Goal: Task Accomplishment & Management: Manage account settings

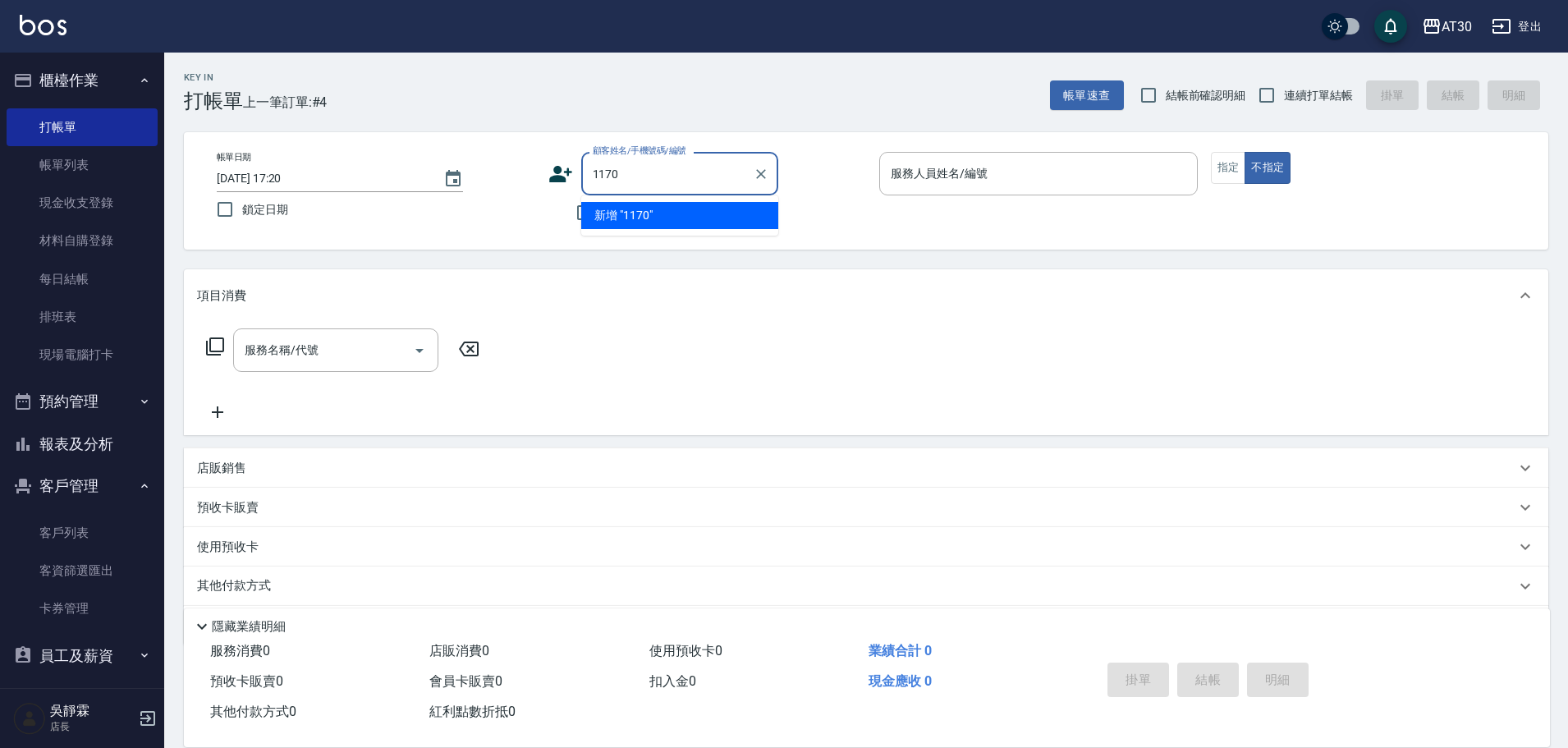
type input "1170"
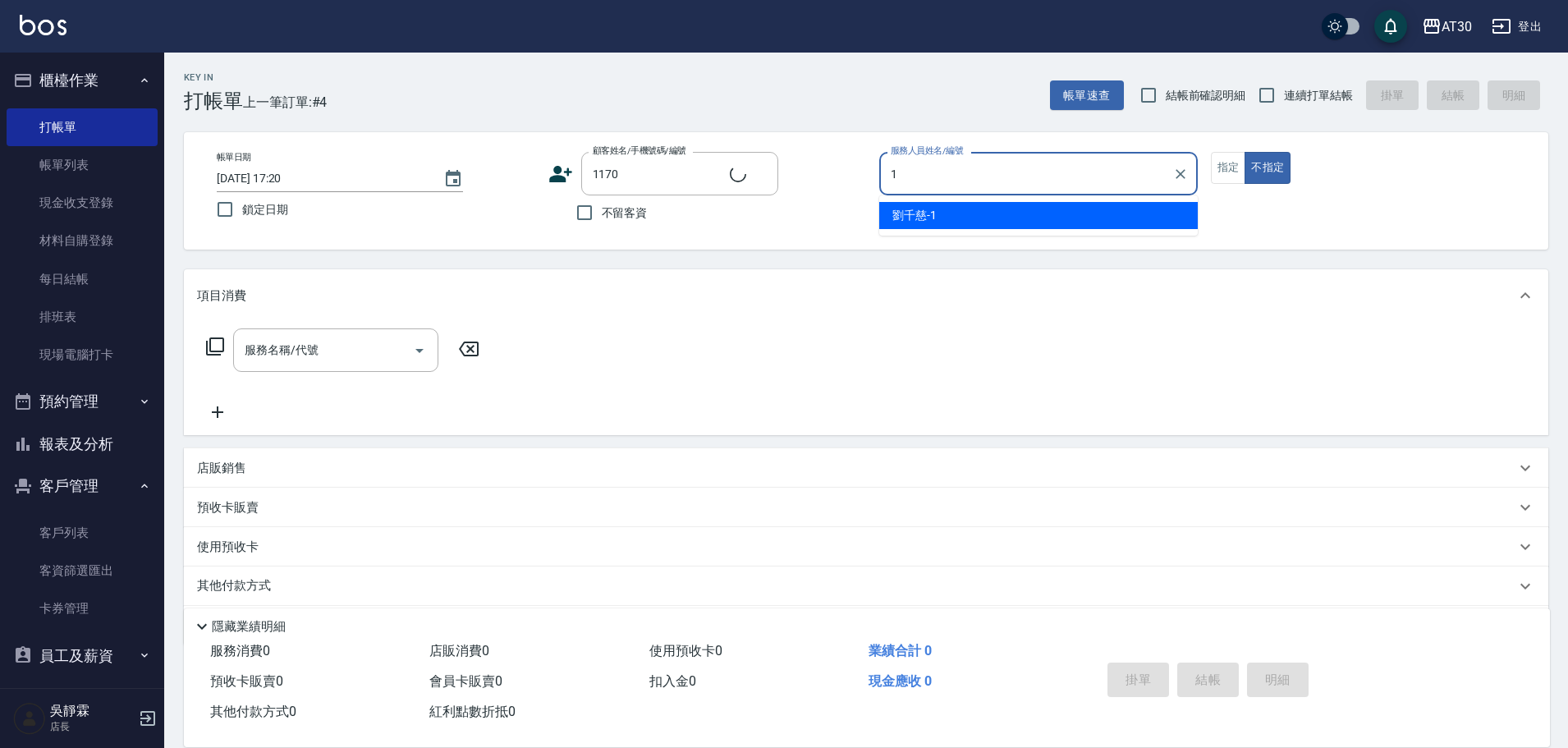
type input "[PERSON_NAME]1"
type input "[PERSON_NAME]/0968651930/1170"
type button "false"
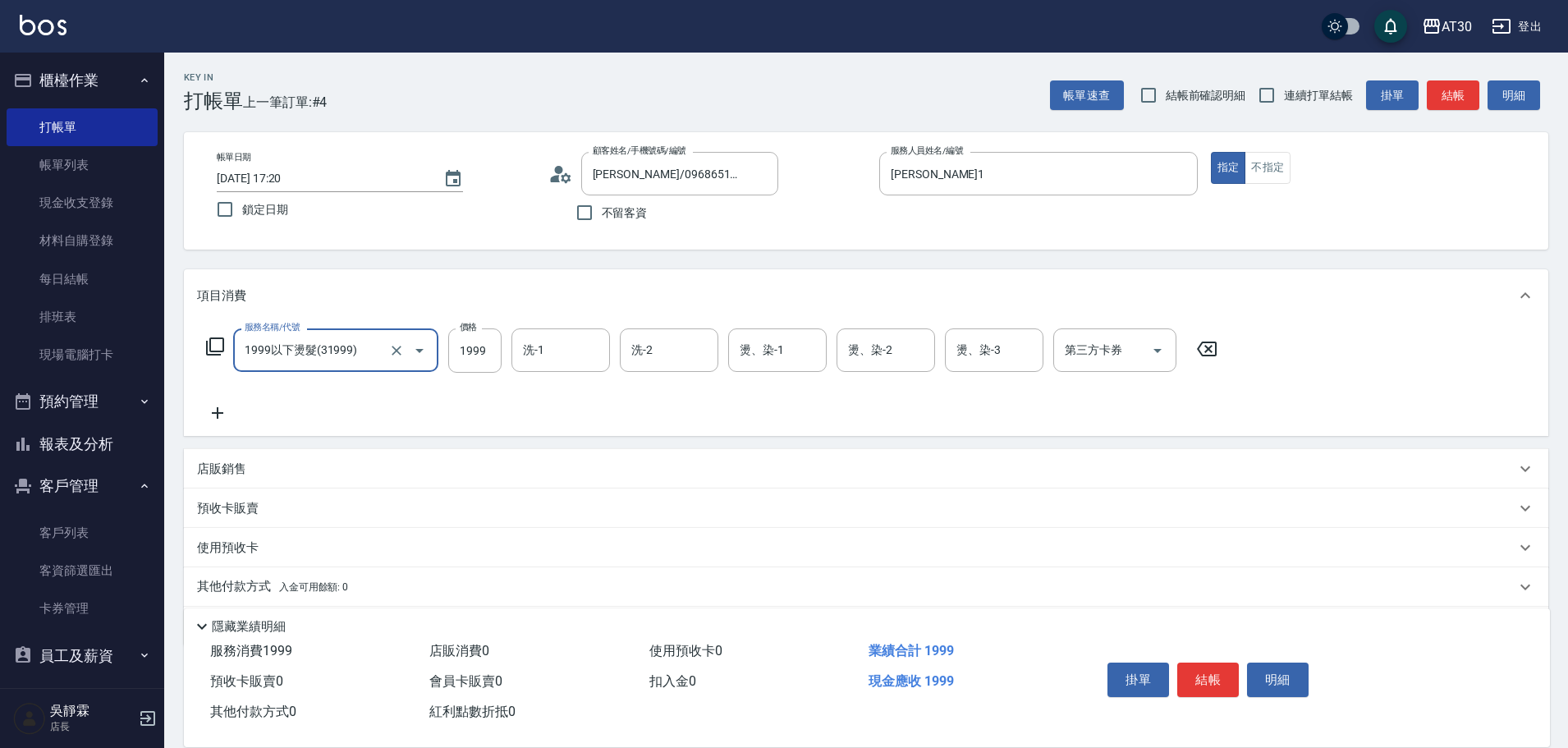
type input "1999以下燙髮(31999)"
type input "1500"
type input "曾駿育-23"
type input "1"
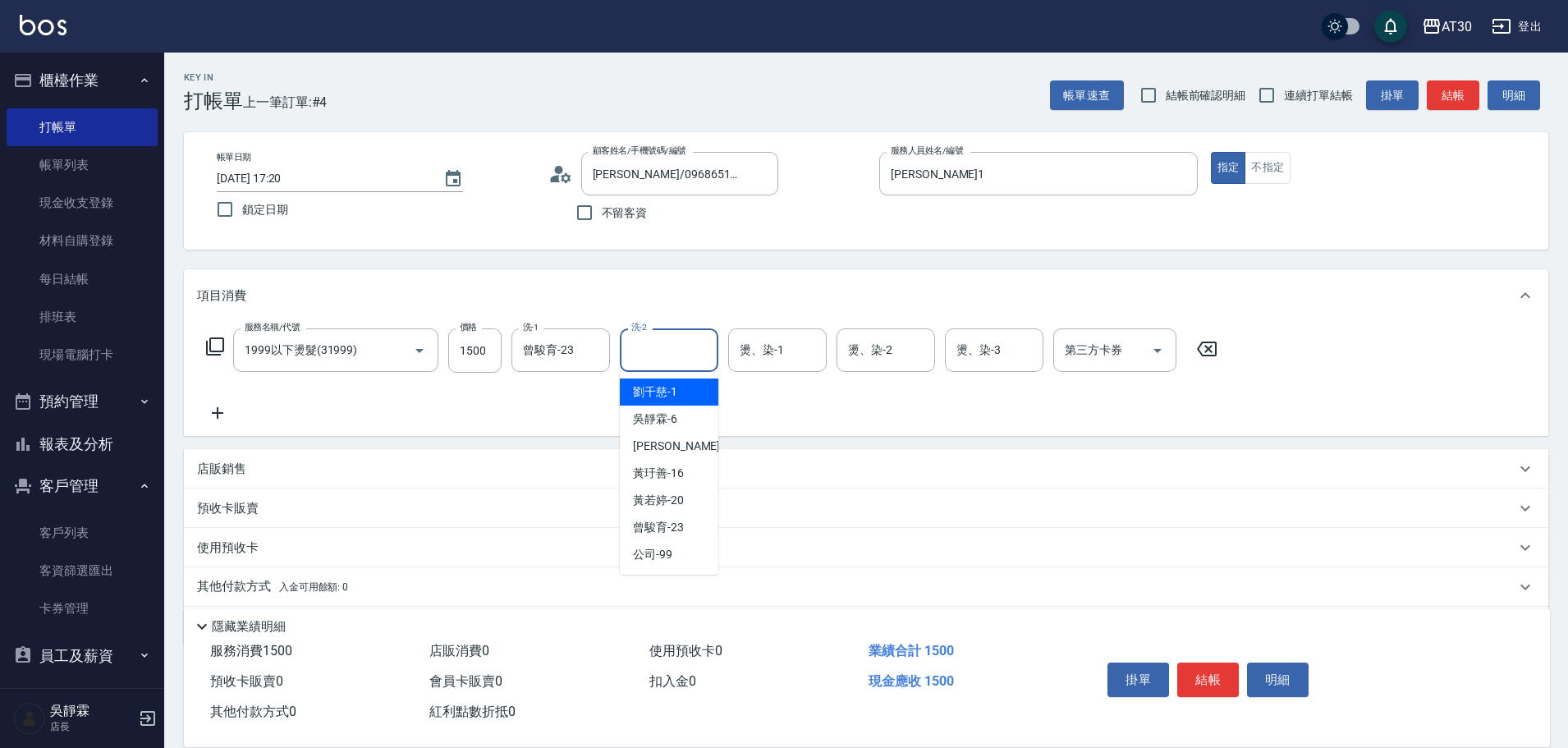
type input "[PERSON_NAME]1"
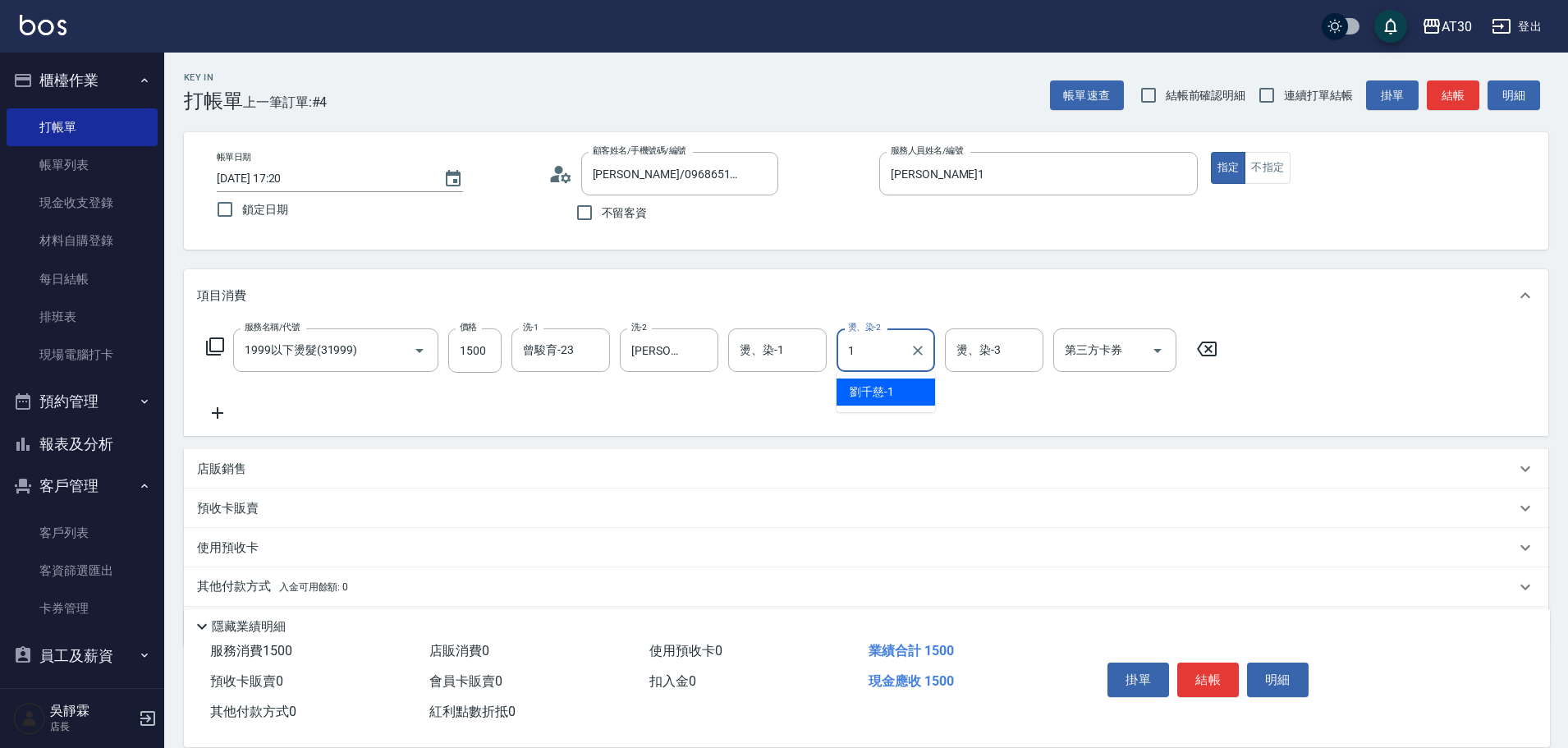
type input "[PERSON_NAME]1"
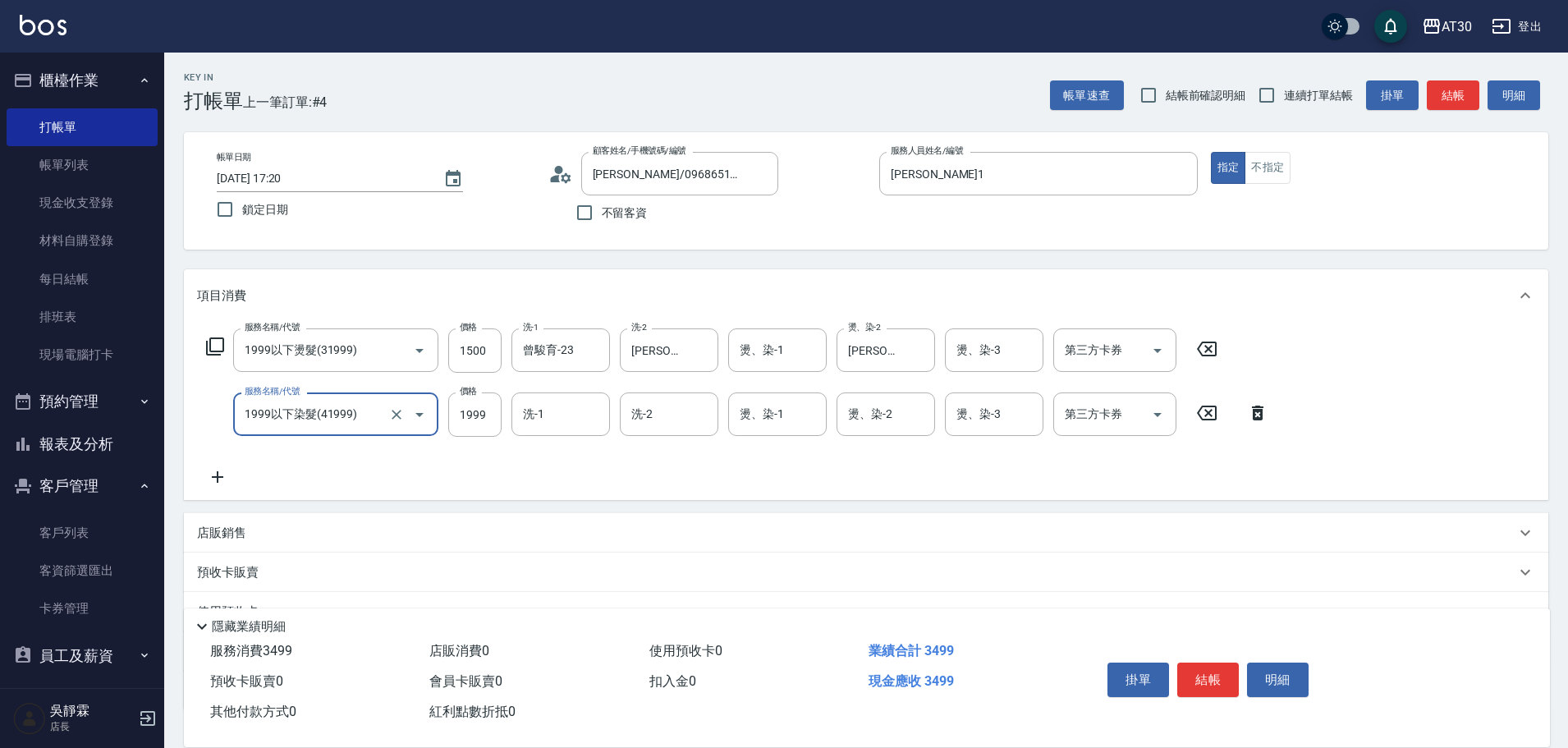
type input "1999以下染髮(41999)"
type input "2"
click at [1207, 414] on icon at bounding box center [1207, 413] width 20 height 15
click at [280, 418] on input "服務名稱/代號" at bounding box center [323, 414] width 166 height 28
type input "2000以上染髮(42000)"
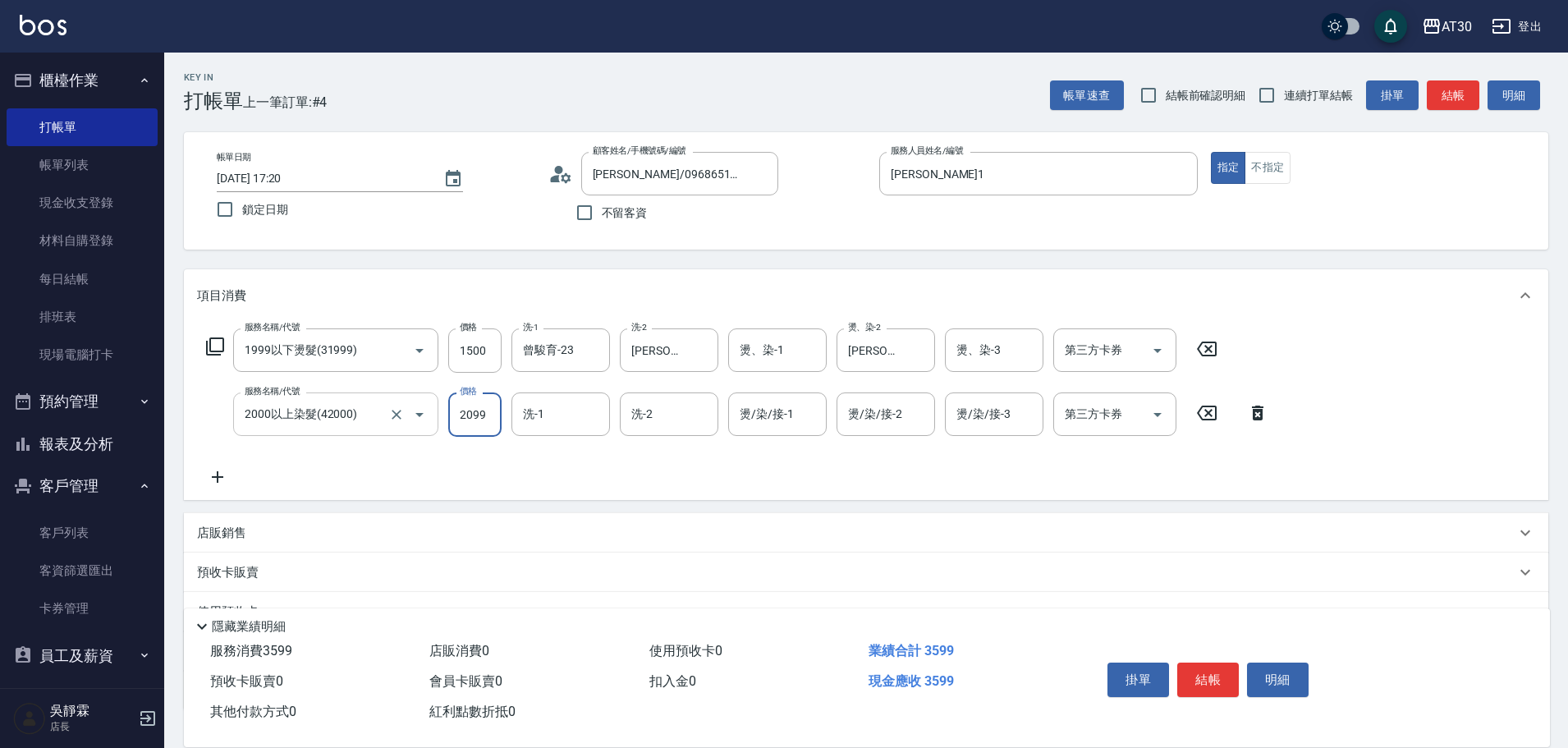
type input "2099"
type input "曾駿育-23"
type input "[PERSON_NAME]1"
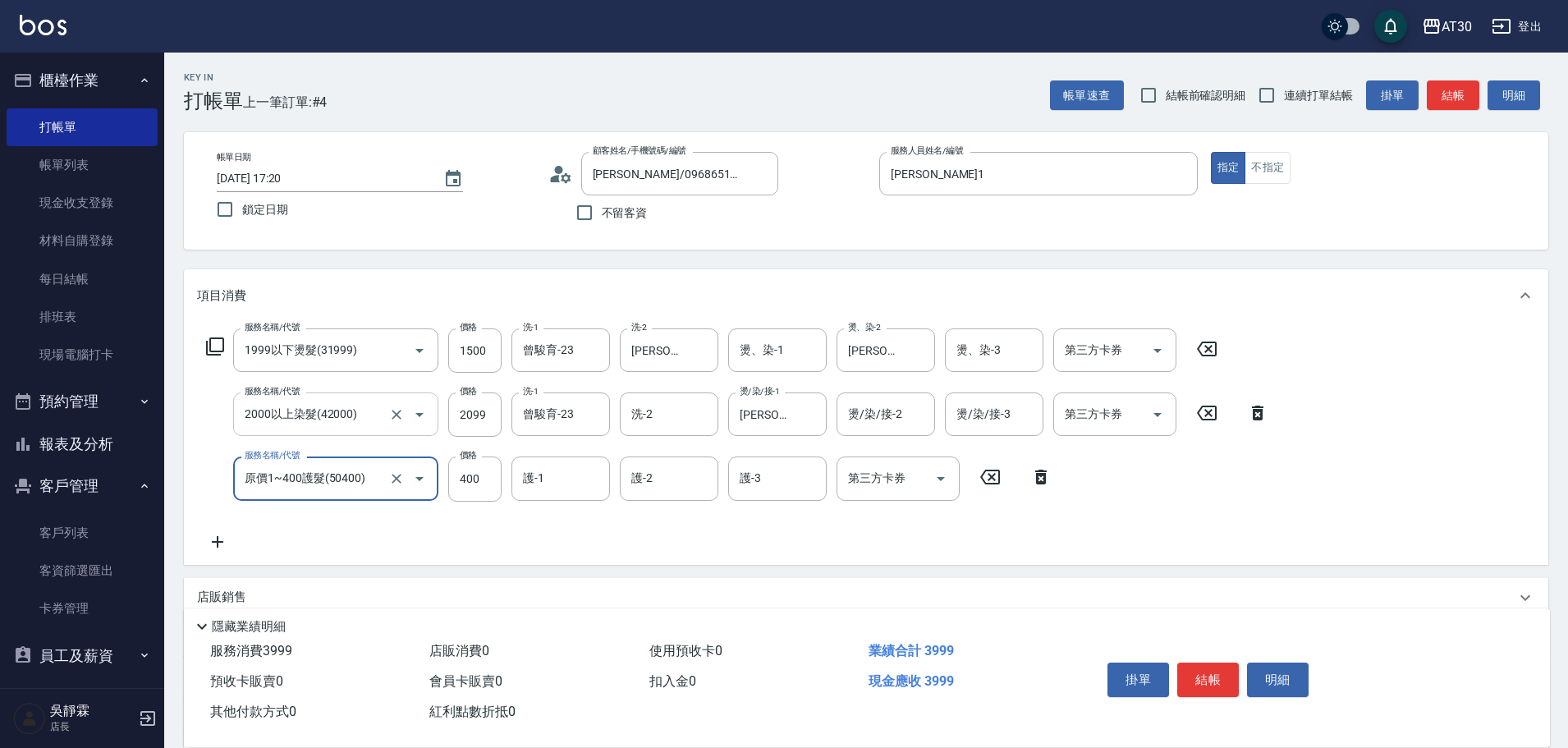
type input "原價1~400護髮(50400)"
type input "曾駿育-23"
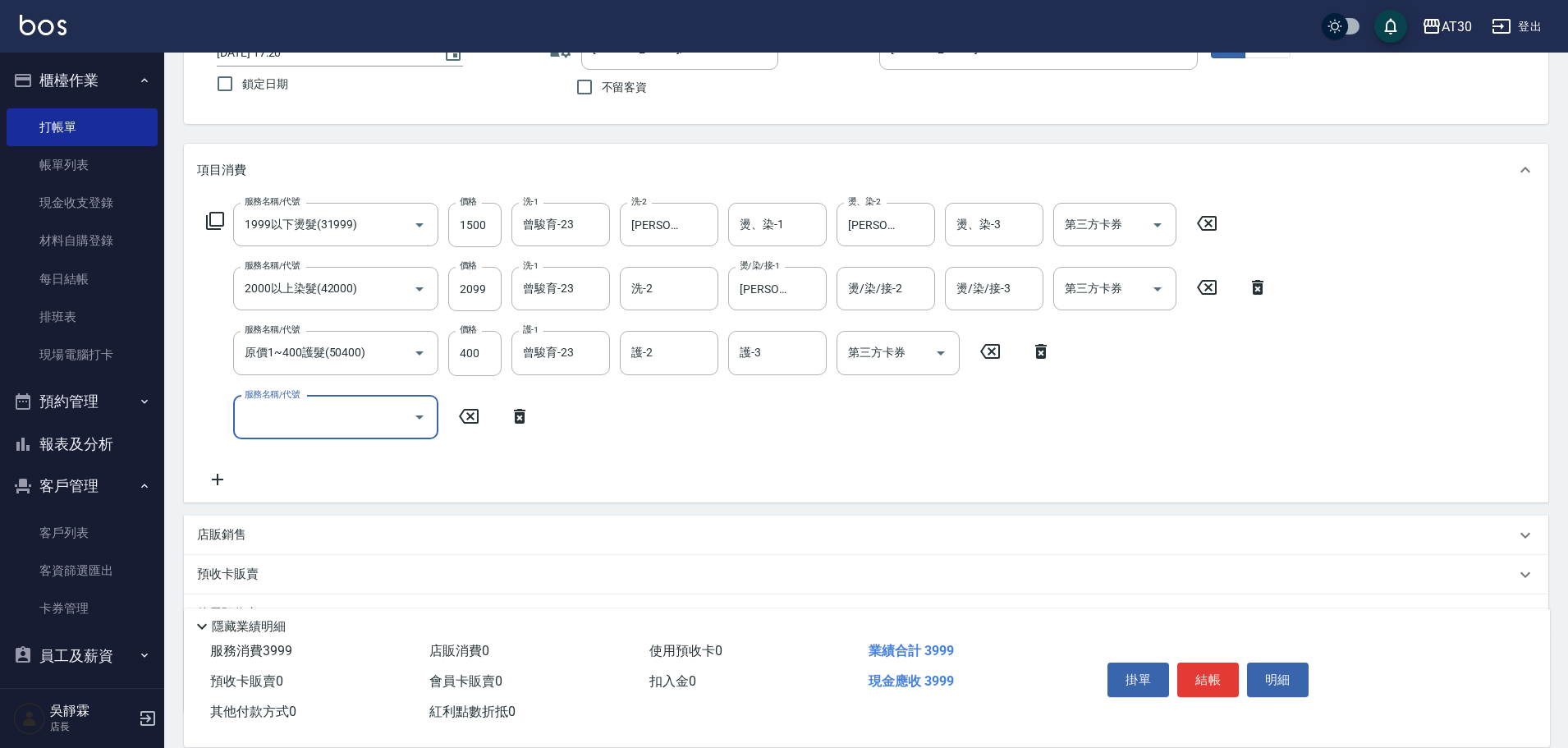
scroll to position [248, 0]
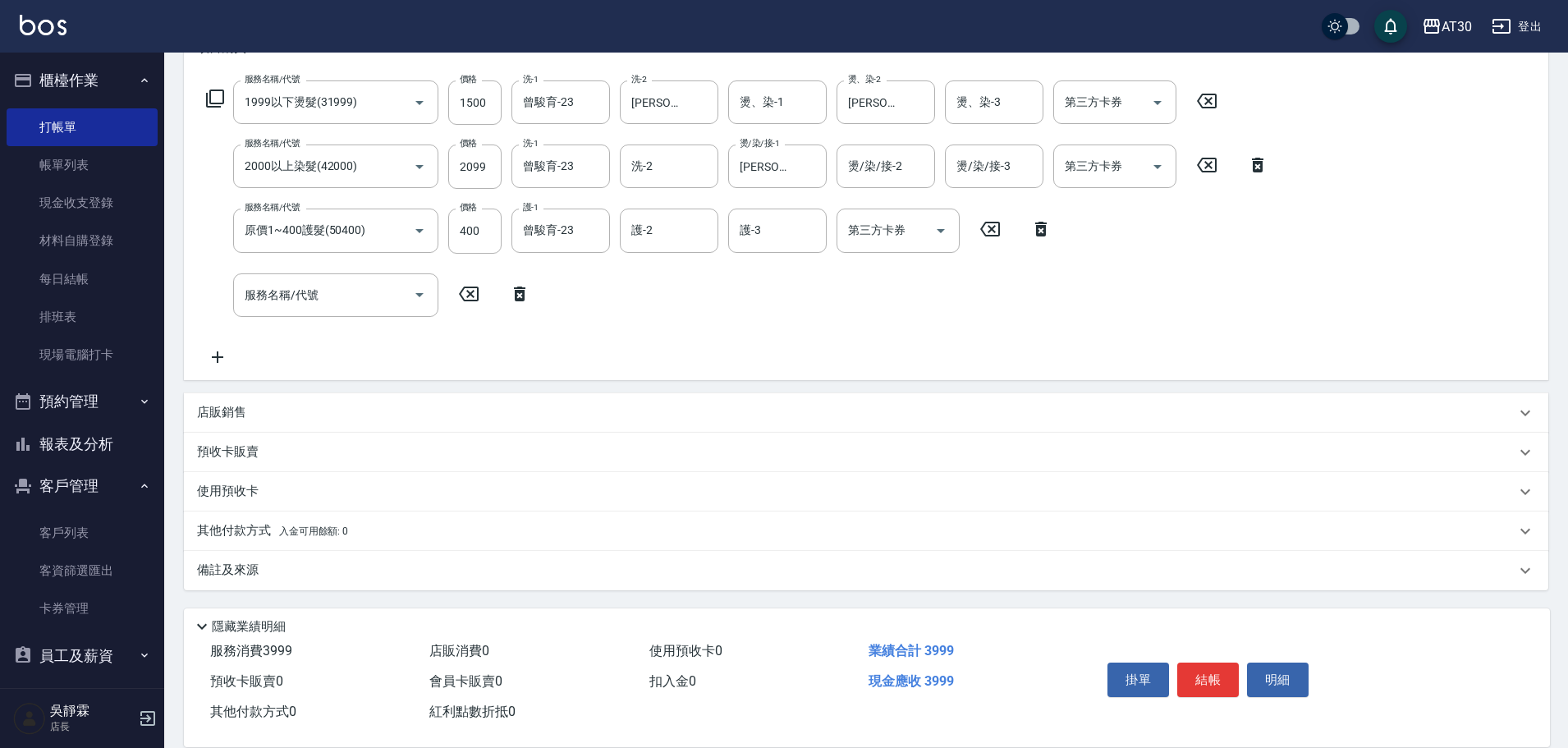
click at [309, 531] on span "入金可用餘額: 0" at bounding box center [314, 531] width 70 height 12
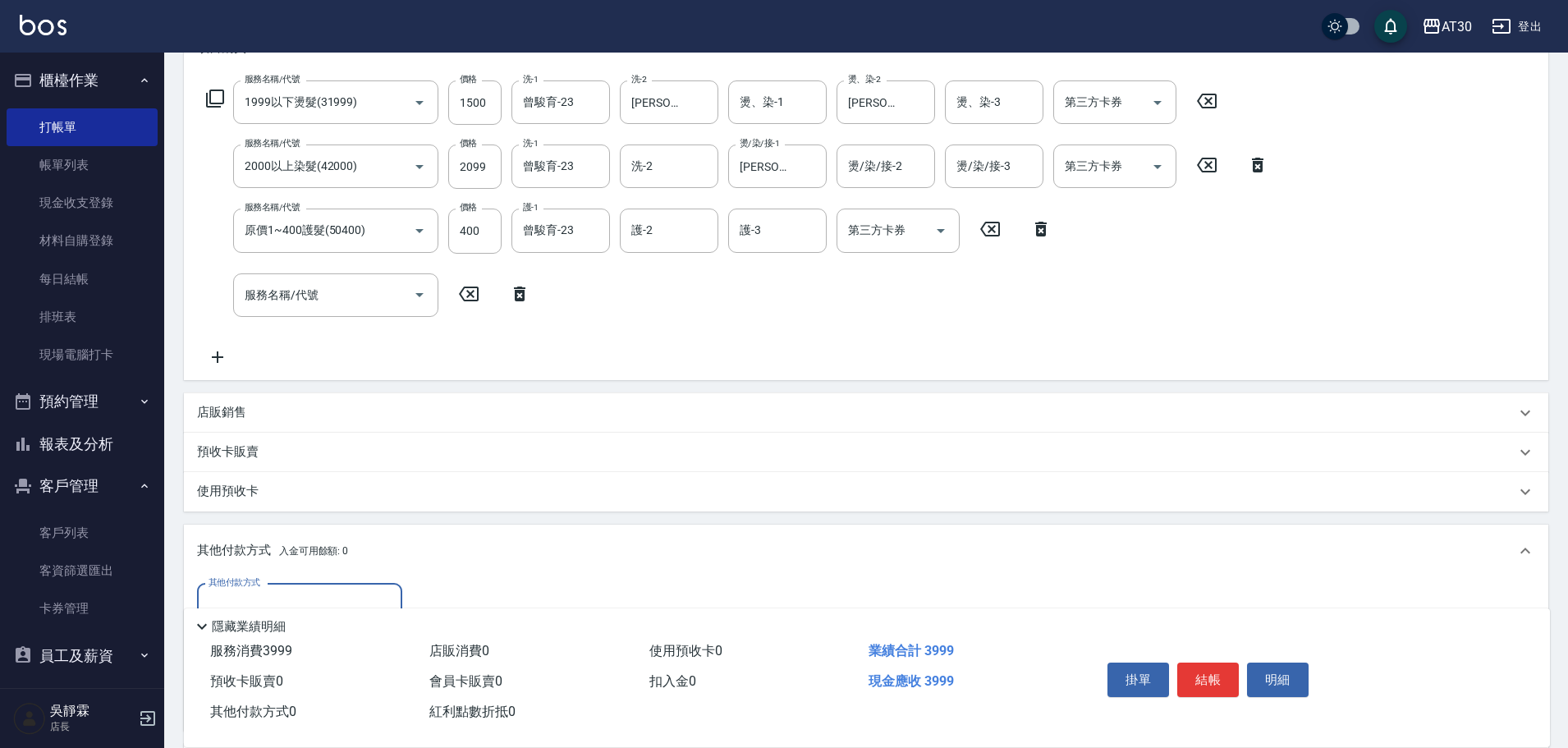
scroll to position [441, 0]
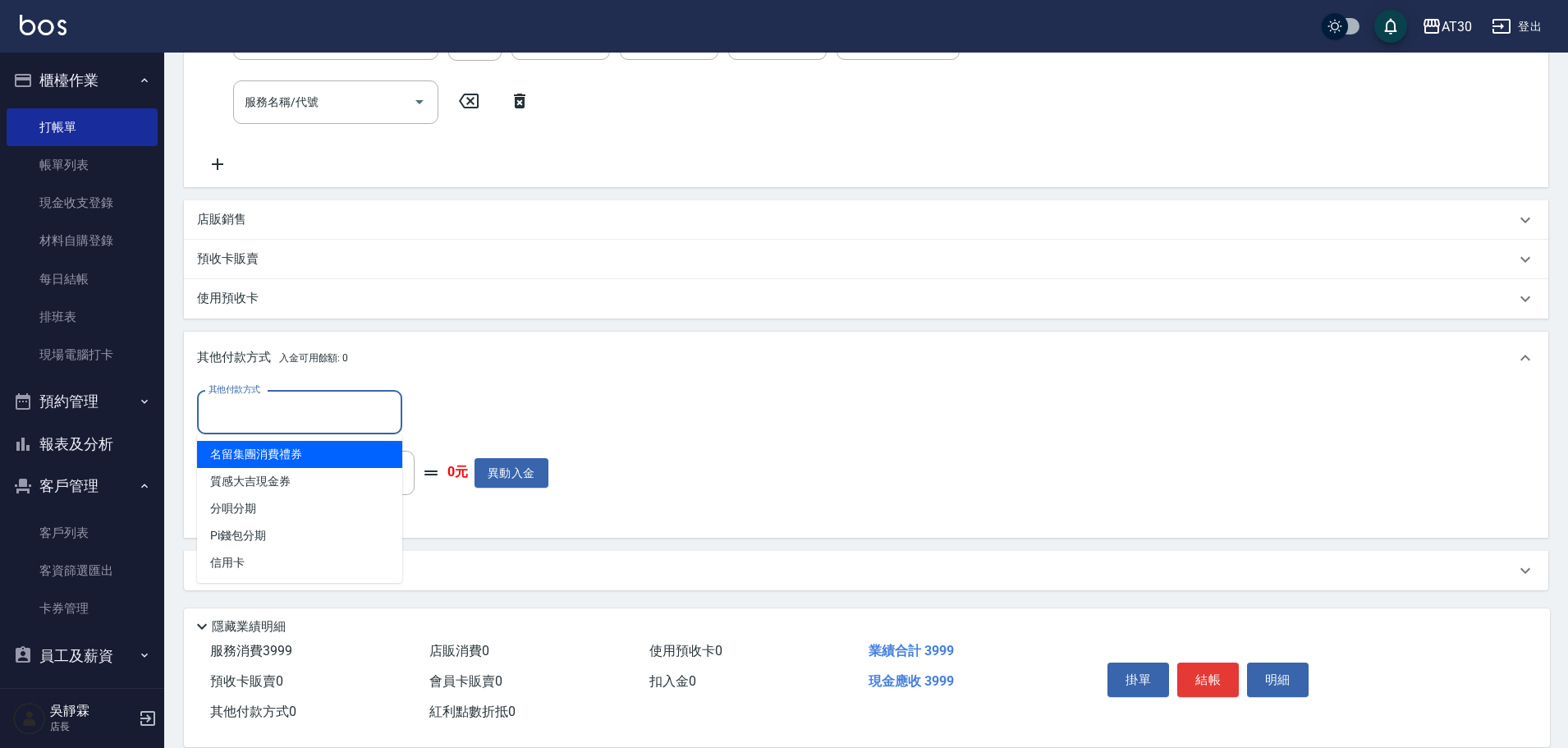
click at [248, 422] on input "其他付款方式" at bounding box center [299, 412] width 190 height 28
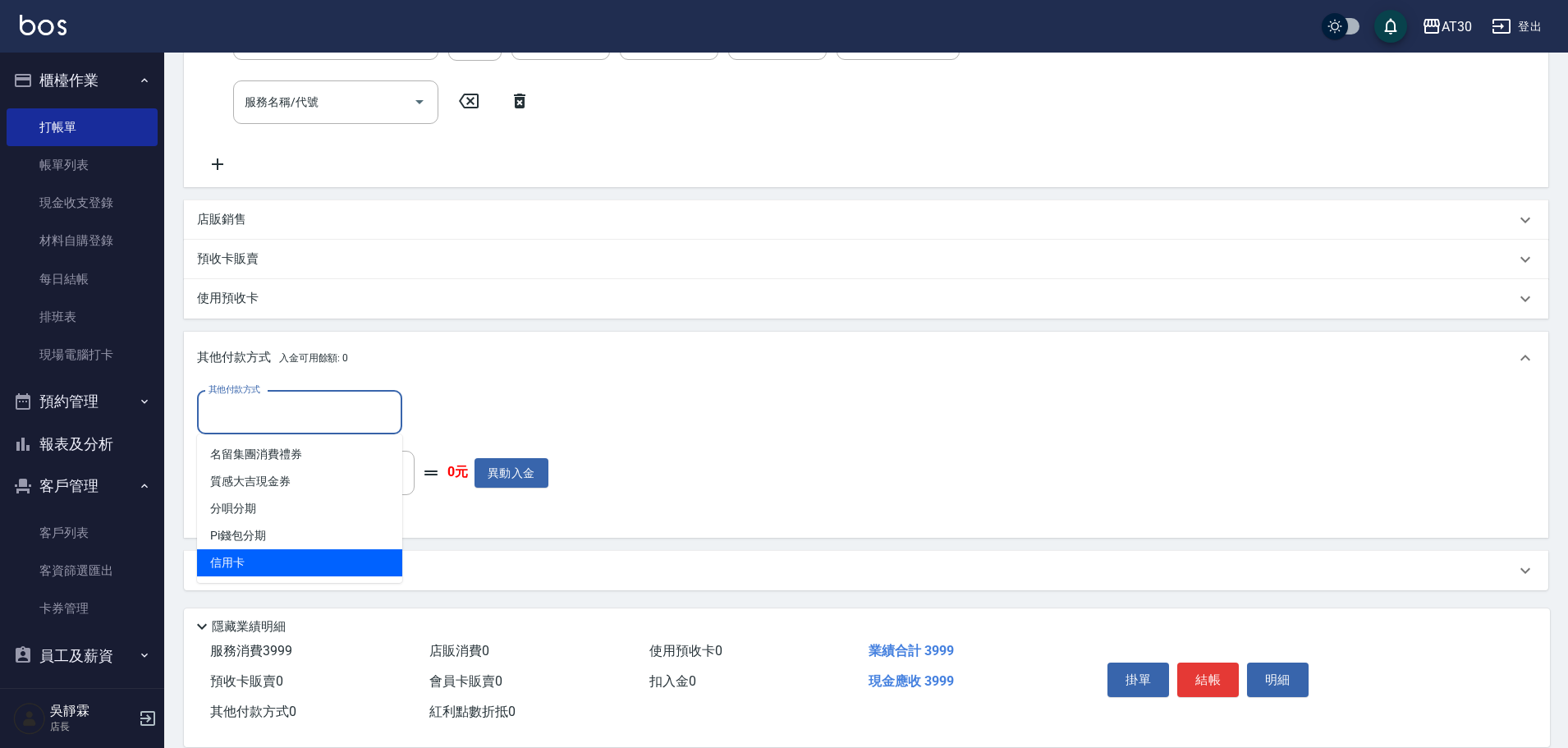
click at [255, 559] on span "信用卡" at bounding box center [299, 563] width 205 height 27
type input "信用卡"
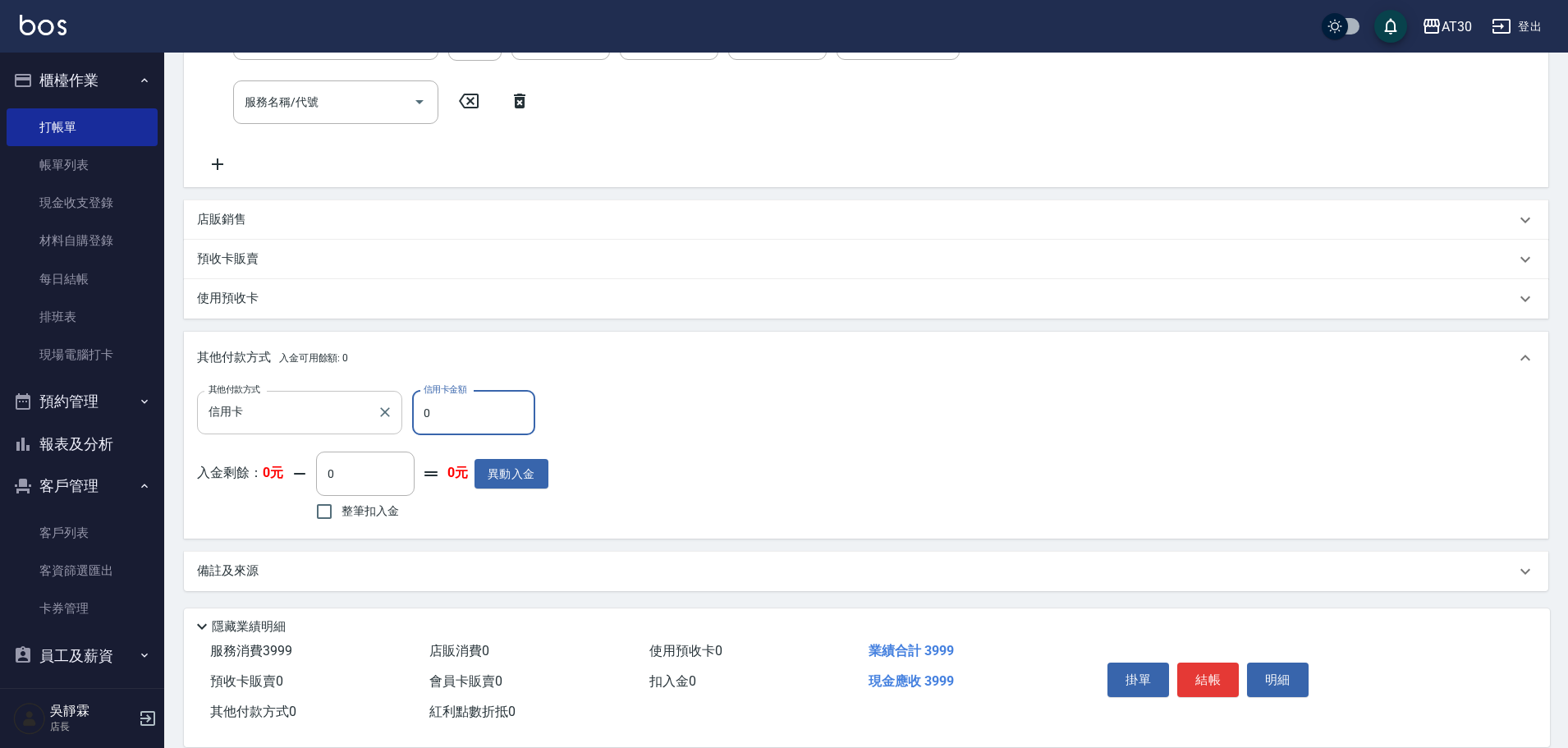
drag, startPoint x: 412, startPoint y: 424, endPoint x: 397, endPoint y: 427, distance: 15.3
click at [397, 427] on div "其他付款方式 信用卡 其他付款方式 信用卡金額 0 信用卡金額" at bounding box center [372, 413] width 351 height 44
type input "3999"
click at [1158, 410] on div "其他付款方式 信用卡 其他付款方式 信用卡金額 3999 信用卡金額 入金剩餘： 0元 0 ​ 整筆扣入金 0元 異動入金" at bounding box center [866, 458] width 1339 height 134
click at [1210, 669] on button "結帳" at bounding box center [1209, 679] width 62 height 34
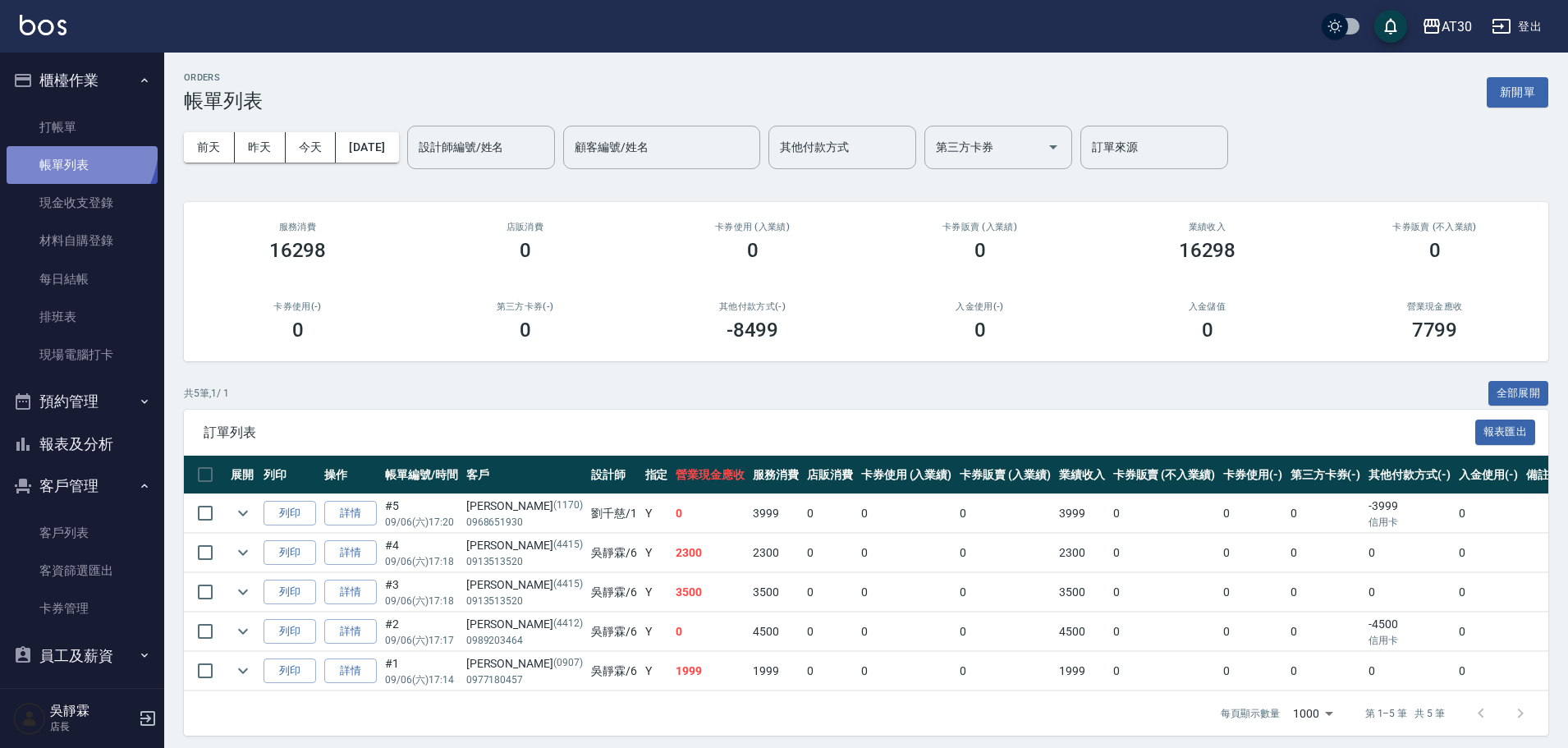
click at [67, 146] on link "帳單列表" at bounding box center [82, 164] width 151 height 38
click at [70, 127] on link "打帳單" at bounding box center [82, 127] width 151 height 38
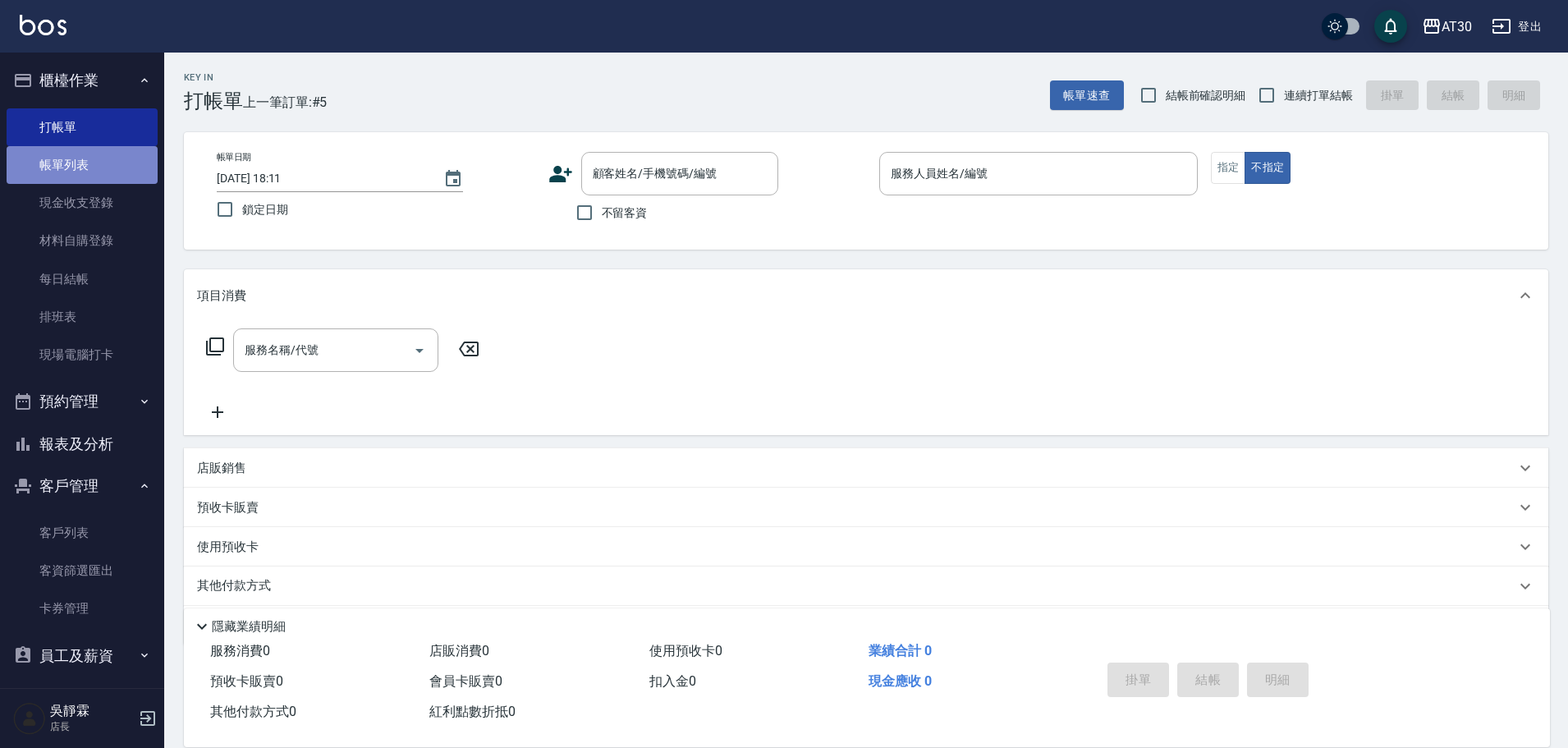
click at [101, 168] on link "帳單列表" at bounding box center [82, 164] width 151 height 38
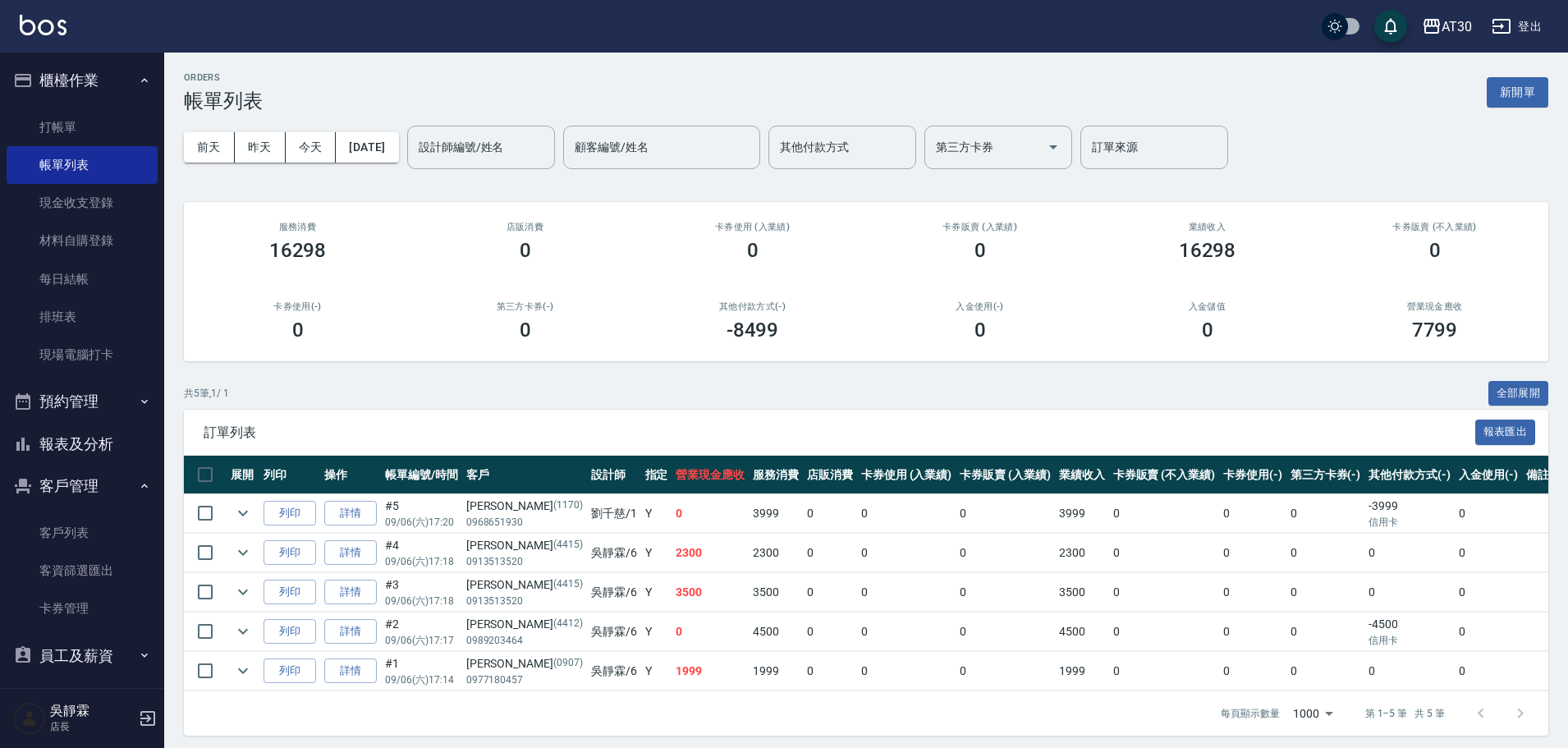
click at [68, 448] on button "報表及分析" at bounding box center [82, 444] width 151 height 43
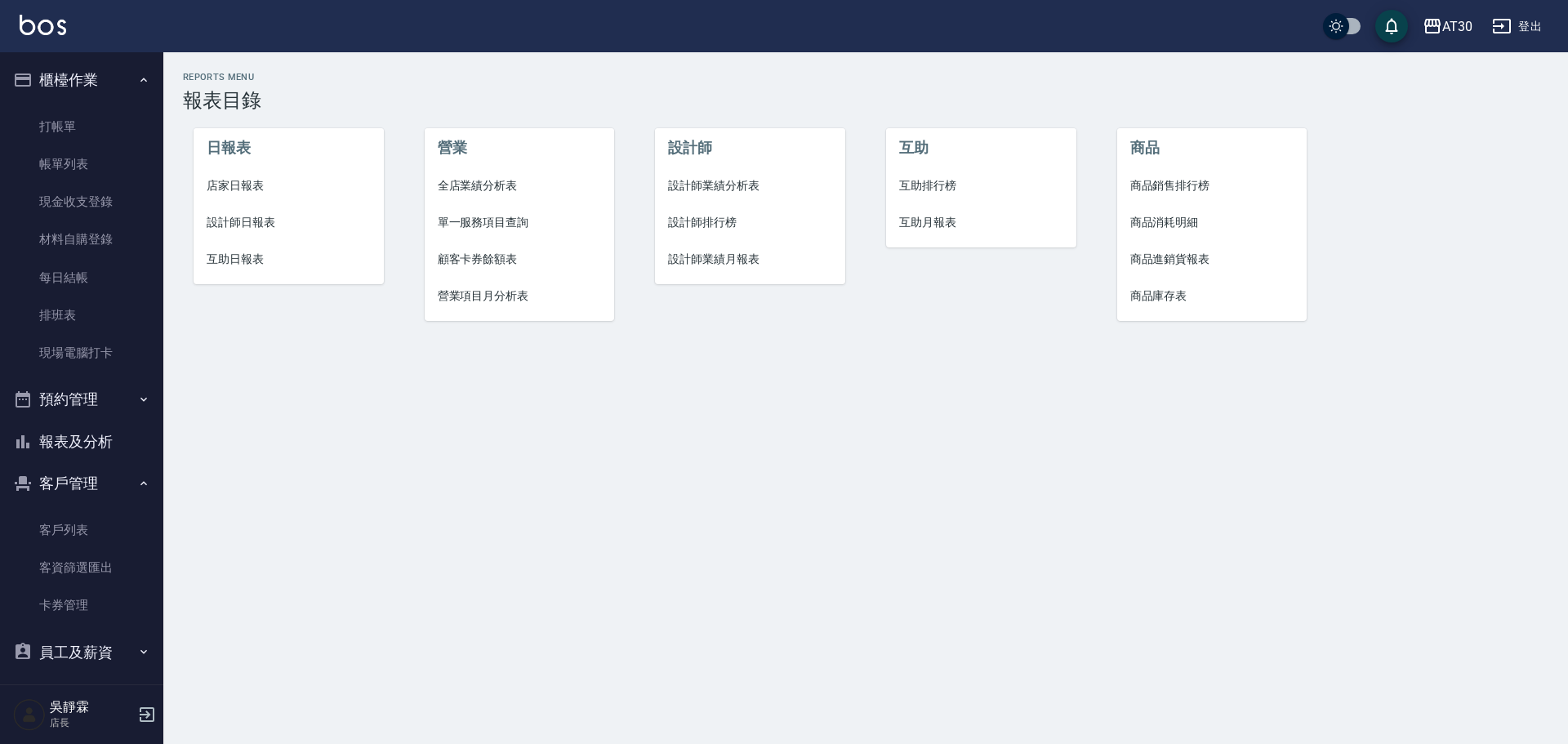
click at [684, 220] on span "設計師排行榜" at bounding box center [750, 222] width 164 height 17
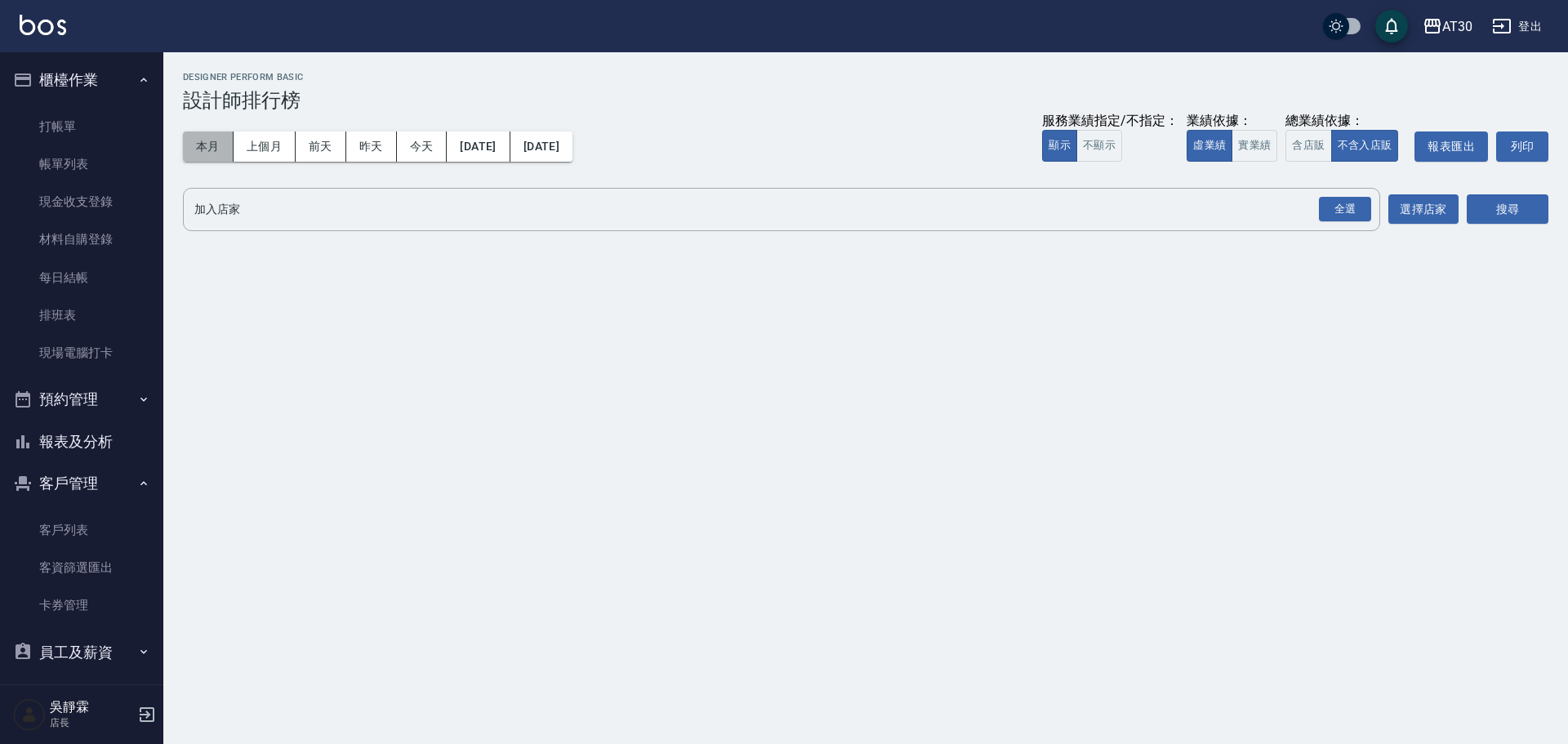
click at [207, 140] on button "本月" at bounding box center [208, 146] width 51 height 30
click at [1332, 210] on div "全選" at bounding box center [1345, 209] width 52 height 26
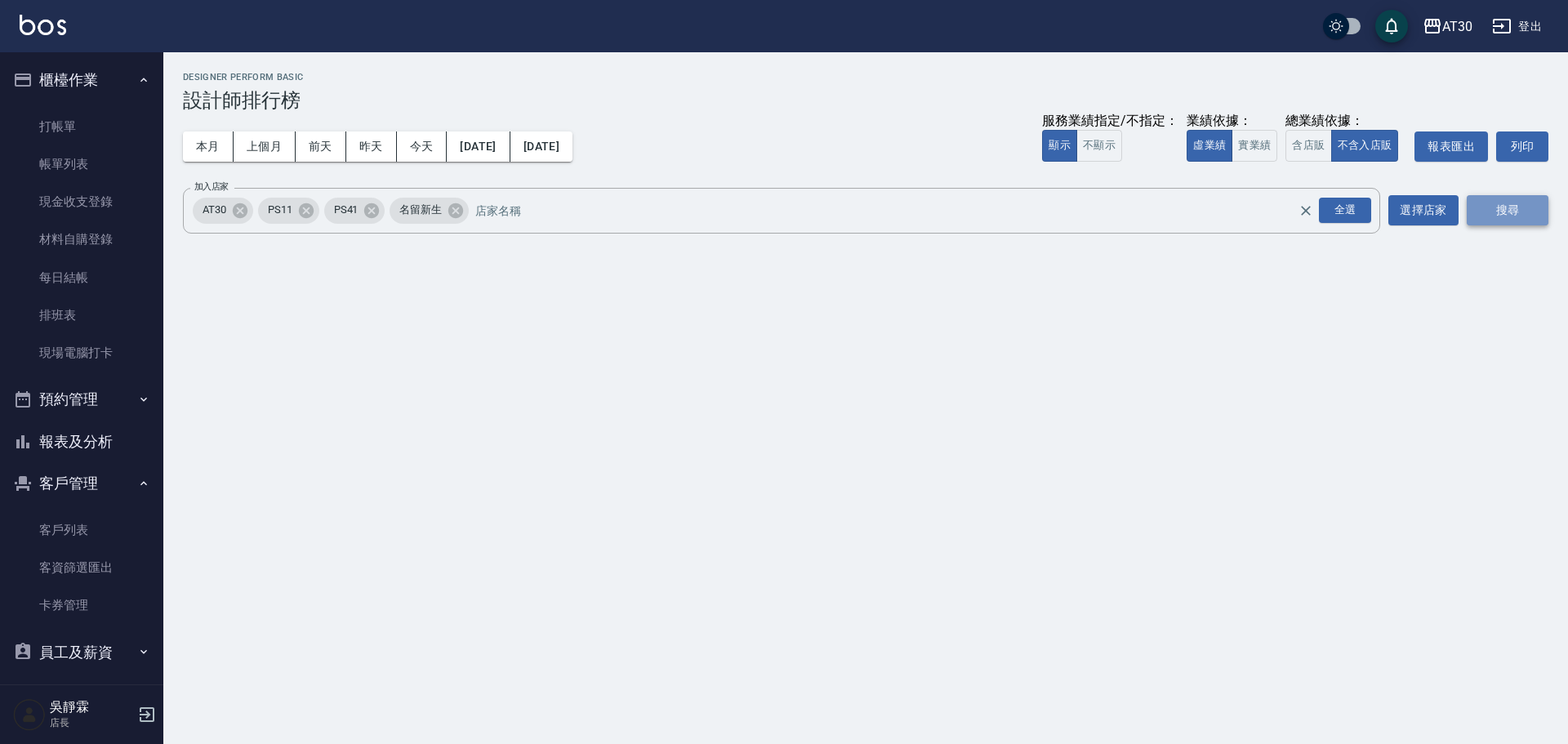
click at [1503, 211] on button "搜尋" at bounding box center [1507, 210] width 81 height 30
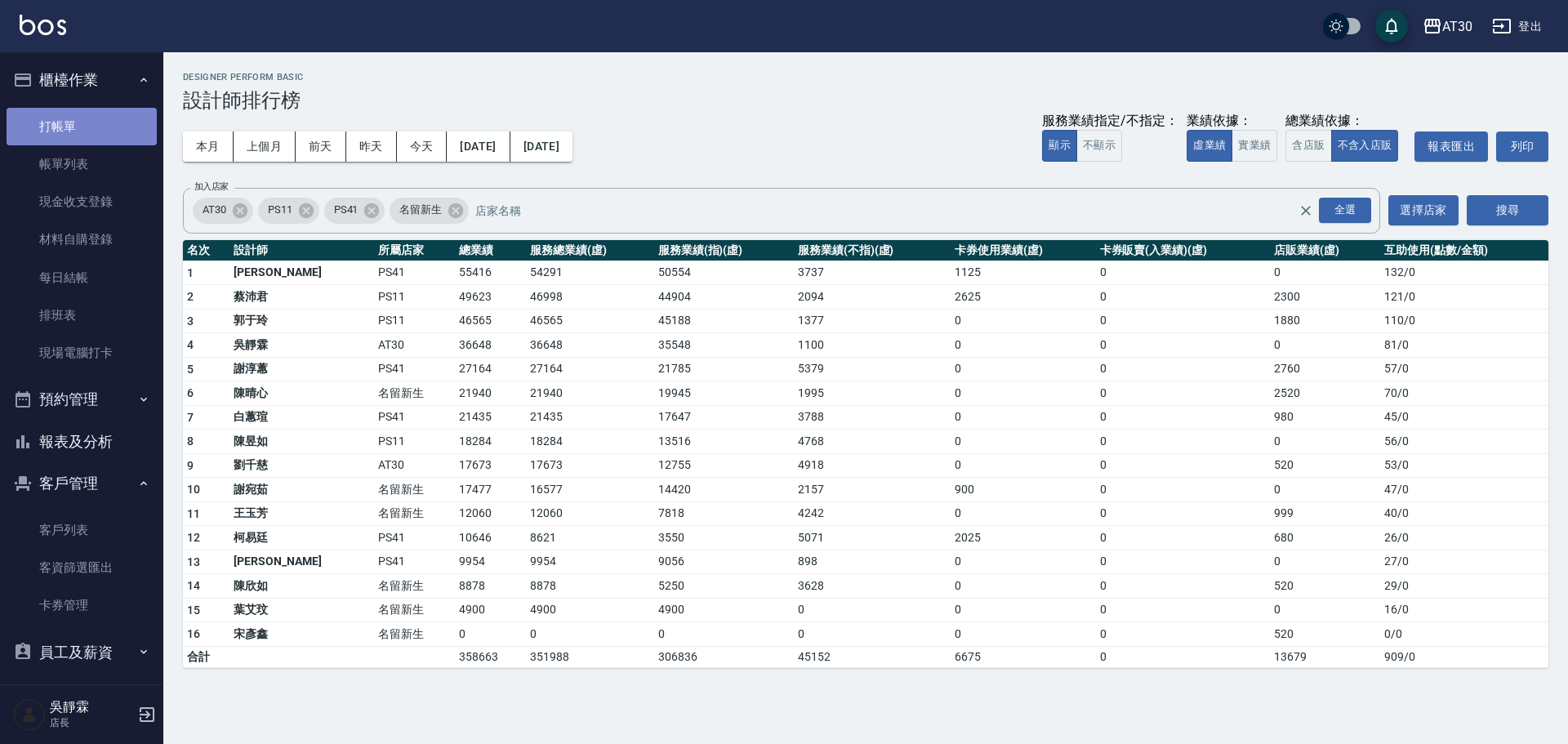
click at [91, 117] on link "打帳單" at bounding box center [81, 126] width 150 height 37
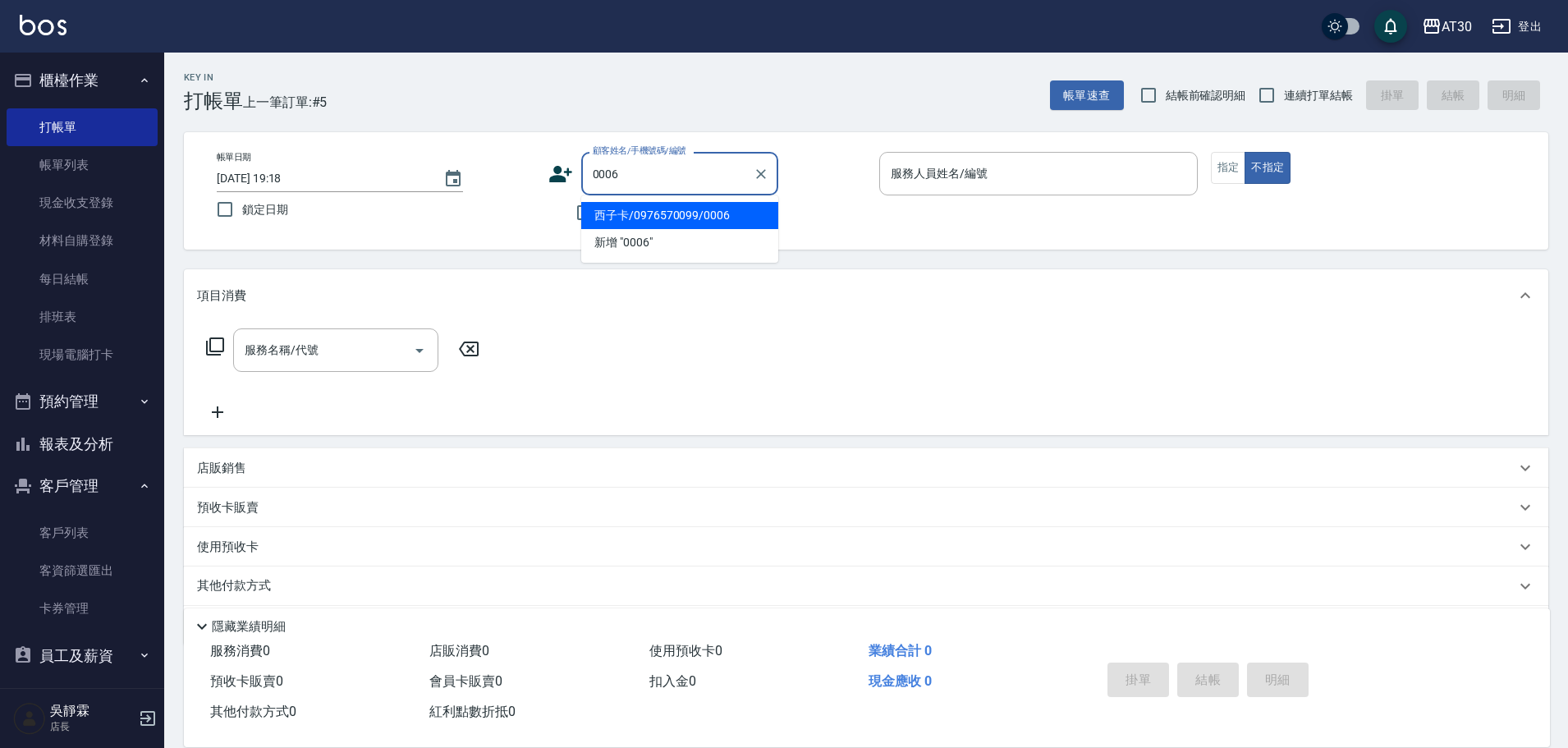
type input "西子卡/0976570099/0006"
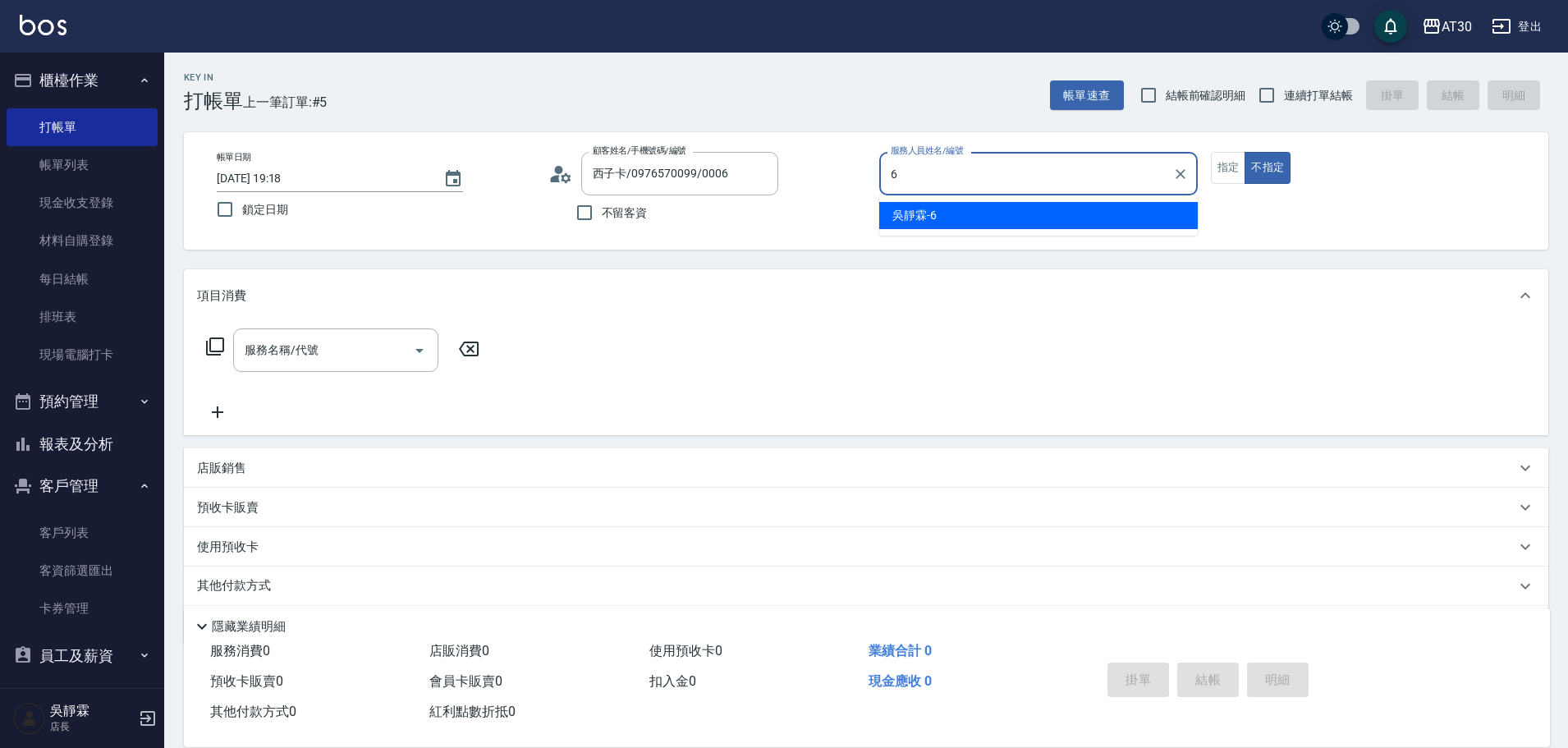
type input "吳靜霖-6"
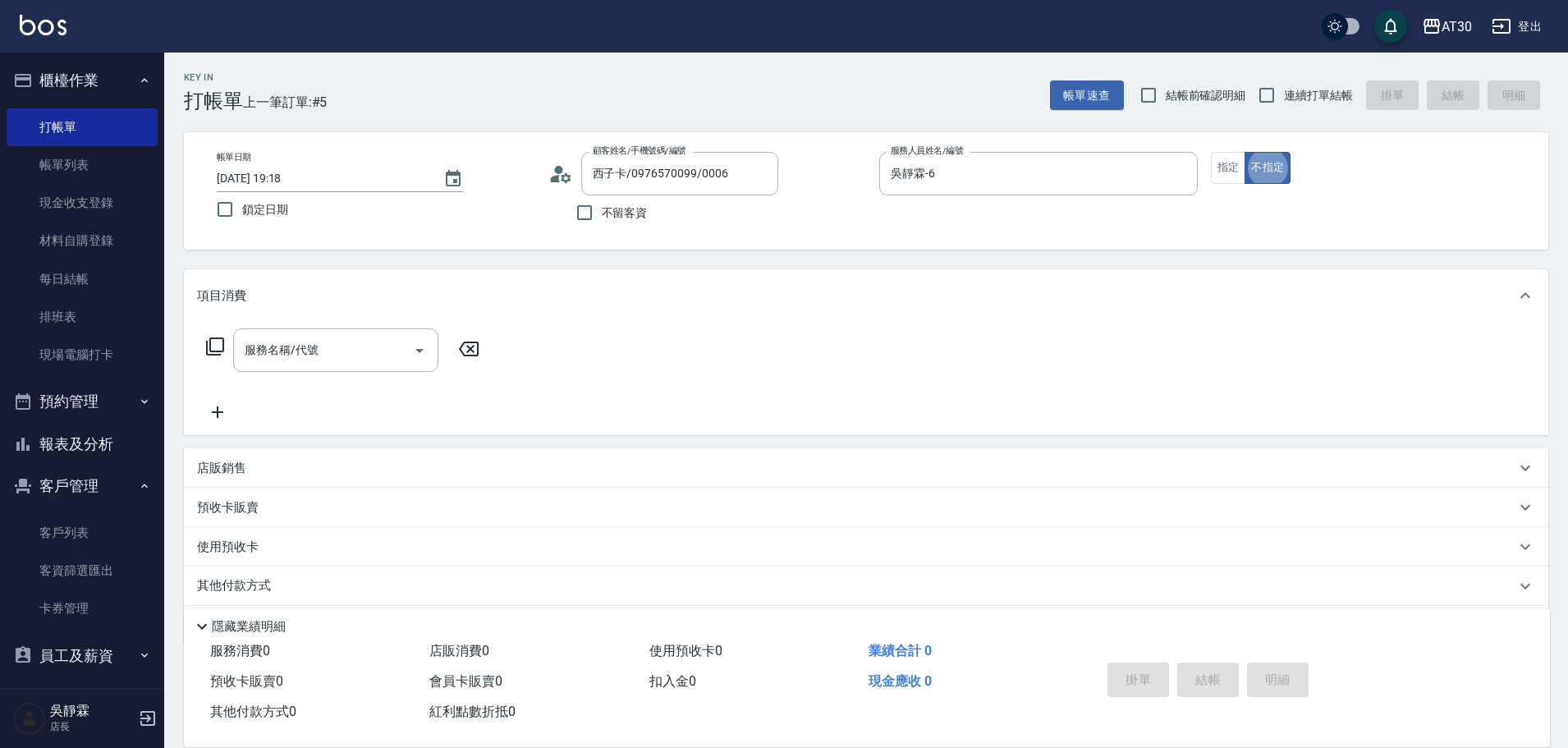
type button "false"
type input "新客人 姓名未設定/0006/null"
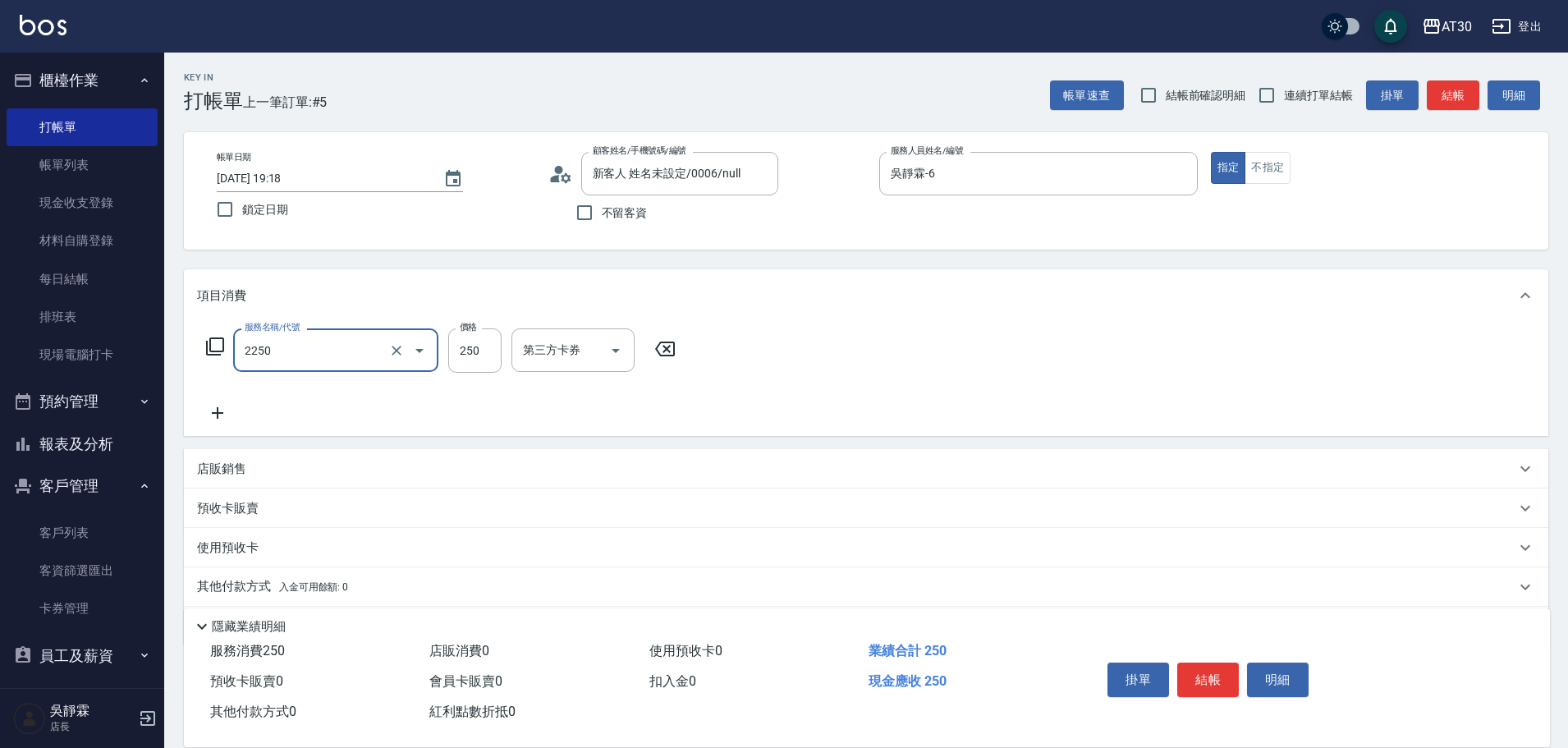
type input "剪髮(2250)"
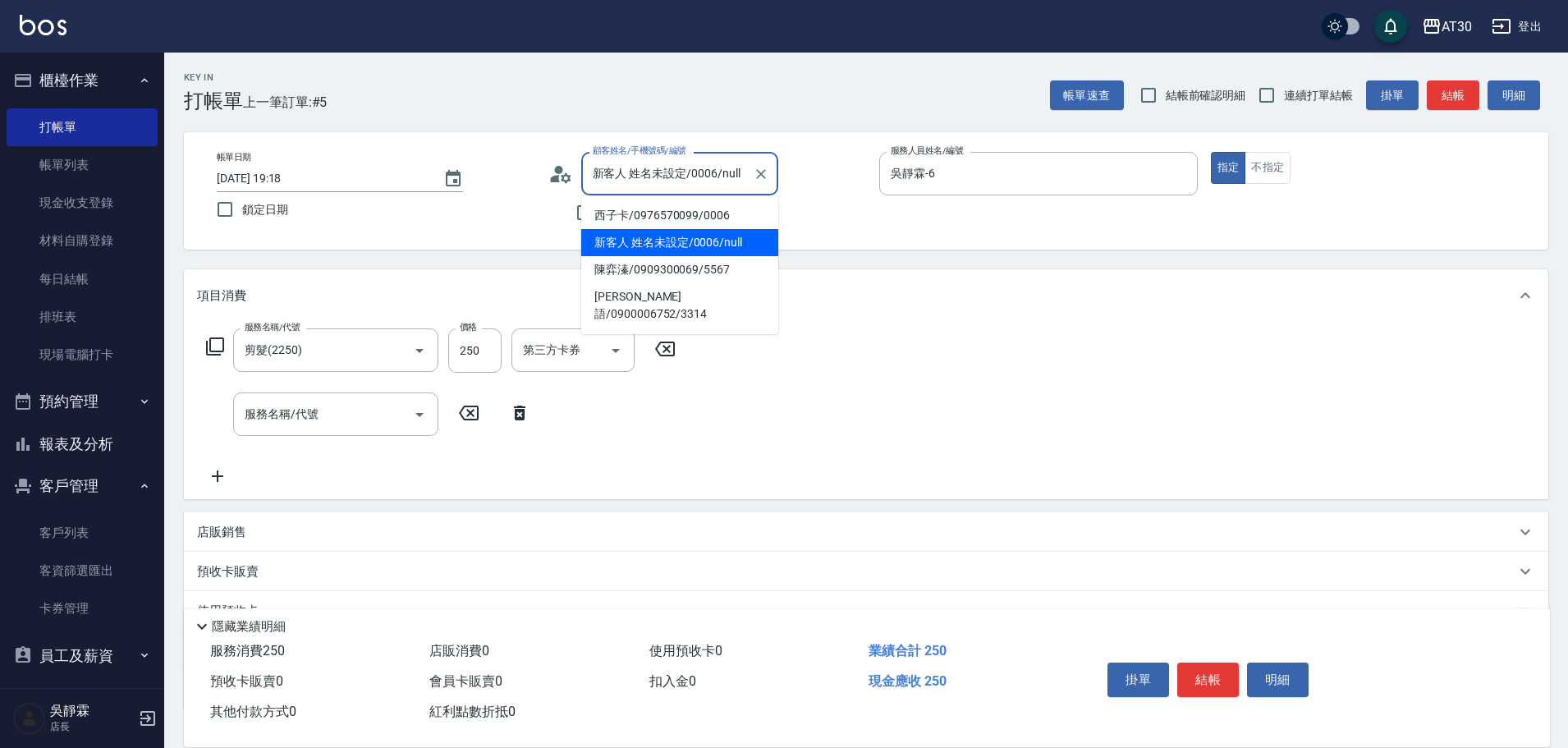
click at [709, 177] on input "新客人 姓名未設定/0006/null" at bounding box center [667, 173] width 158 height 28
click at [691, 221] on li "西子卡/0976570099/0006" at bounding box center [680, 215] width 197 height 27
type input "西子卡/0976570099/0006"
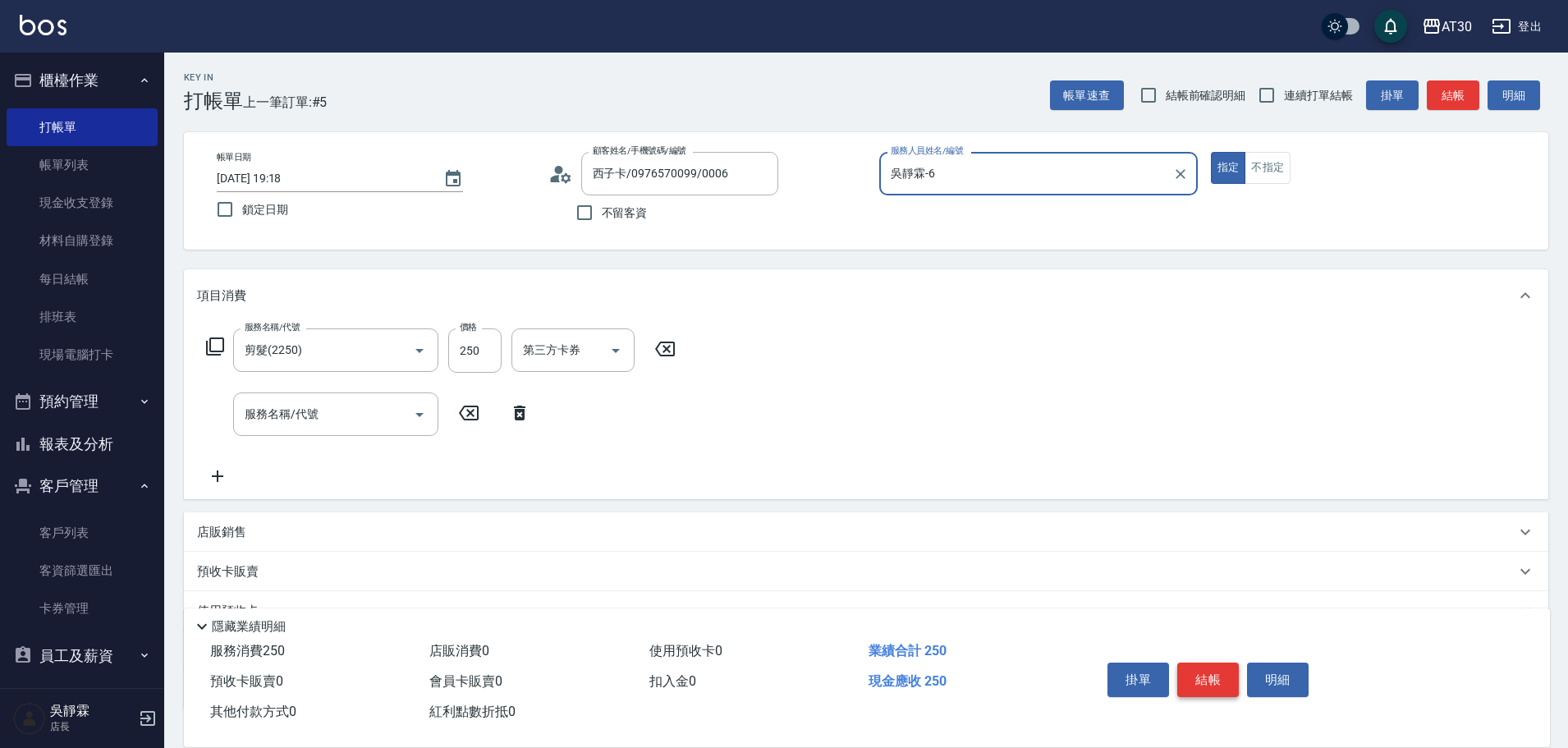
click at [1221, 666] on button "結帳" at bounding box center [1209, 679] width 62 height 34
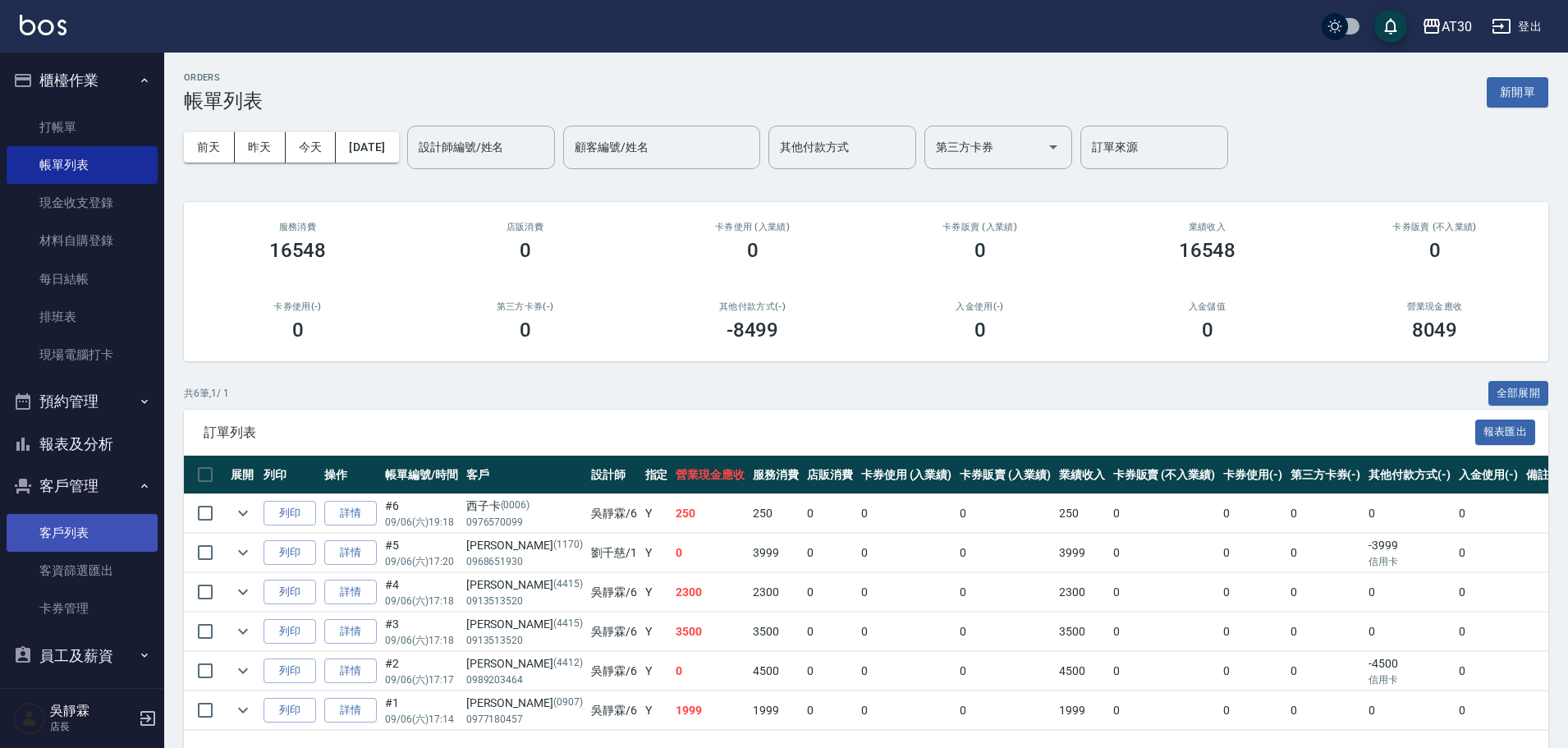
click at [79, 541] on link "客戶列表" at bounding box center [82, 532] width 151 height 38
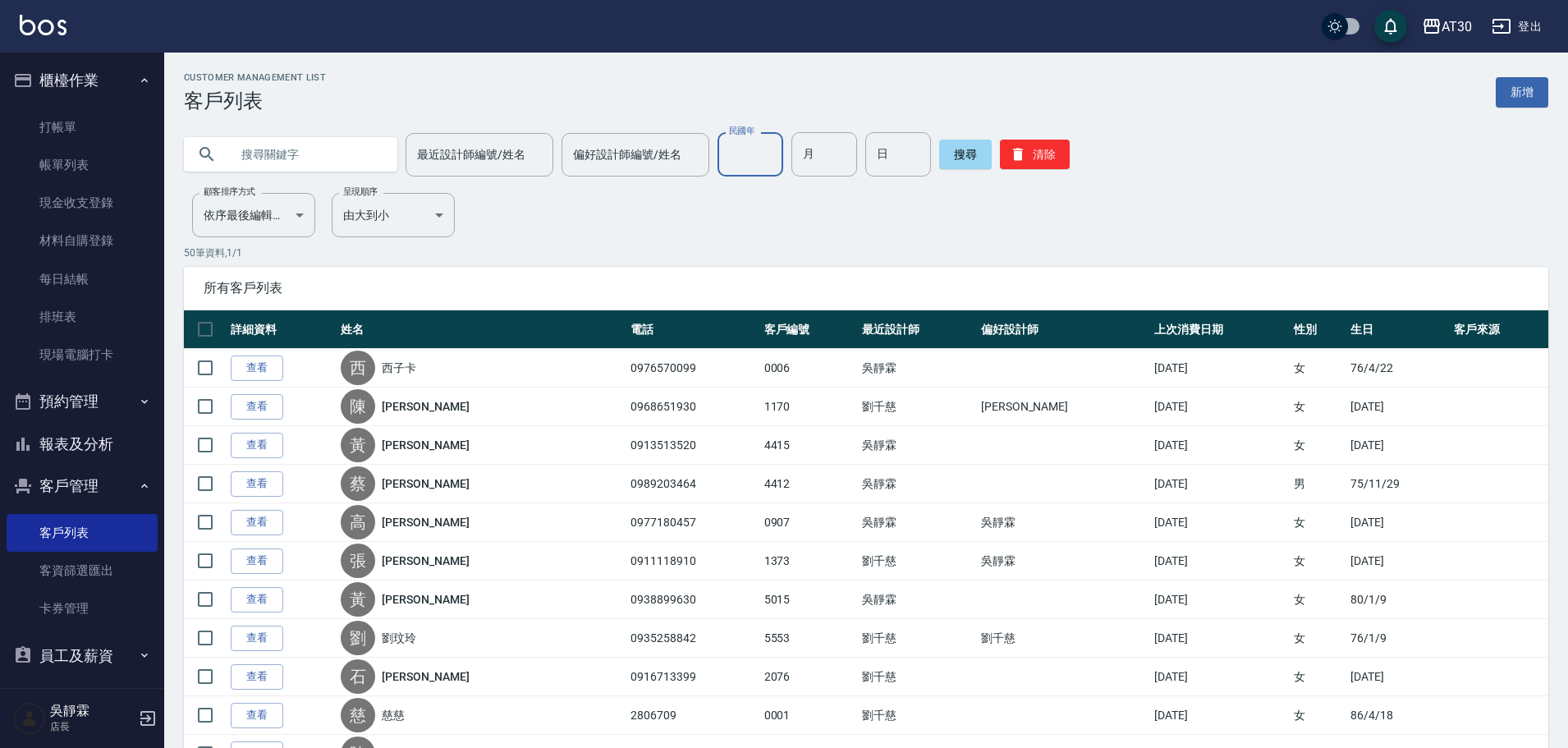
click at [759, 151] on input "民國年" at bounding box center [750, 153] width 66 height 44
type input "94"
type input "09"
type input "30"
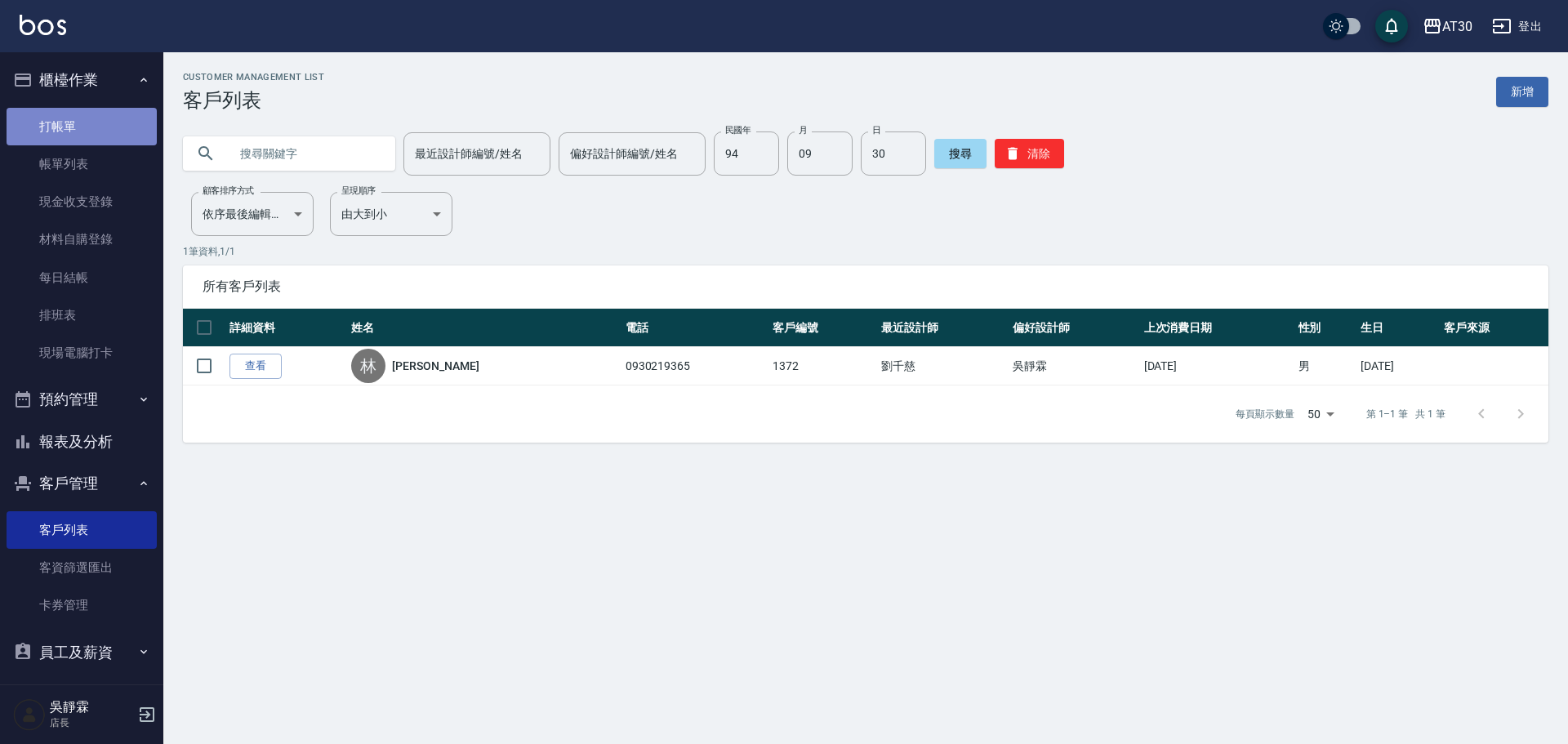
click at [93, 120] on link "打帳單" at bounding box center [81, 126] width 150 height 37
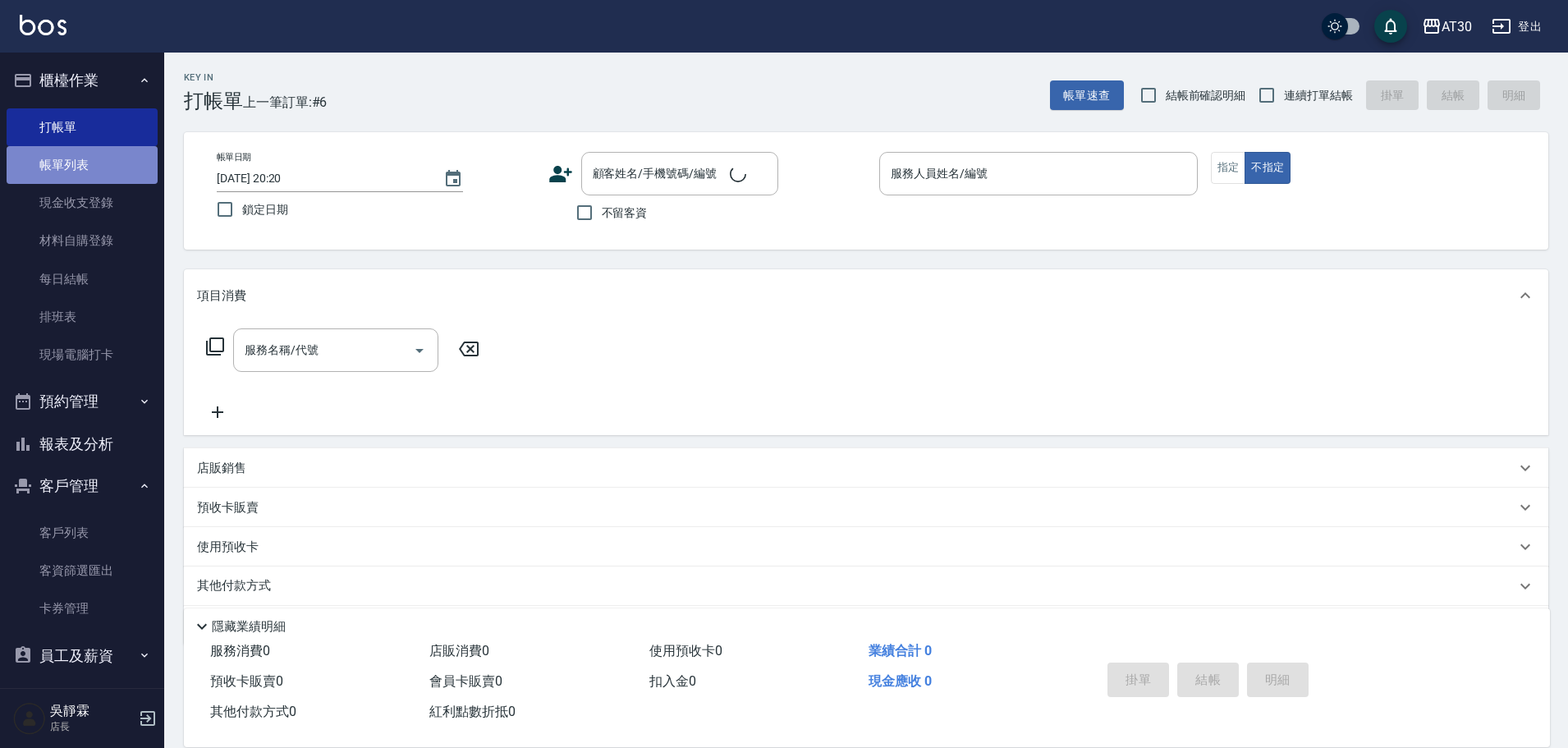
click at [114, 174] on link "帳單列表" at bounding box center [82, 164] width 151 height 38
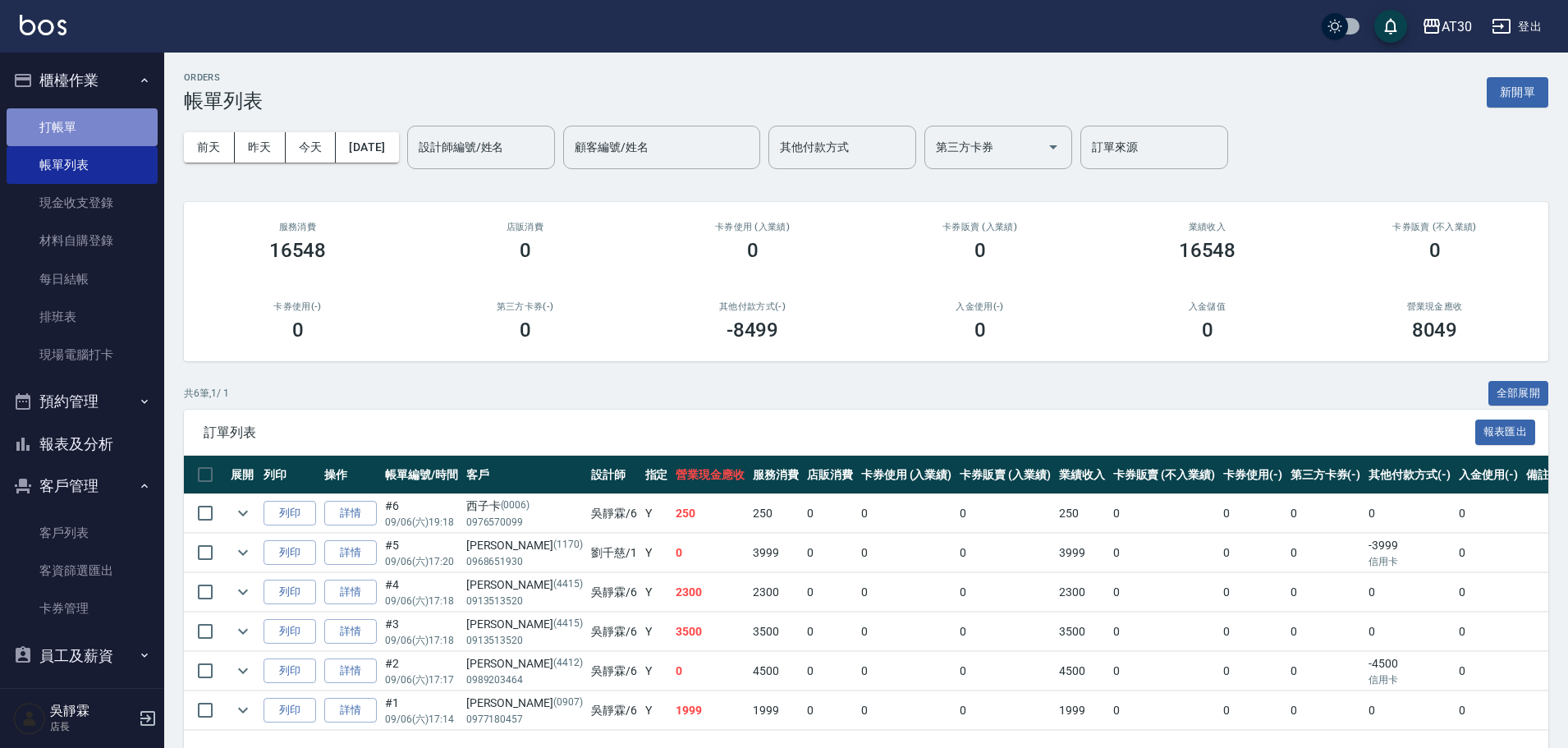
click at [84, 143] on link "打帳單" at bounding box center [82, 127] width 151 height 38
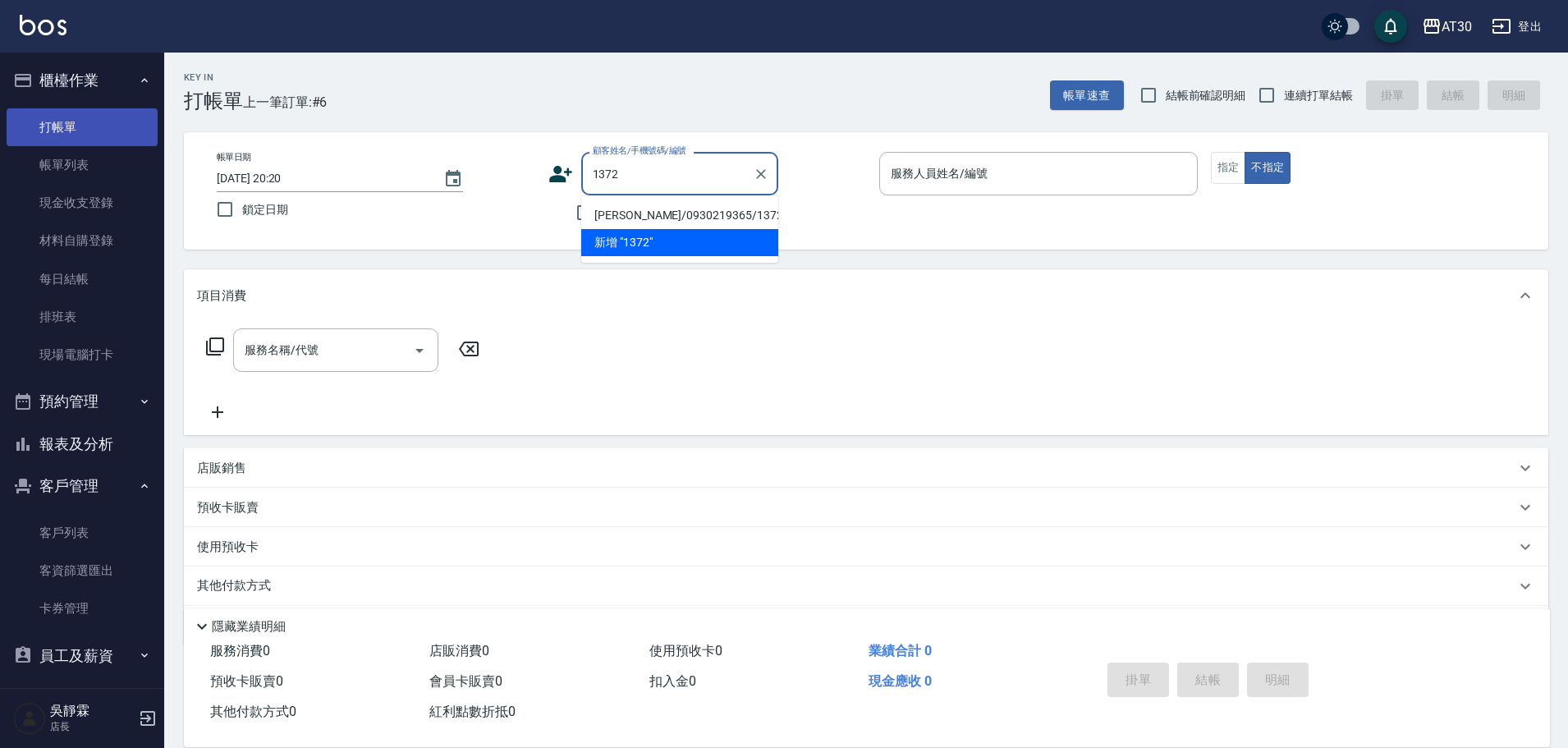
type input "[PERSON_NAME]/0930219365/1372"
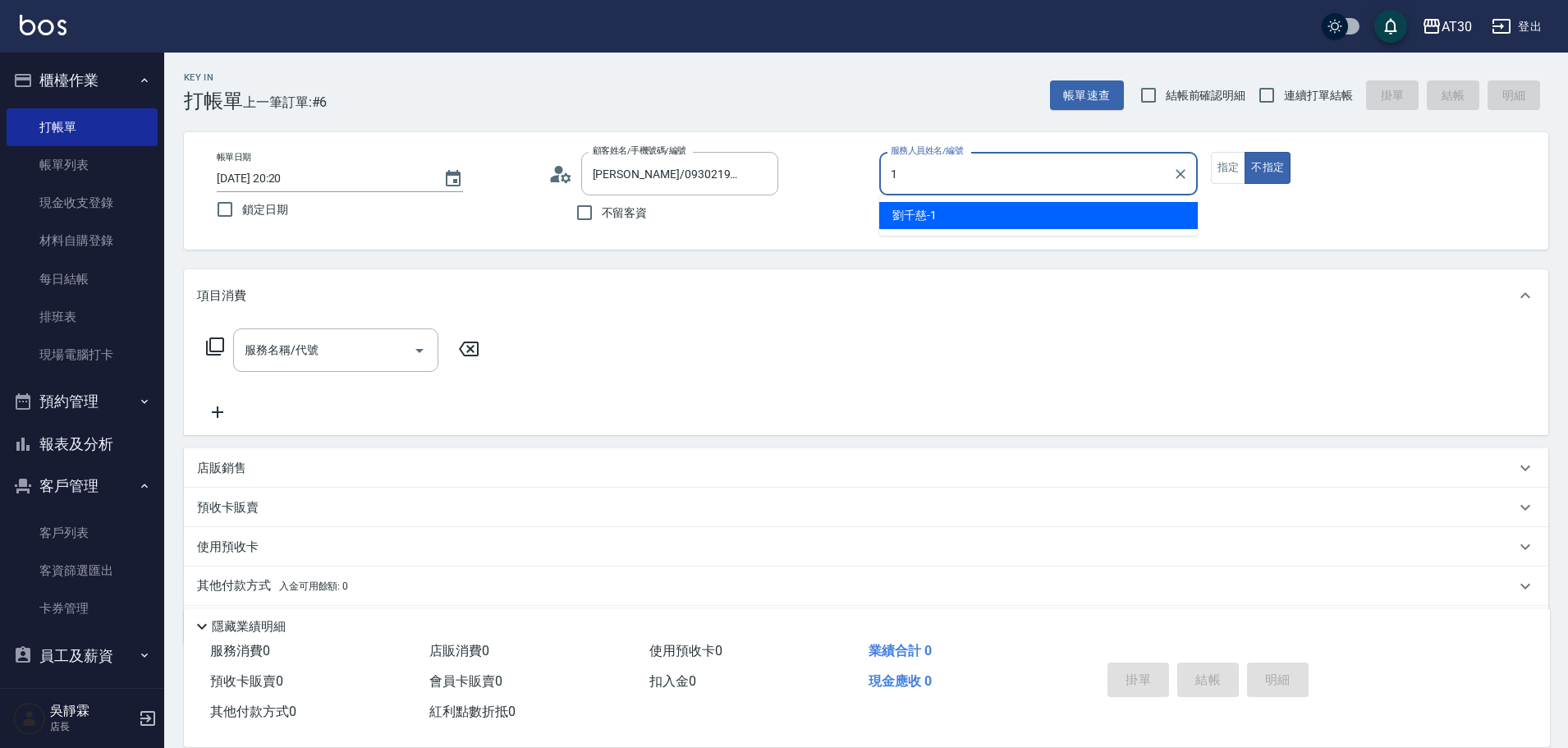
type input "[PERSON_NAME]1"
type button "false"
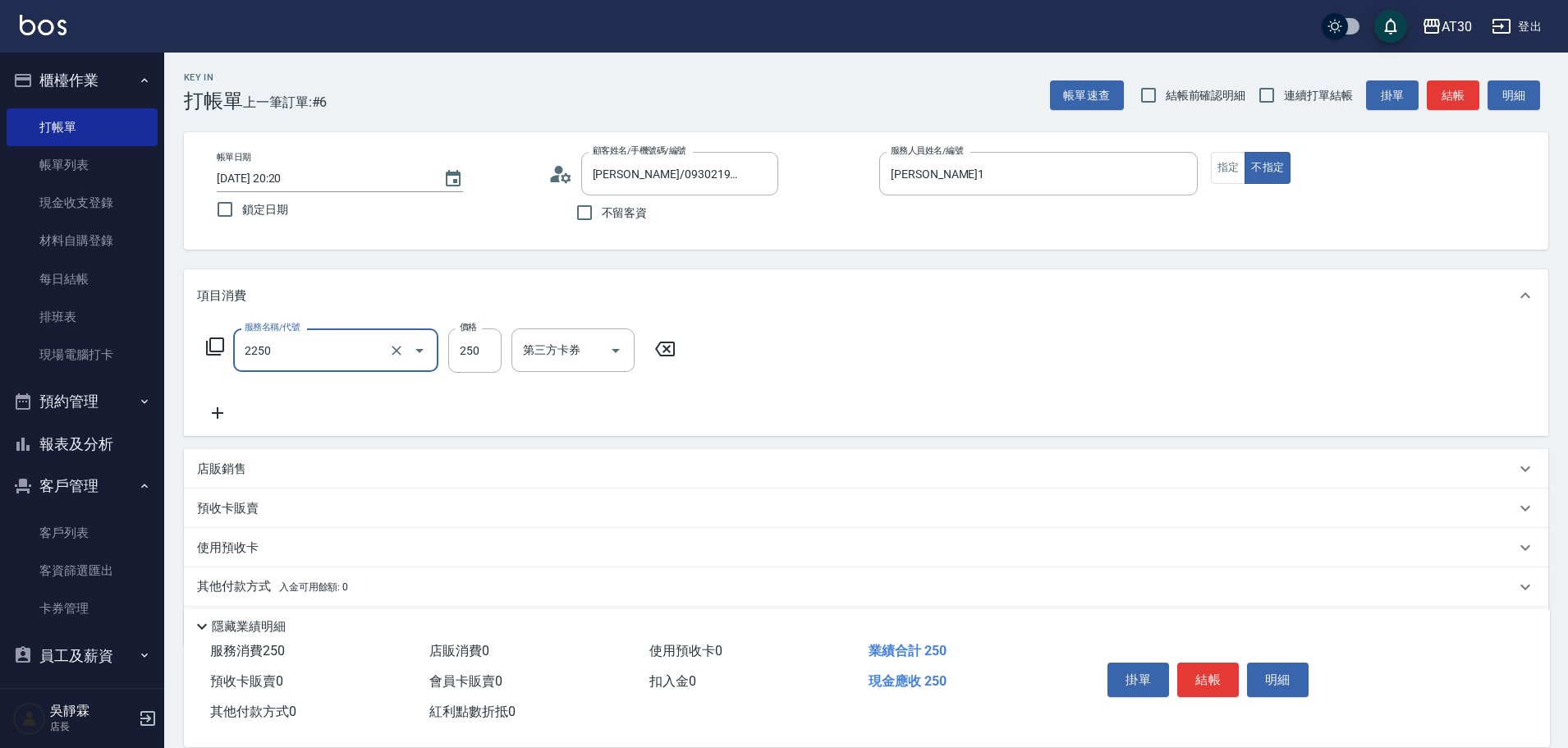
type input "剪髮(2250)"
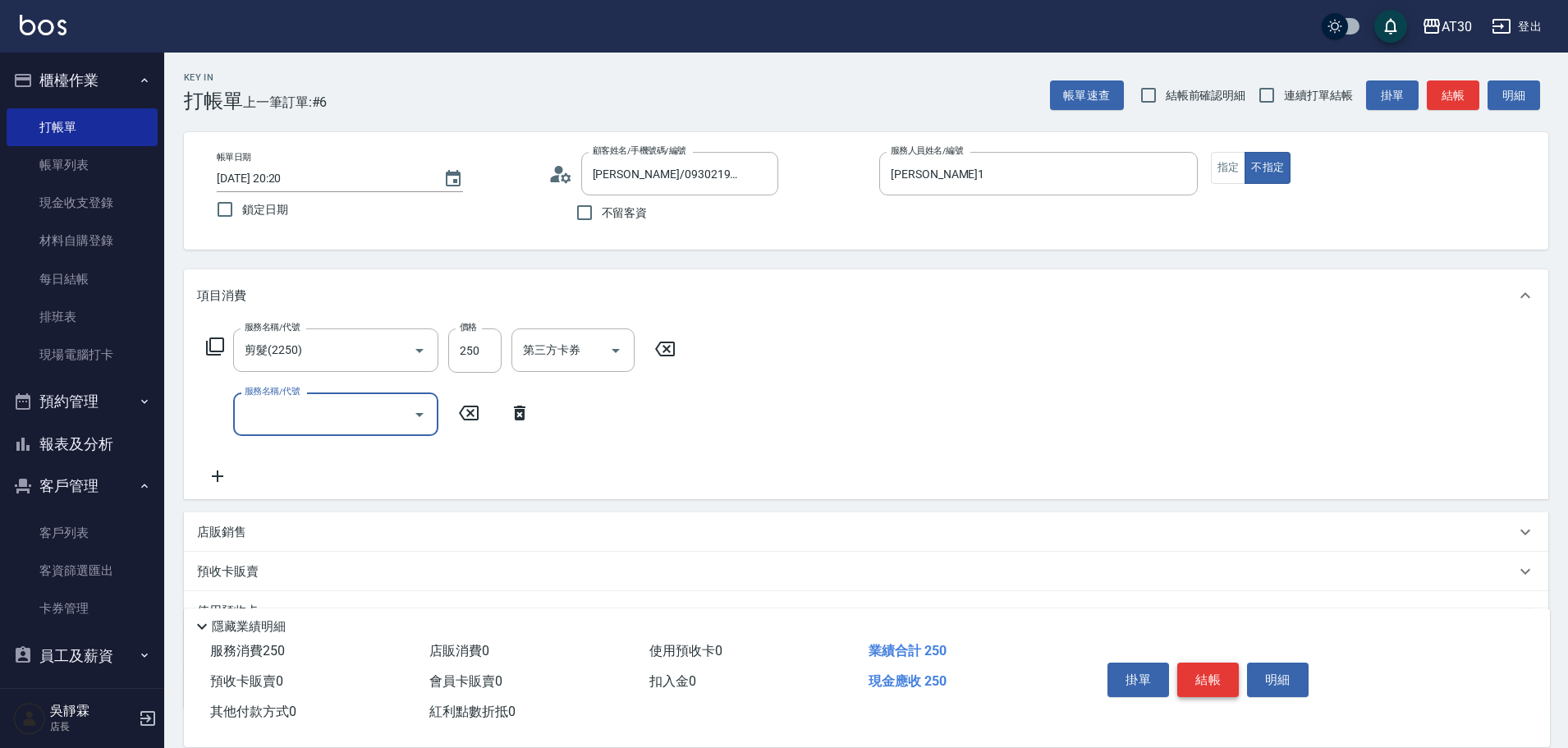
click at [1227, 671] on button "結帳" at bounding box center [1209, 679] width 62 height 34
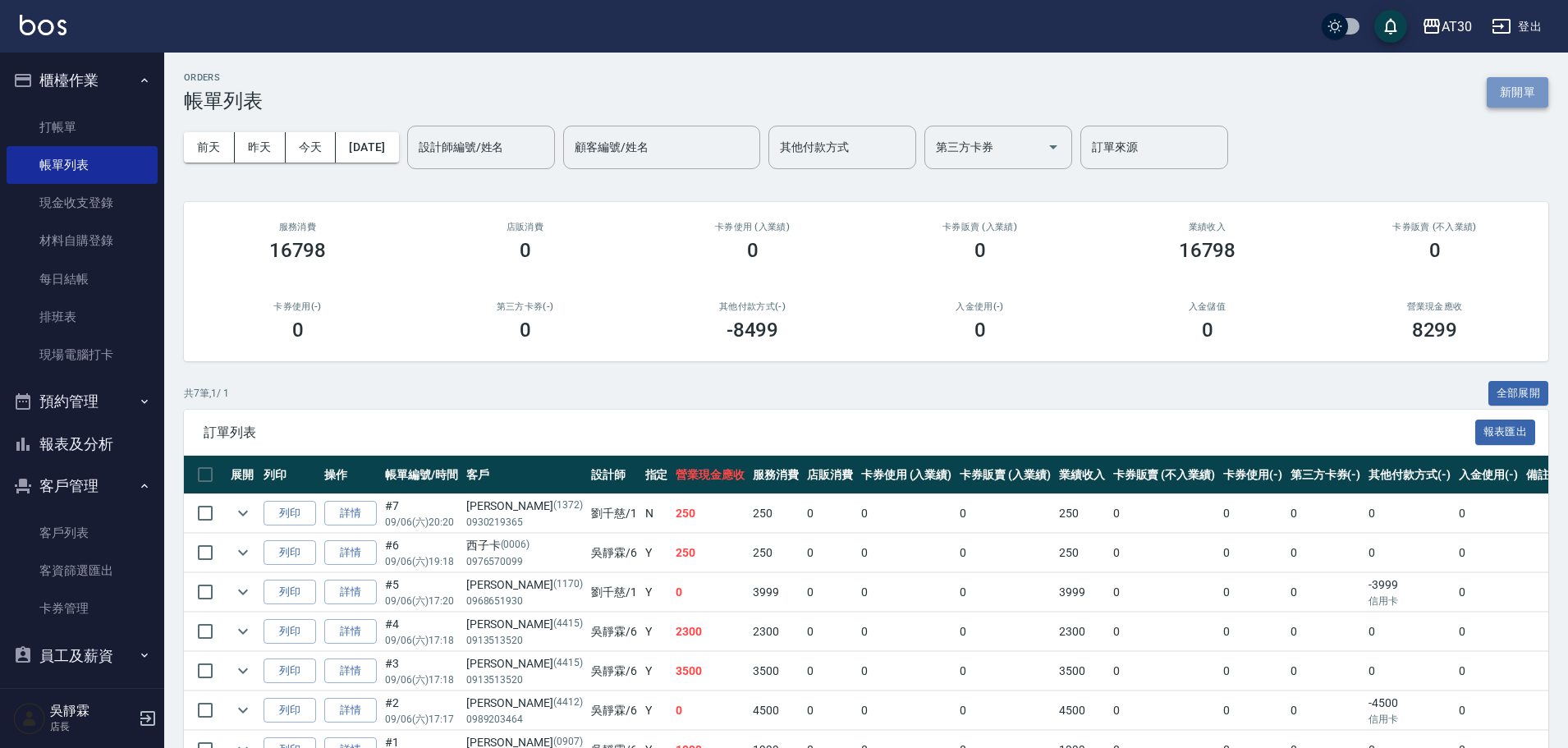
click at [1517, 78] on button "新開單" at bounding box center [1518, 93] width 62 height 30
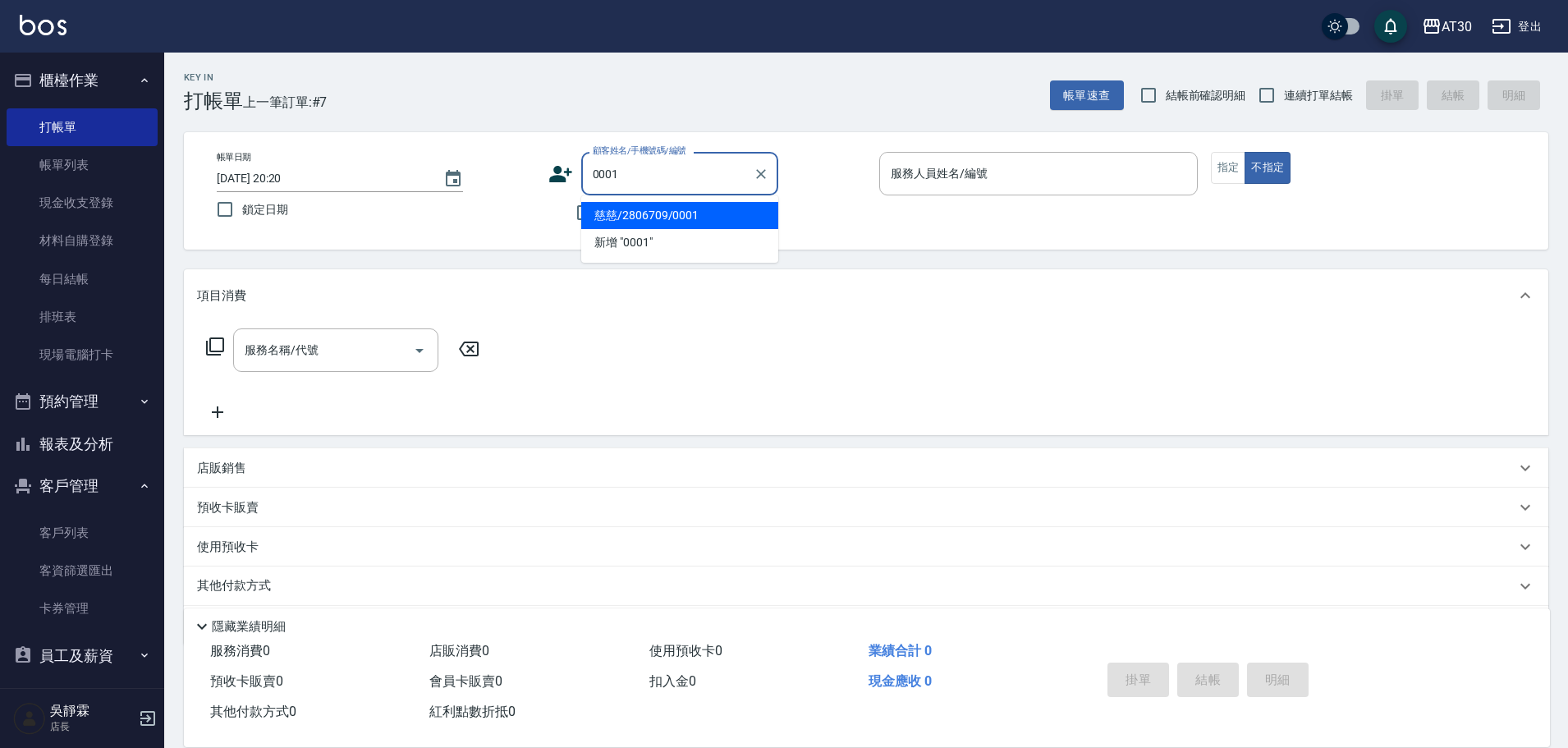
type input "慈慈/2806709/0001"
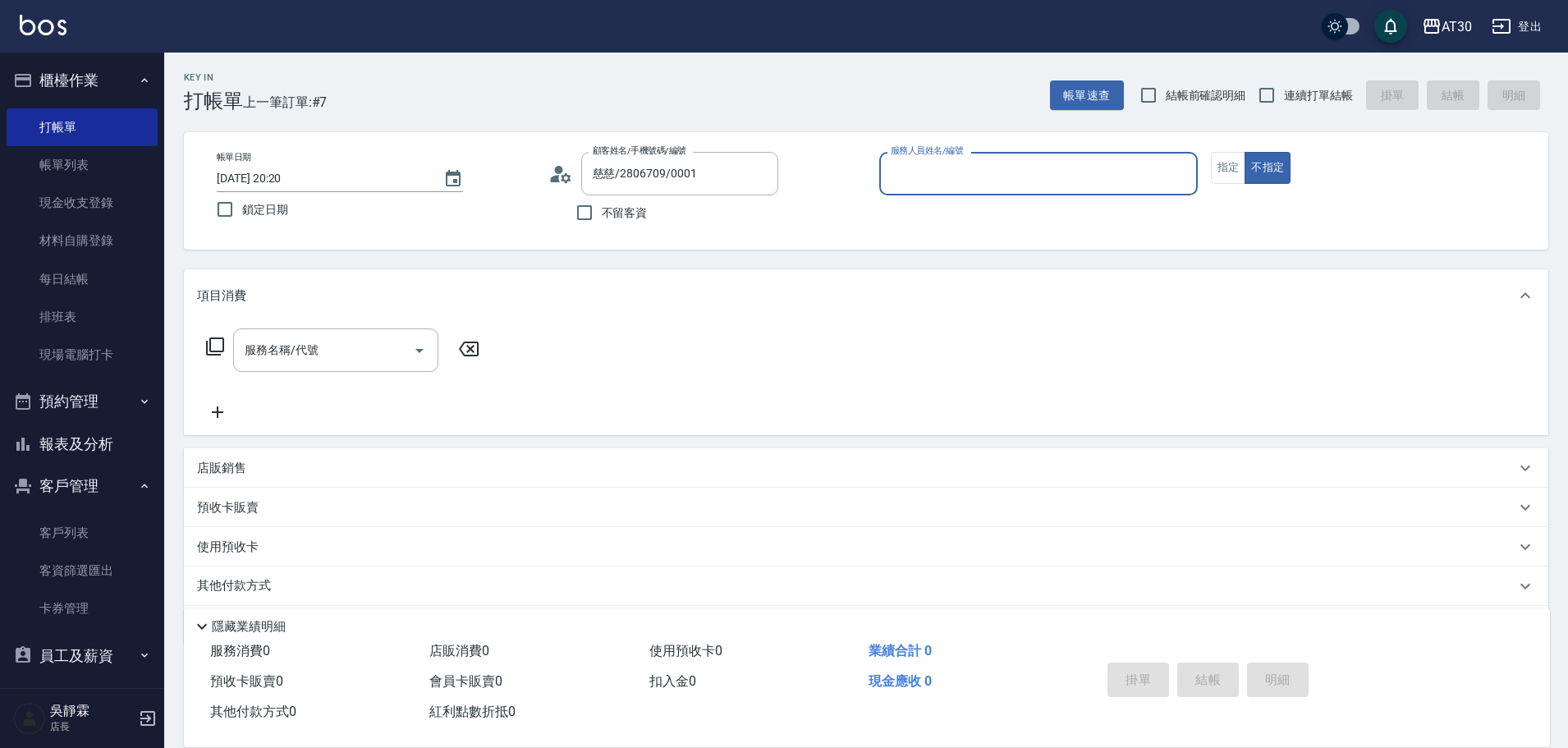
type input "1"
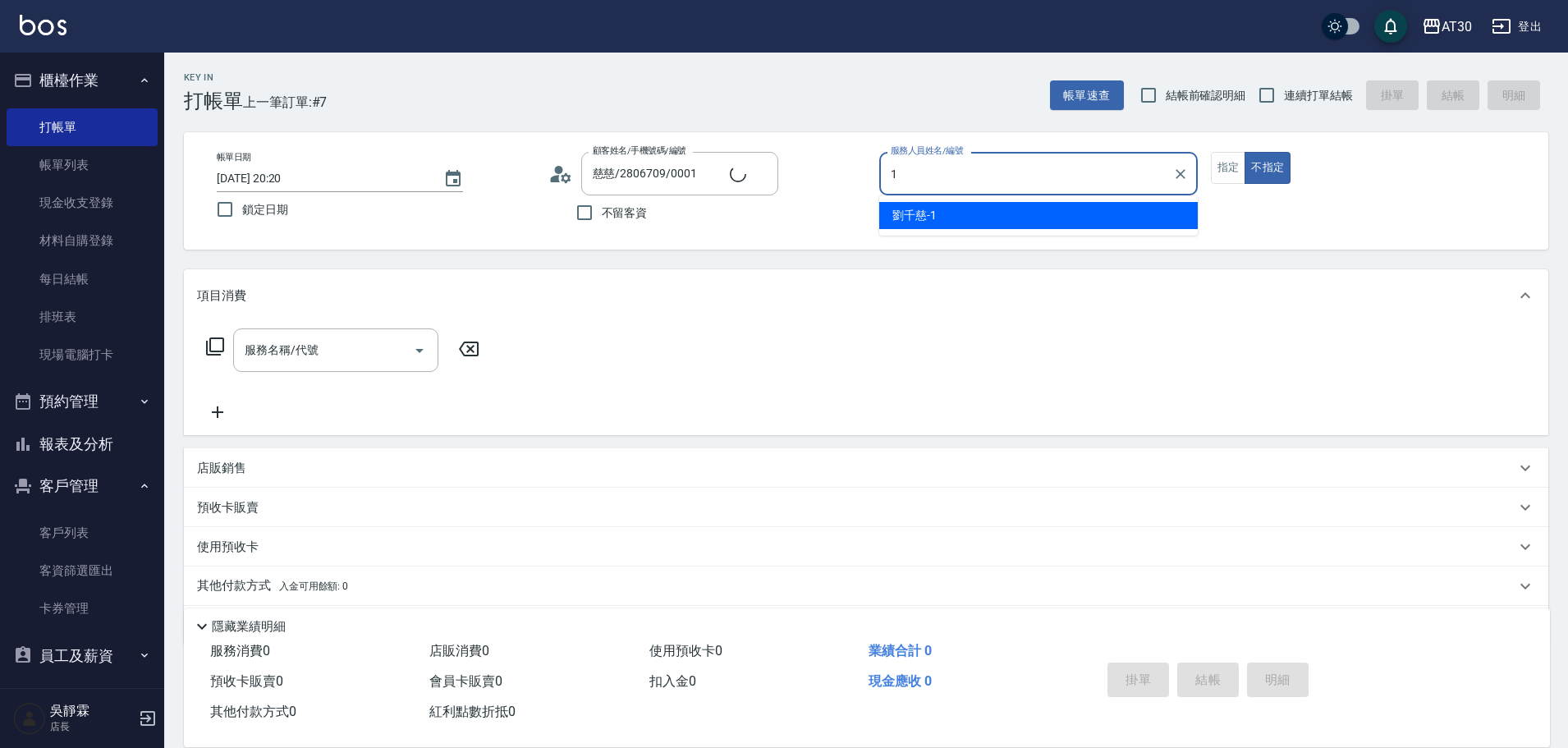
type input "新客人 姓名未設定/0001/null"
type input "[PERSON_NAME]1"
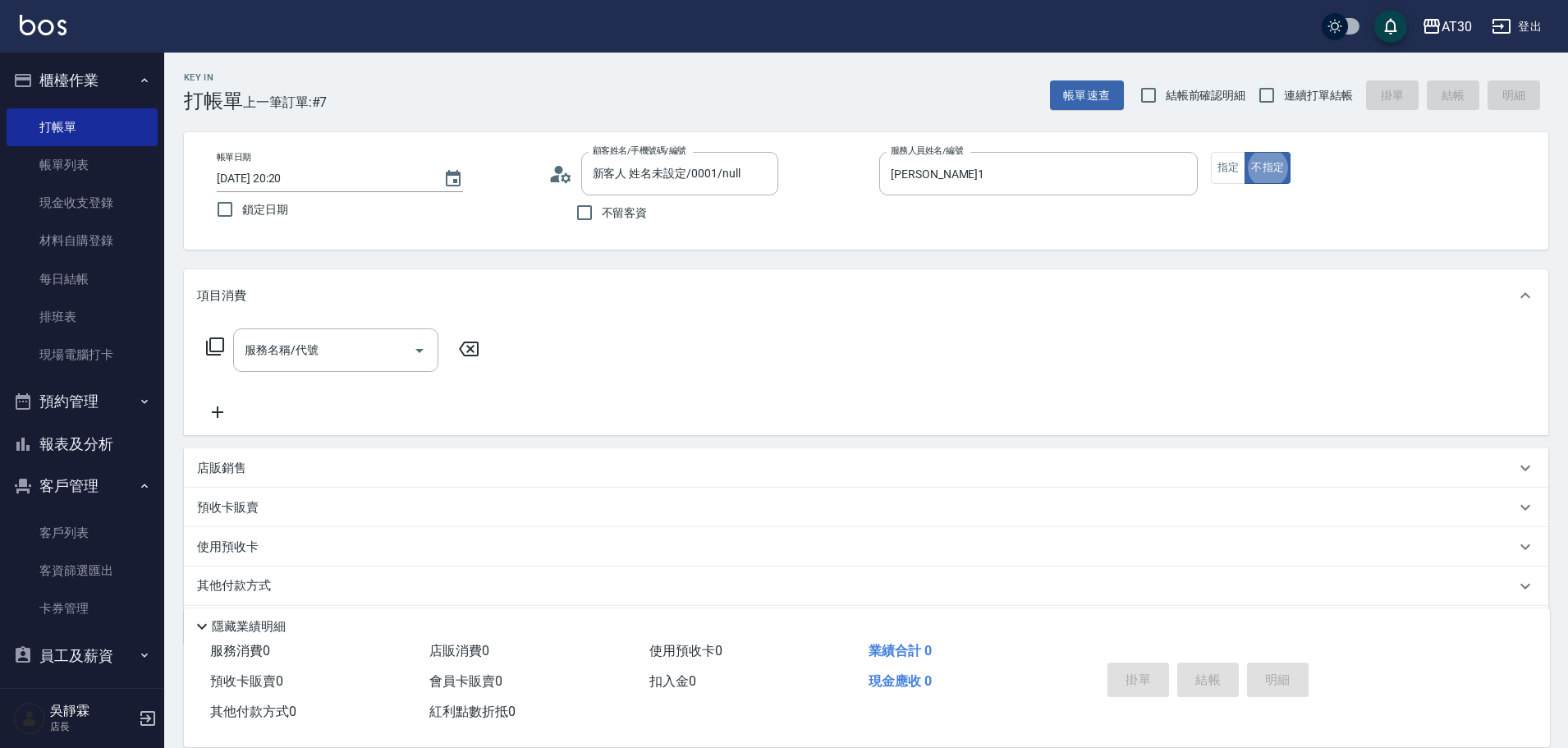
type button "false"
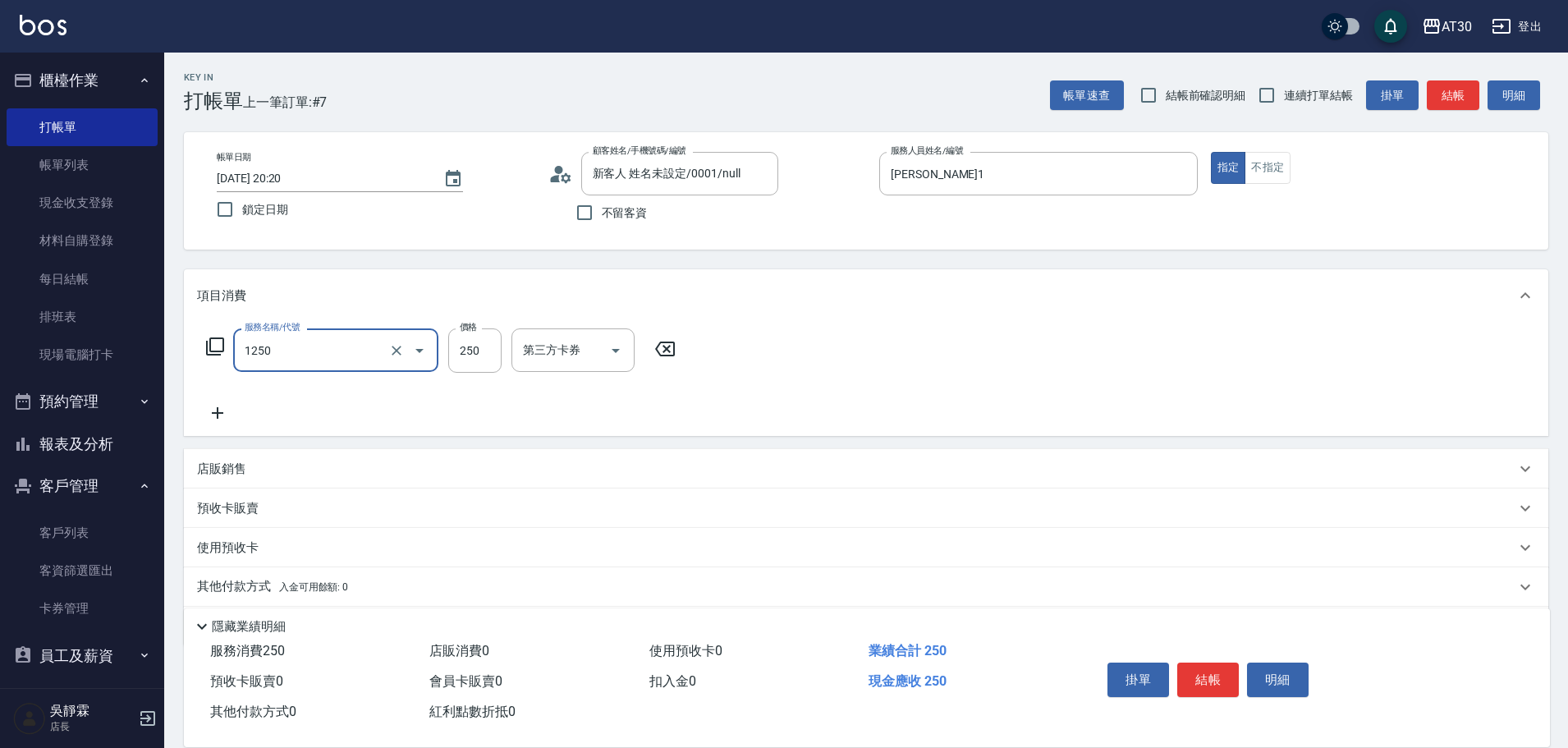
type input "洗髮250(1250)"
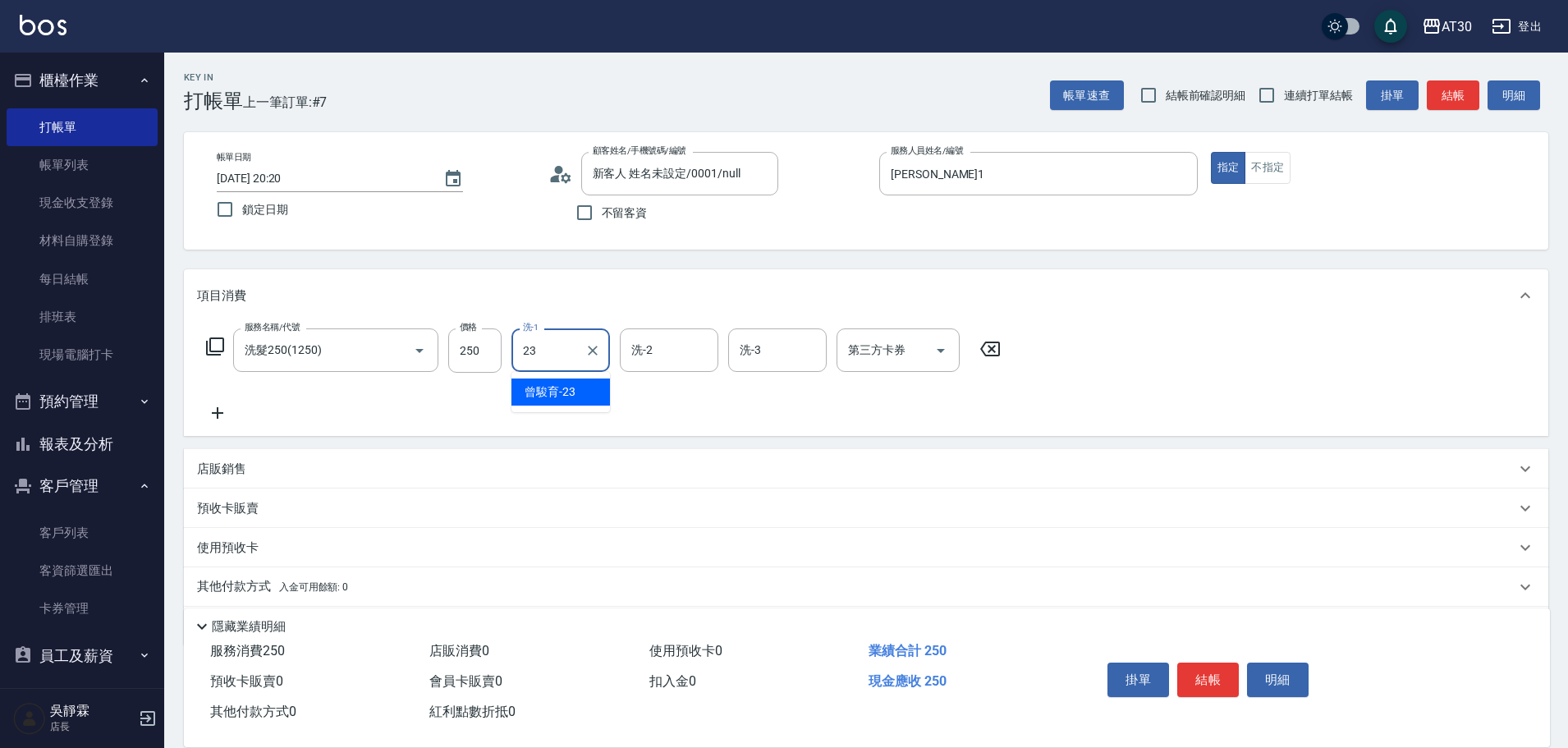
type input "曾駿育-23"
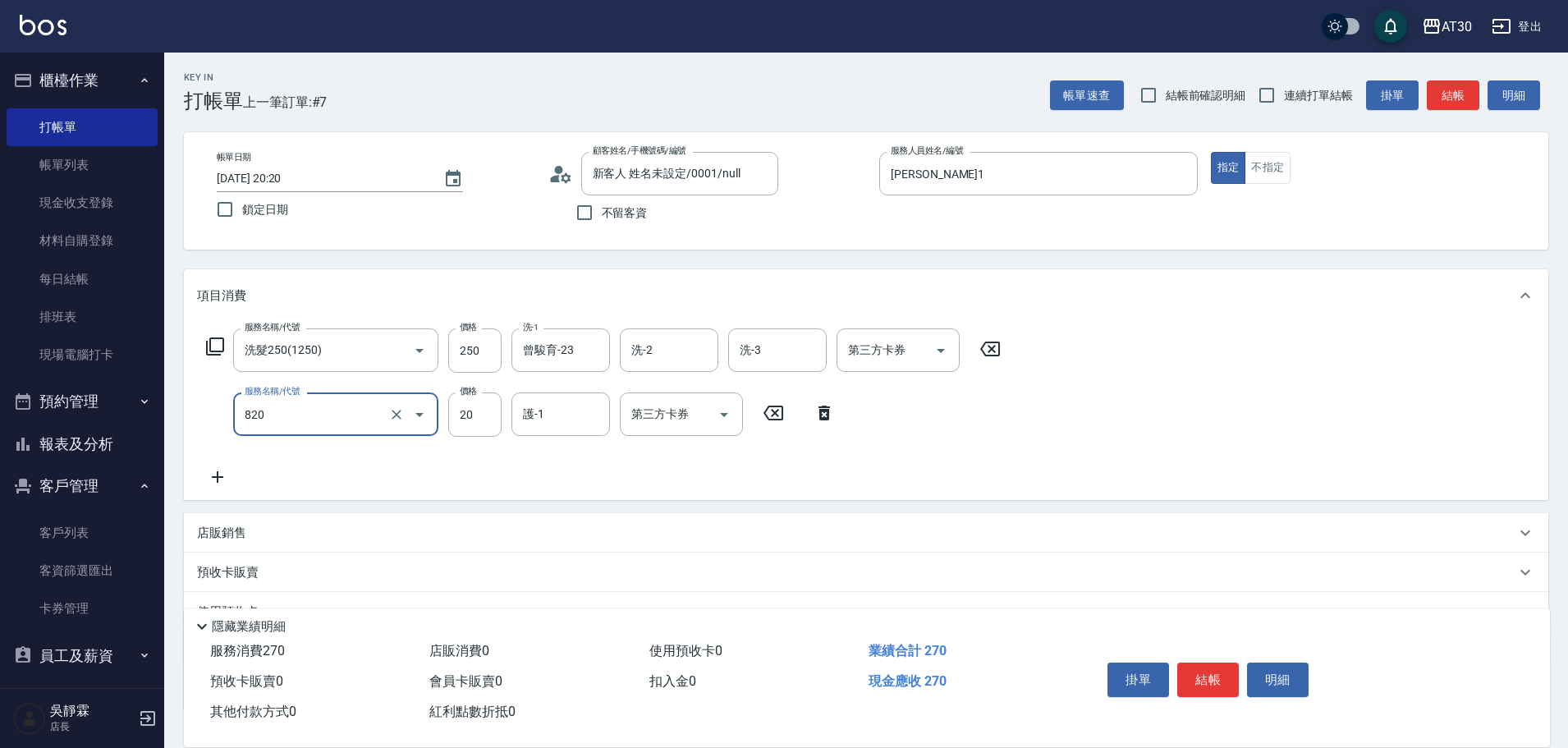
type input "潤絲(820)"
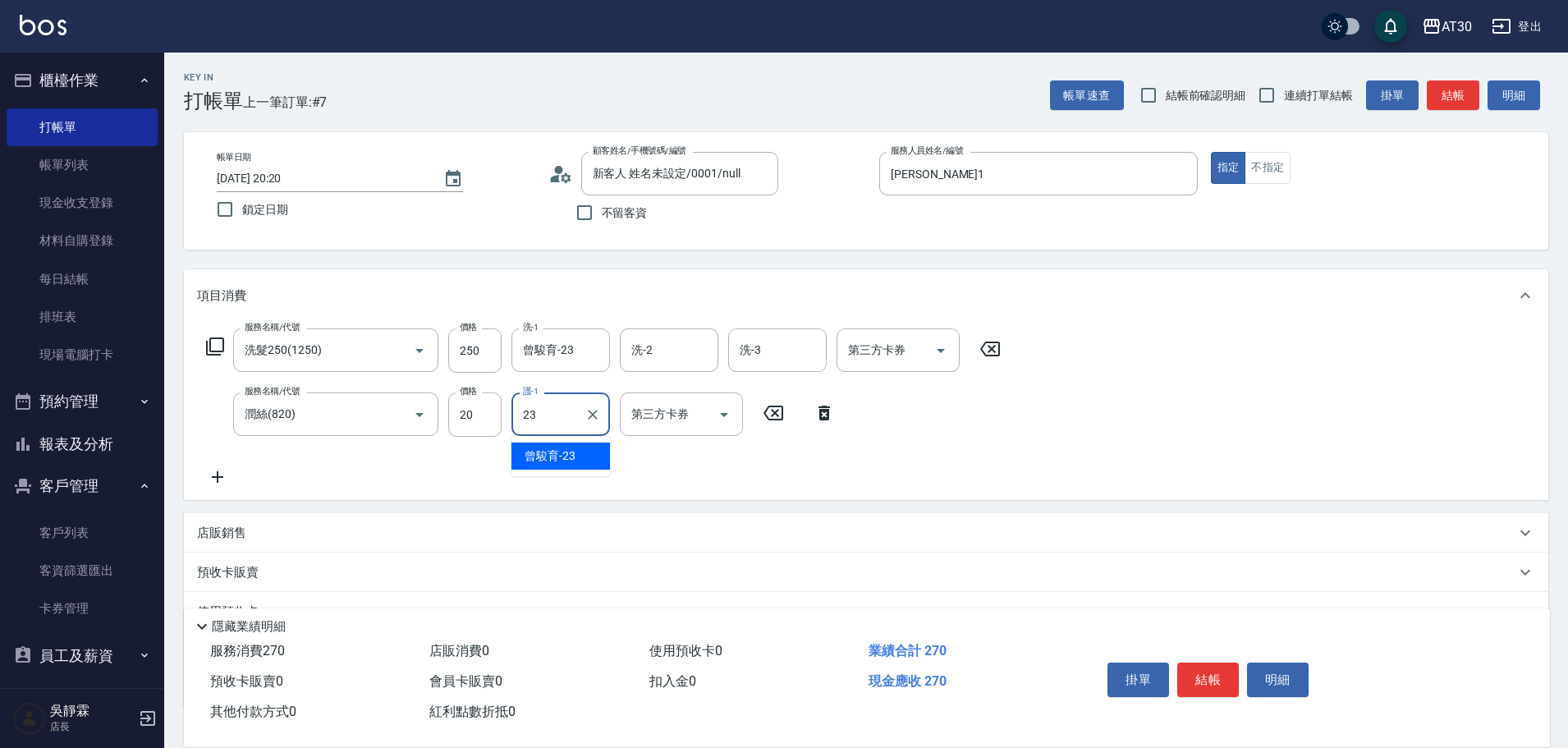
type input "曾駿育-23"
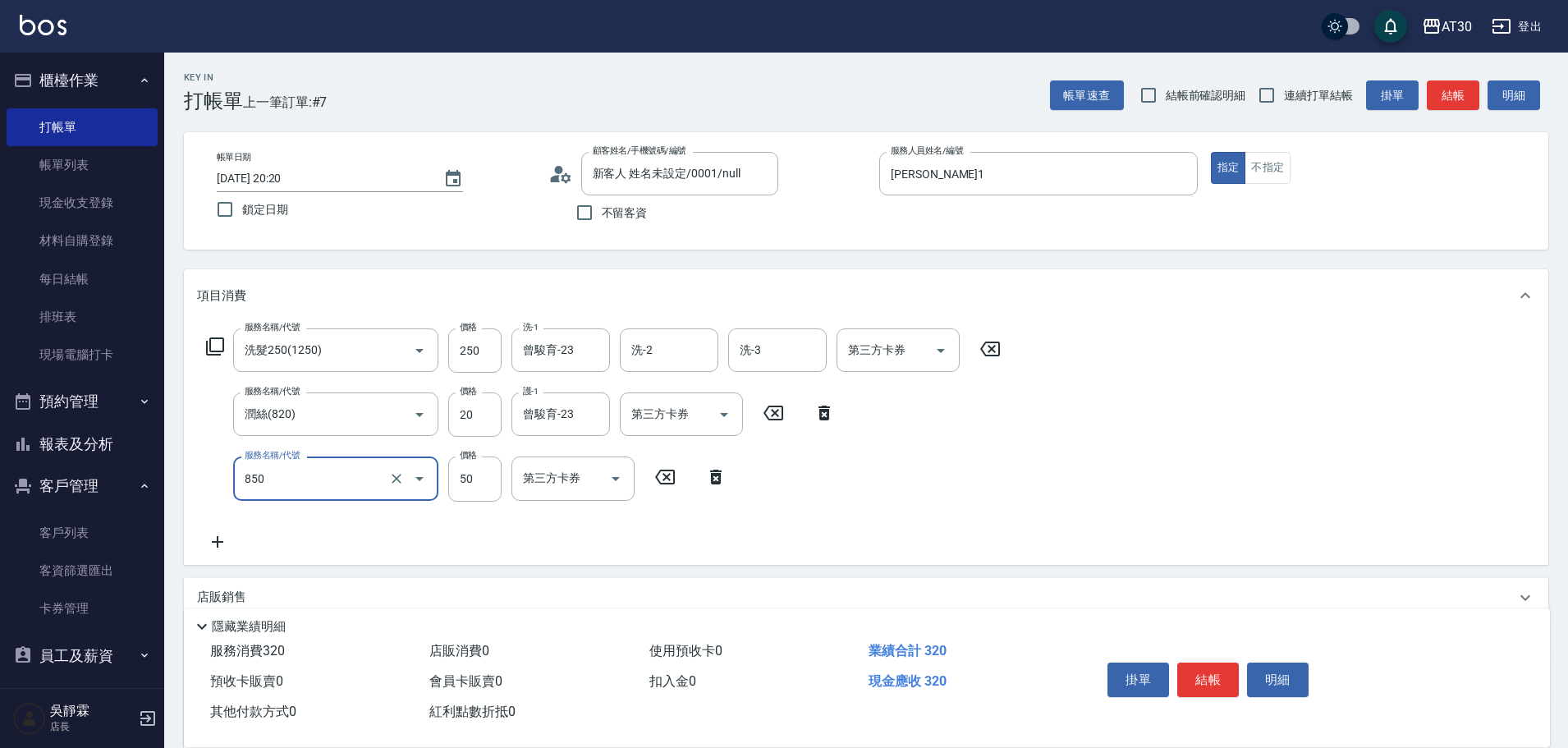
type input "吹捲(850)"
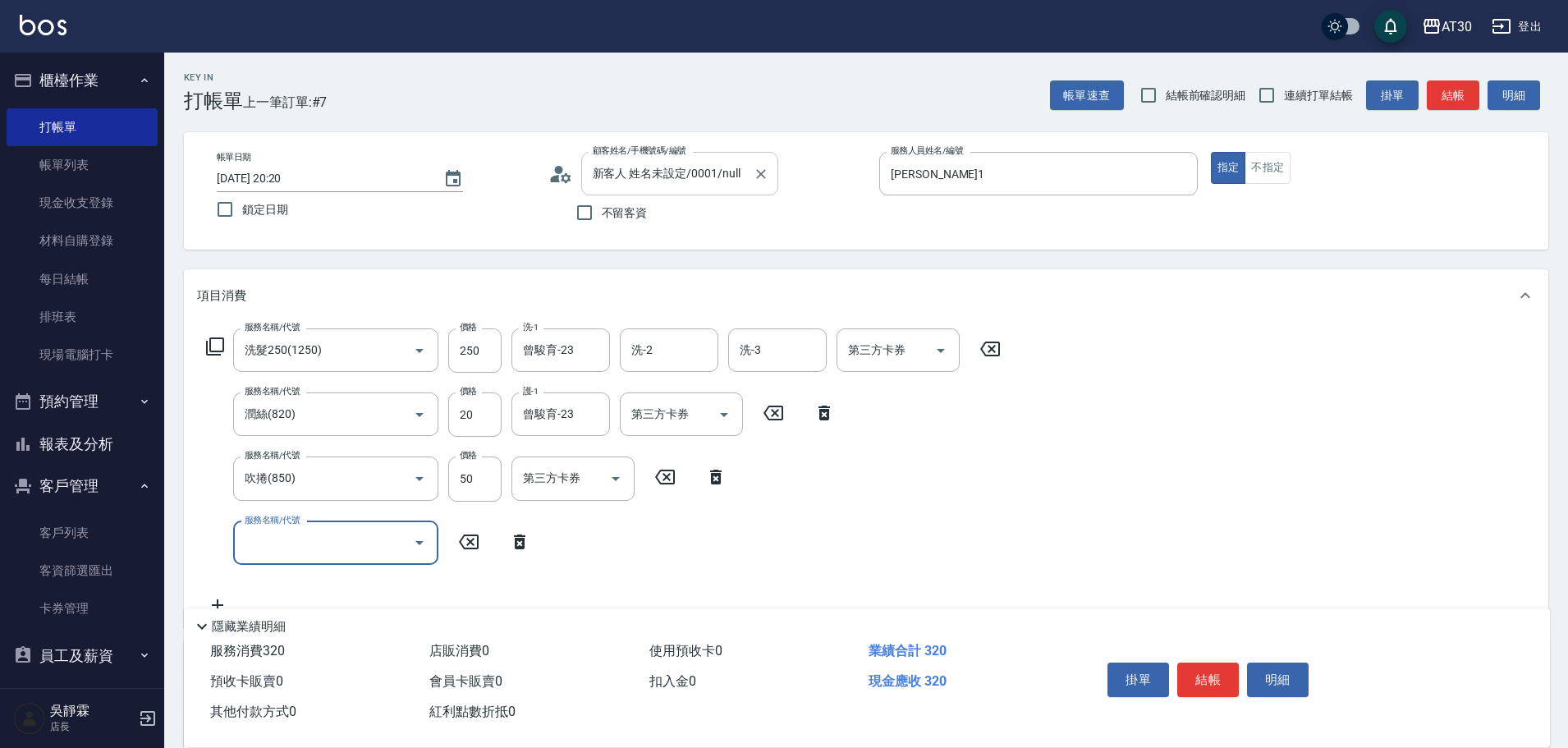
click at [722, 183] on input "新客人 姓名未設定/0001/null" at bounding box center [667, 173] width 158 height 28
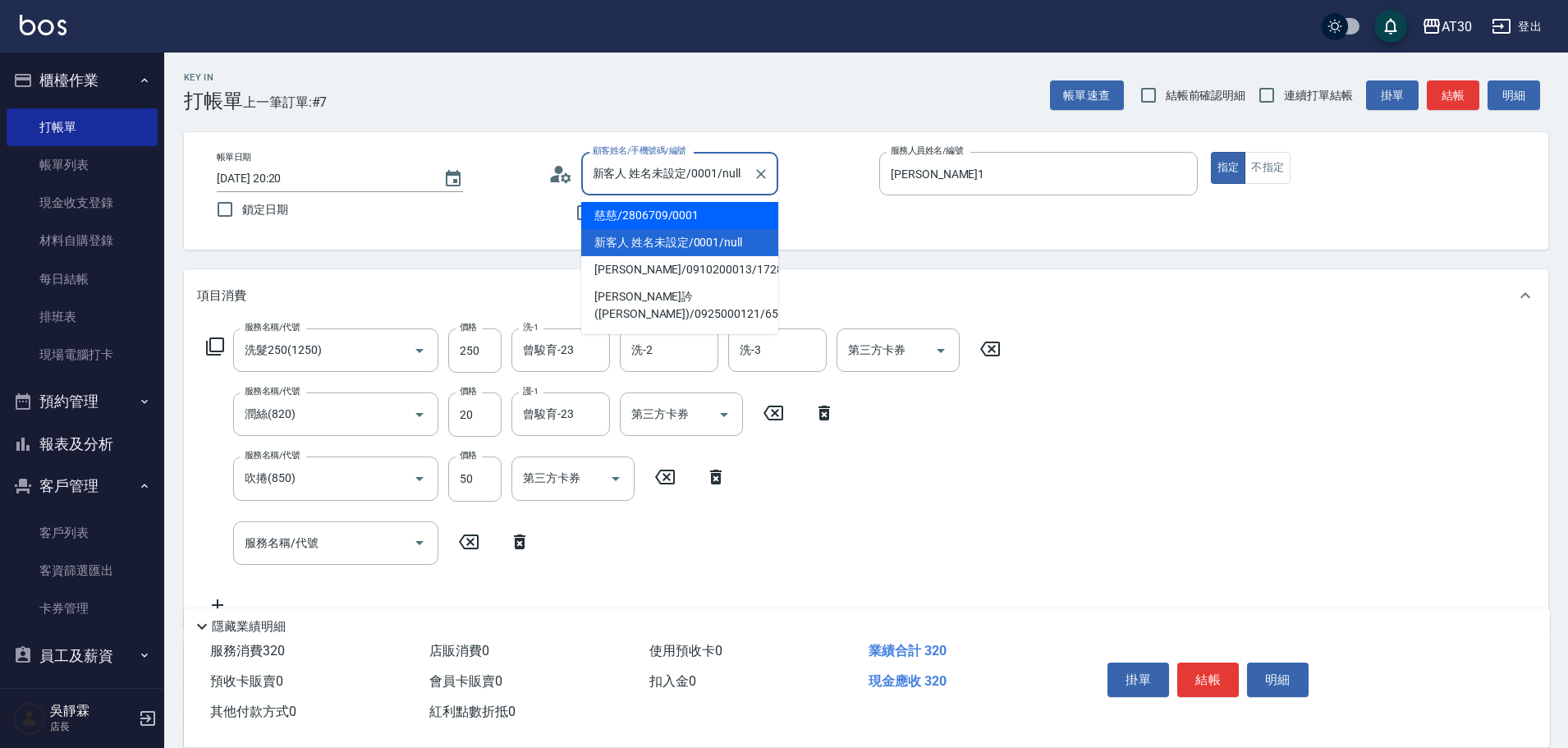
click at [704, 222] on li "慈慈/2806709/0001" at bounding box center [680, 215] width 197 height 27
type input "慈慈/2806709/0001"
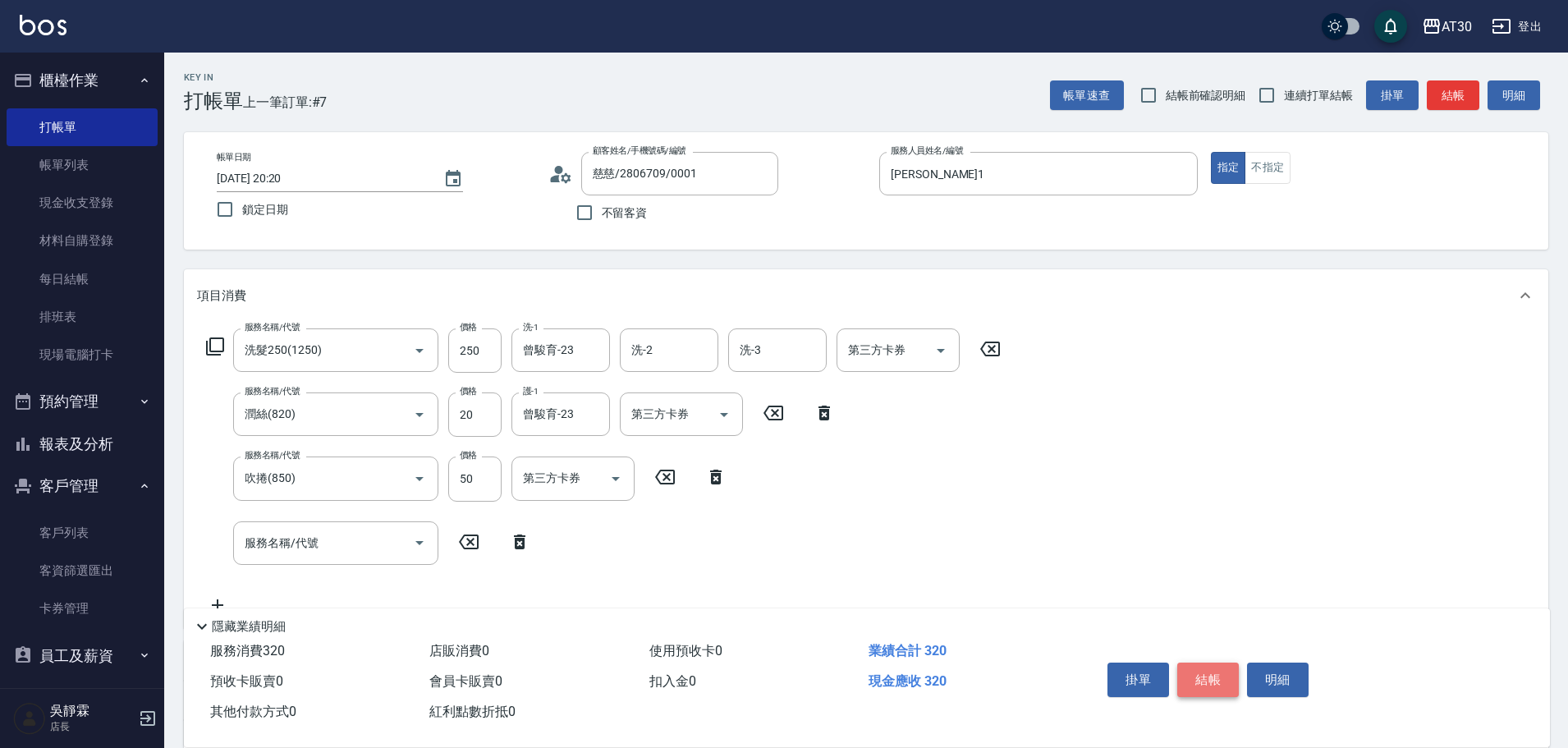
click at [1202, 670] on button "結帳" at bounding box center [1209, 679] width 62 height 34
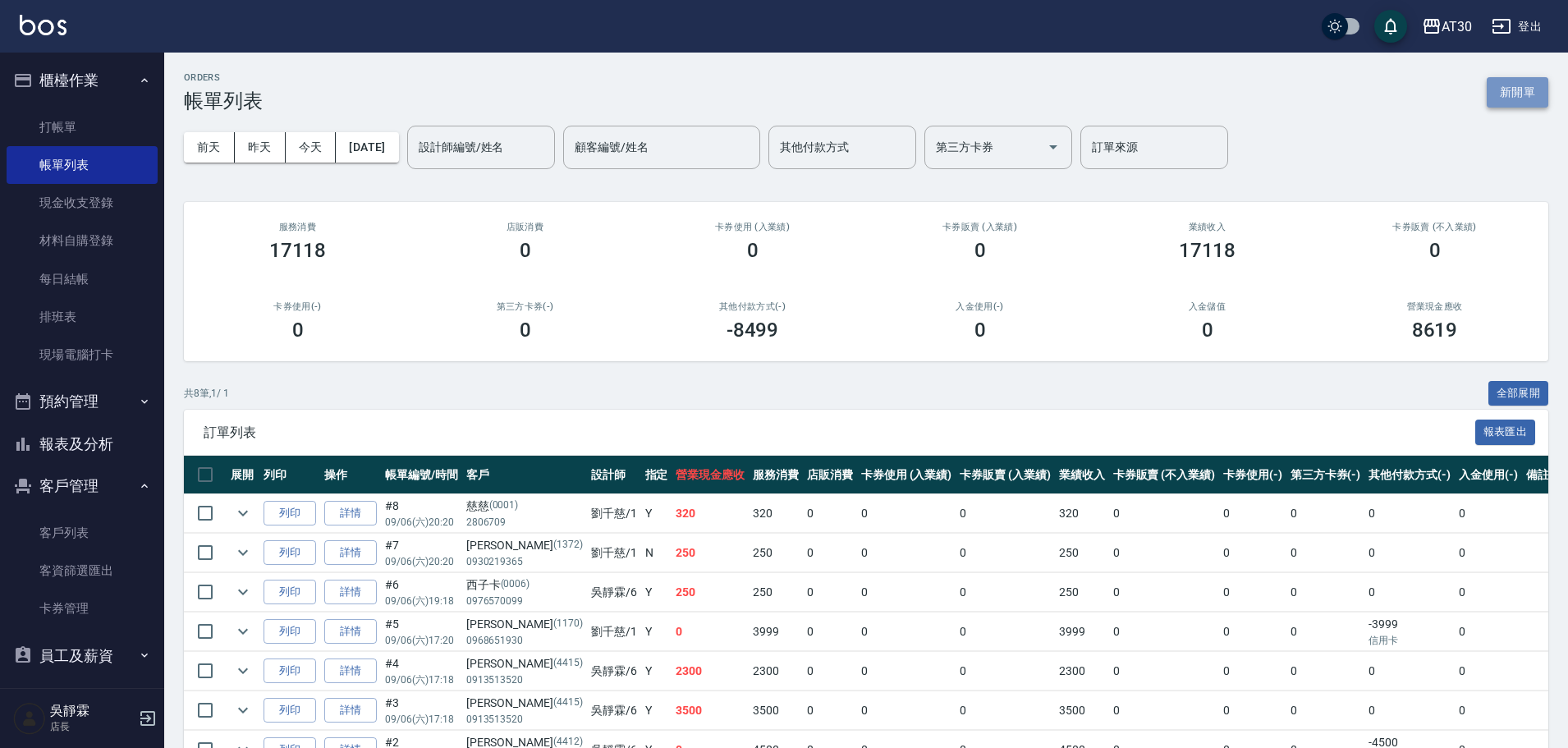
click at [1520, 95] on button "新開單" at bounding box center [1518, 93] width 62 height 30
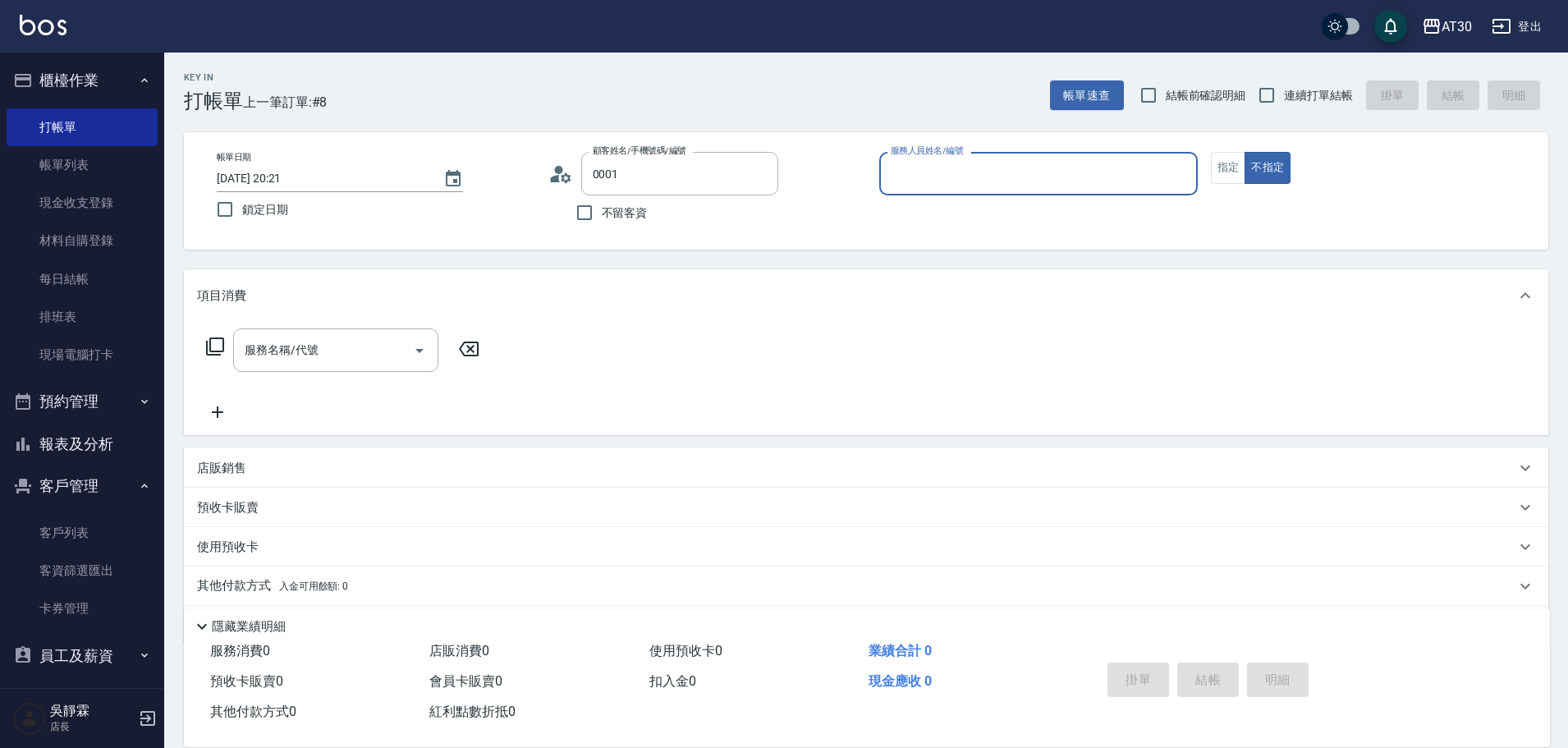
type input "慈慈/2806709/0001"
type input "1"
type input "新客人 姓名未設定/0001/null"
type input "[PERSON_NAME]1"
type button "false"
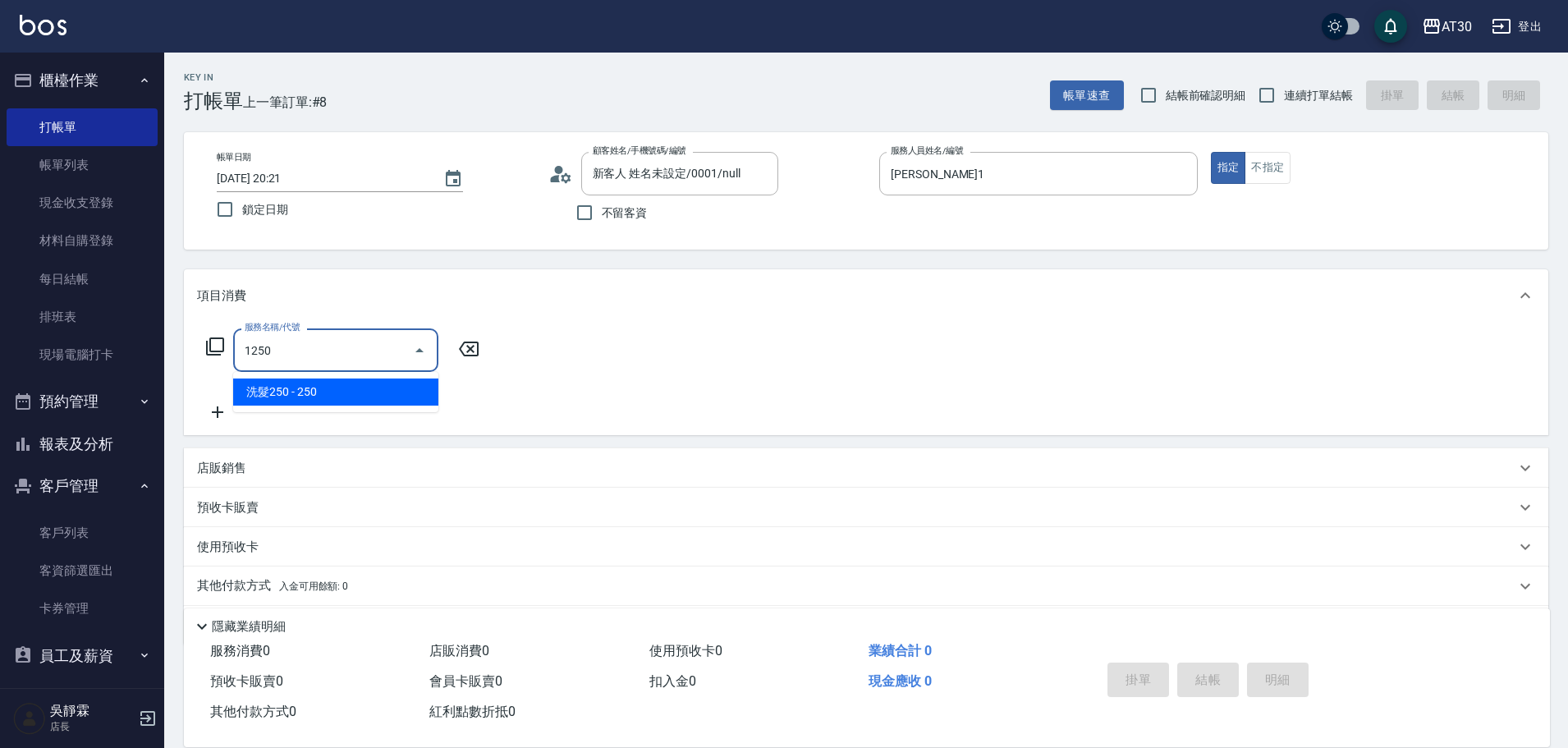
type input "洗髮250(1250)"
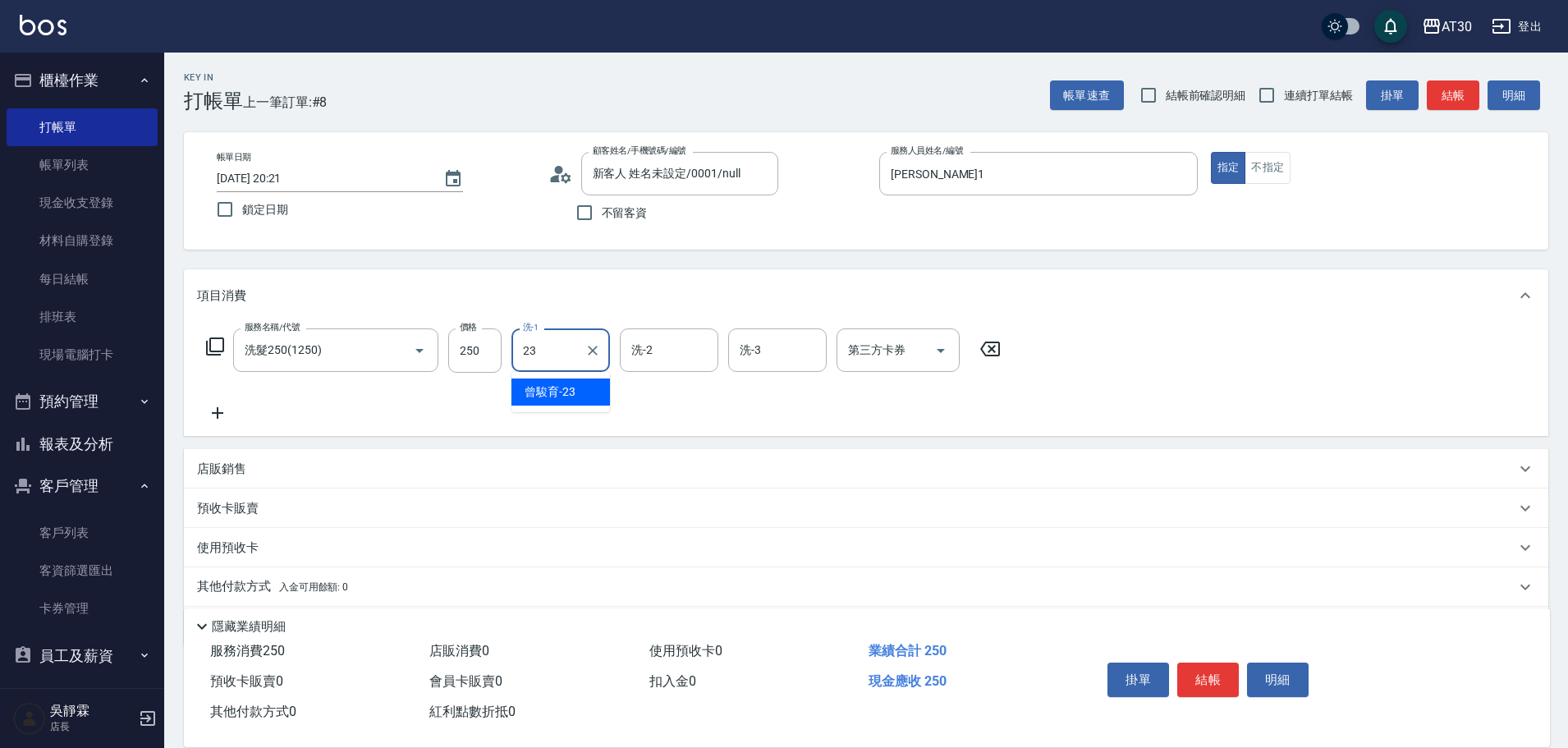
type input "曾駿育-23"
click at [1228, 668] on button "結帳" at bounding box center [1209, 679] width 62 height 34
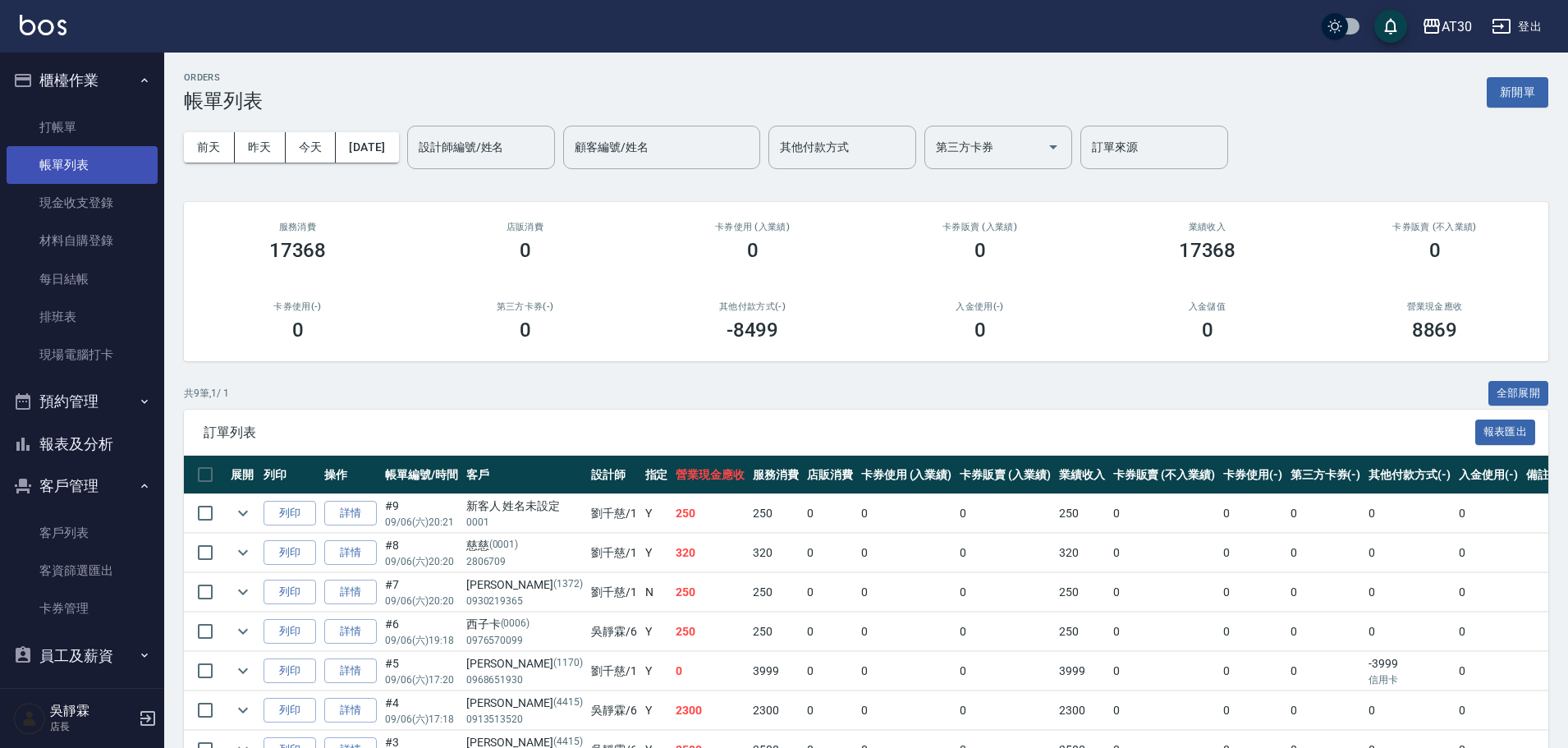
click at [79, 163] on link "帳單列表" at bounding box center [82, 164] width 151 height 38
click at [348, 507] on link "詳情" at bounding box center [350, 513] width 53 height 26
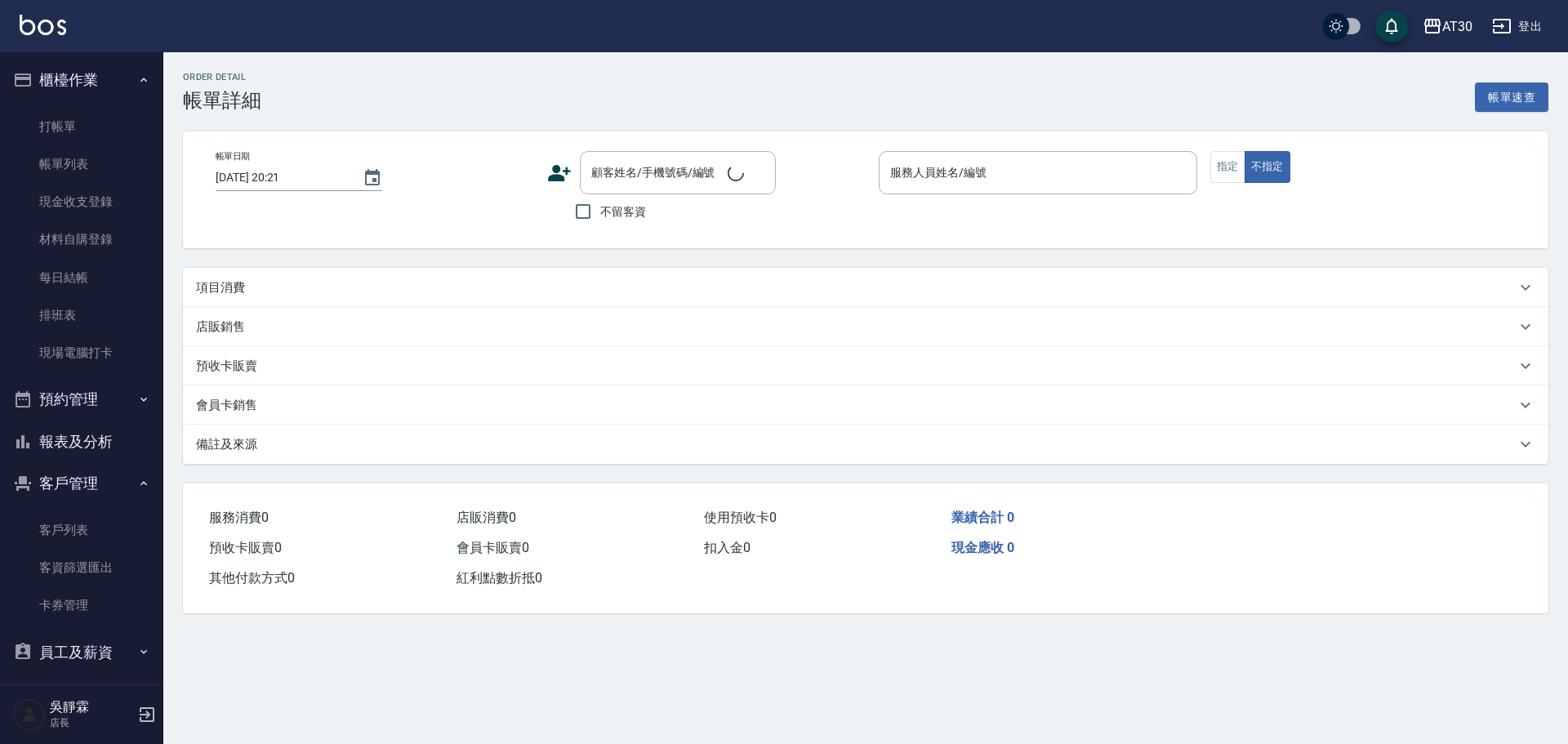
type input "[PERSON_NAME]1"
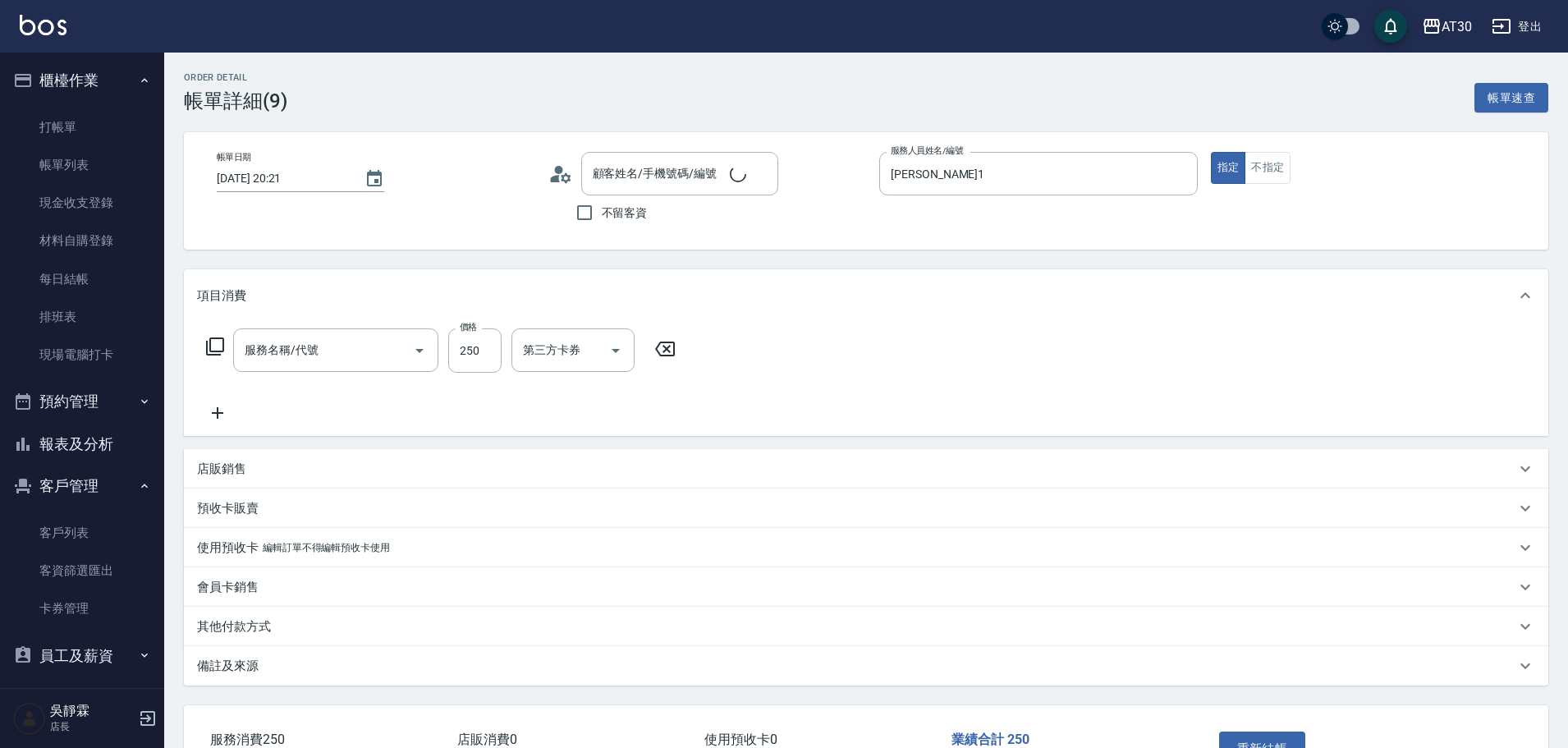
type input "新客人 姓名未設定/0001/null"
type input "洗髮250(1250)"
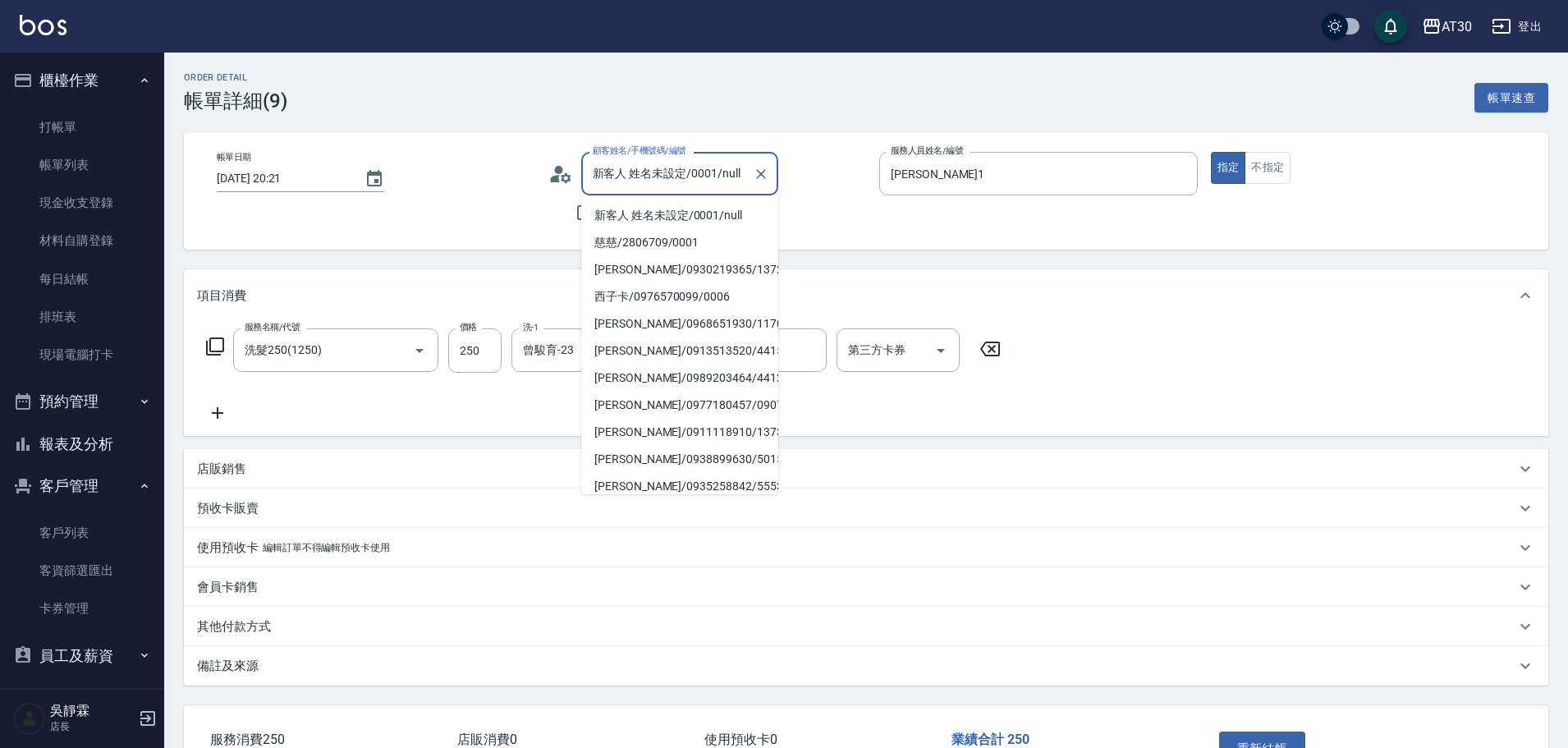
click at [653, 171] on input "新客人 姓名未設定/0001/null" at bounding box center [667, 173] width 158 height 28
click at [642, 237] on li "慈慈/2806709/0001" at bounding box center [680, 243] width 197 height 27
type input "慈慈/2806709/0001"
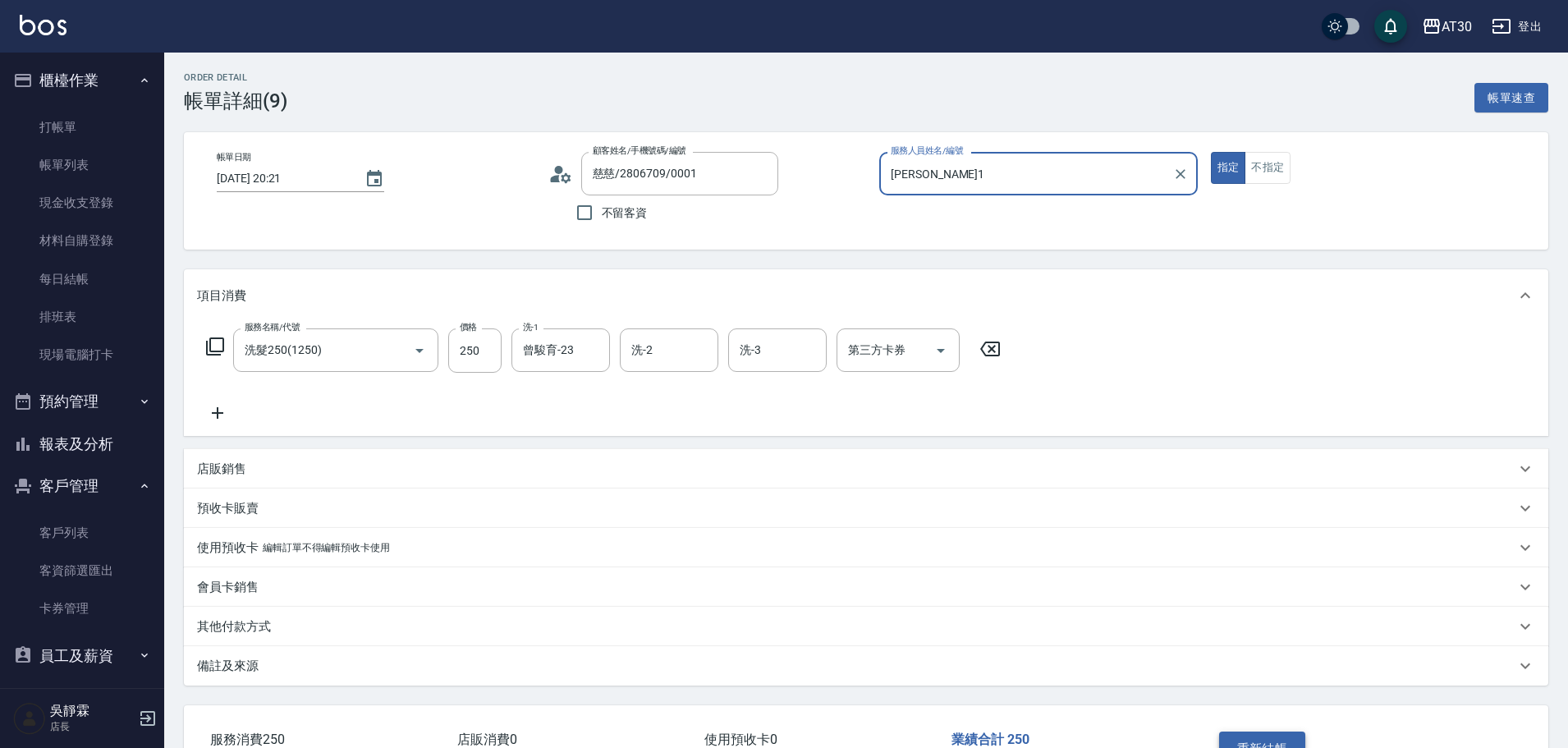
click at [1274, 739] on button "重新結帳" at bounding box center [1263, 748] width 87 height 34
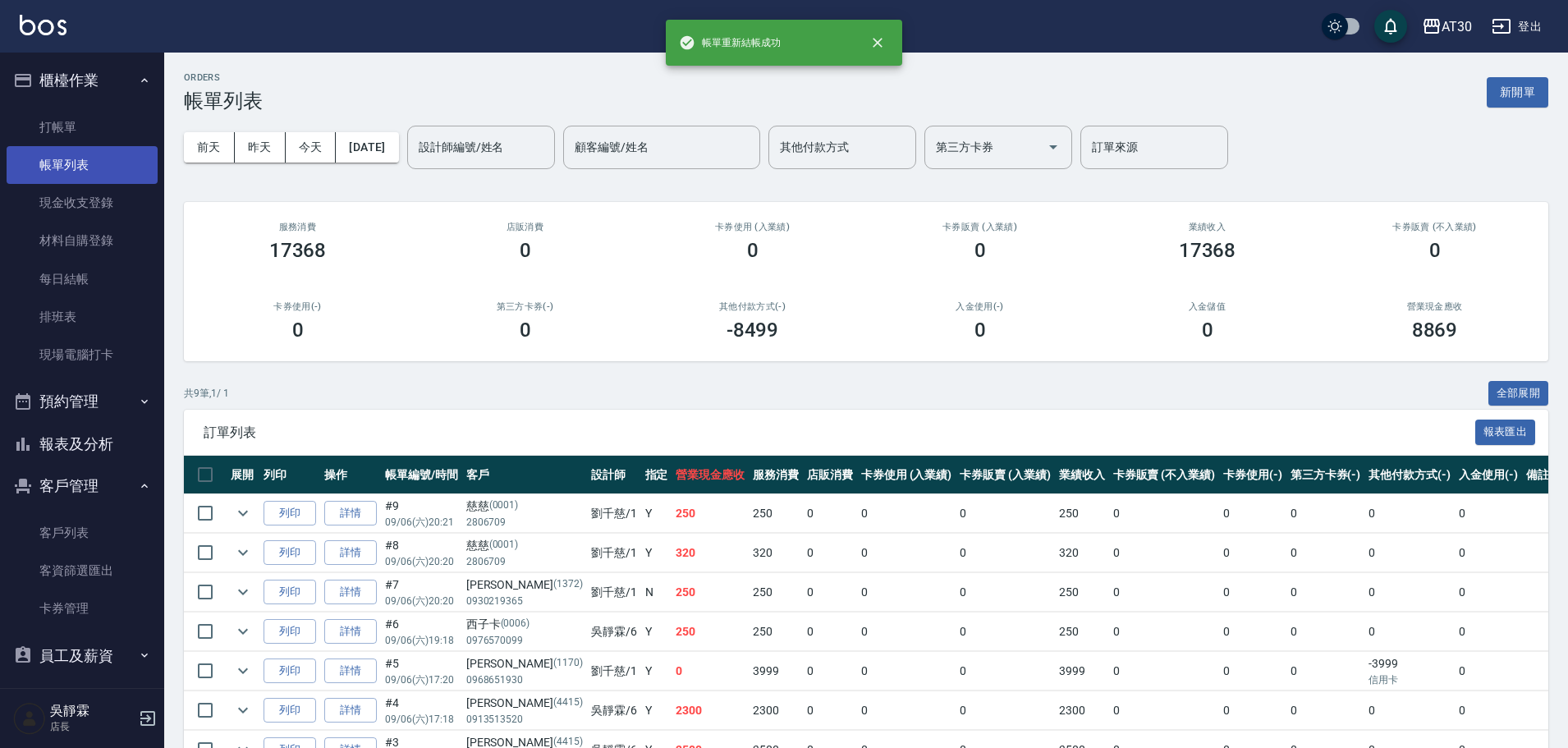
click at [63, 168] on link "帳單列表" at bounding box center [82, 164] width 151 height 38
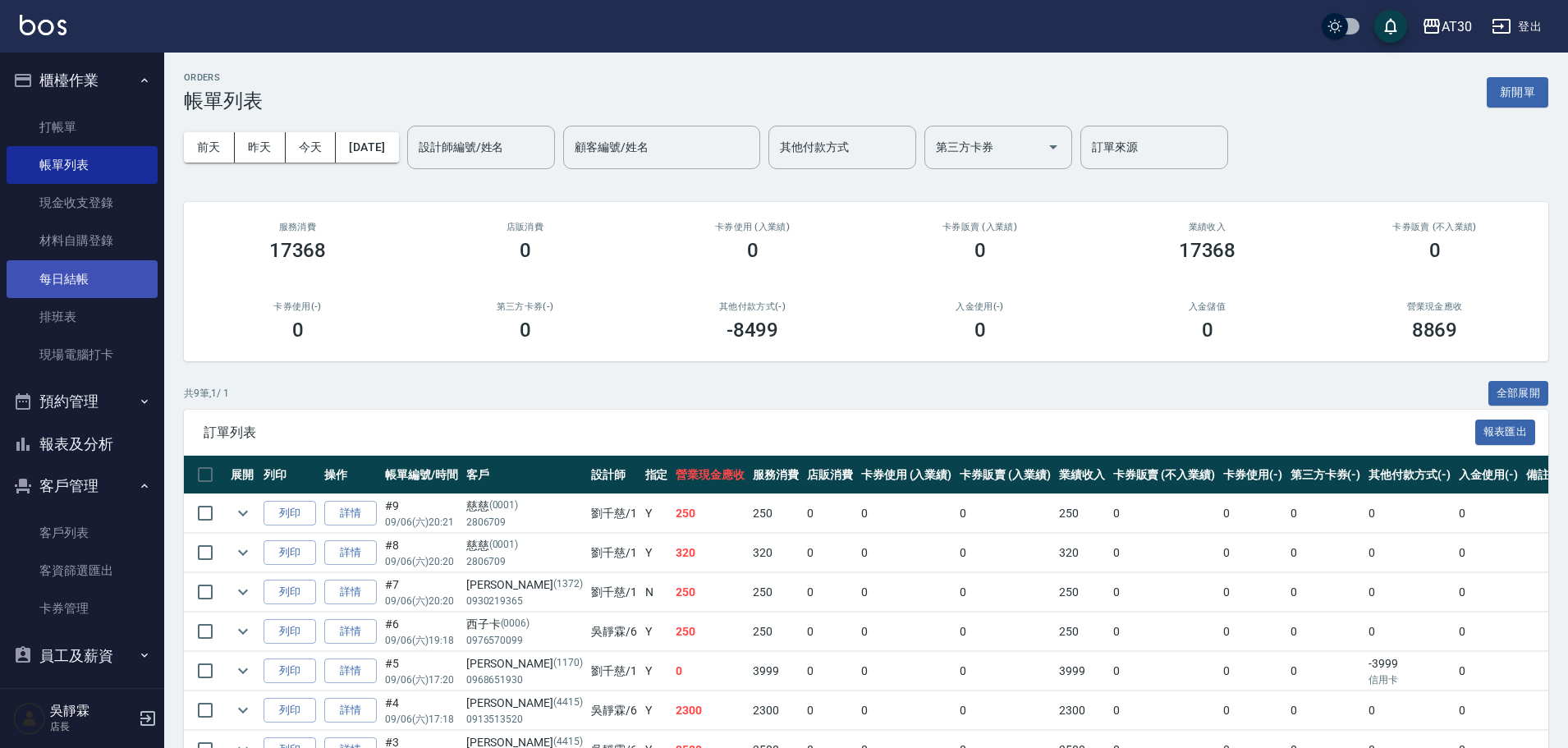
click at [90, 281] on link "每日結帳" at bounding box center [82, 279] width 151 height 38
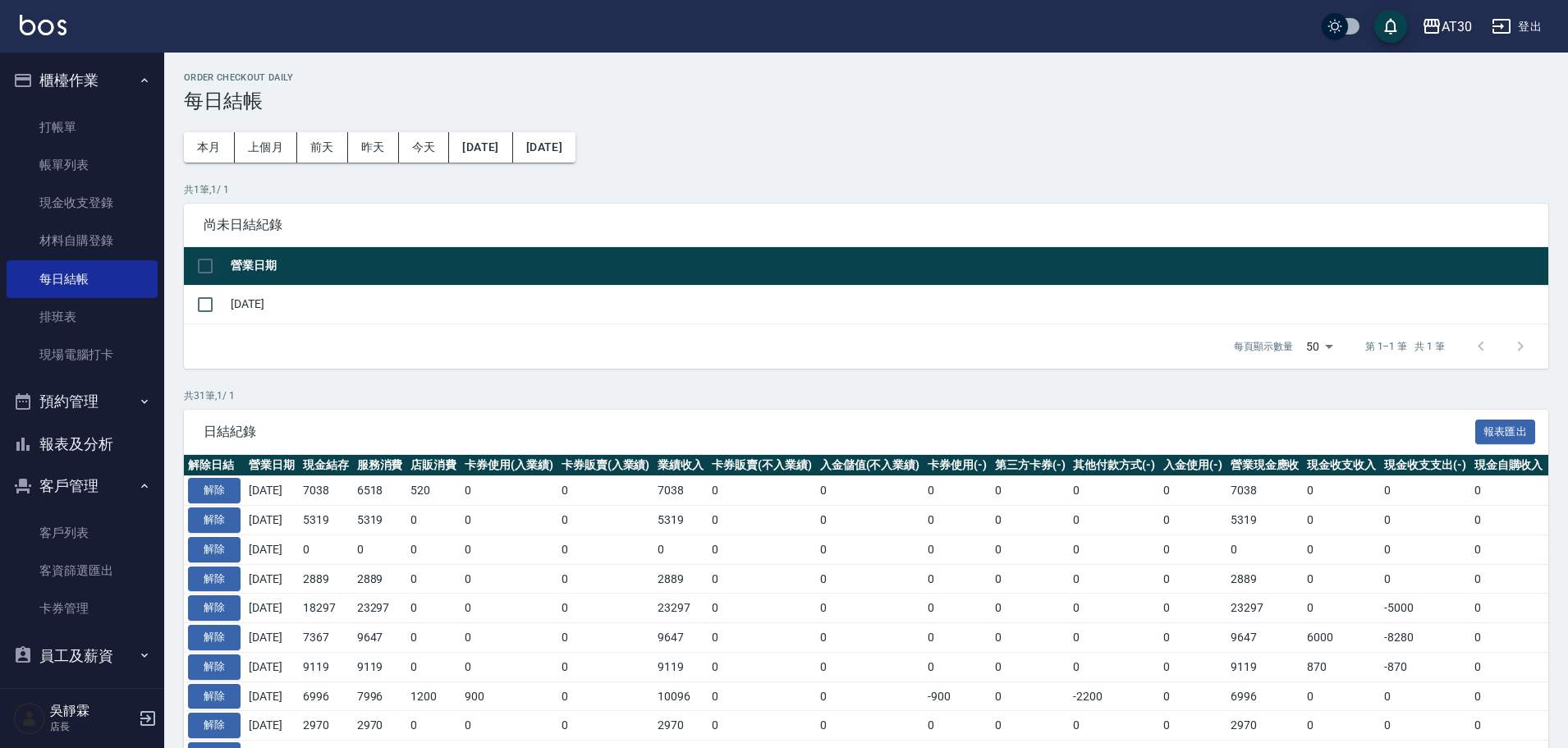
click at [202, 265] on input "checkbox" at bounding box center [204, 265] width 34 height 34
checkbox input "true"
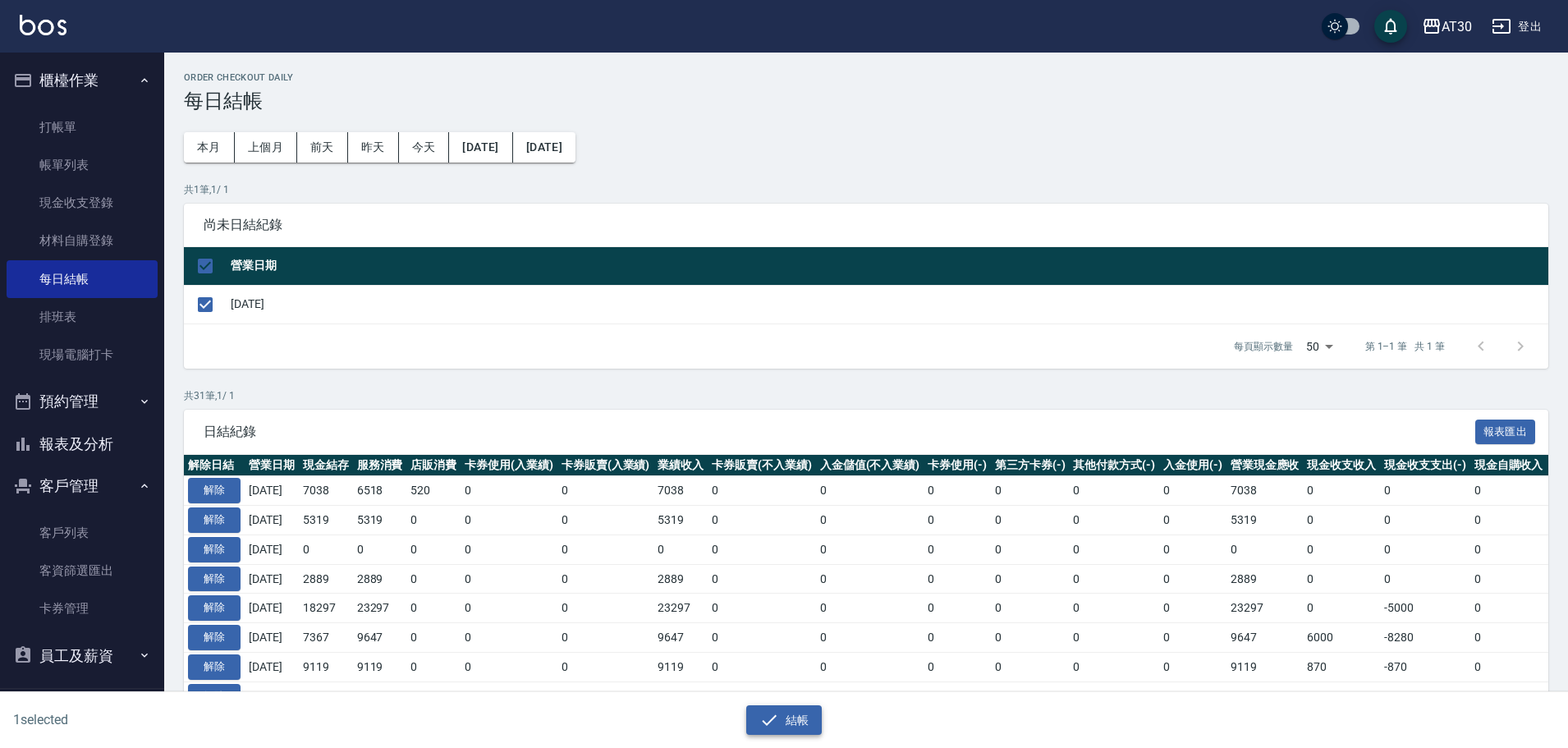
click at [774, 710] on icon "button" at bounding box center [770, 720] width 20 height 20
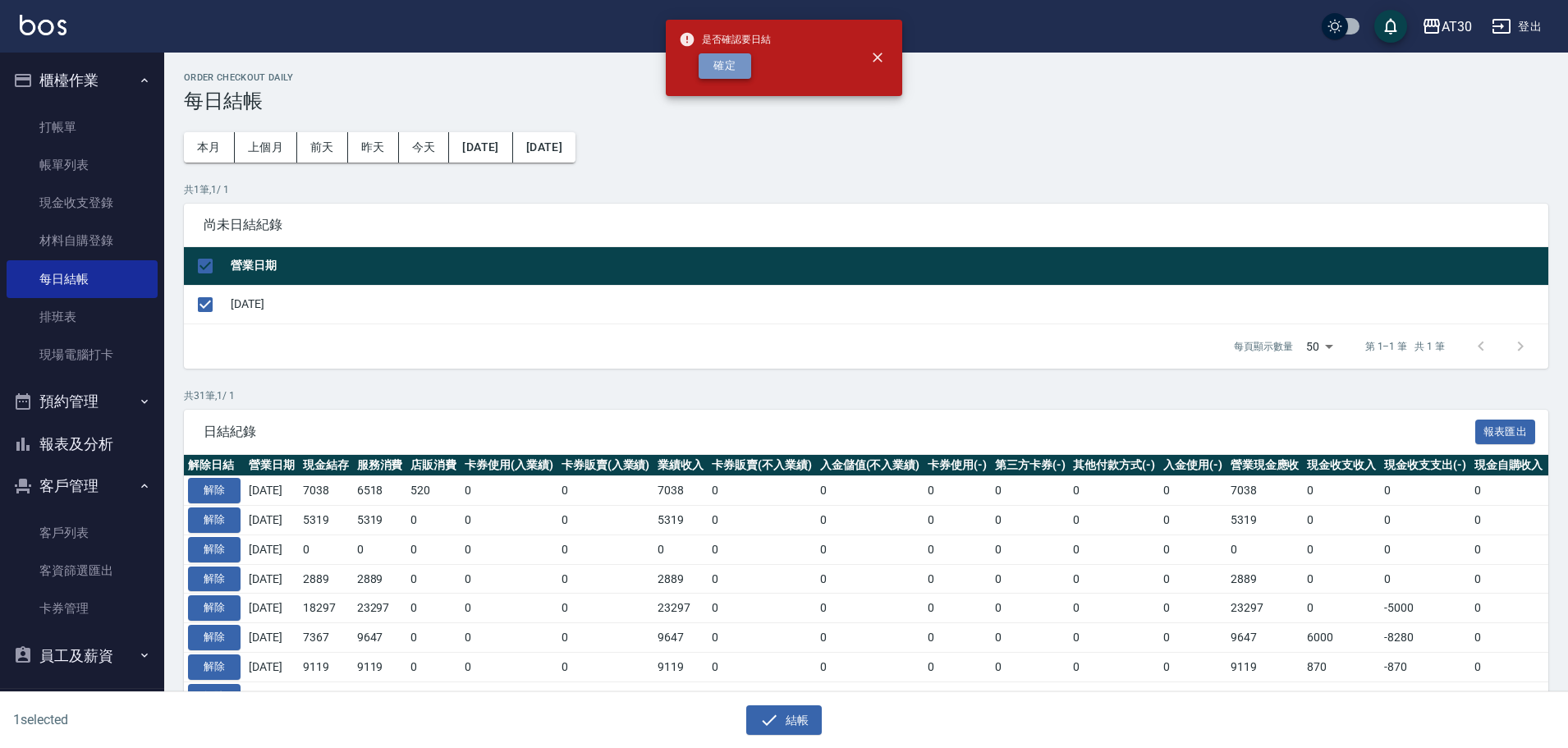
click at [737, 71] on button "確定" at bounding box center [725, 66] width 53 height 26
checkbox input "false"
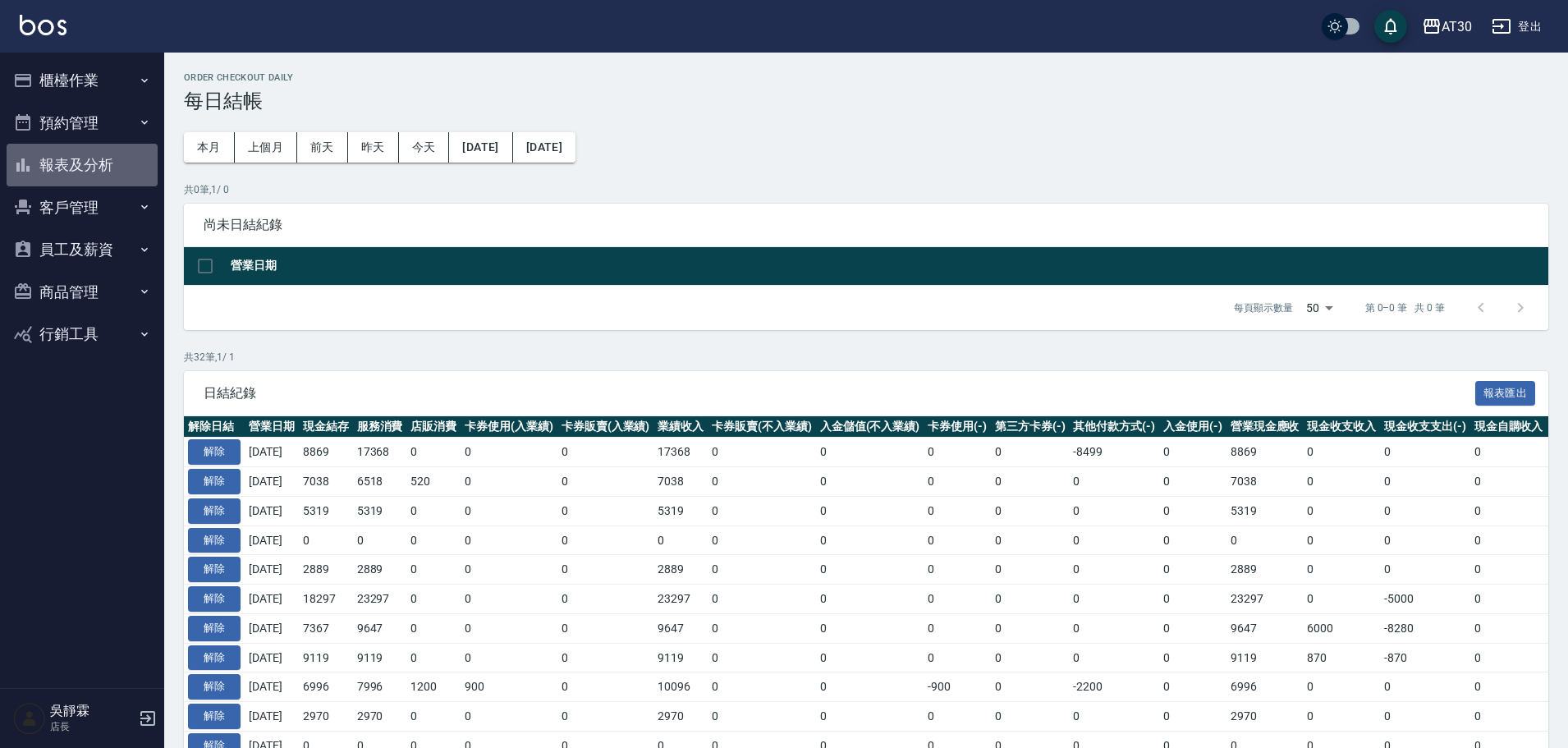
click at [104, 158] on button "報表及分析" at bounding box center [82, 164] width 151 height 43
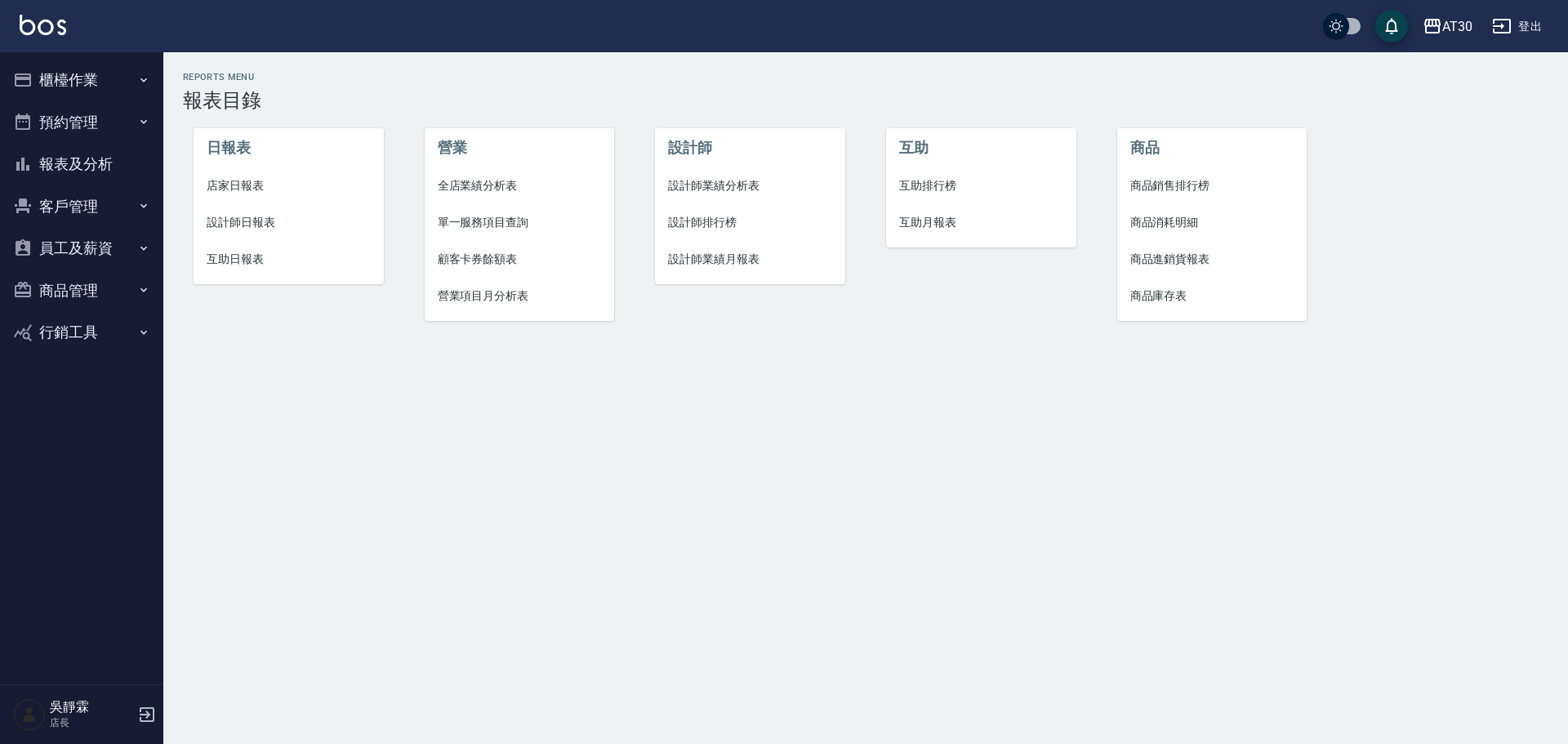
click at [248, 178] on span "店家日報表" at bounding box center [289, 186] width 164 height 17
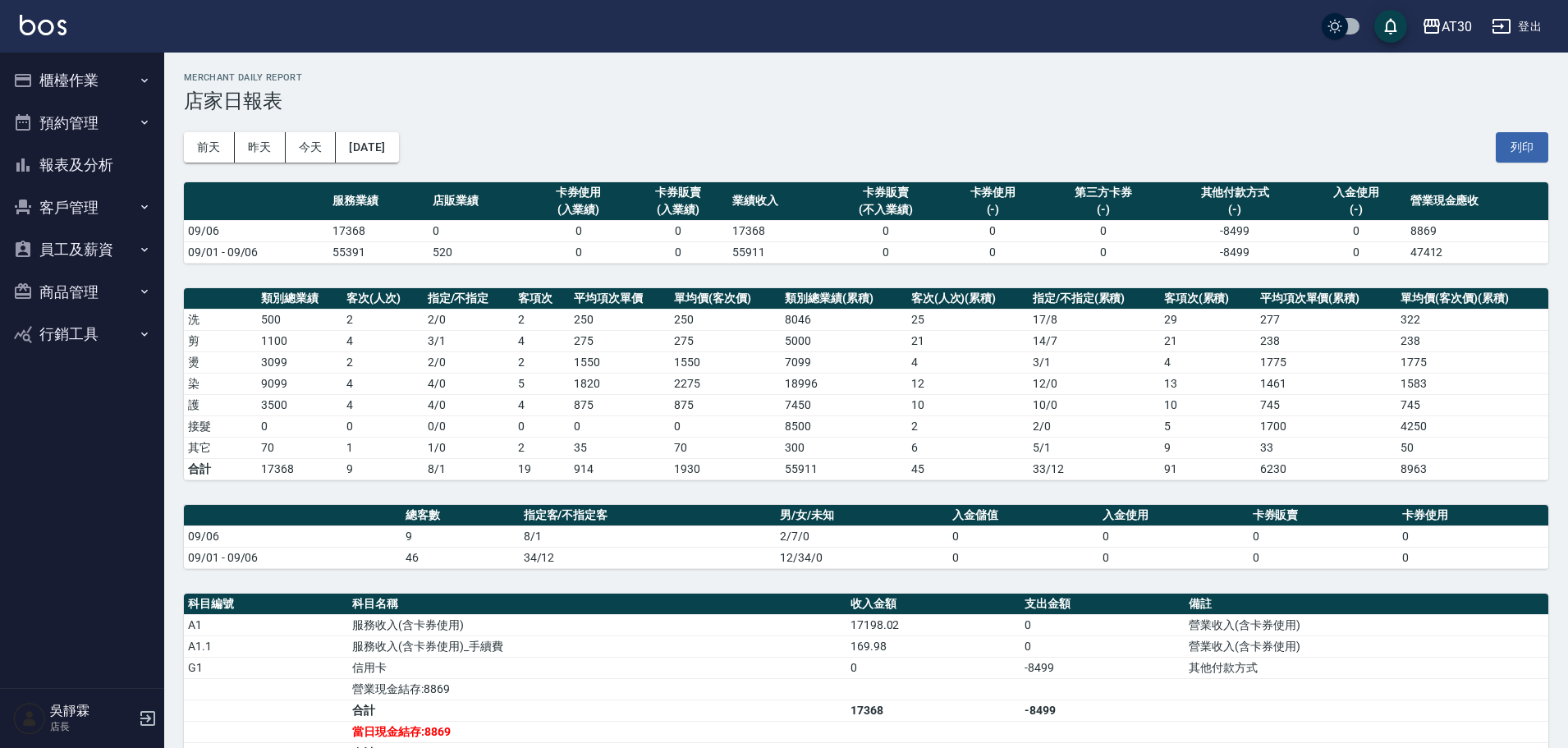
click at [100, 164] on button "報表及分析" at bounding box center [82, 164] width 151 height 43
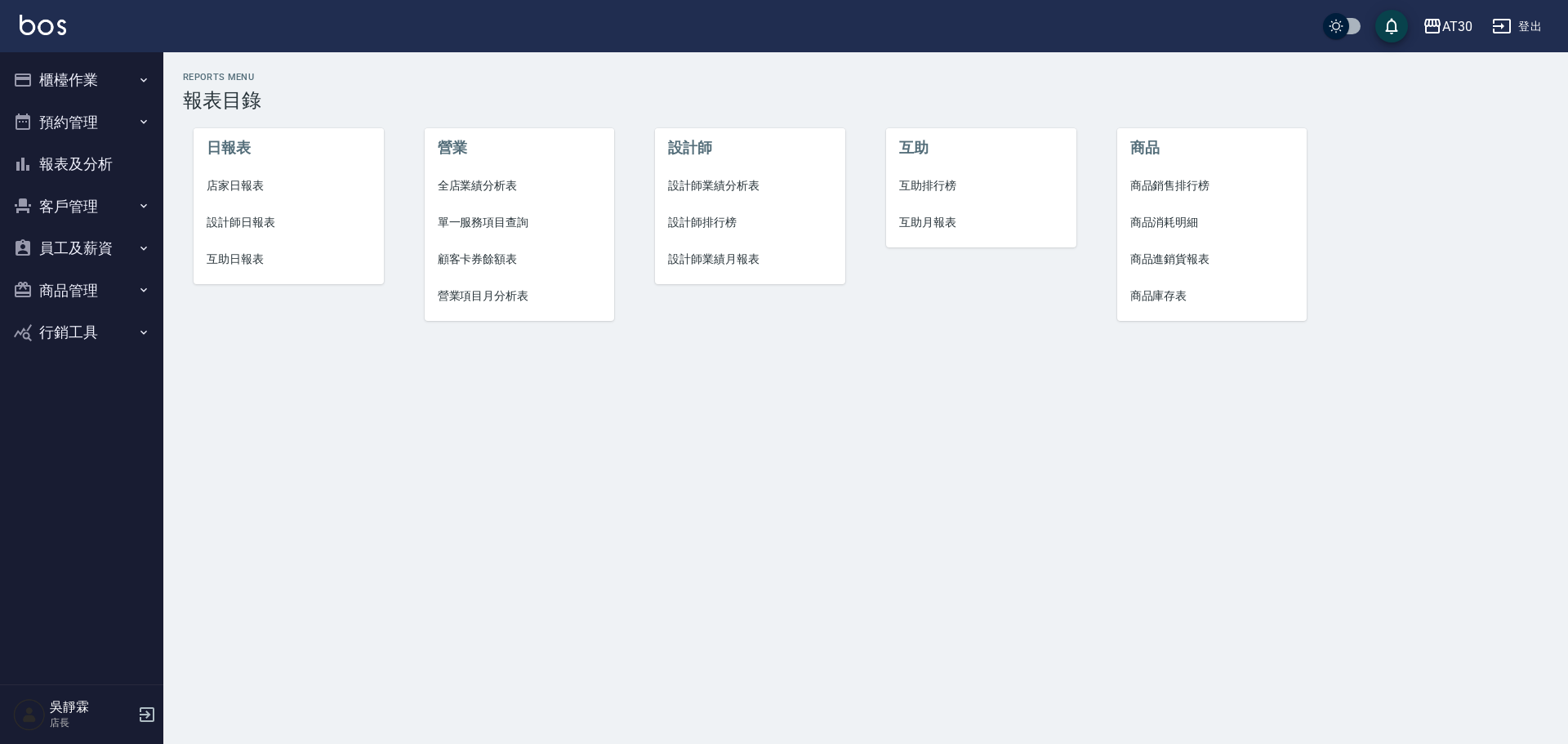
click at [92, 79] on button "櫃檯作業" at bounding box center [81, 80] width 150 height 42
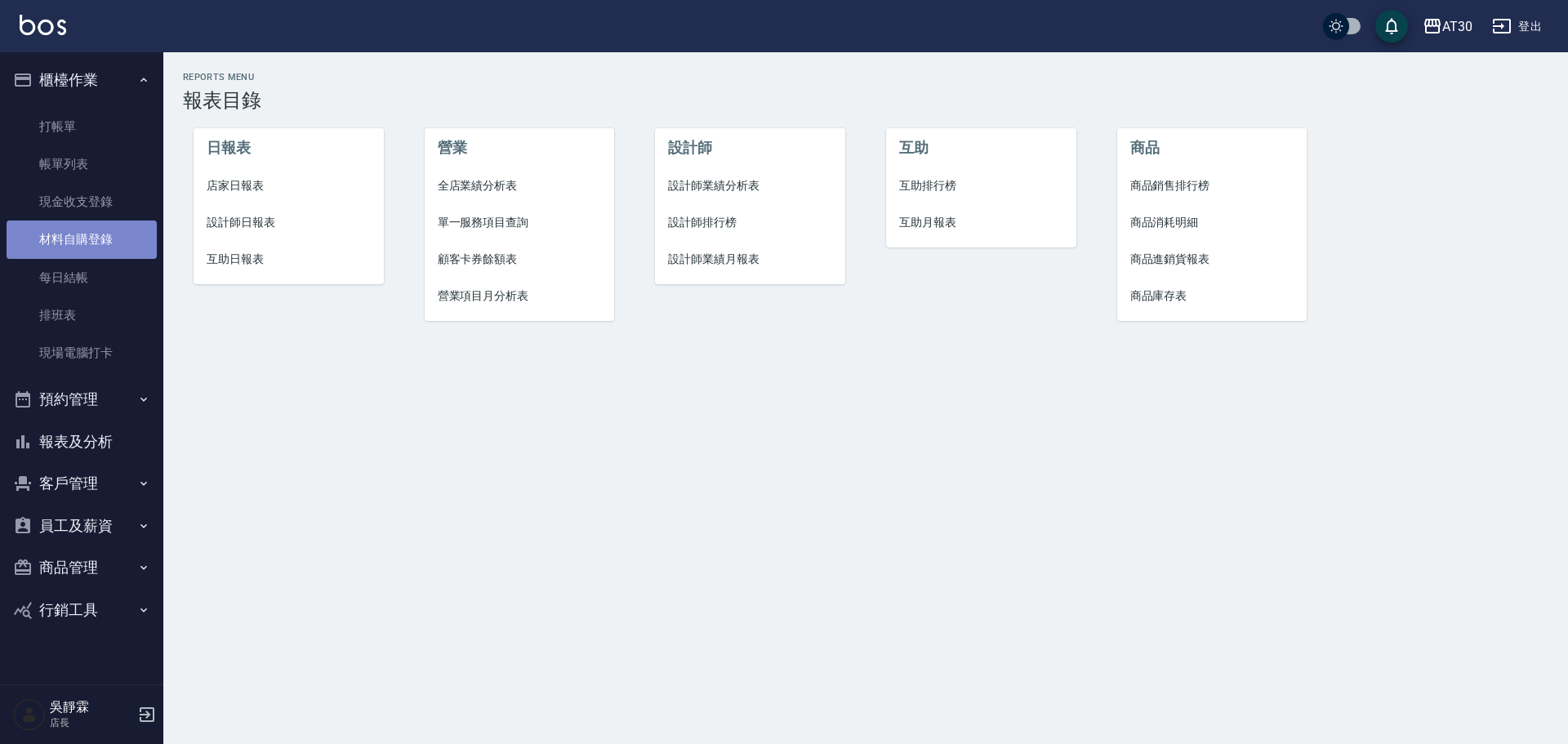
click at [112, 236] on link "材料自購登錄" at bounding box center [81, 239] width 150 height 37
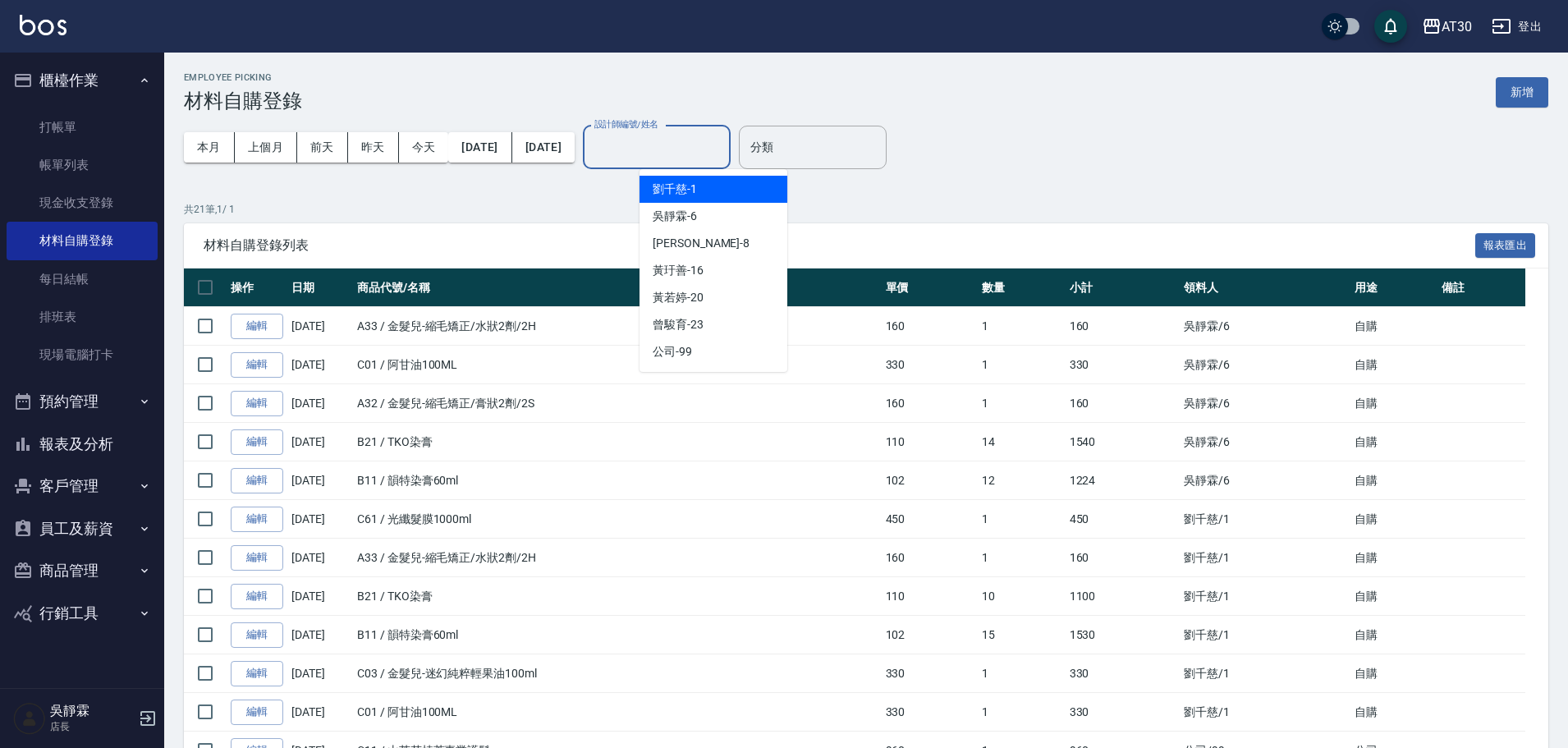
click at [698, 142] on input "設計師編號/姓名" at bounding box center [656, 147] width 133 height 28
click at [686, 225] on div "吳靜霖 -6" at bounding box center [713, 216] width 148 height 27
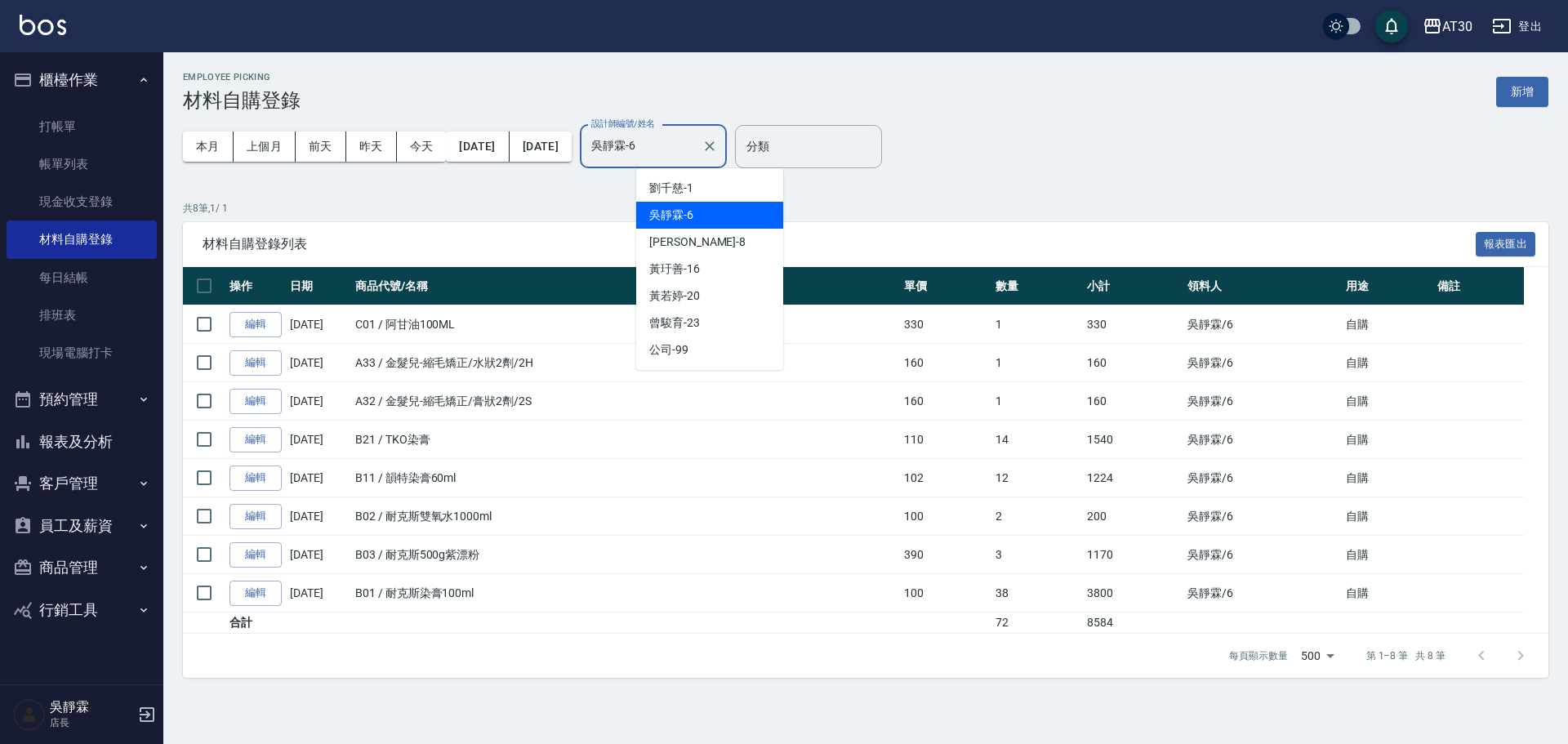
click at [695, 151] on input "吳靜霖-6" at bounding box center [641, 146] width 108 height 28
click at [706, 185] on div "劉千慈 -1" at bounding box center [709, 188] width 147 height 27
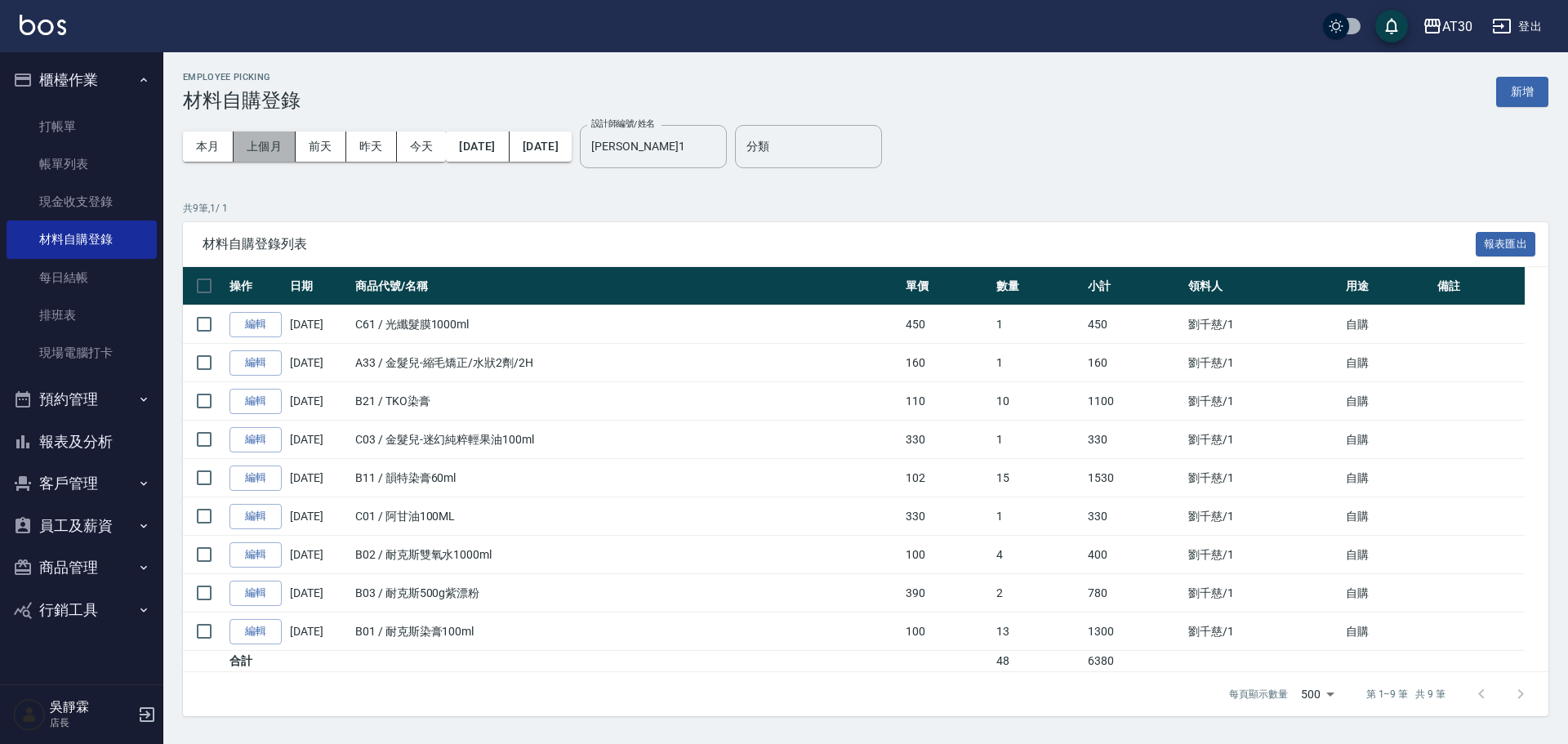
click at [265, 143] on button "上個月" at bounding box center [265, 146] width 62 height 30
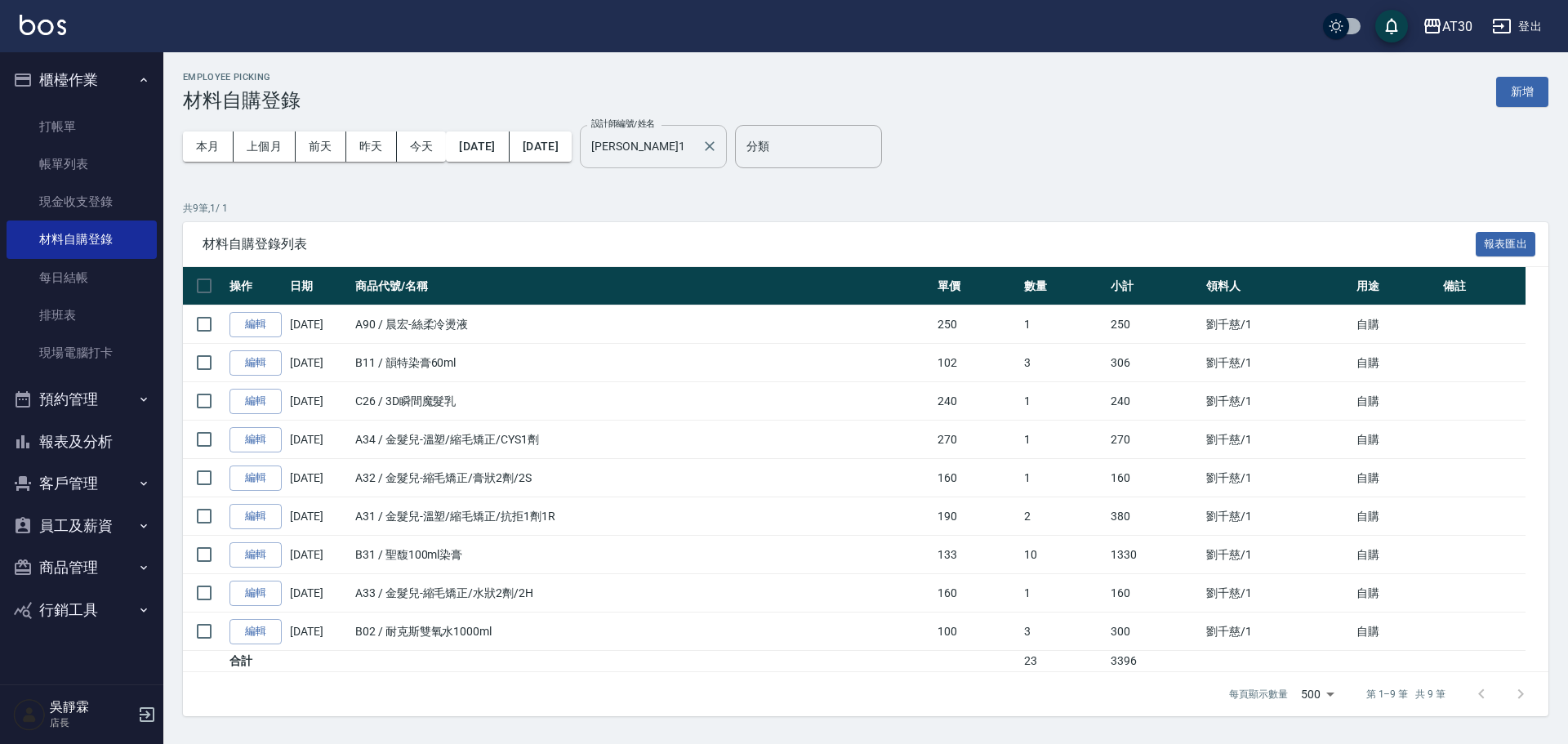
click at [695, 148] on input "[PERSON_NAME]1" at bounding box center [641, 146] width 108 height 28
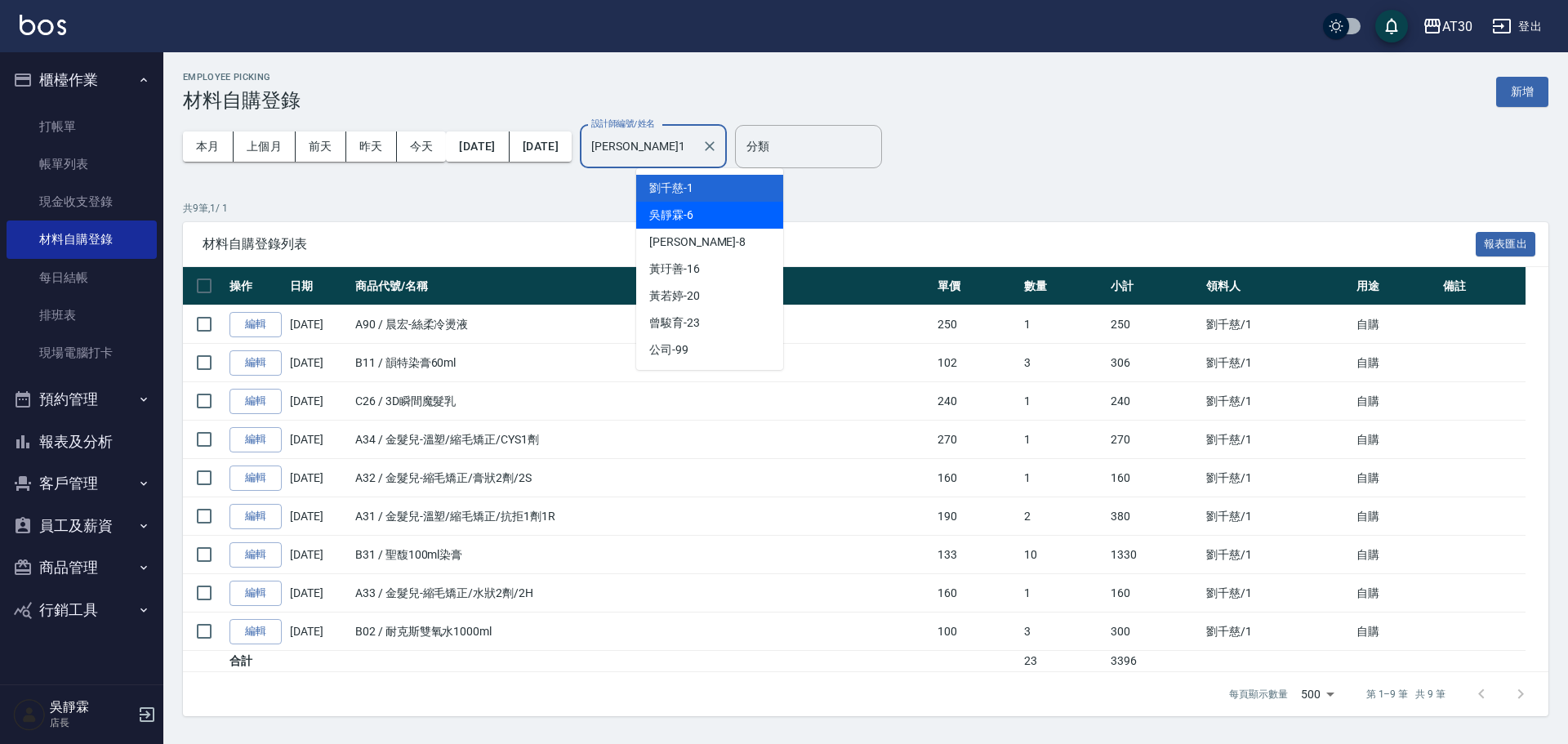
click at [700, 219] on div "吳靜霖 -6" at bounding box center [709, 215] width 147 height 27
type input "吳靜霖-6"
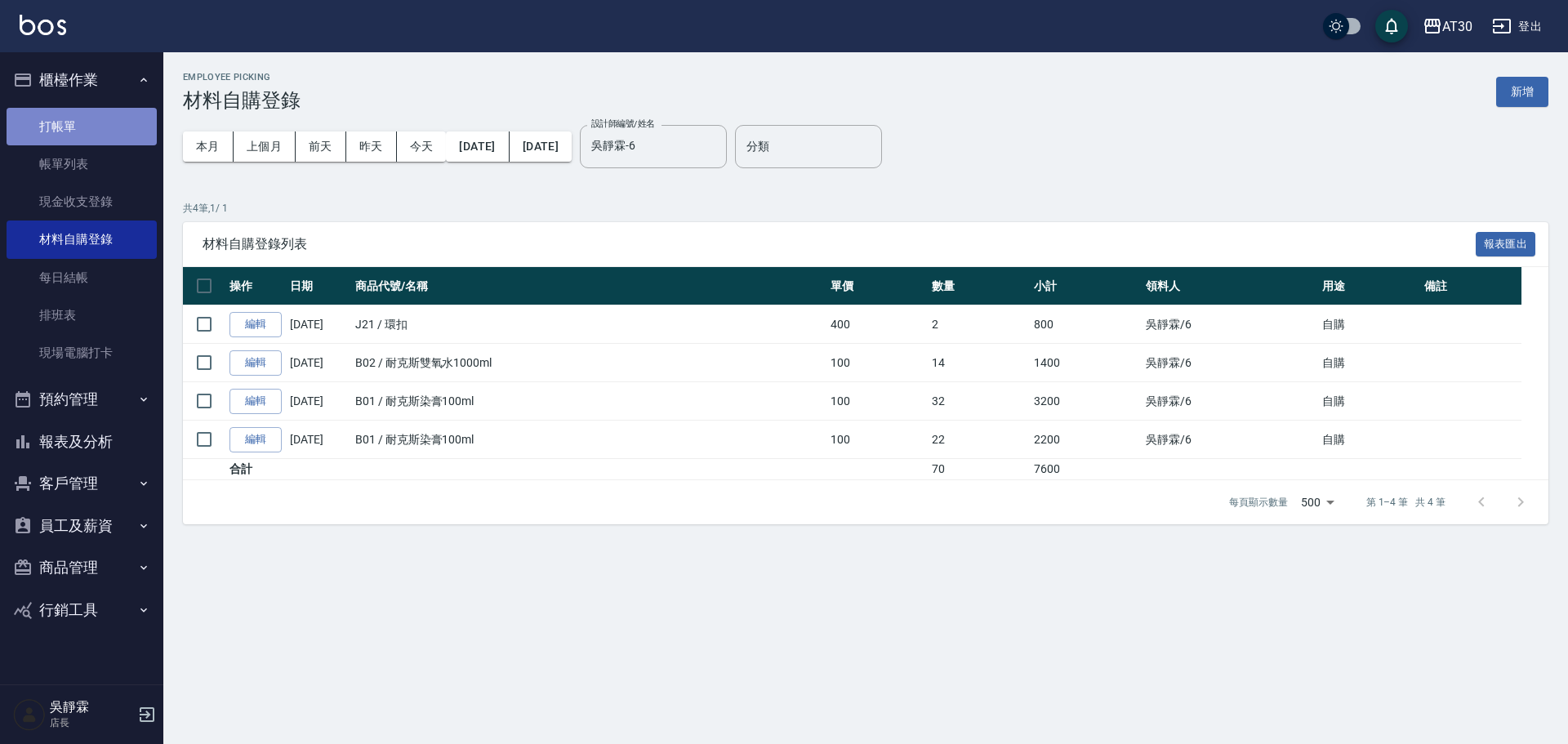
click at [89, 142] on link "打帳單" at bounding box center [81, 126] width 150 height 37
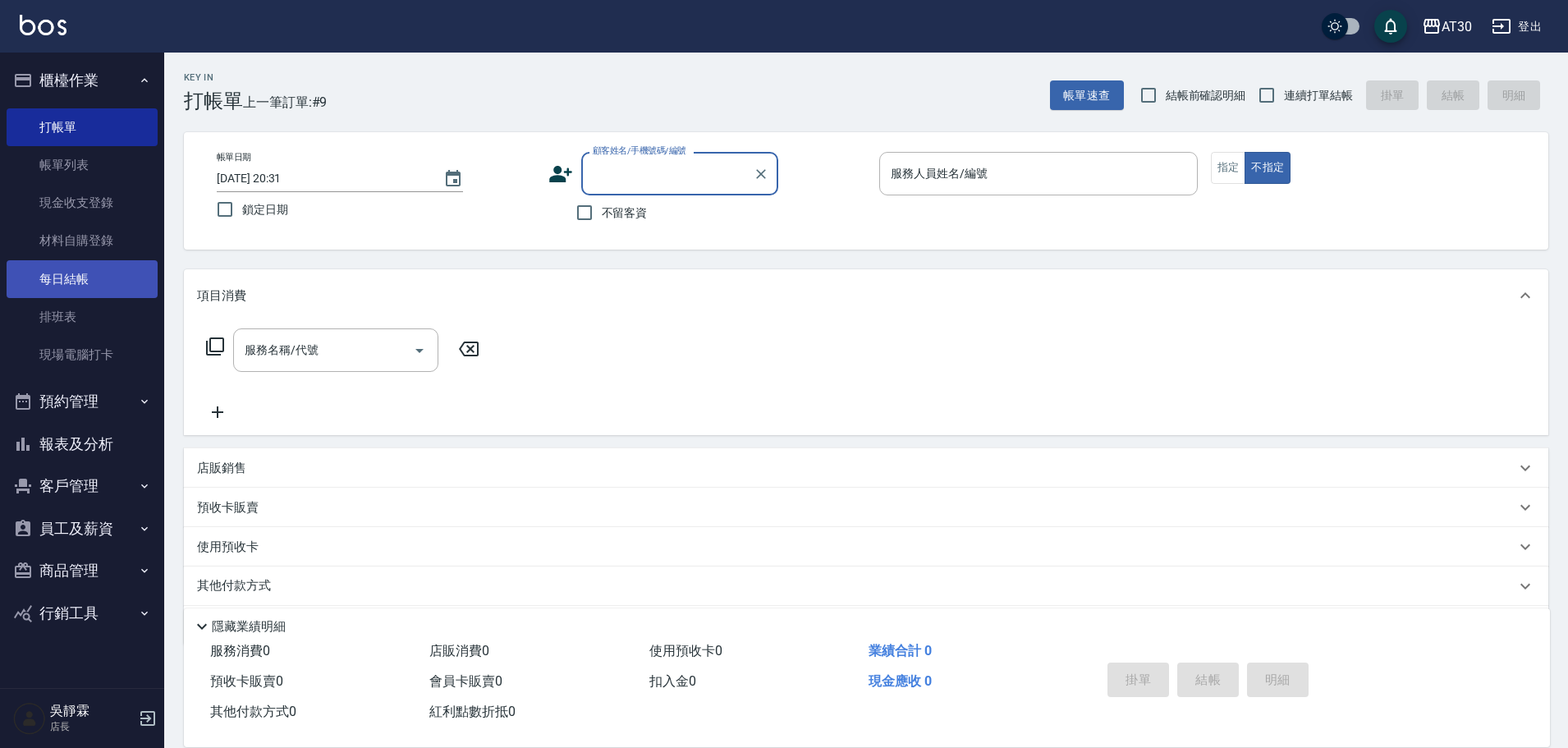
click at [102, 279] on link "每日結帳" at bounding box center [82, 279] width 151 height 38
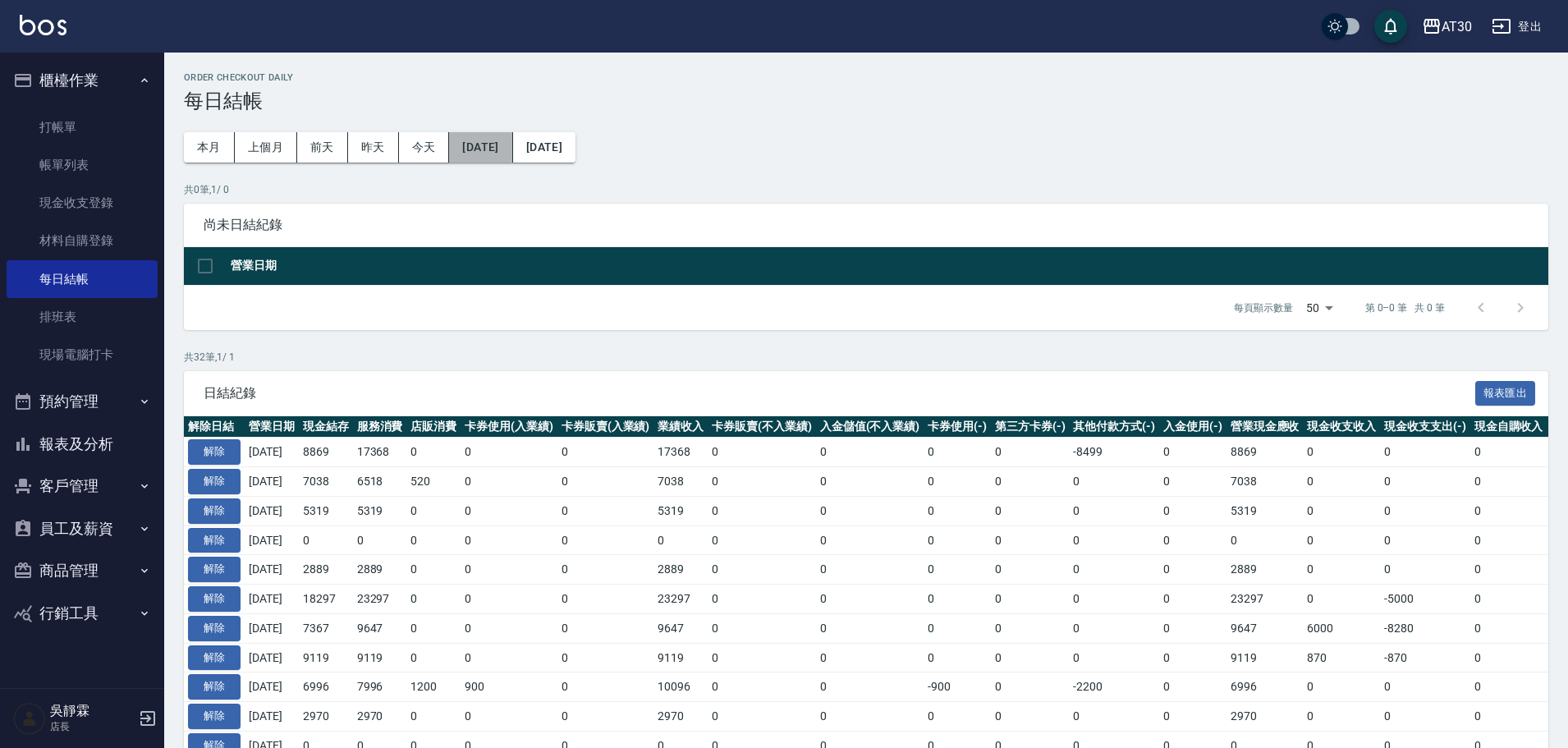
click at [512, 153] on button "[DATE]" at bounding box center [480, 147] width 63 height 30
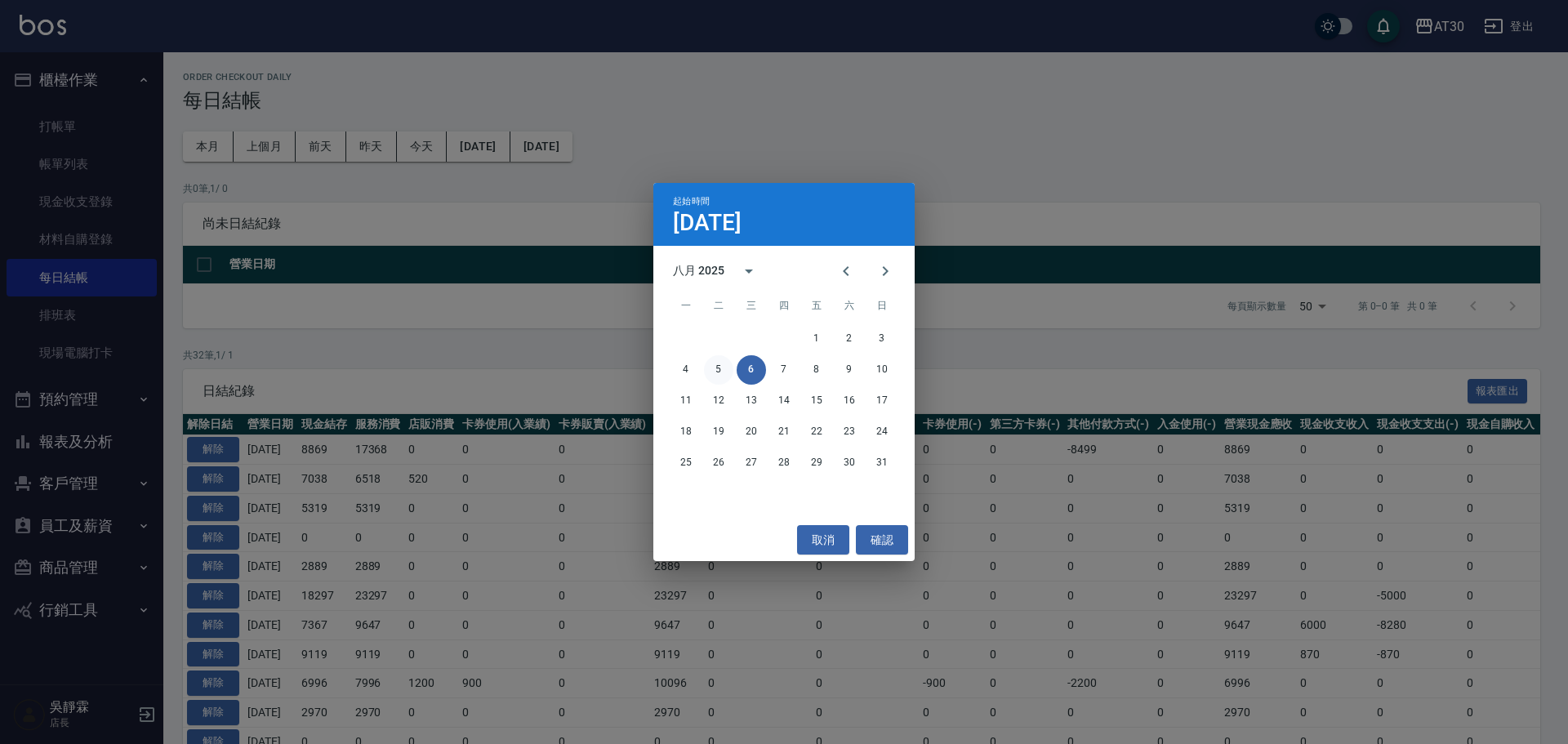
click at [722, 367] on button "5" at bounding box center [718, 369] width 29 height 29
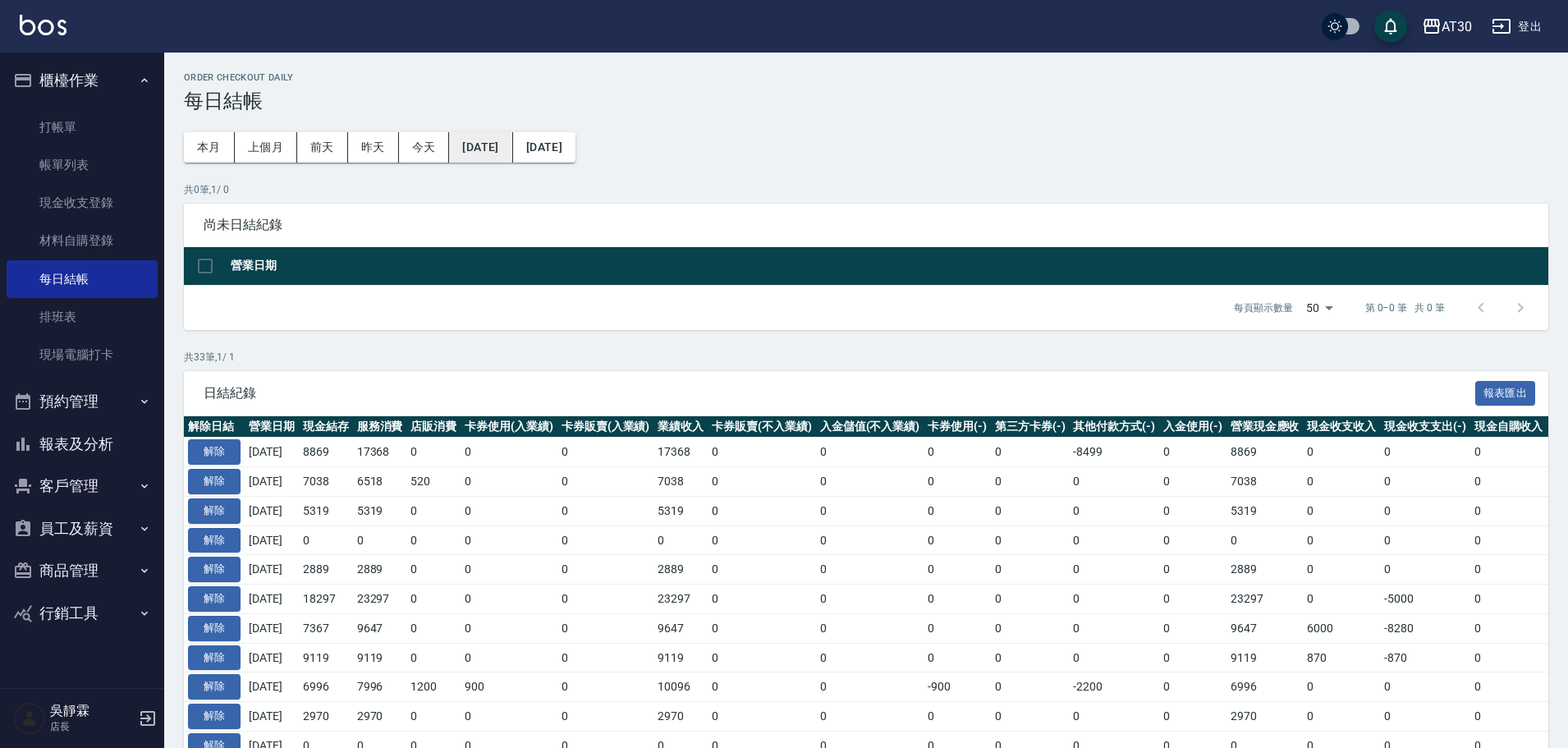
click at [511, 146] on button "2025/08/05" at bounding box center [480, 147] width 63 height 30
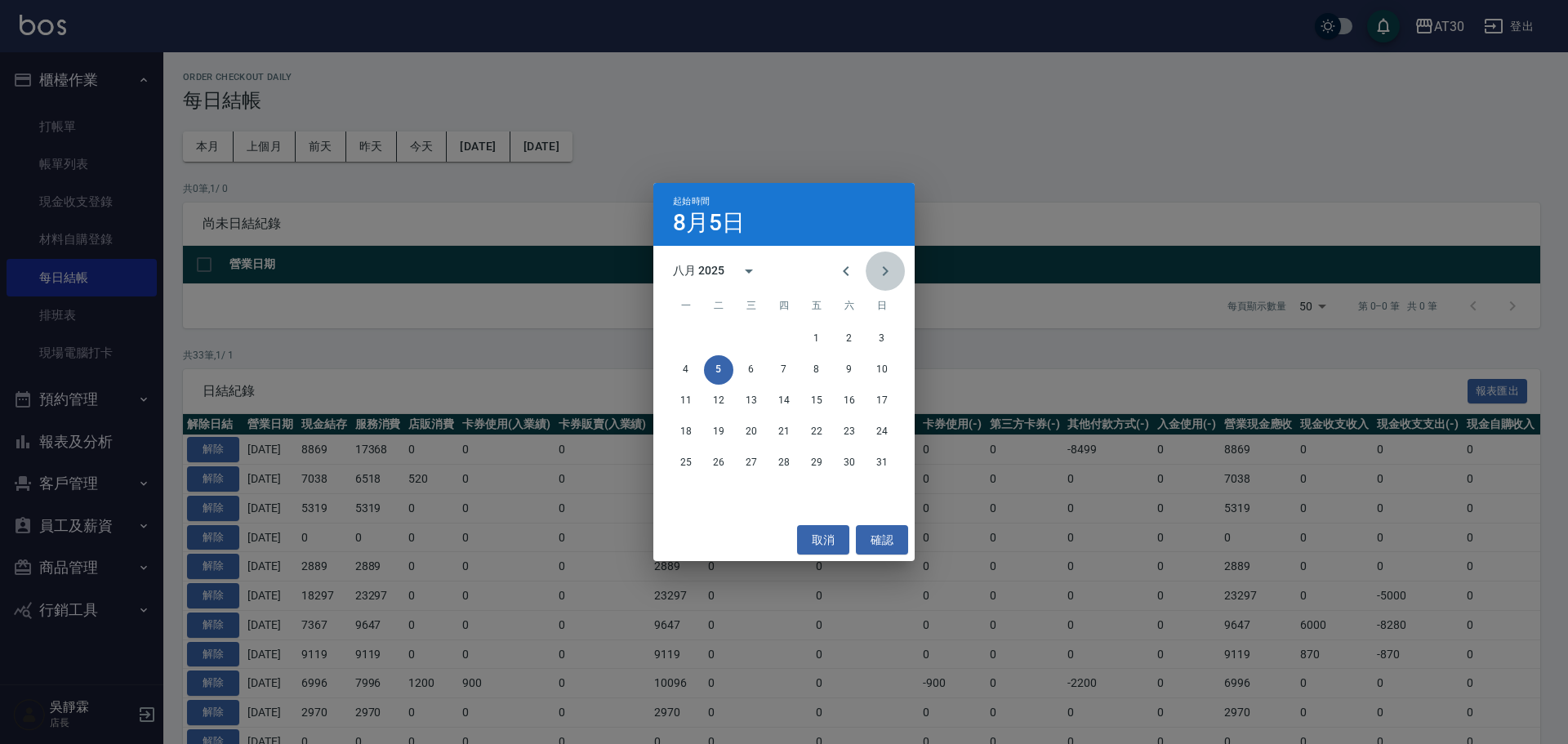
click at [893, 265] on icon "Next month" at bounding box center [885, 271] width 20 height 20
click at [813, 331] on button "5" at bounding box center [816, 338] width 29 height 29
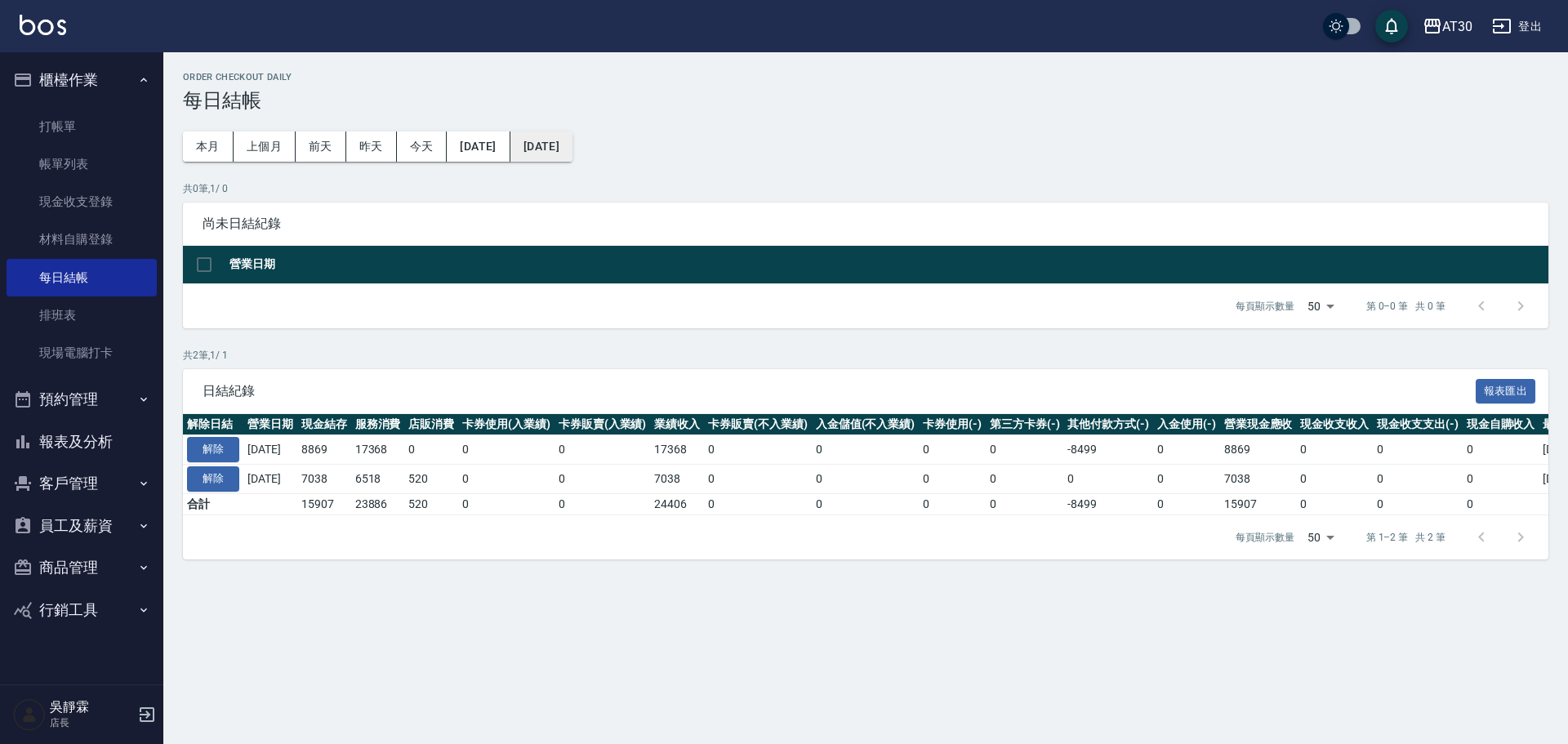
click at [572, 148] on button "[DATE]" at bounding box center [541, 146] width 62 height 30
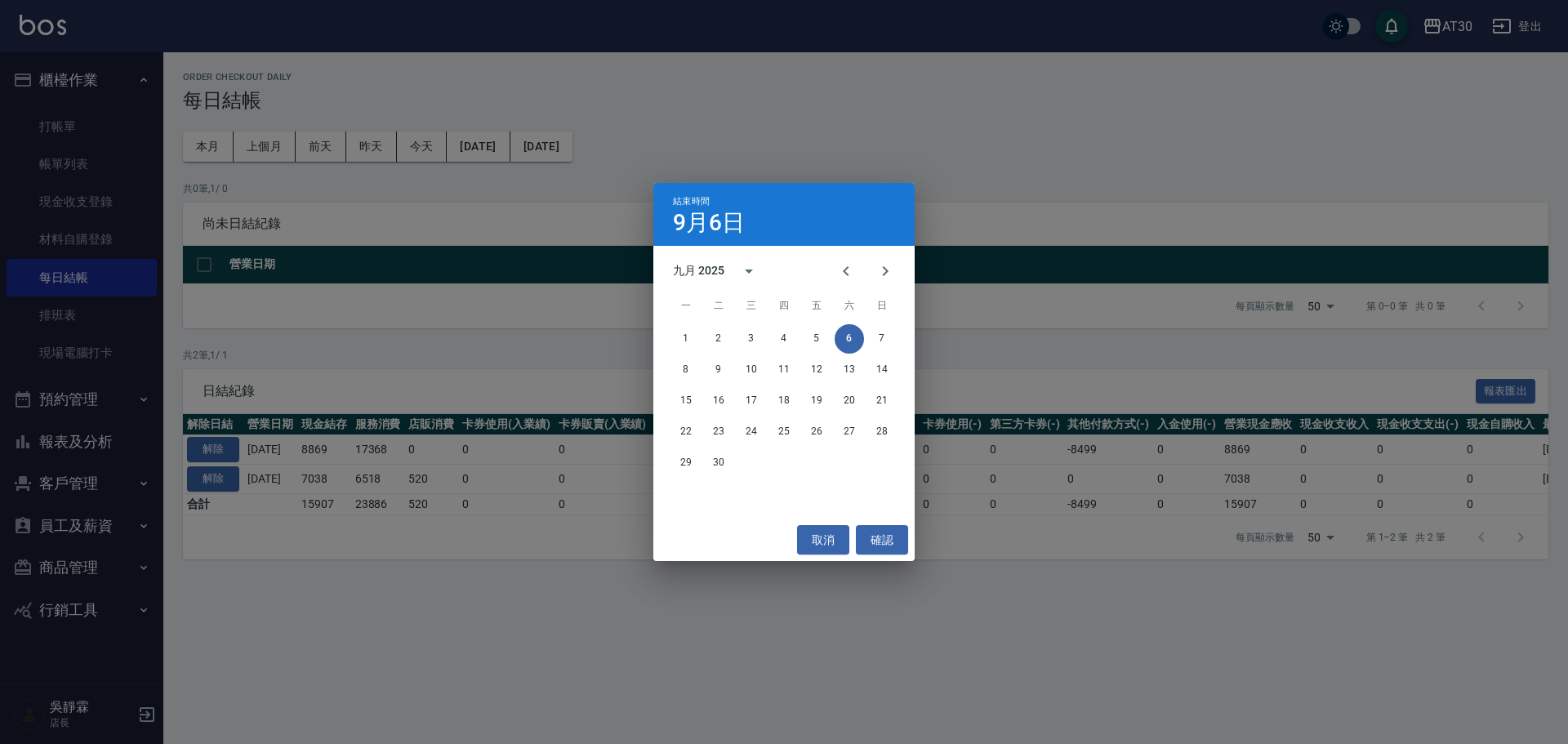
click at [855, 343] on button "6" at bounding box center [849, 338] width 29 height 29
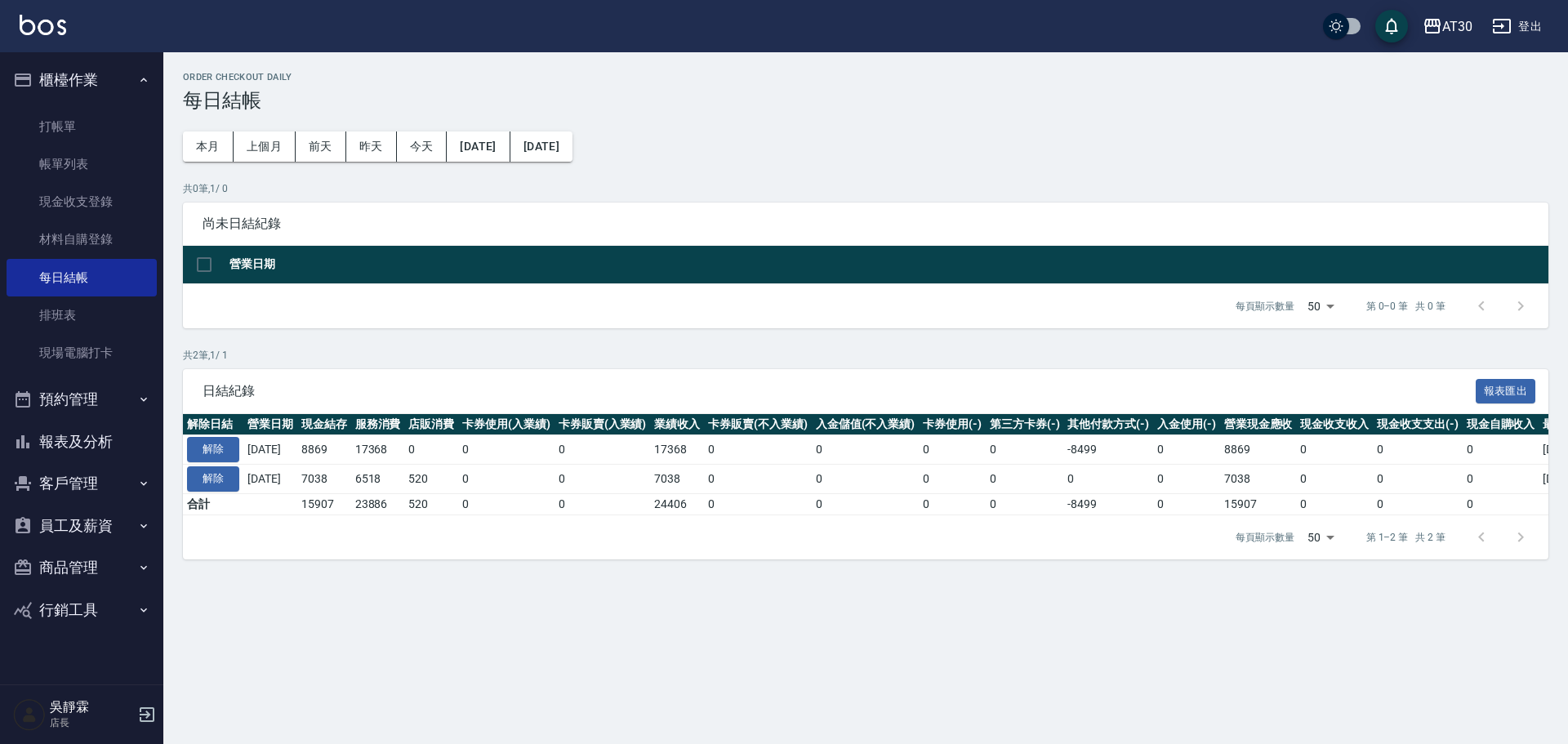
click at [95, 442] on button "報表及分析" at bounding box center [81, 441] width 150 height 42
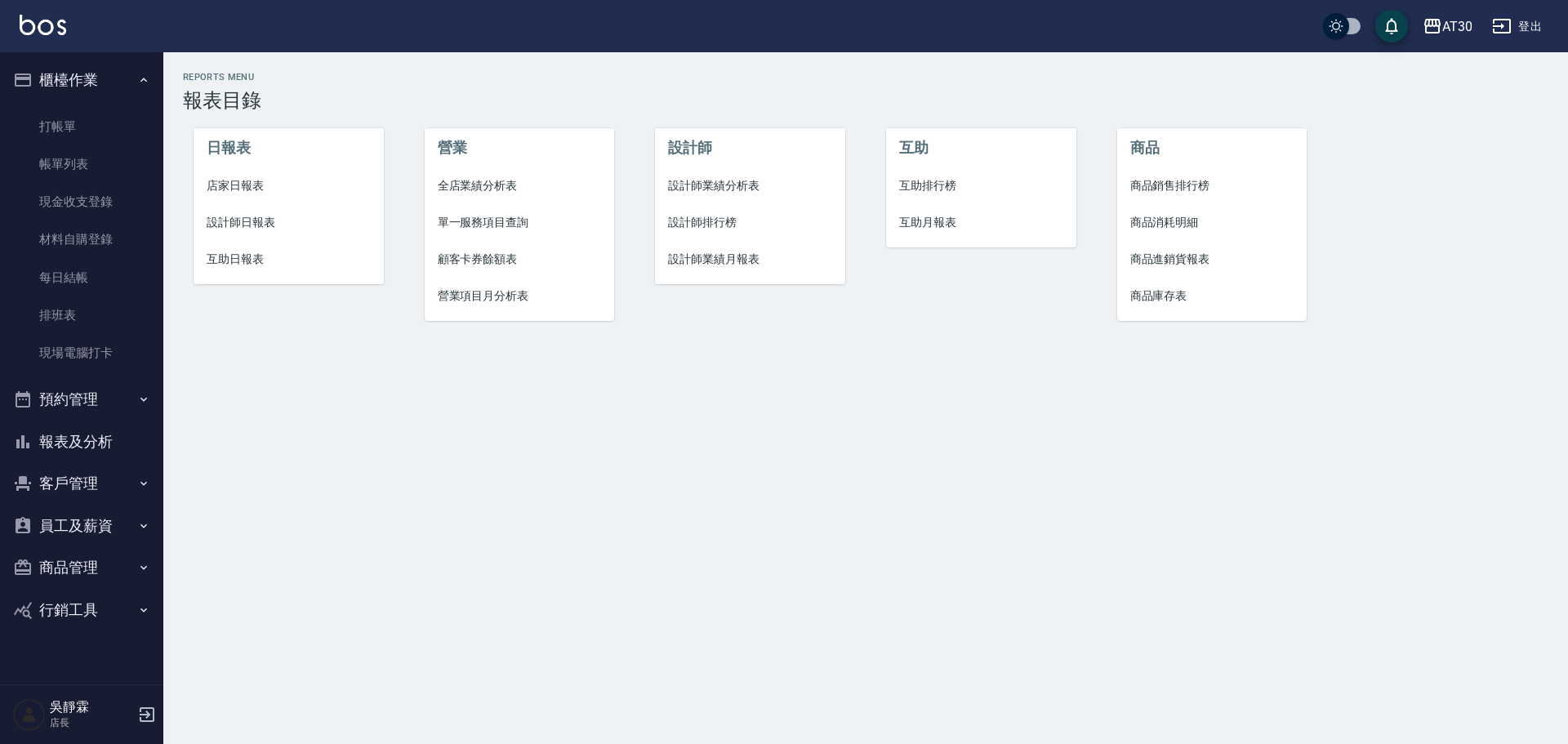
click at [741, 218] on span "設計師排行榜" at bounding box center [750, 222] width 164 height 17
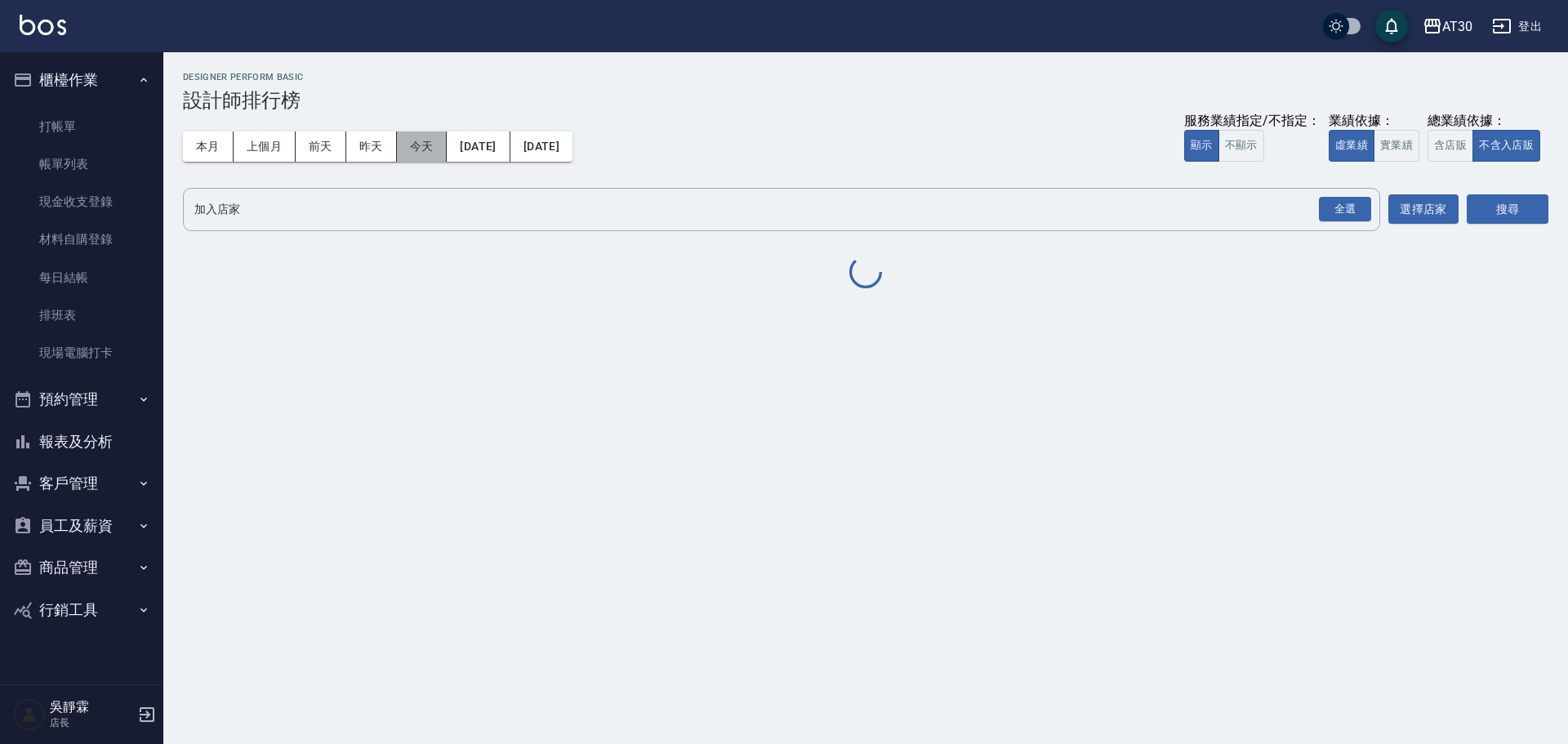
click at [422, 147] on button "今天" at bounding box center [421, 146] width 51 height 30
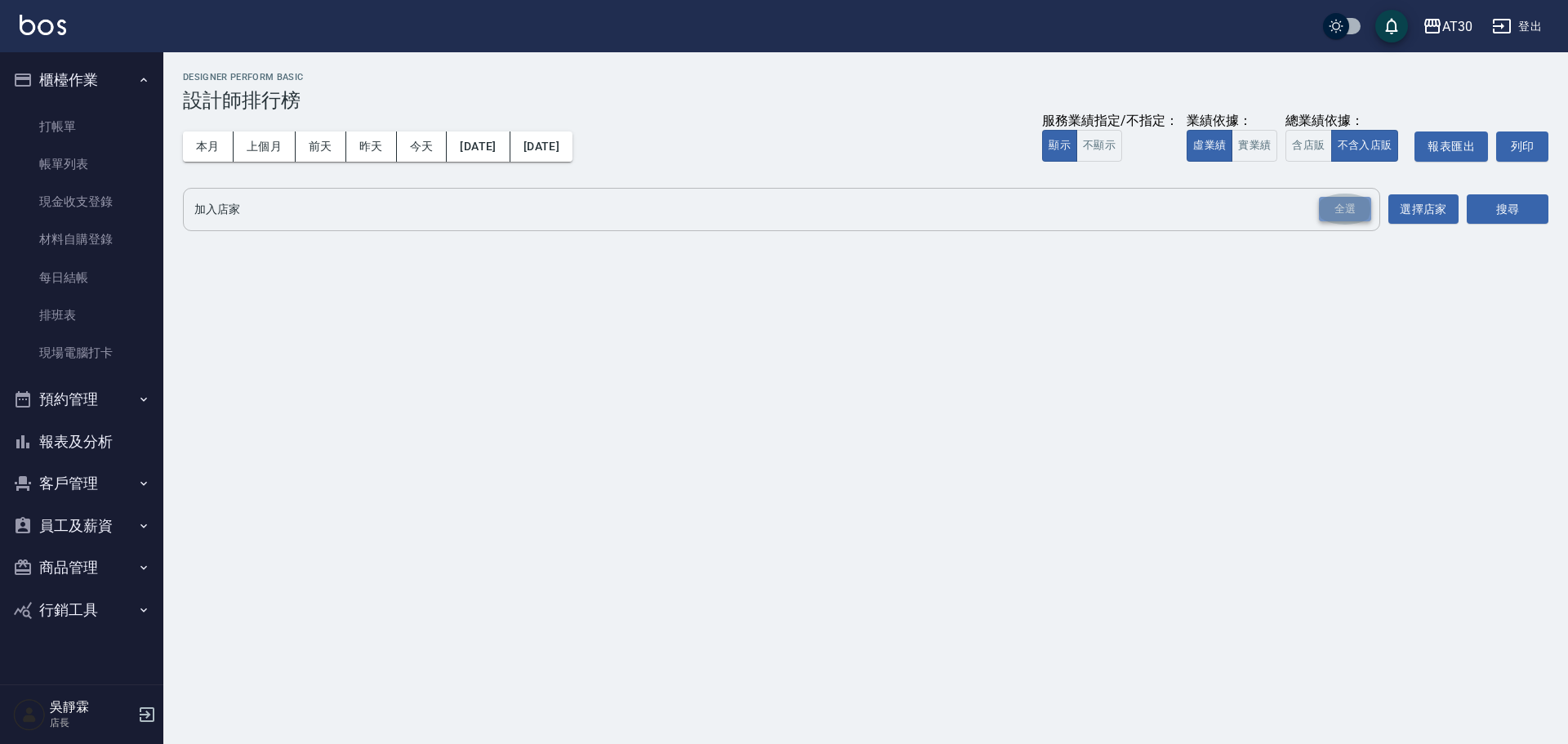
click at [1360, 214] on div "全選" at bounding box center [1345, 209] width 52 height 26
click at [1469, 218] on button "搜尋" at bounding box center [1507, 210] width 81 height 30
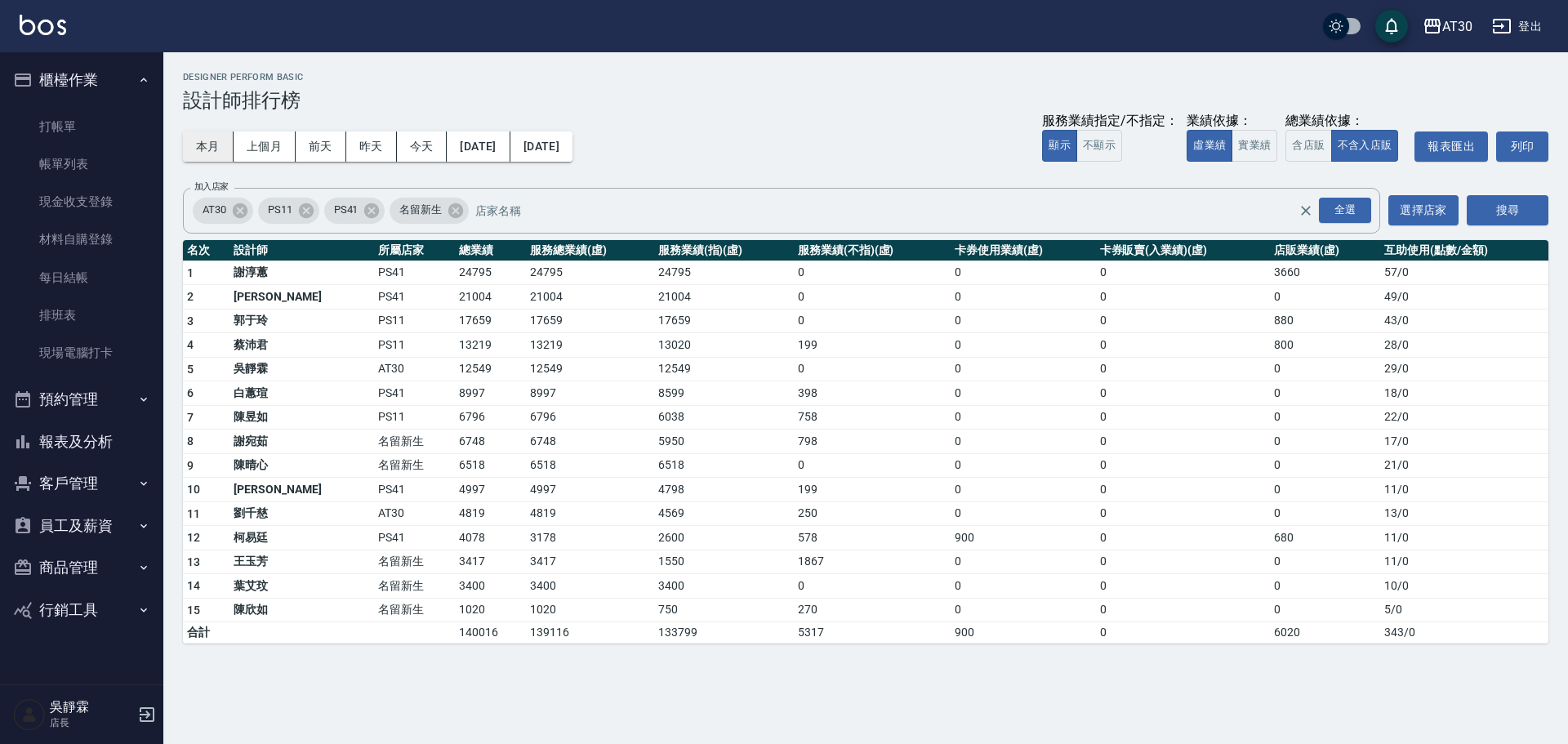
click at [205, 139] on button "本月" at bounding box center [208, 146] width 51 height 30
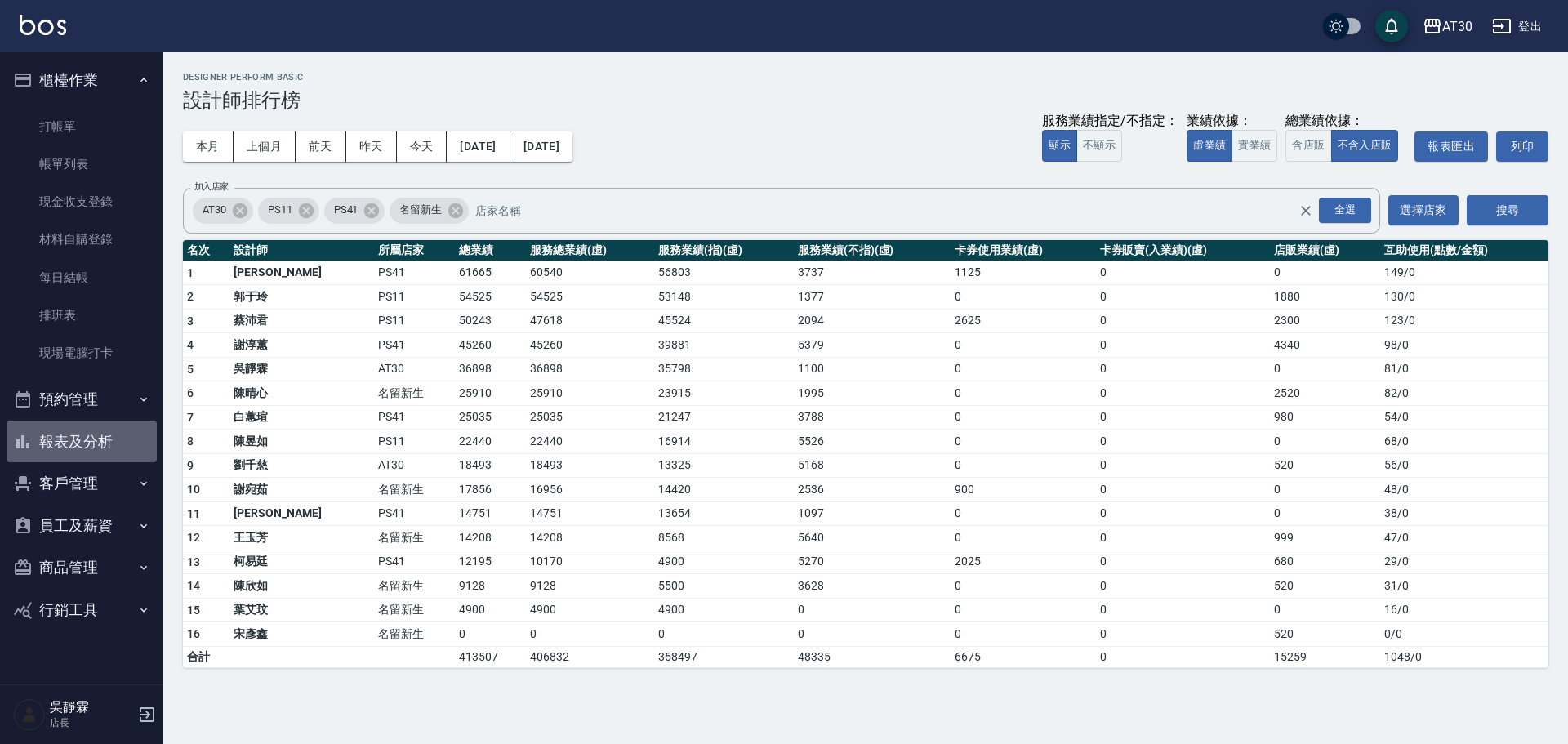
click at [95, 435] on button "報表及分析" at bounding box center [81, 441] width 150 height 42
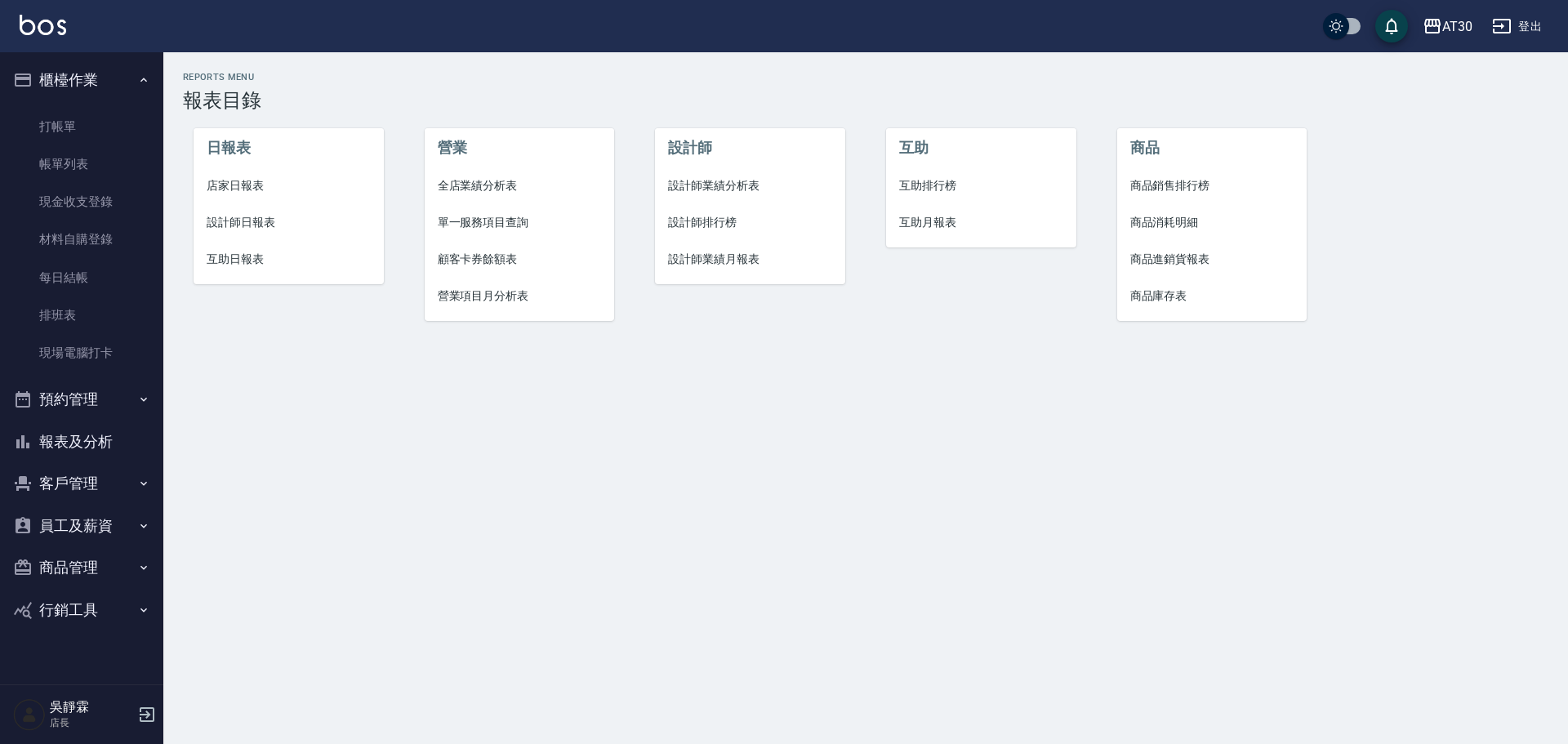
click at [920, 182] on span "互助排行榜" at bounding box center [981, 186] width 164 height 17
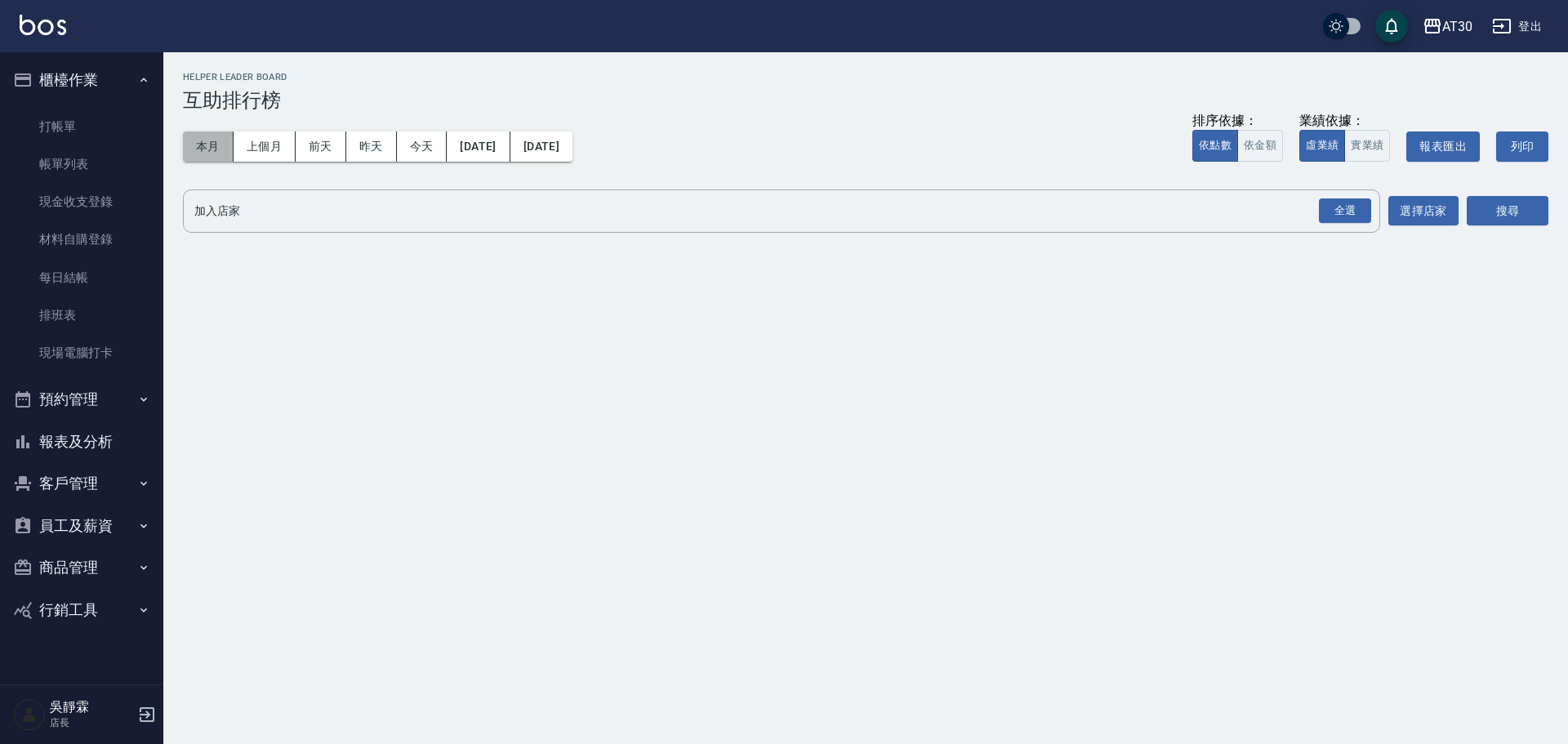
click at [229, 146] on button "本月" at bounding box center [208, 146] width 51 height 30
click at [1355, 218] on div "全選" at bounding box center [1345, 211] width 52 height 26
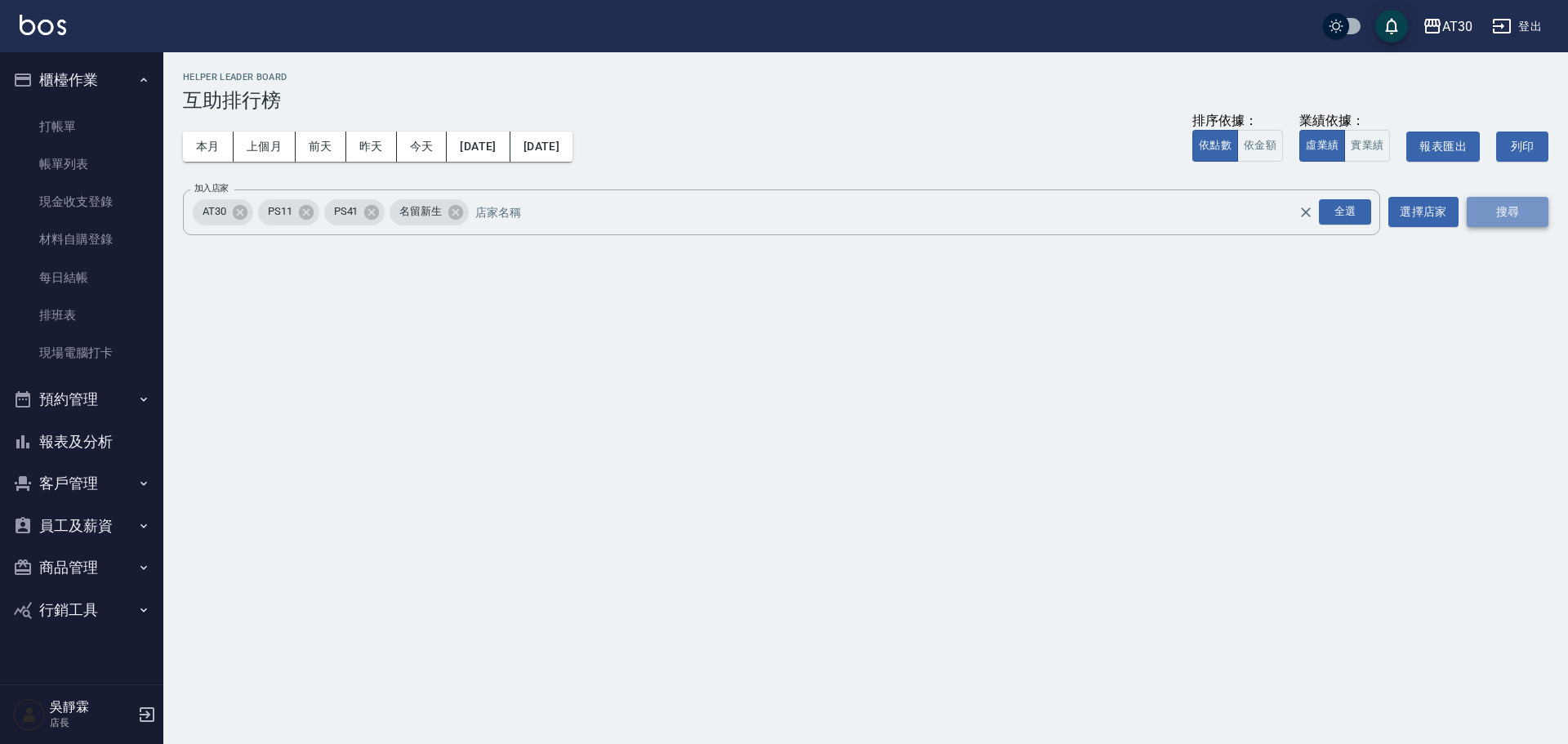
click at [1471, 211] on button "搜尋" at bounding box center [1507, 212] width 81 height 30
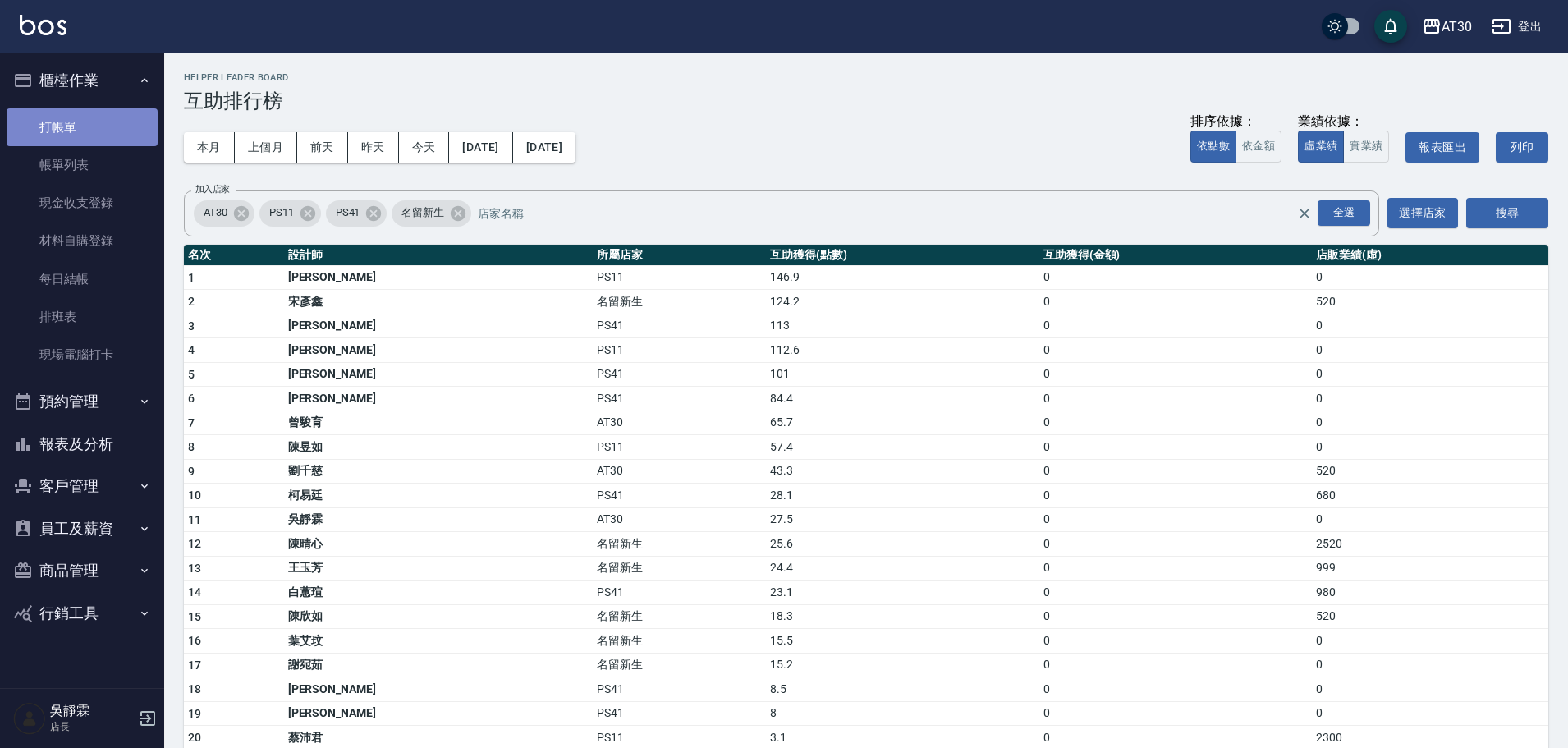
click at [70, 136] on link "打帳單" at bounding box center [82, 127] width 151 height 38
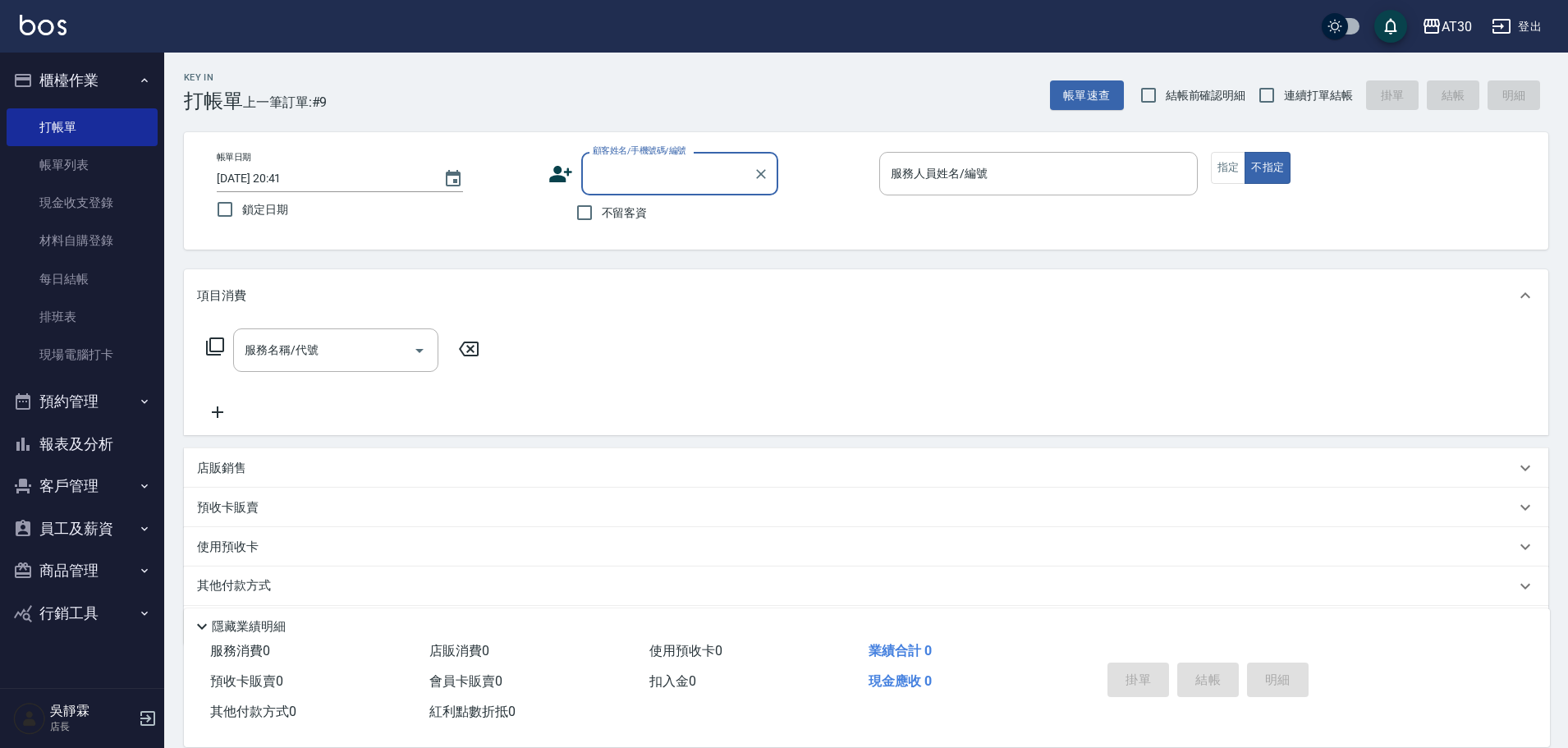
click at [83, 452] on button "報表及分析" at bounding box center [82, 444] width 151 height 43
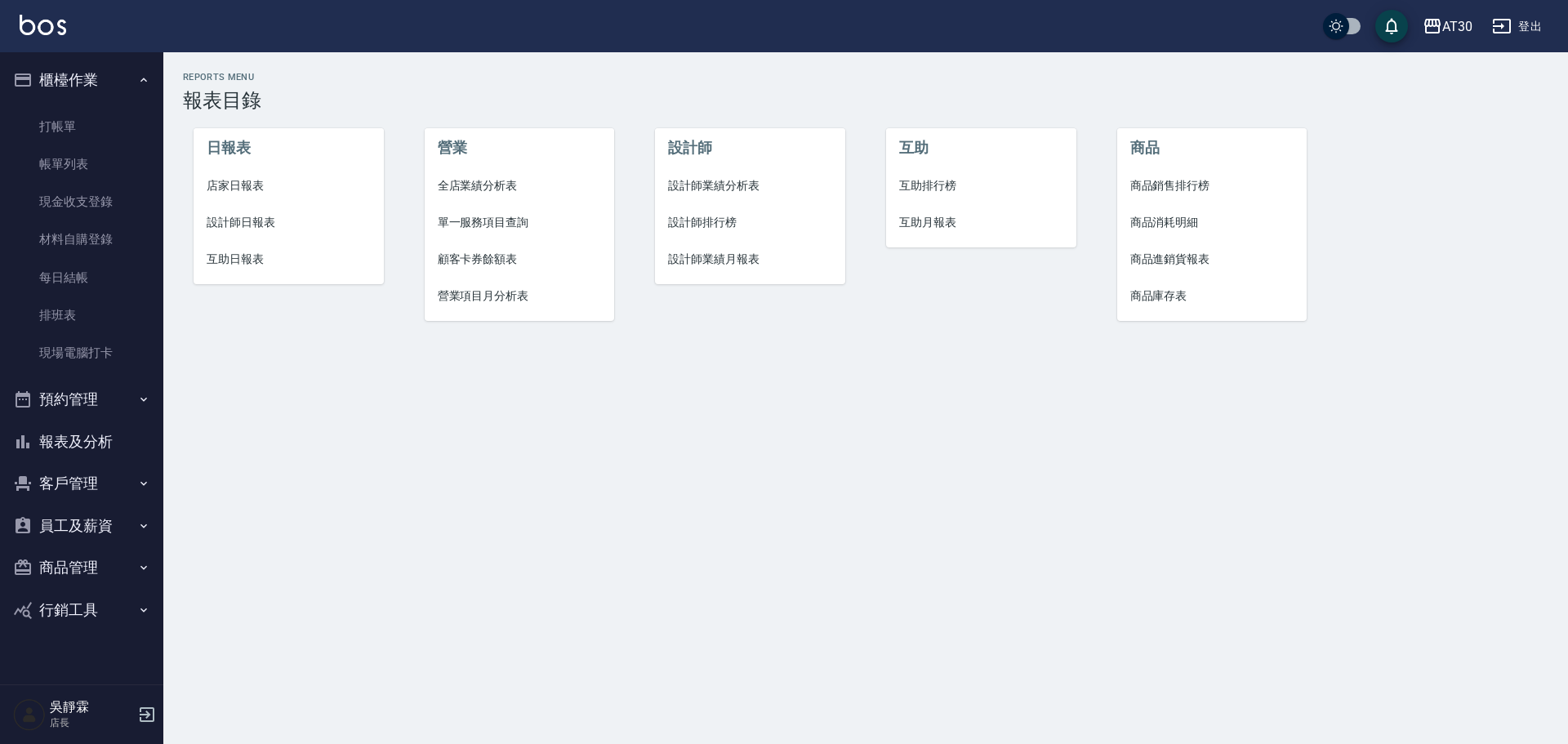
click at [890, 181] on li "互助排行榜" at bounding box center [981, 186] width 190 height 36
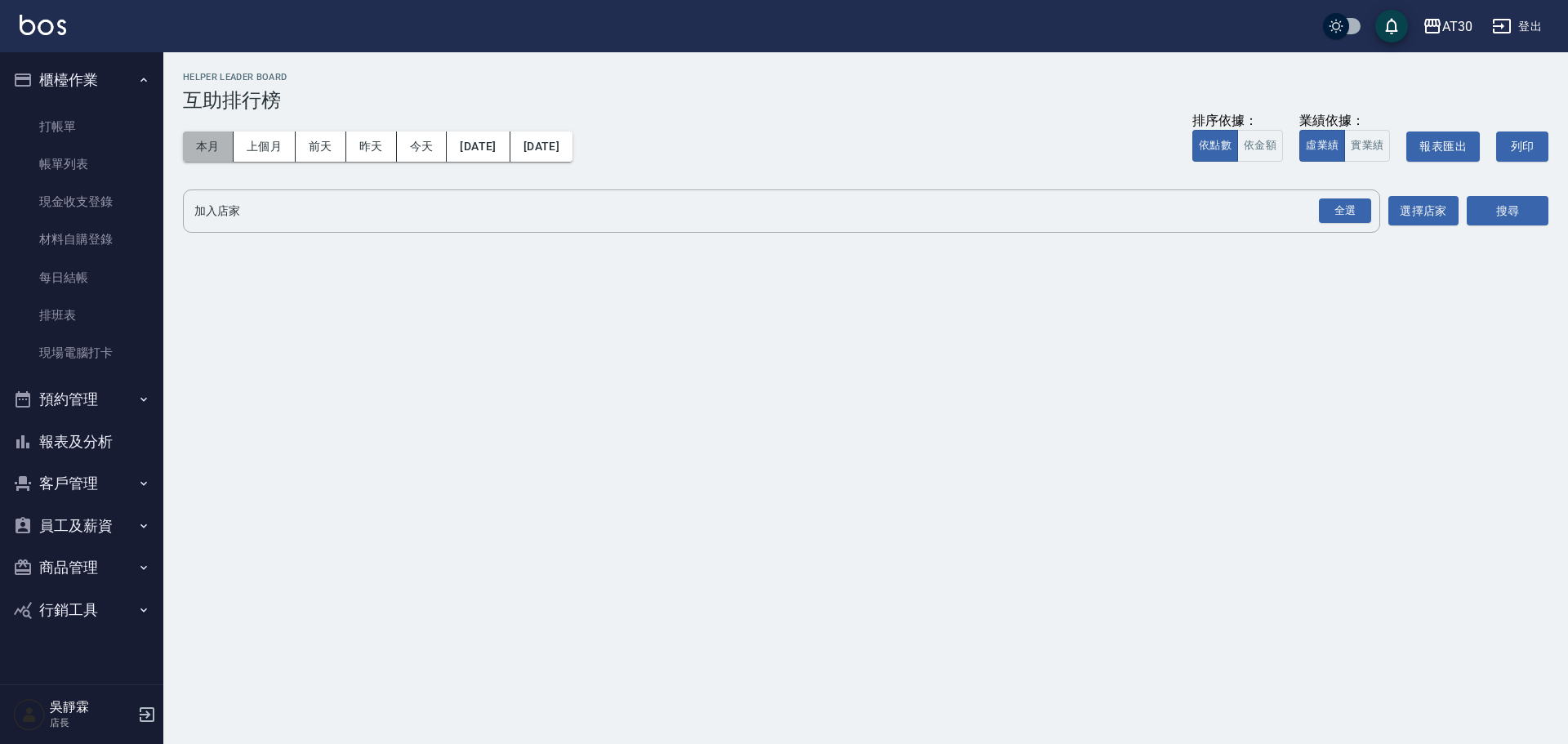
click at [223, 142] on button "本月" at bounding box center [208, 146] width 51 height 30
drag, startPoint x: 413, startPoint y: 140, endPoint x: 436, endPoint y: 143, distance: 23.2
click at [414, 140] on button "今天" at bounding box center [421, 146] width 51 height 30
click at [1351, 207] on div "全選" at bounding box center [1345, 211] width 52 height 26
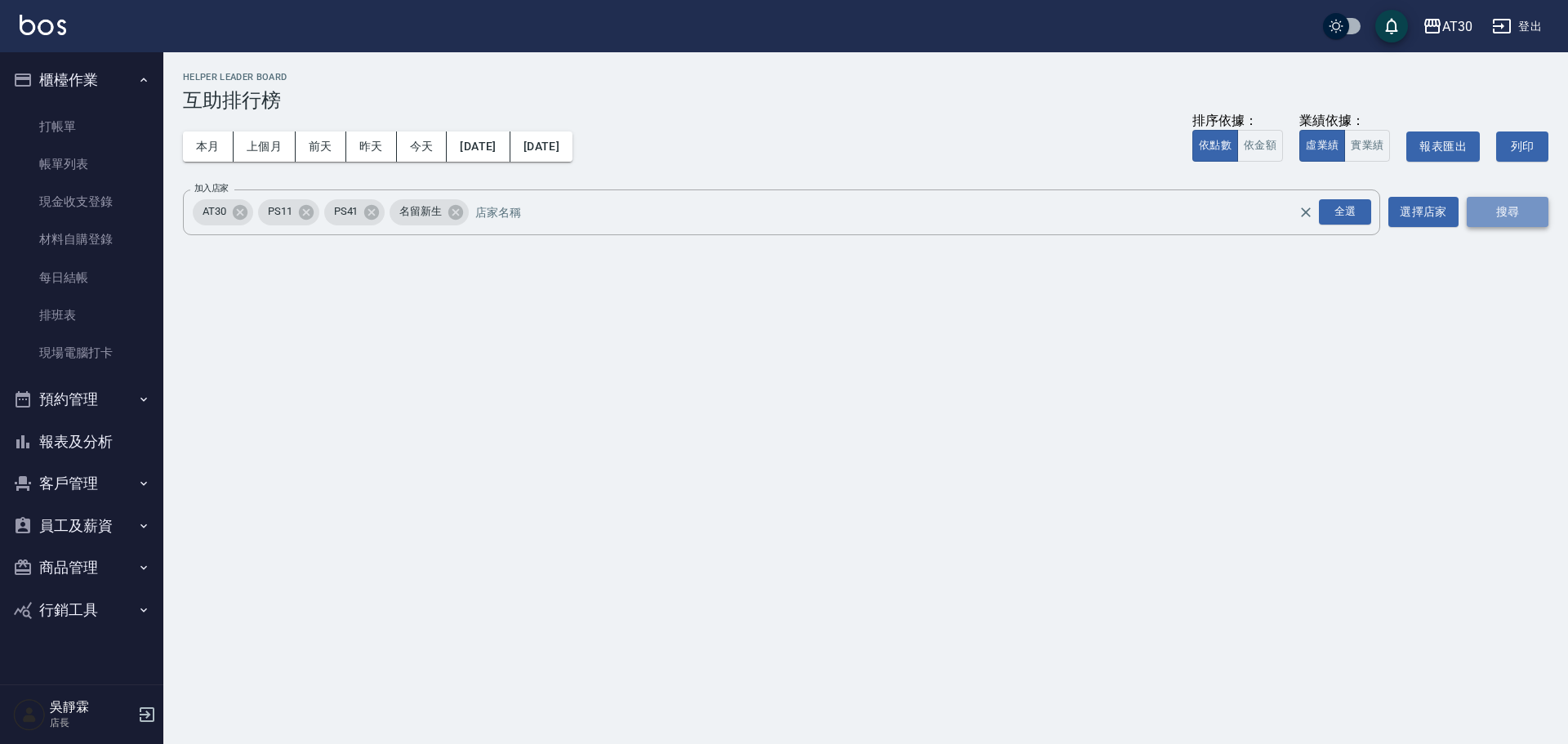
click at [1492, 213] on button "搜尋" at bounding box center [1507, 212] width 81 height 30
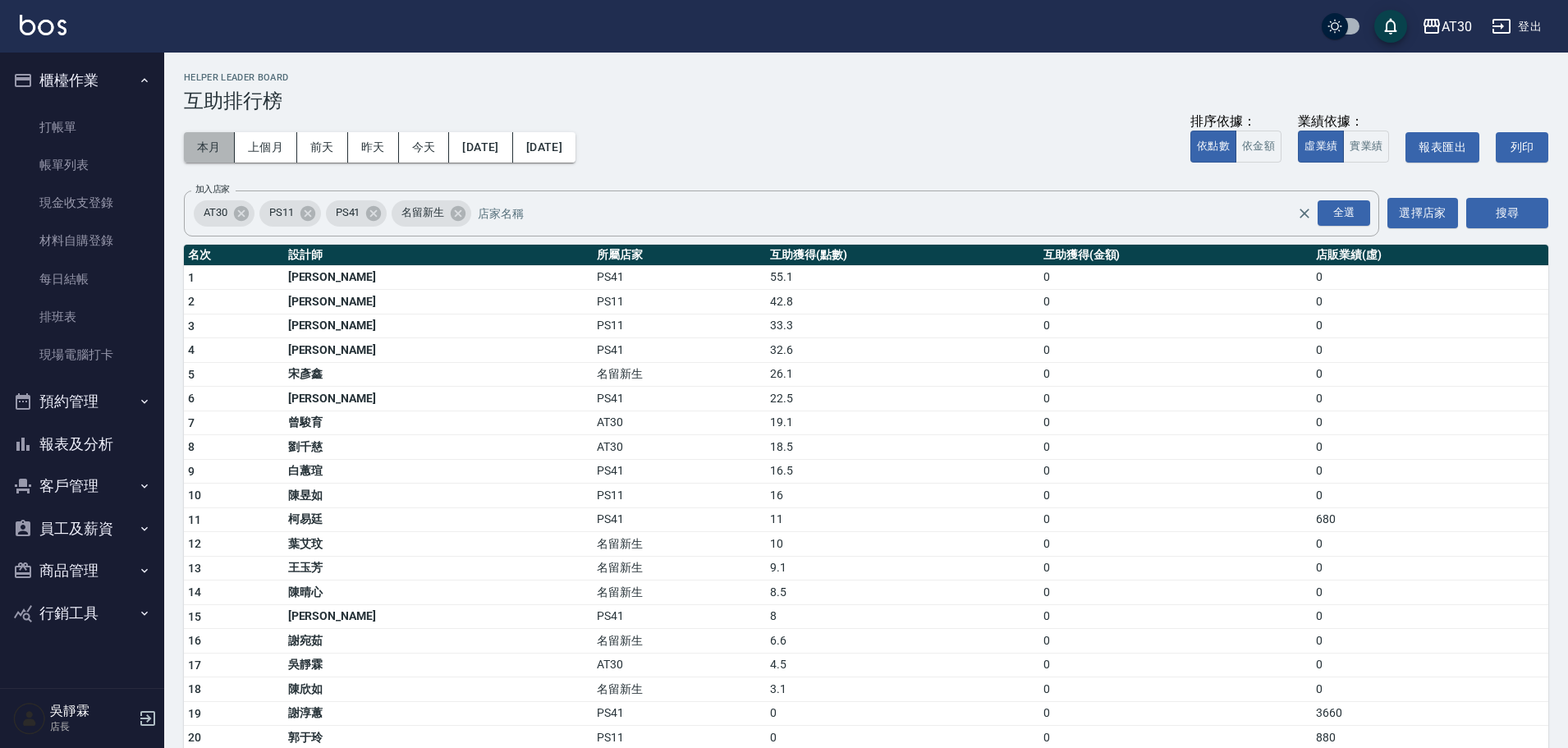
click at [222, 136] on button "本月" at bounding box center [209, 147] width 51 height 30
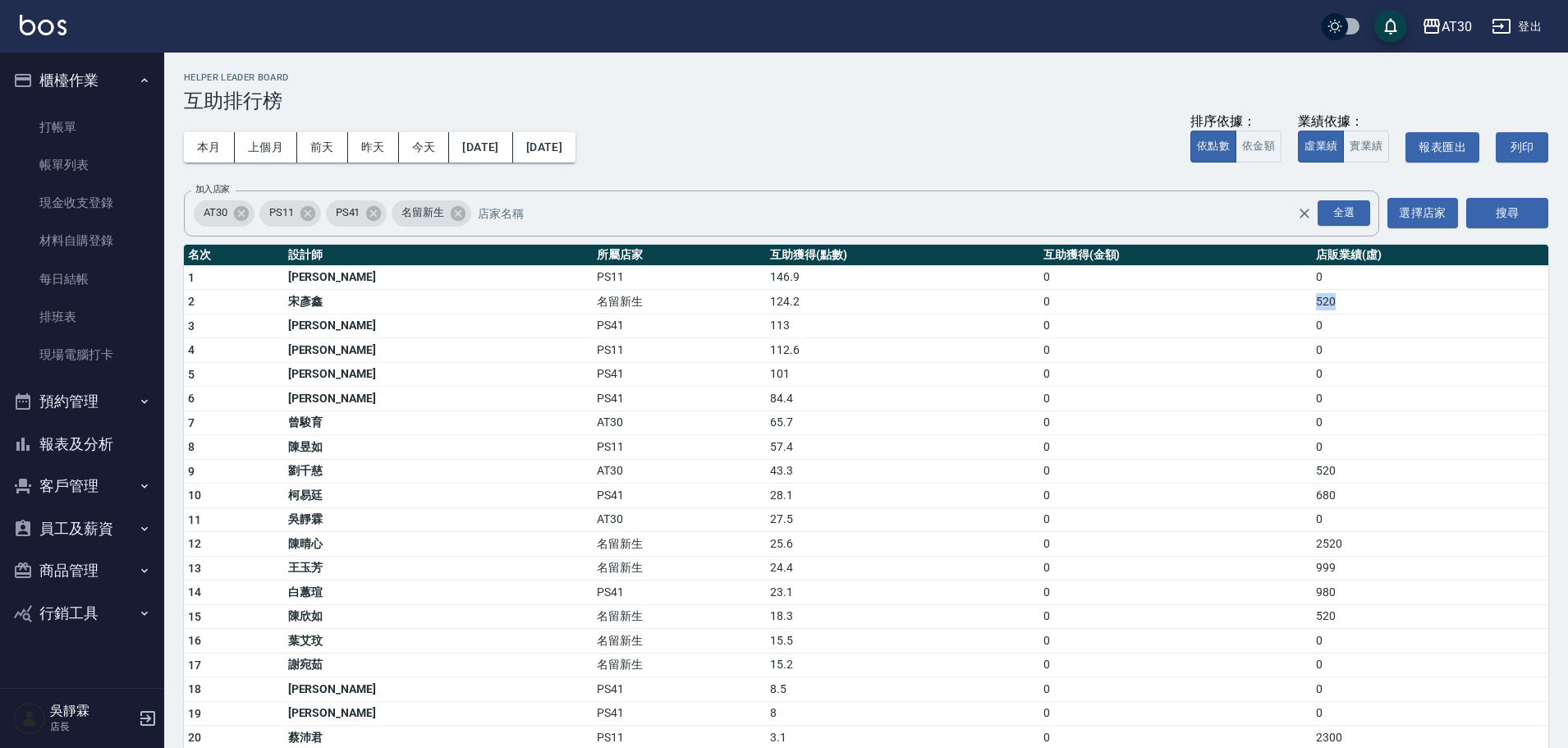
drag, startPoint x: 1280, startPoint y: 307, endPoint x: 1344, endPoint y: 305, distance: 64.0
click at [1344, 305] on td "520" at bounding box center [1430, 302] width 237 height 25
click at [77, 118] on link "打帳單" at bounding box center [82, 127] width 151 height 38
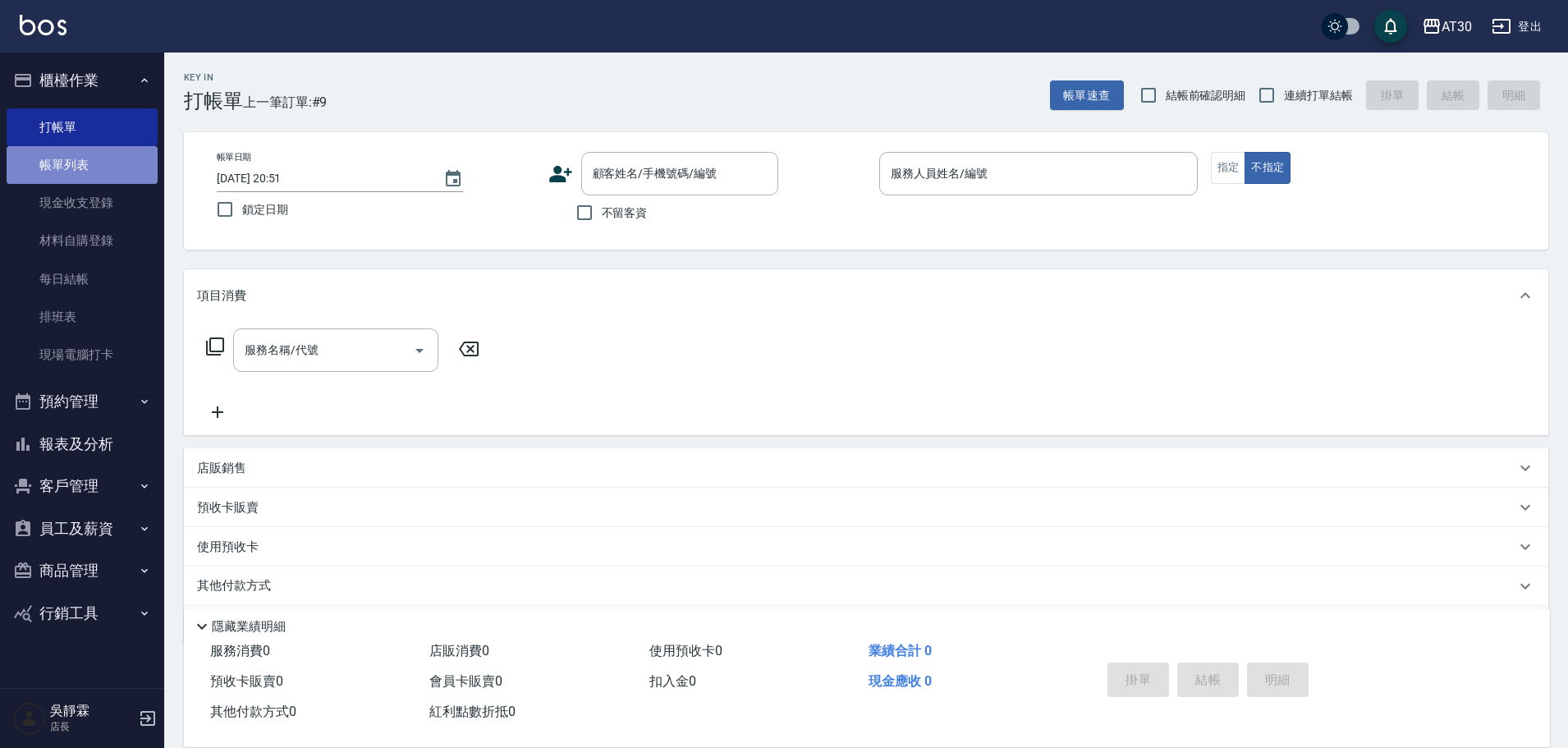
click at [78, 158] on link "帳單列表" at bounding box center [82, 164] width 151 height 38
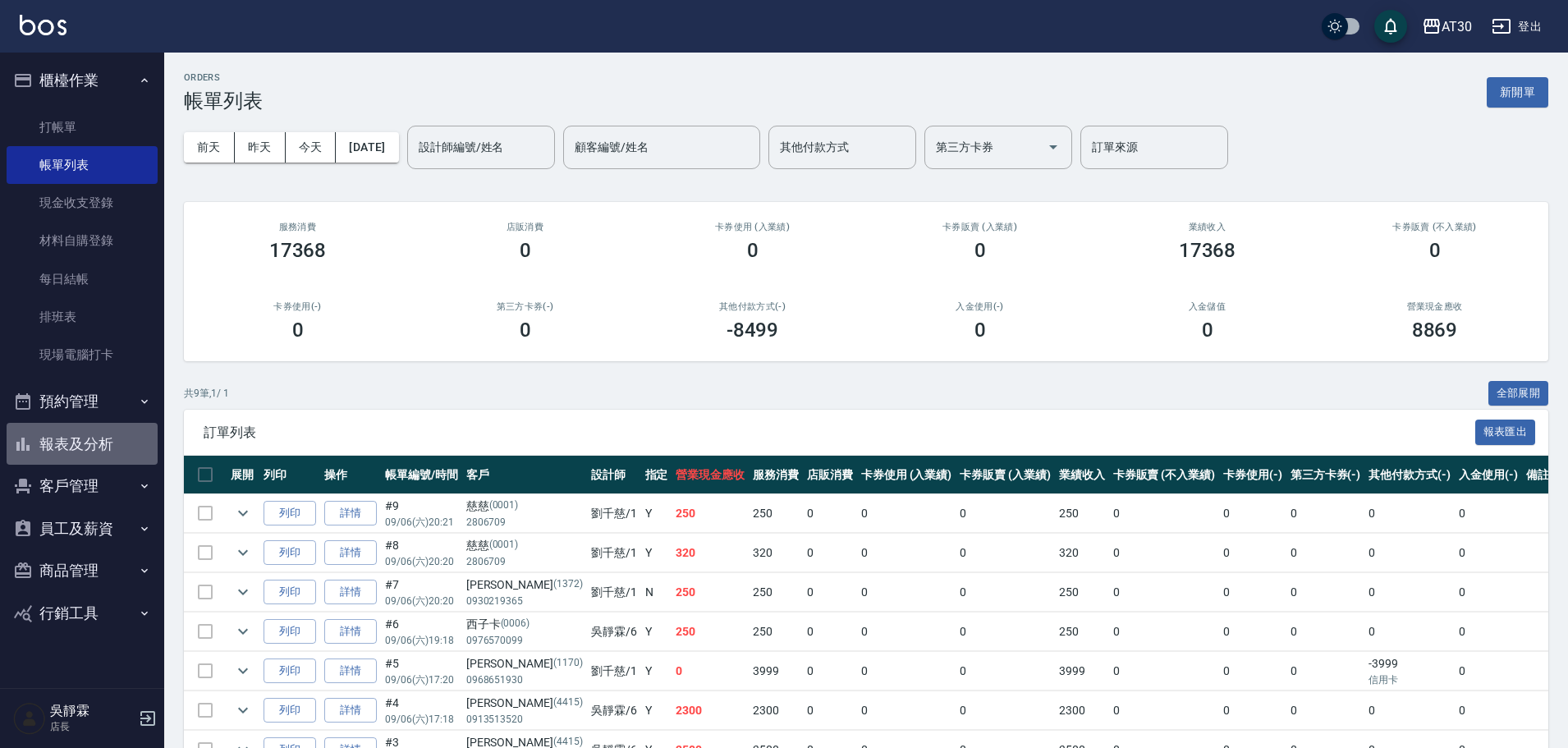
click at [93, 449] on button "報表及分析" at bounding box center [82, 444] width 151 height 43
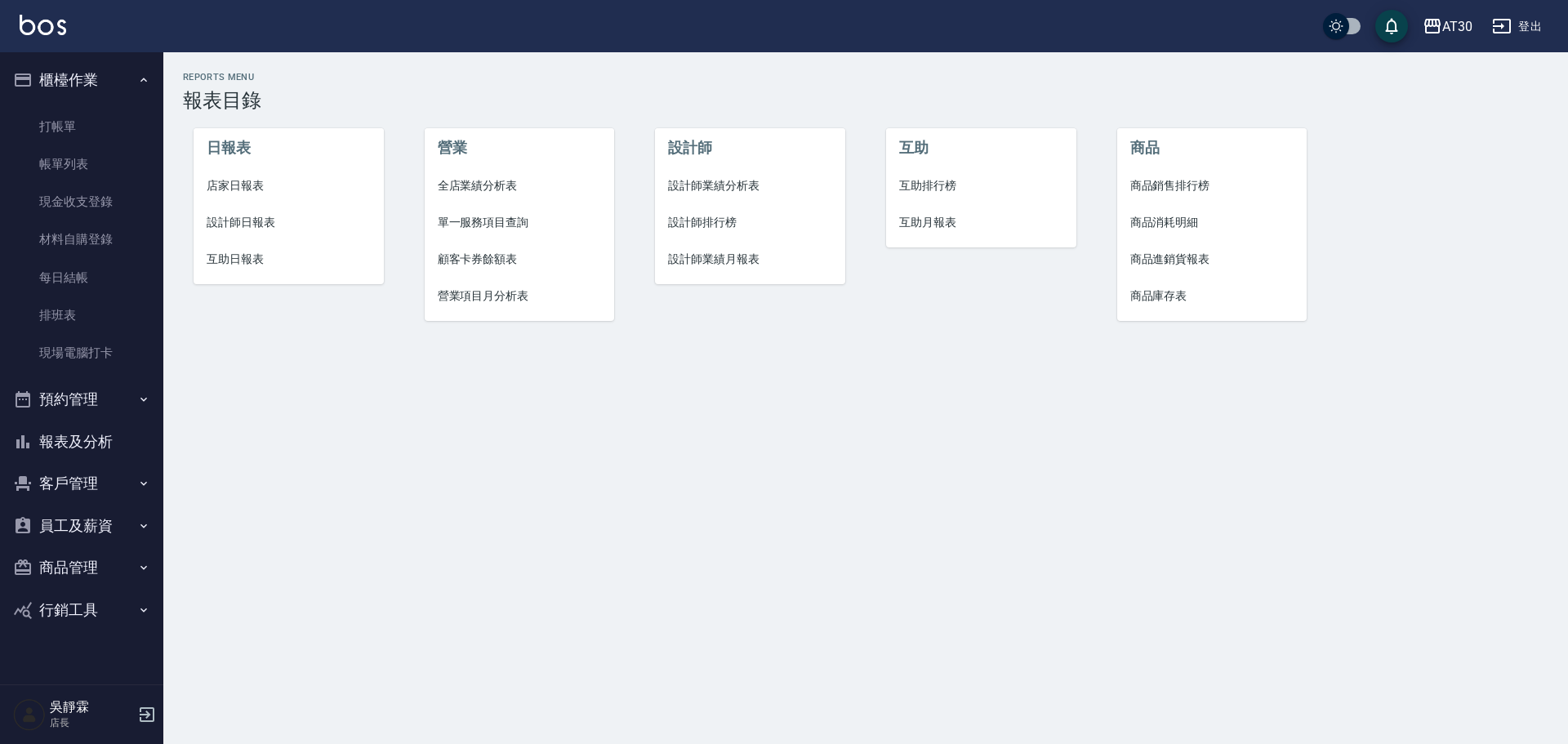
click at [903, 184] on span "互助排行榜" at bounding box center [981, 186] width 164 height 17
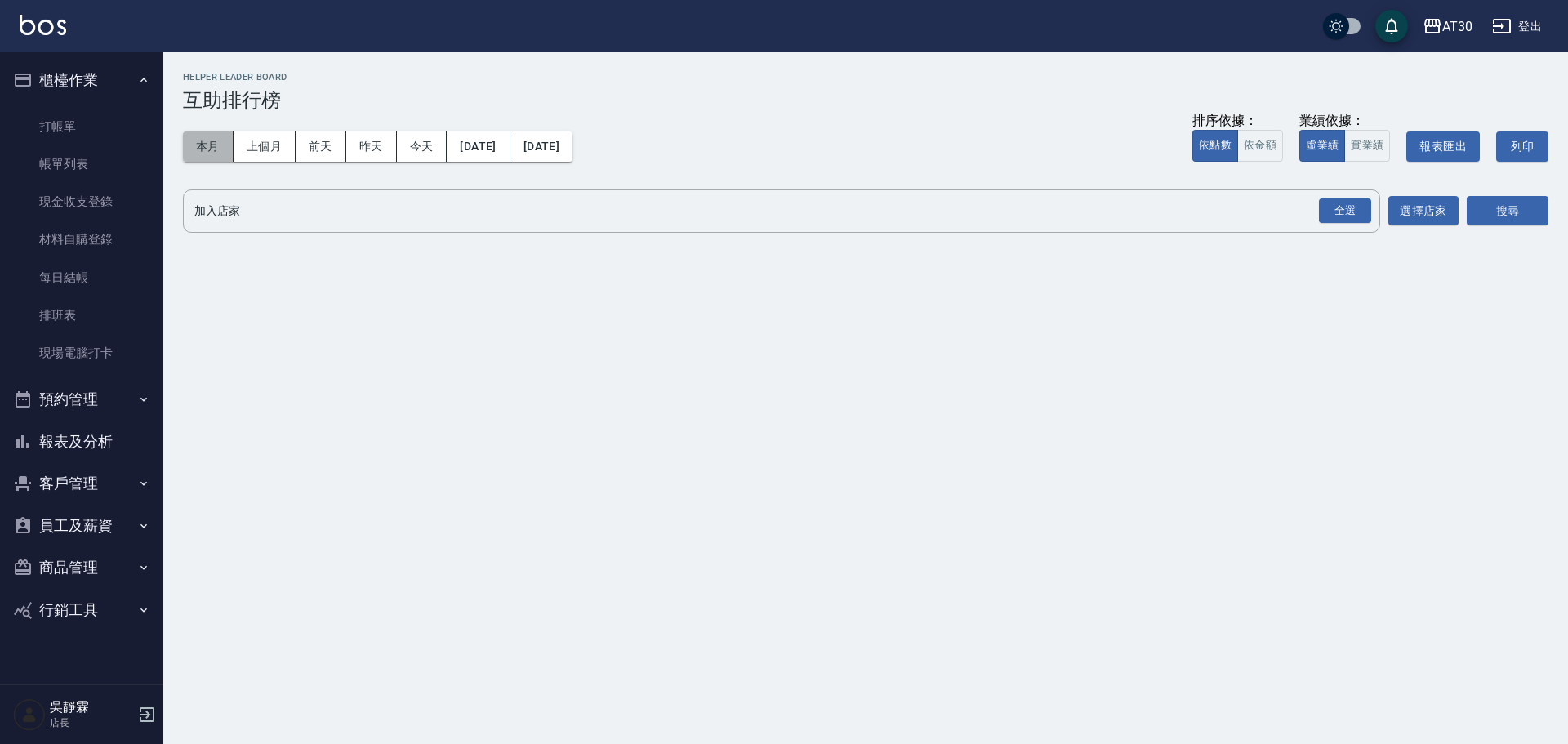
click at [220, 152] on button "本月" at bounding box center [208, 146] width 51 height 30
click at [435, 148] on button "今天" at bounding box center [421, 146] width 51 height 30
click at [1342, 214] on div "全選" at bounding box center [1345, 211] width 52 height 26
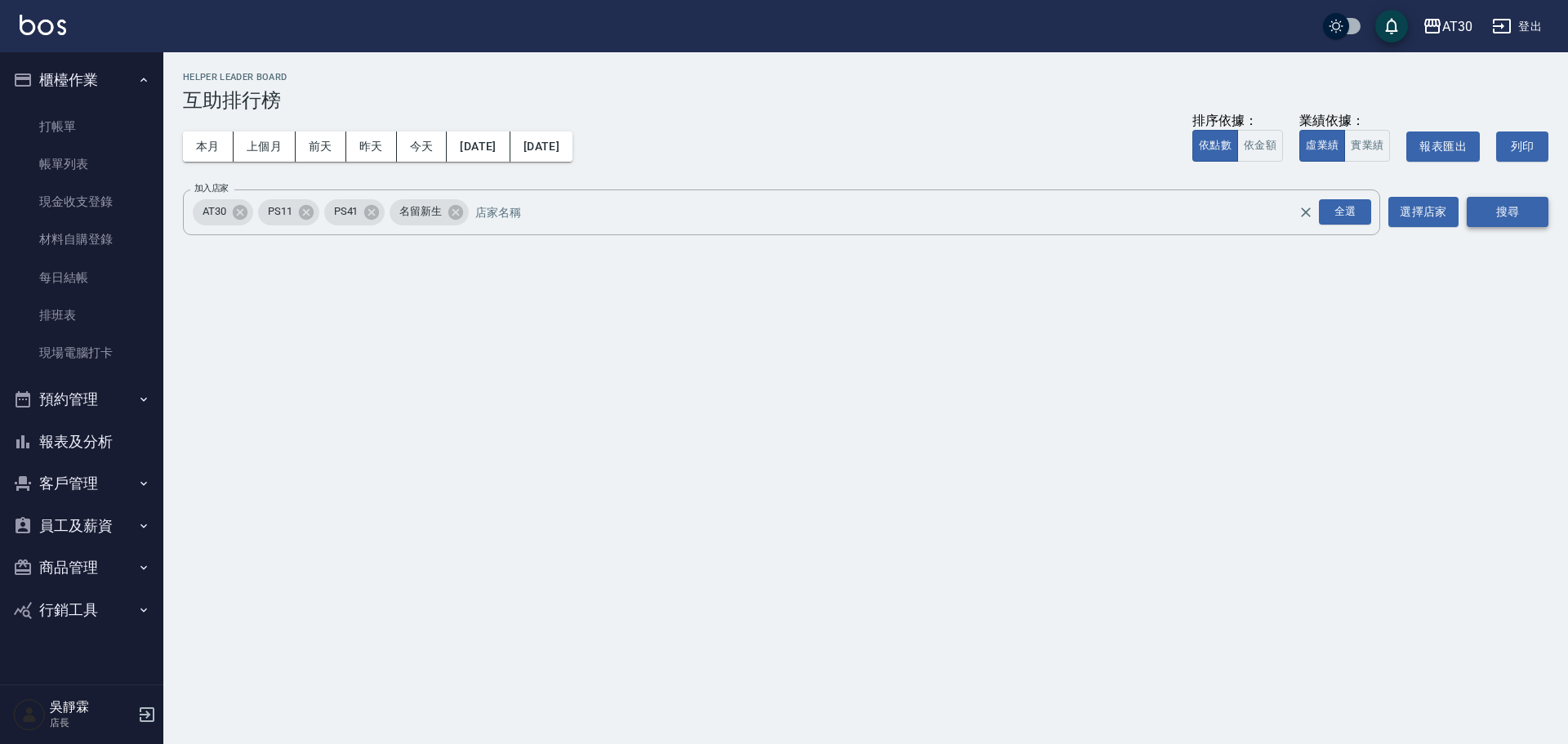
click at [1492, 211] on button "搜尋" at bounding box center [1507, 212] width 81 height 30
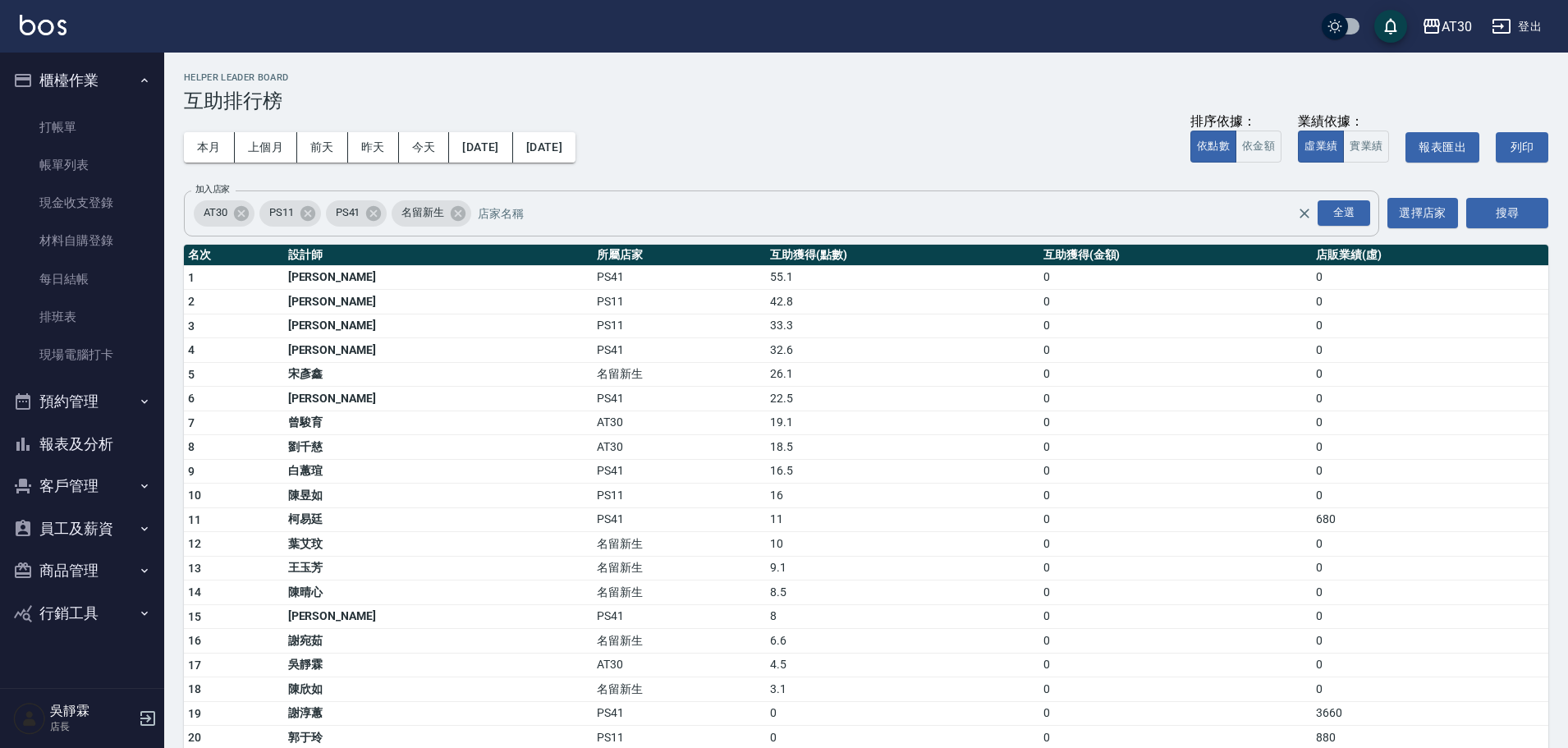
drag, startPoint x: 374, startPoint y: 211, endPoint x: 341, endPoint y: 215, distance: 33.2
click at [373, 211] on icon at bounding box center [374, 213] width 18 height 18
click at [306, 216] on icon at bounding box center [308, 213] width 18 height 18
click at [1512, 214] on button "搜尋" at bounding box center [1507, 213] width 82 height 30
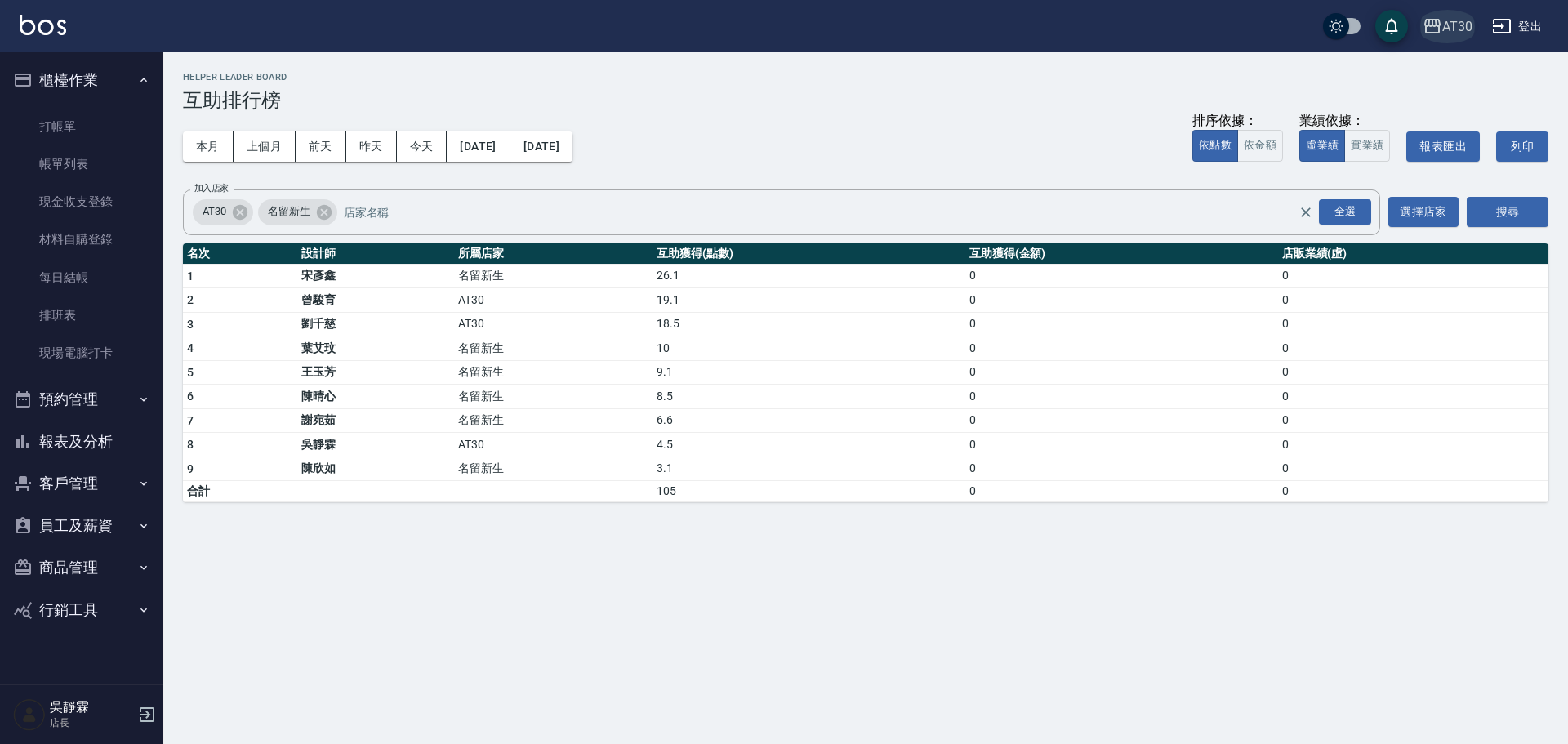
click at [1444, 28] on div "AT30" at bounding box center [1457, 27] width 30 height 21
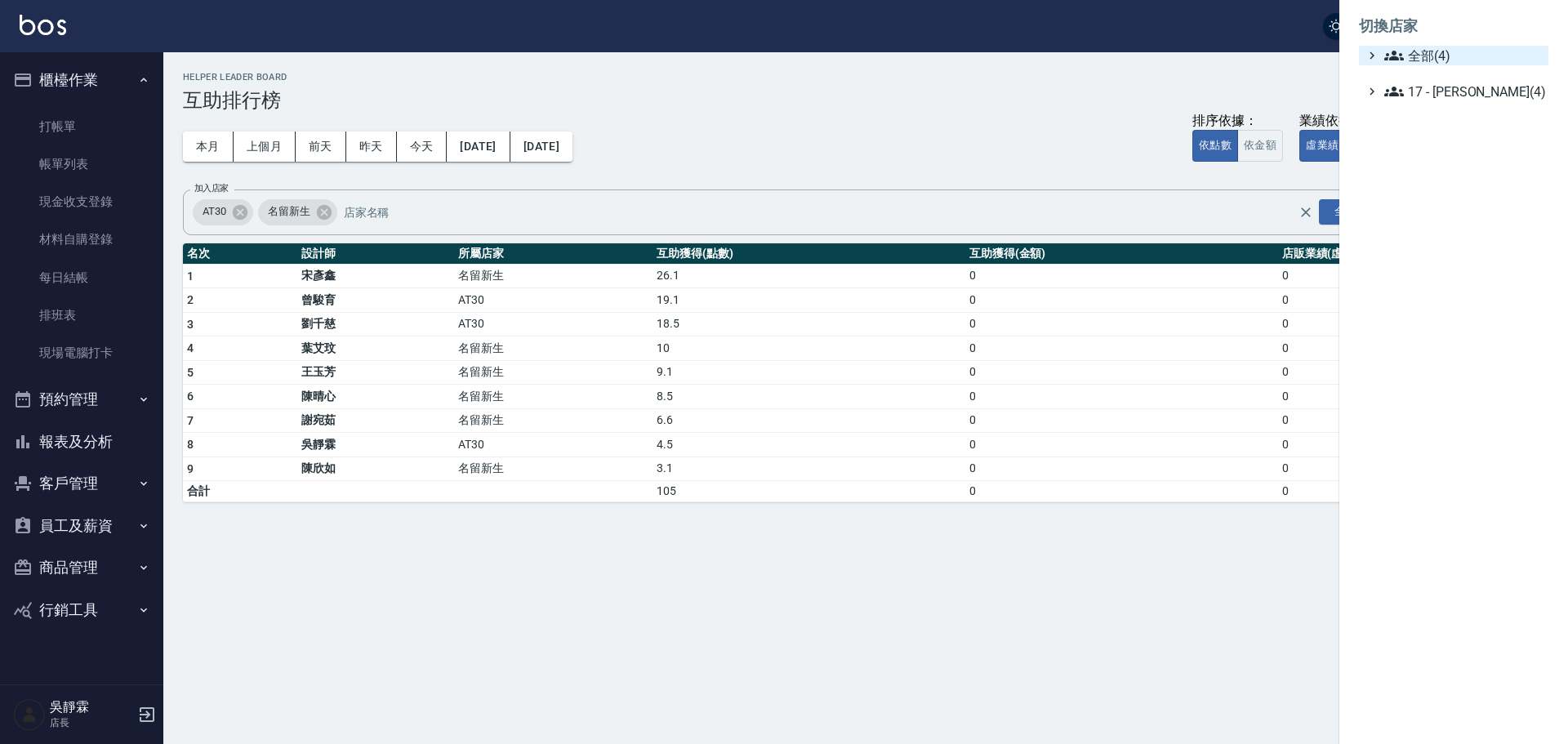
click at [1442, 51] on span "全部(4)" at bounding box center [1463, 56] width 158 height 20
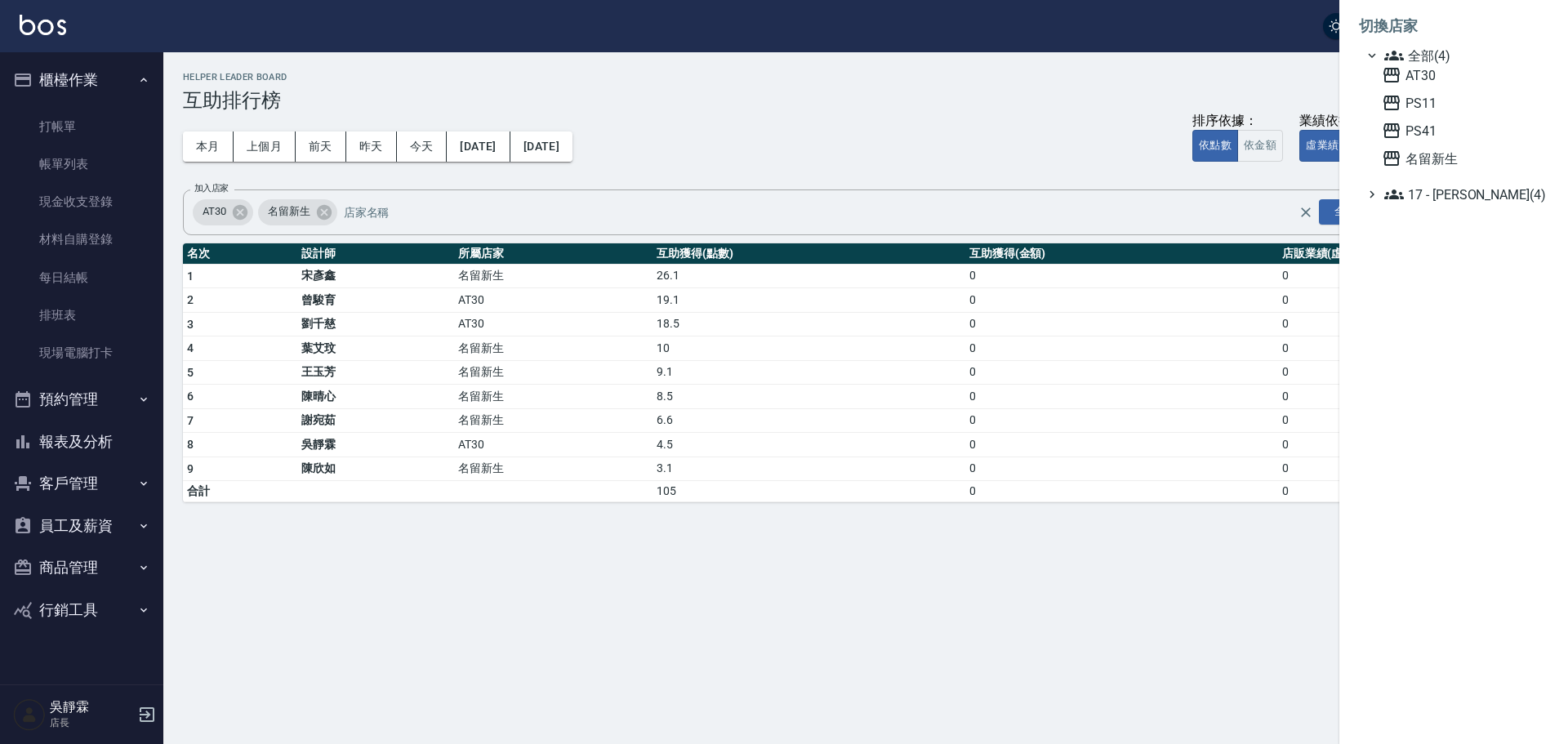
click at [85, 435] on div at bounding box center [784, 372] width 1568 height 744
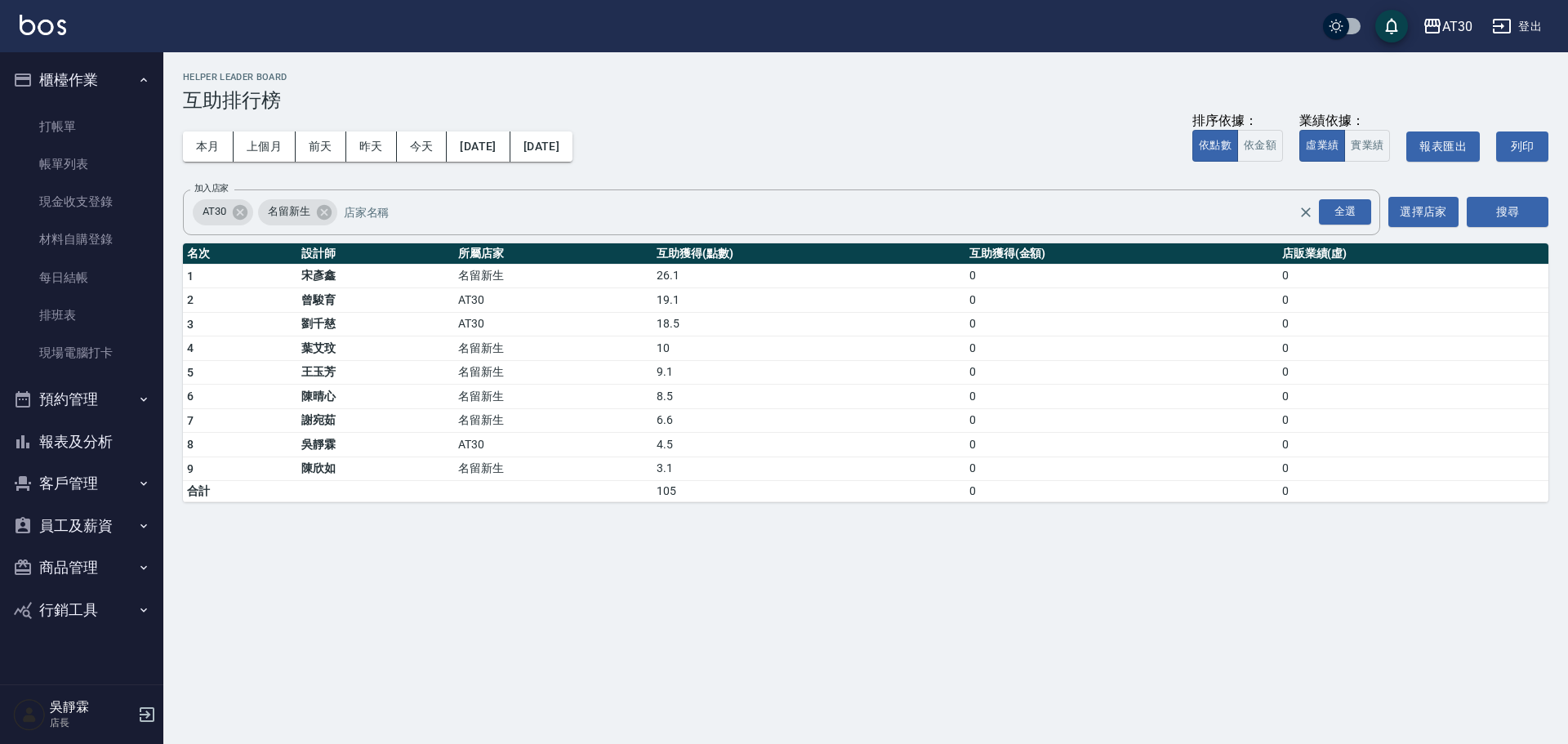
click at [105, 439] on button "報表及分析" at bounding box center [81, 441] width 150 height 42
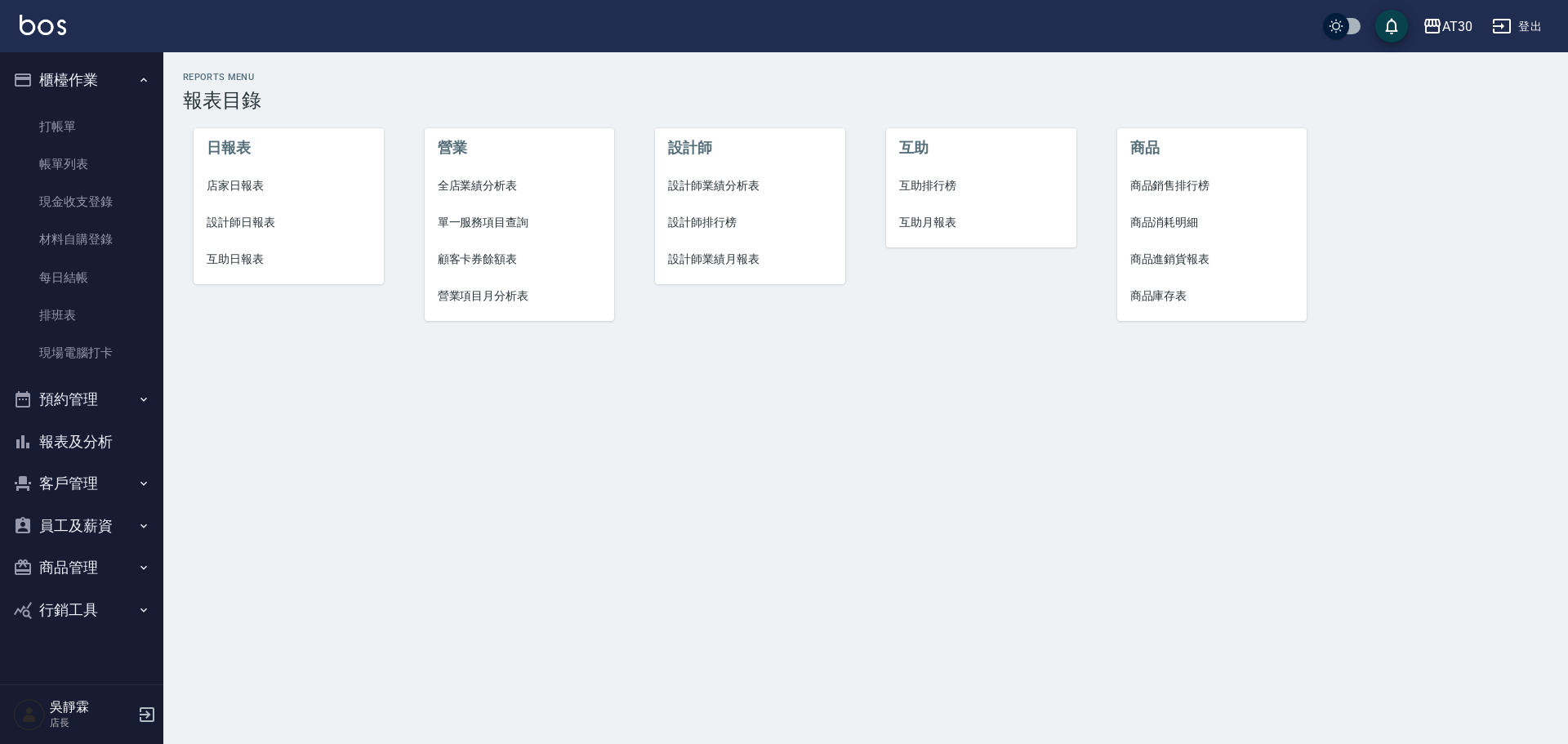
click at [265, 185] on span "店家日報表" at bounding box center [289, 186] width 164 height 17
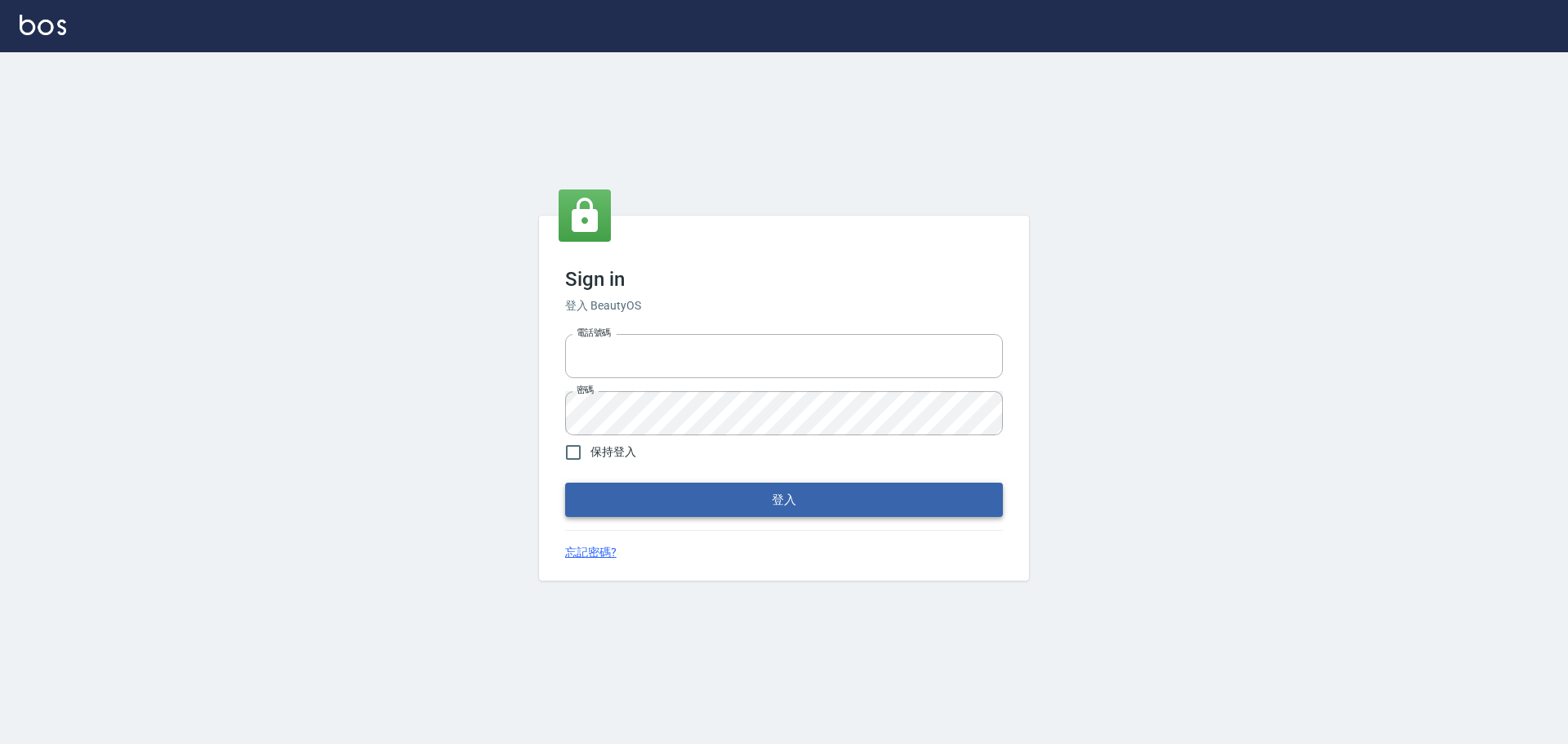
type input "0976570099"
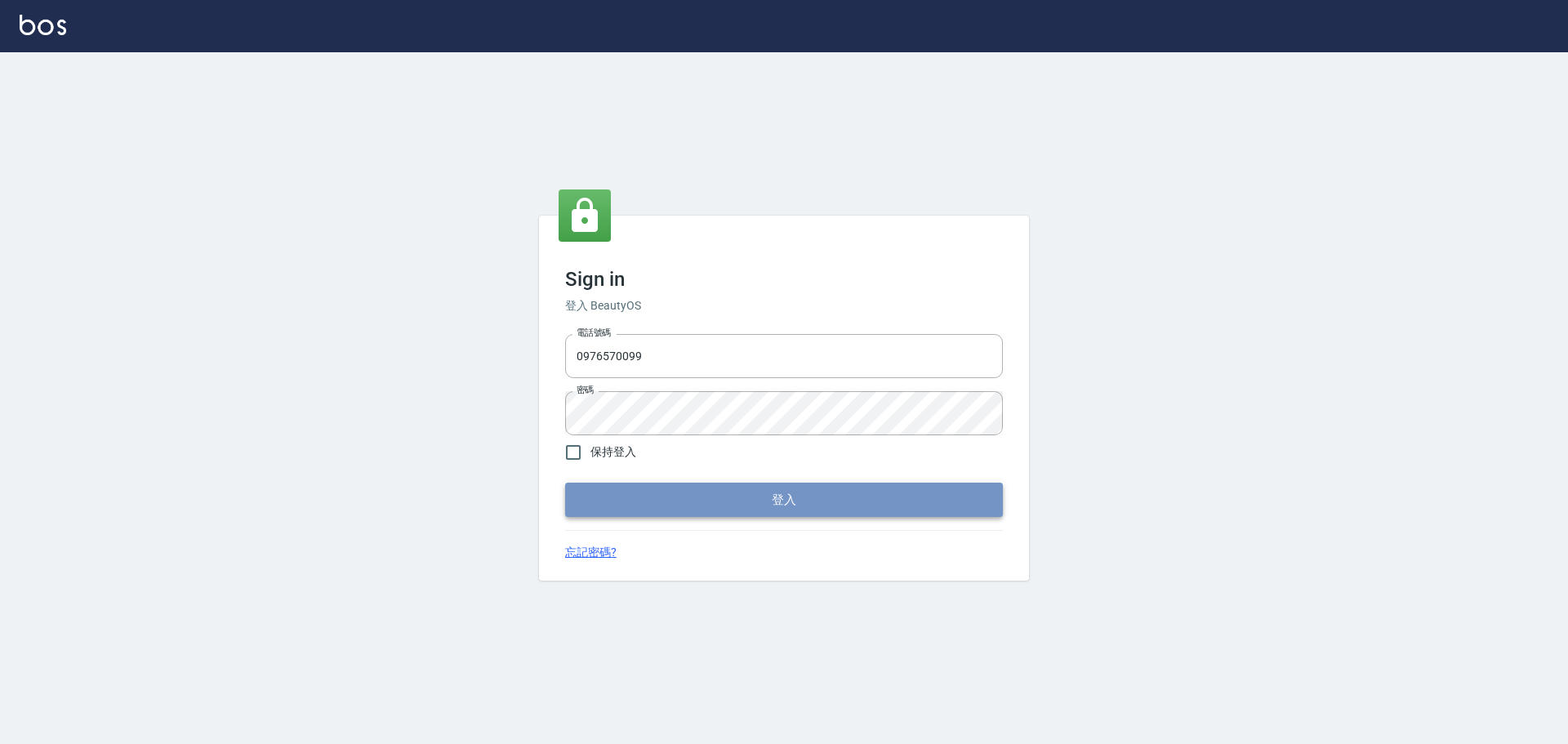
click at [692, 503] on button "登入" at bounding box center [784, 499] width 438 height 34
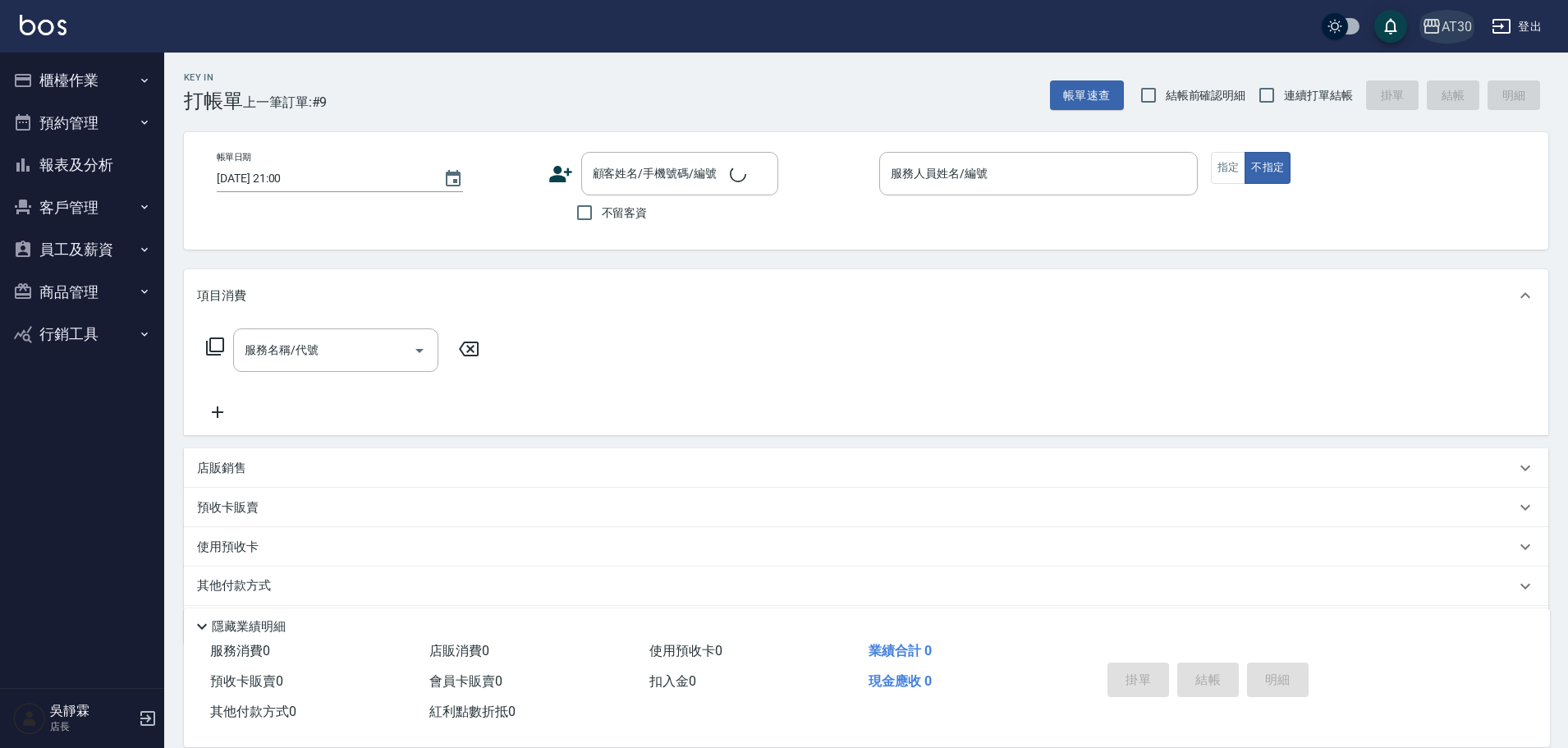
click at [1466, 38] on button "AT30" at bounding box center [1447, 27] width 63 height 33
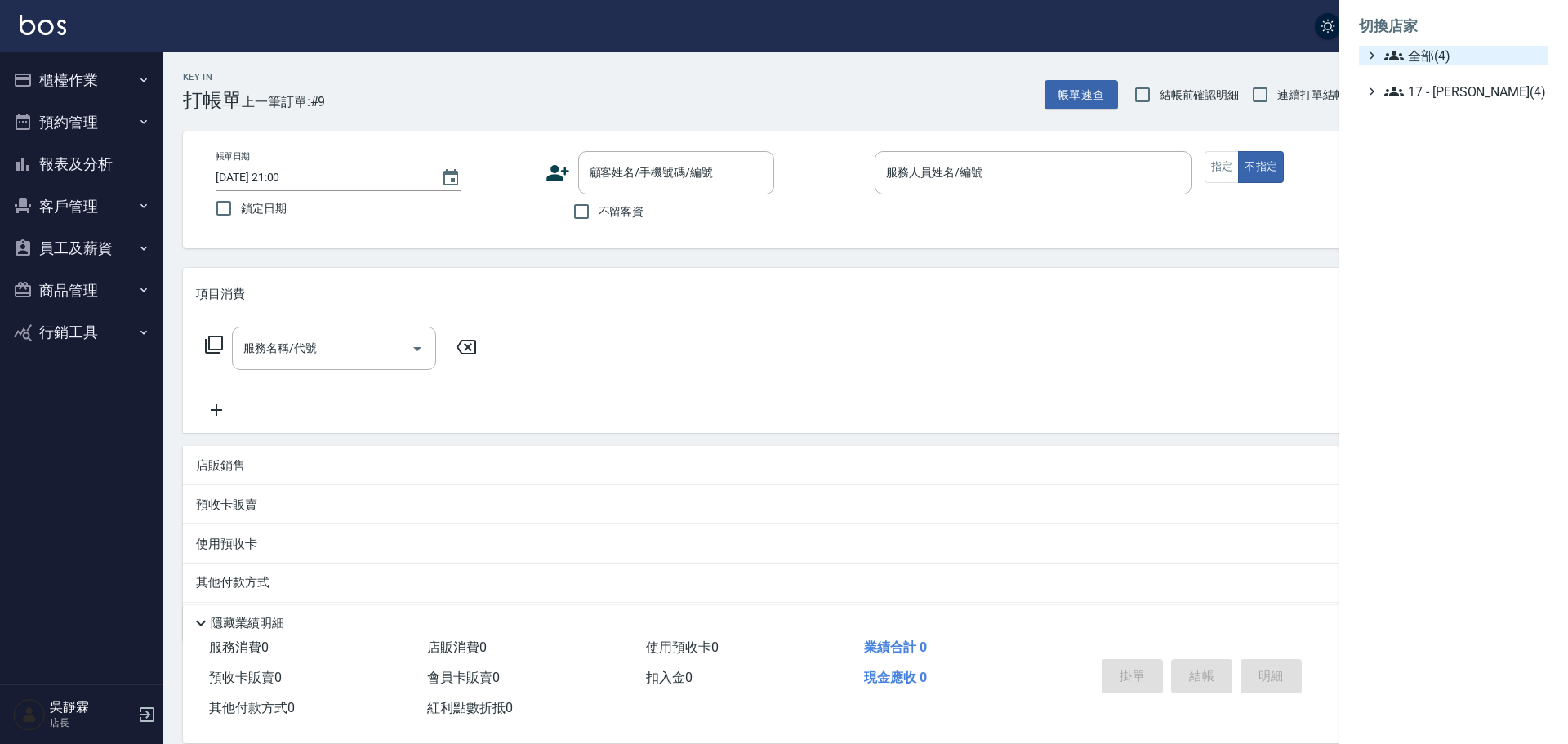
click at [1450, 61] on span "全部(4)" at bounding box center [1463, 56] width 158 height 20
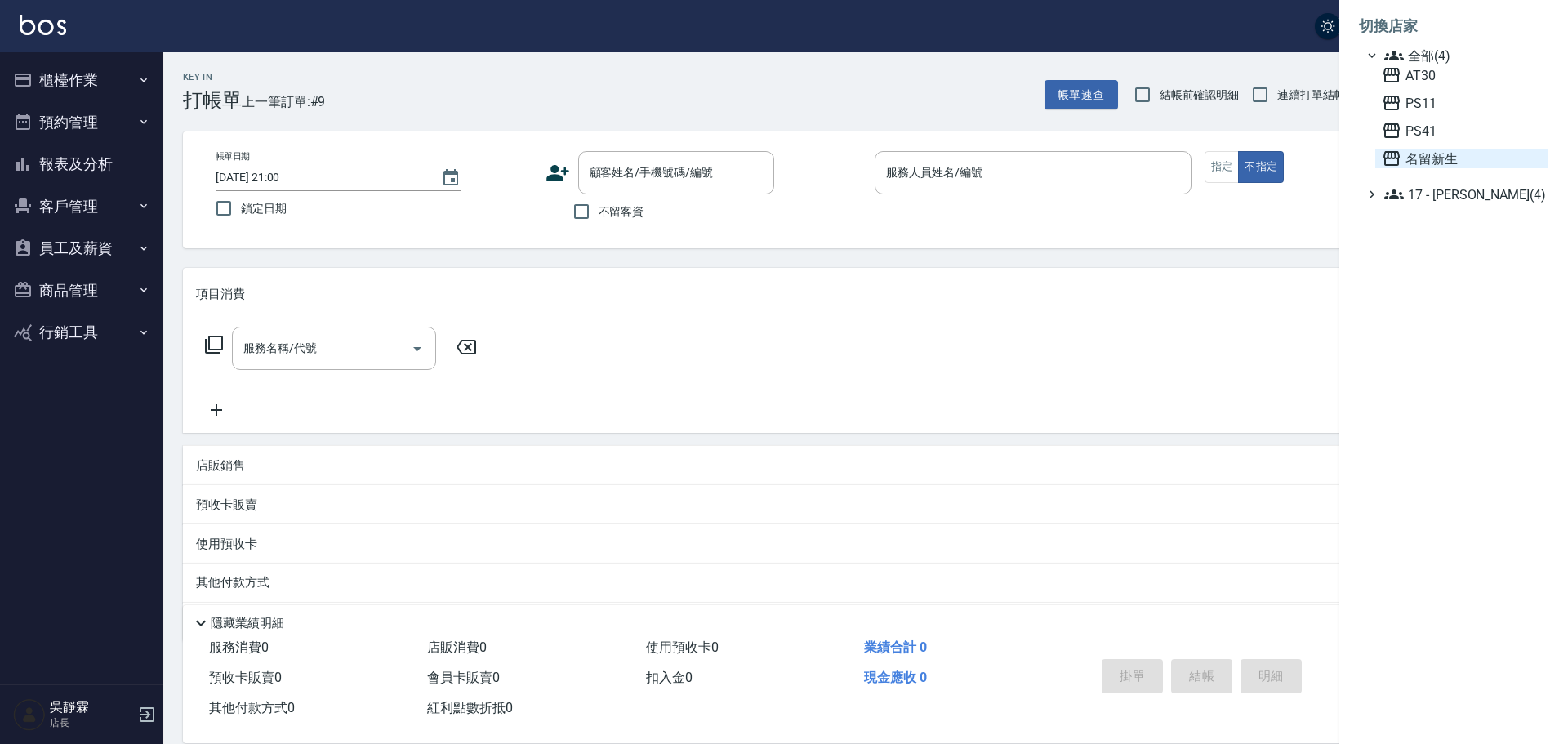
click at [1429, 163] on span "名留新生" at bounding box center [1462, 158] width 160 height 20
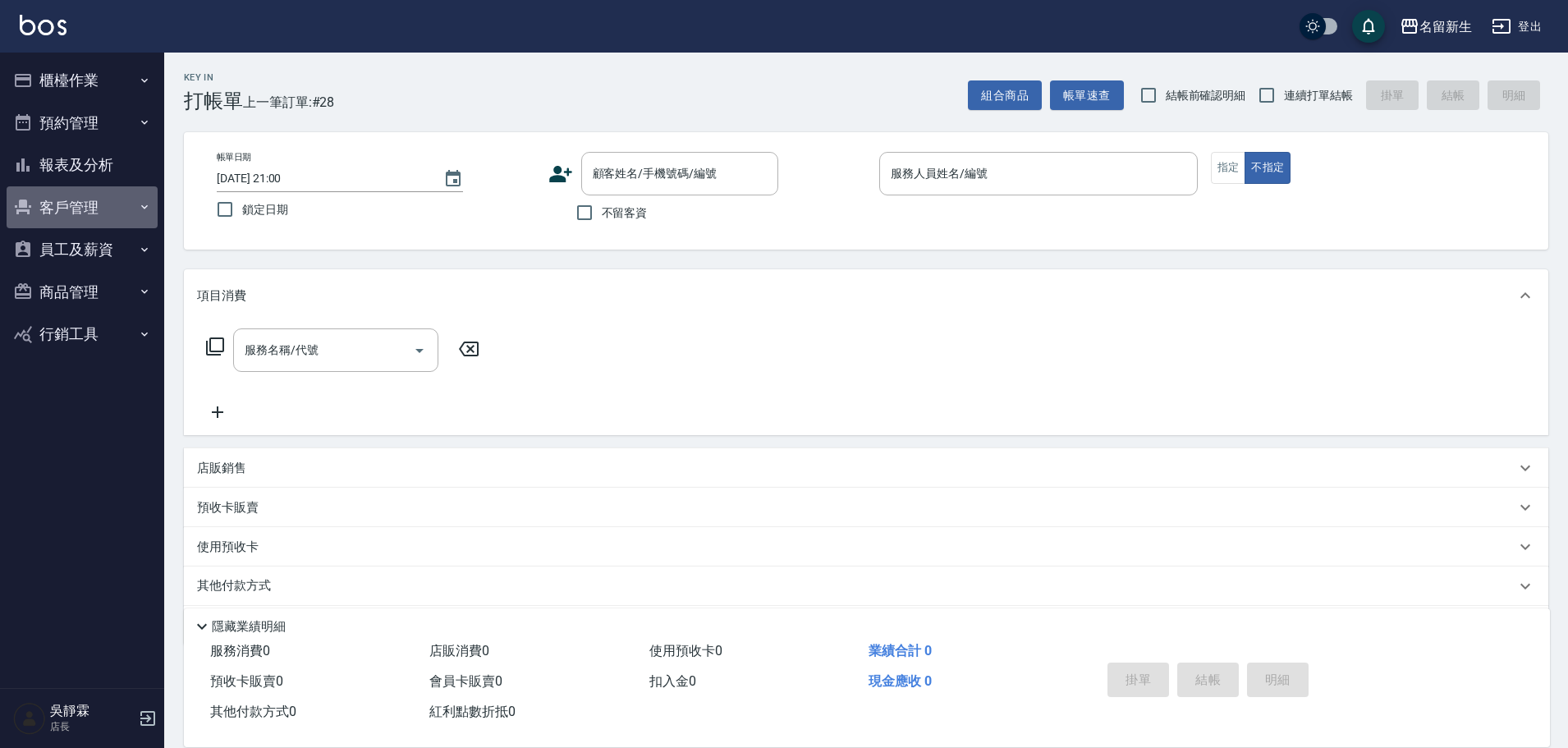
click at [60, 200] on button "客戶管理" at bounding box center [82, 207] width 151 height 43
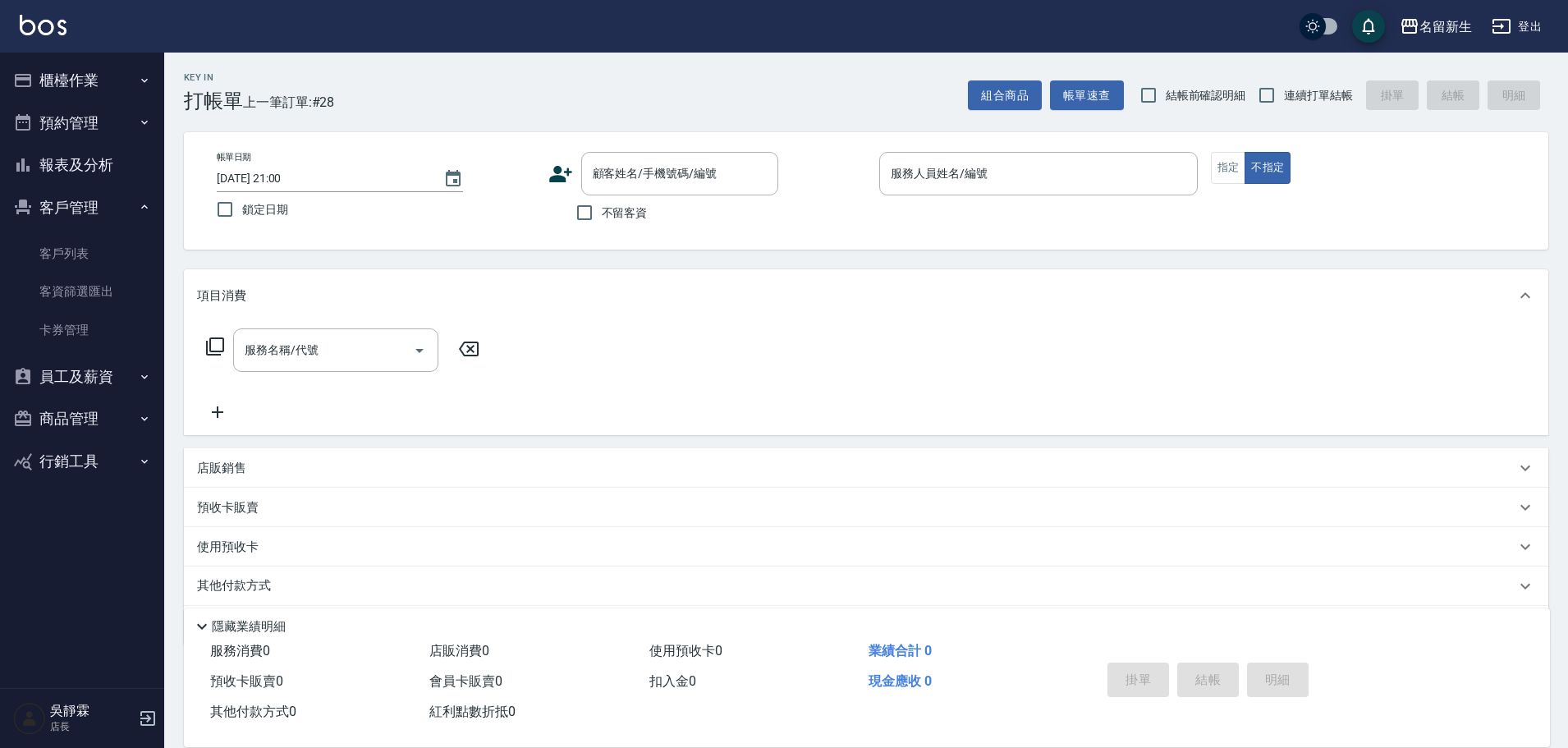
click at [100, 161] on button "報表及分析" at bounding box center [82, 164] width 151 height 43
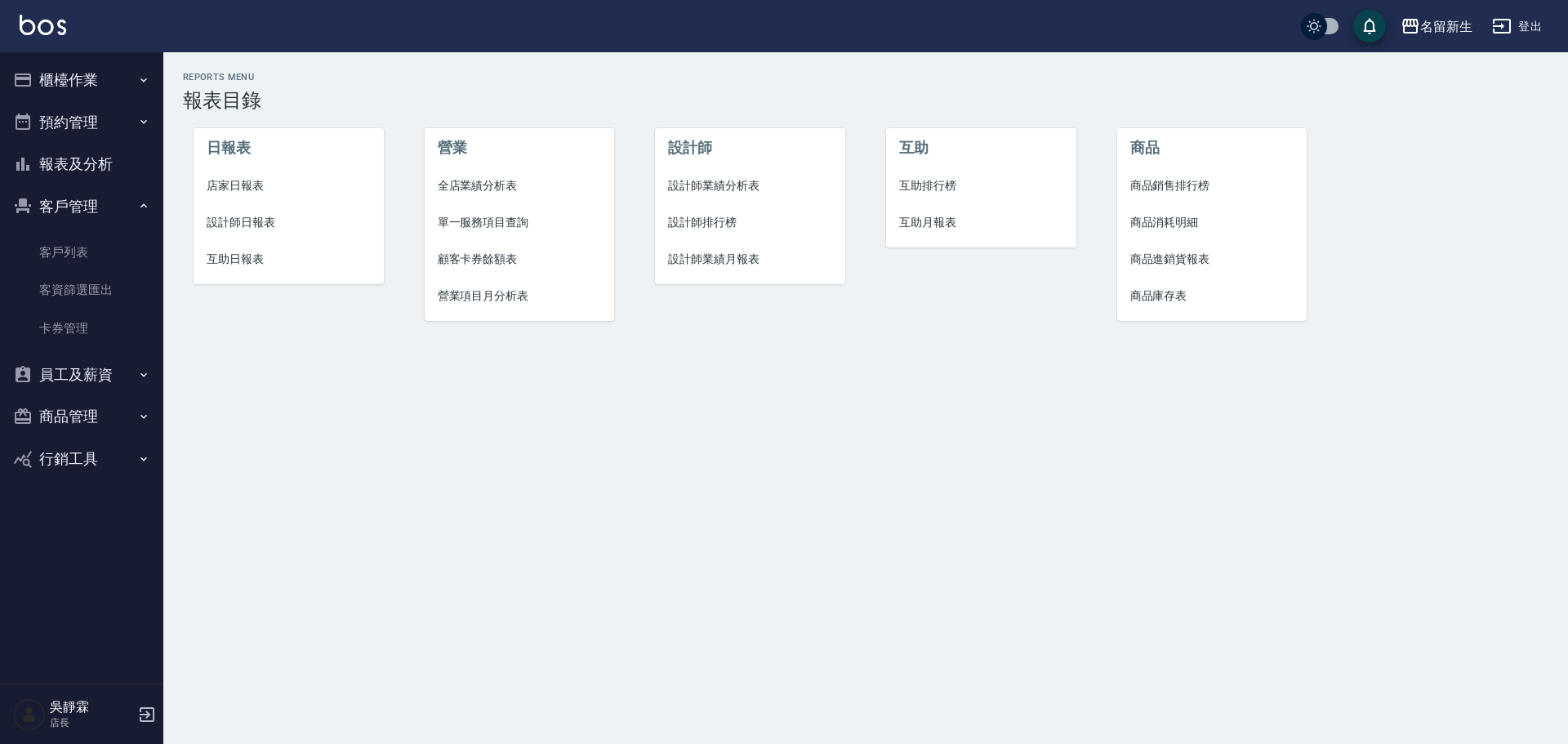
click at [222, 216] on span "設計師日報表" at bounding box center [289, 222] width 164 height 17
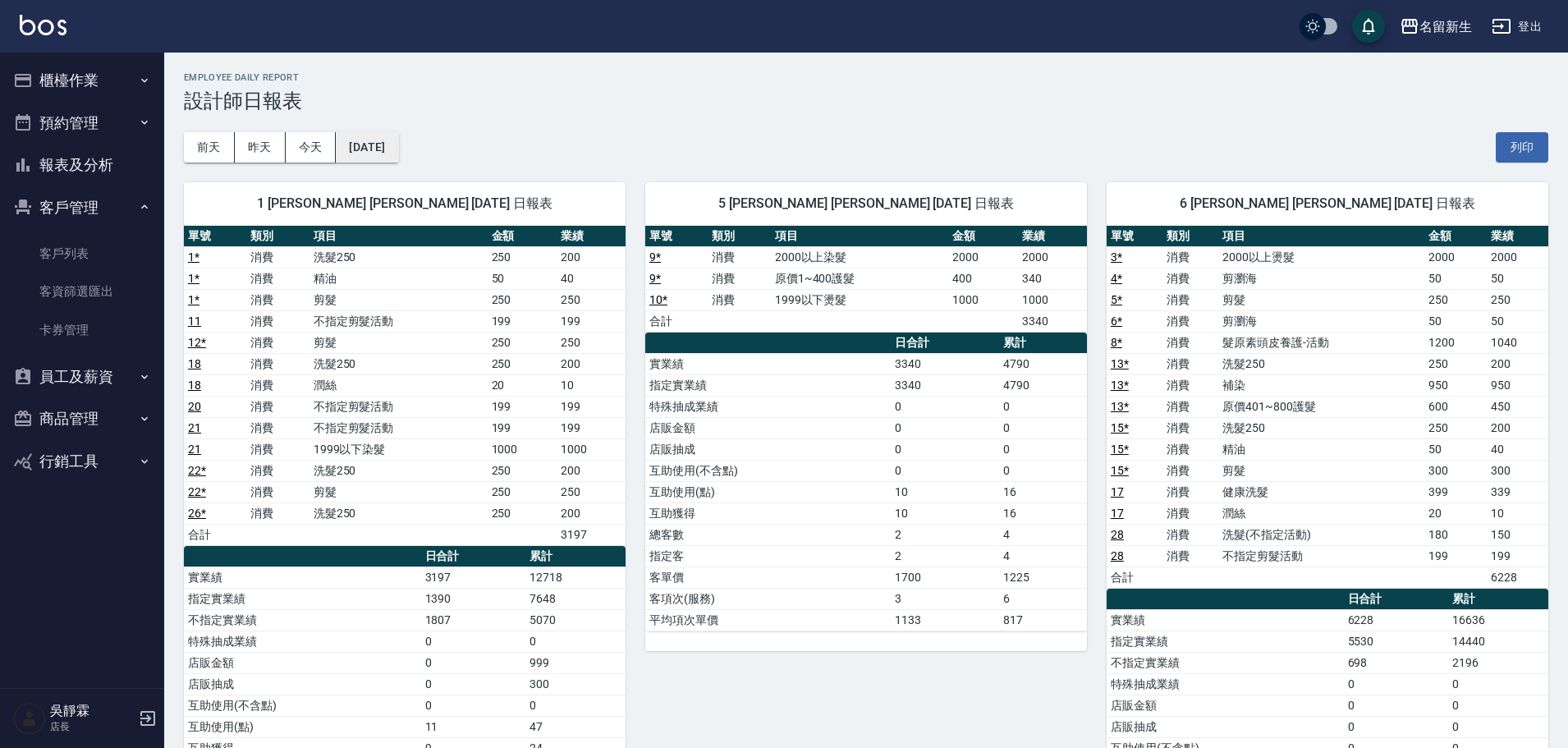
click at [397, 140] on button "[DATE]" at bounding box center [367, 147] width 63 height 30
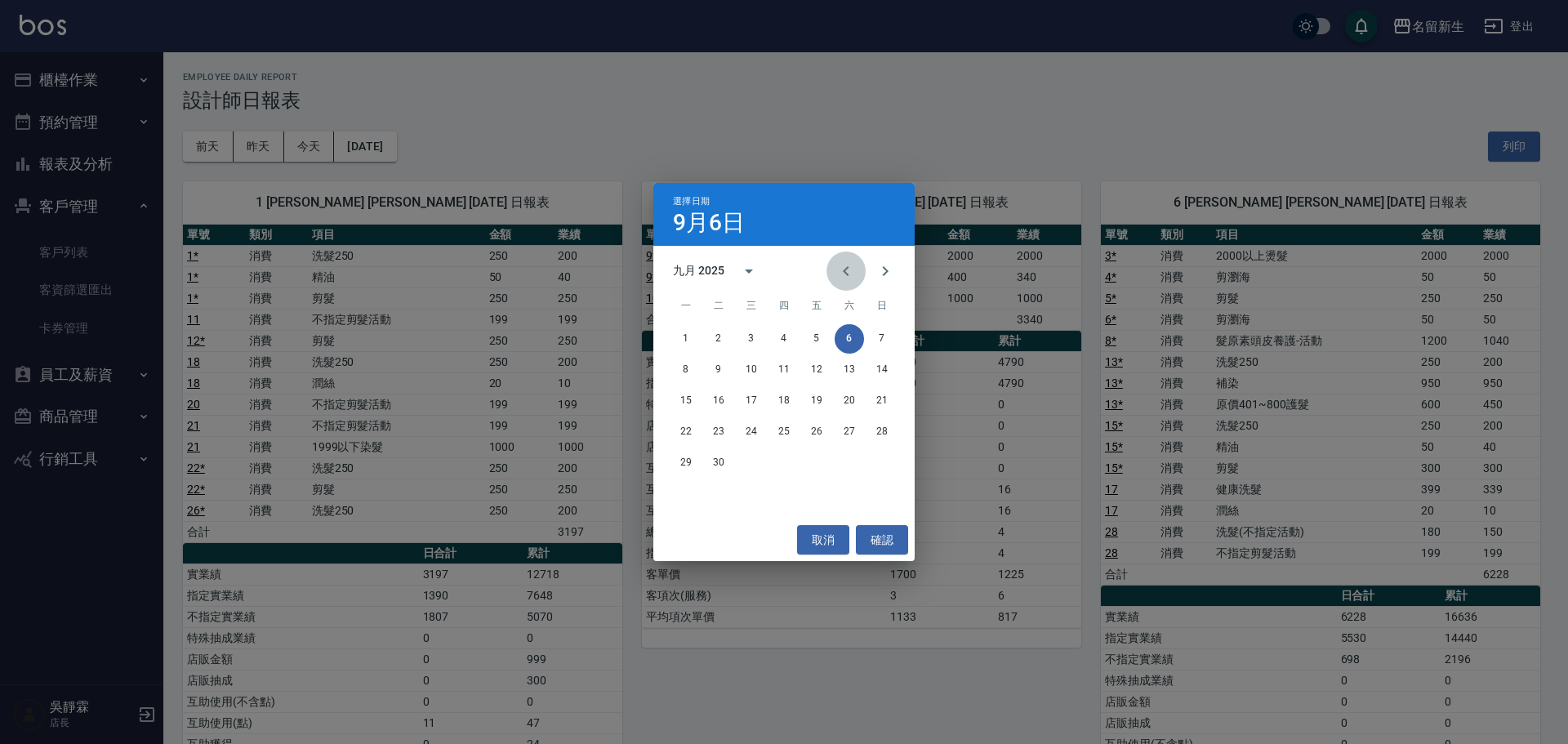
click at [851, 259] on button "Previous month" at bounding box center [845, 270] width 39 height 39
click at [895, 467] on button "31" at bounding box center [881, 462] width 29 height 29
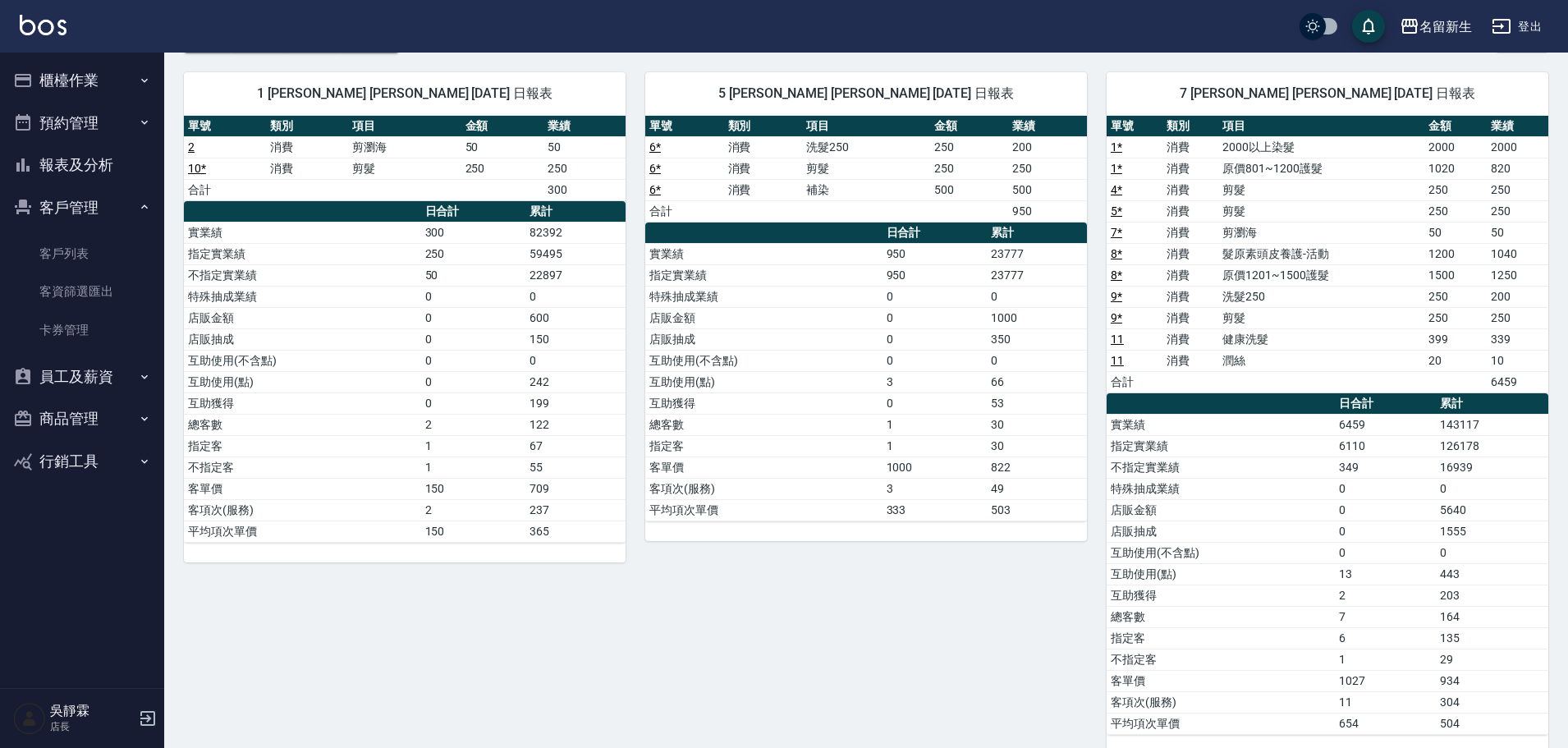
scroll to position [123, 0]
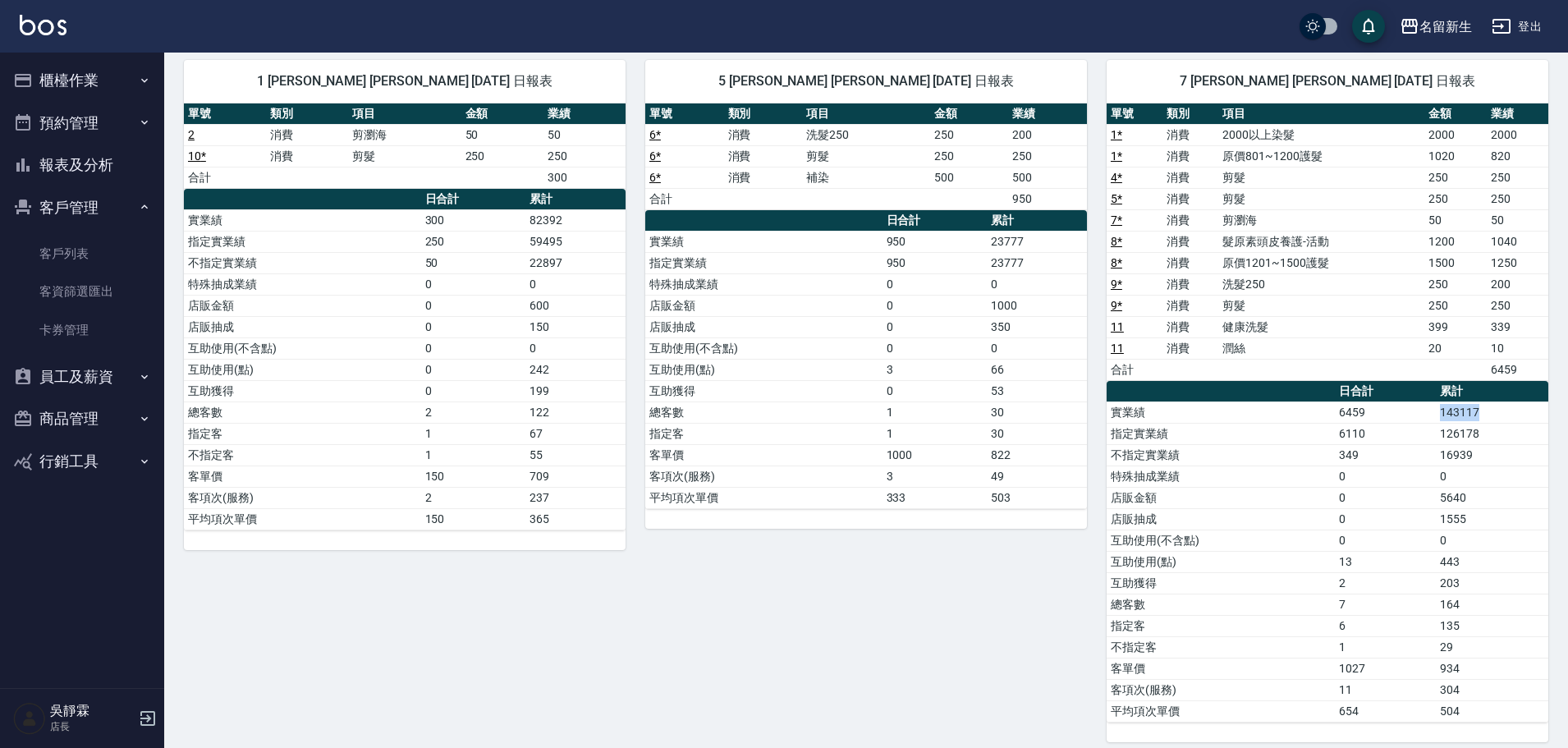
drag, startPoint x: 1482, startPoint y: 414, endPoint x: 1422, endPoint y: 417, distance: 60.1
click at [1422, 417] on tr "實業績 6459 143117" at bounding box center [1328, 412] width 442 height 22
click at [91, 259] on link "客戶列表" at bounding box center [82, 254] width 151 height 38
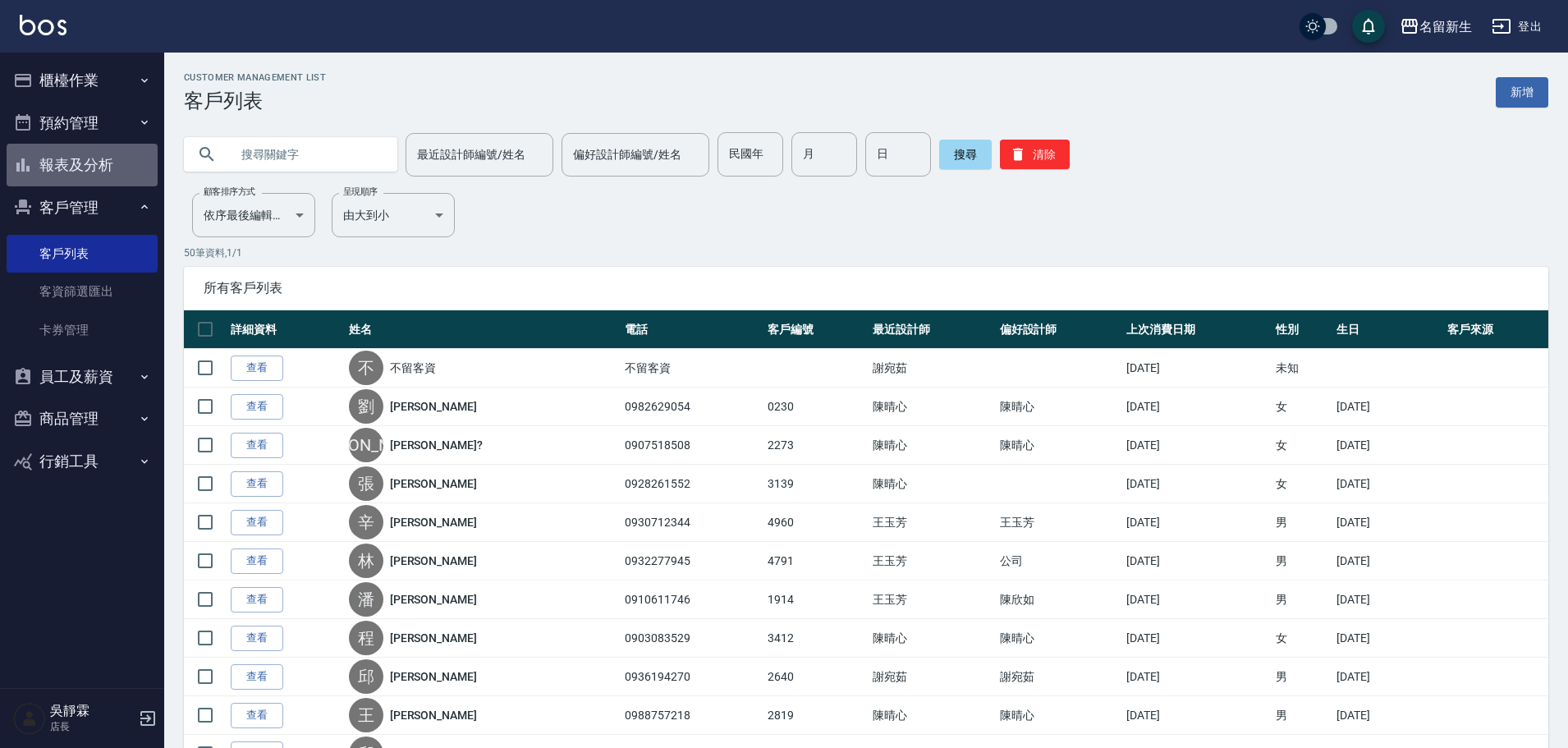
click at [105, 166] on button "報表及分析" at bounding box center [82, 164] width 151 height 43
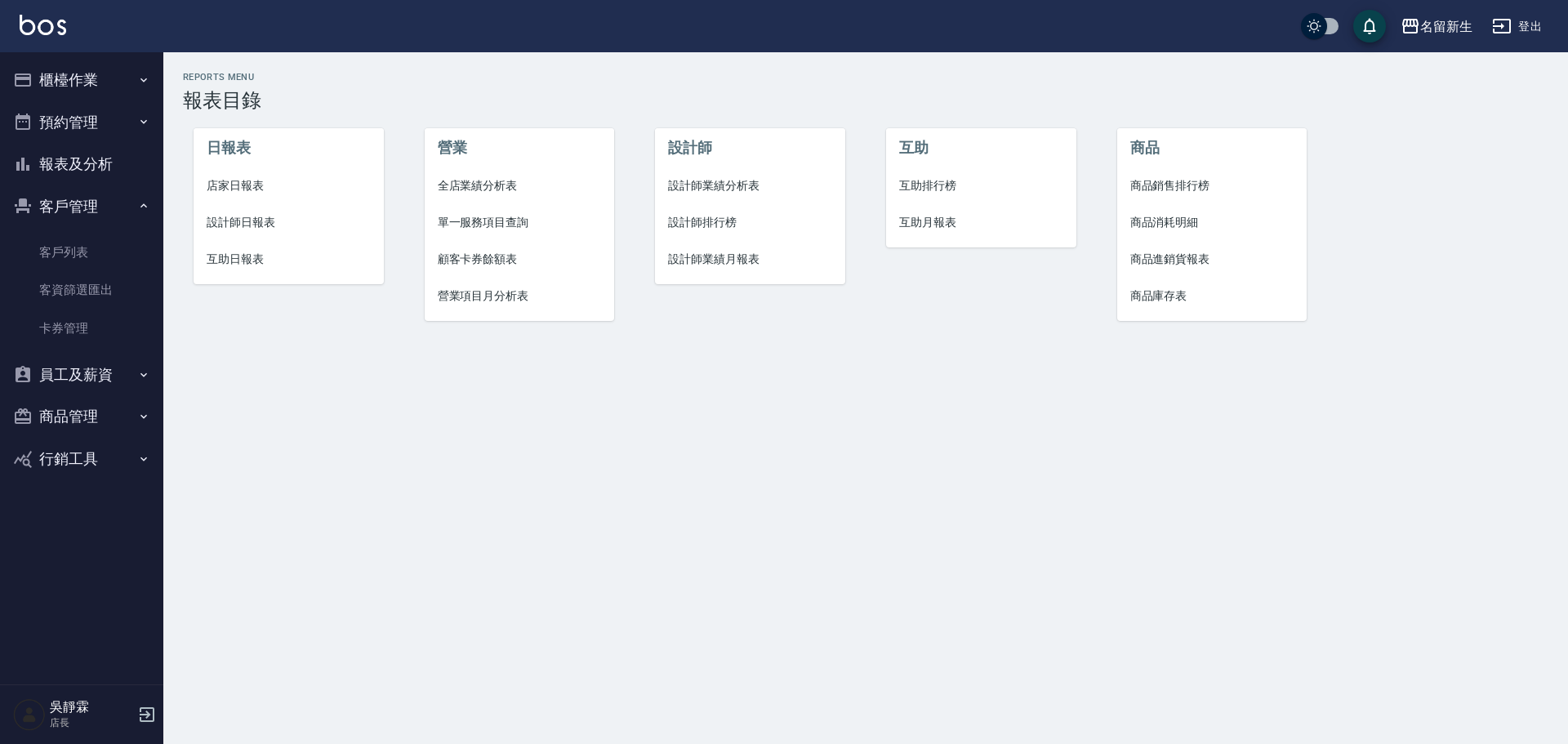
click at [724, 221] on span "設計師排行榜" at bounding box center [750, 222] width 164 height 17
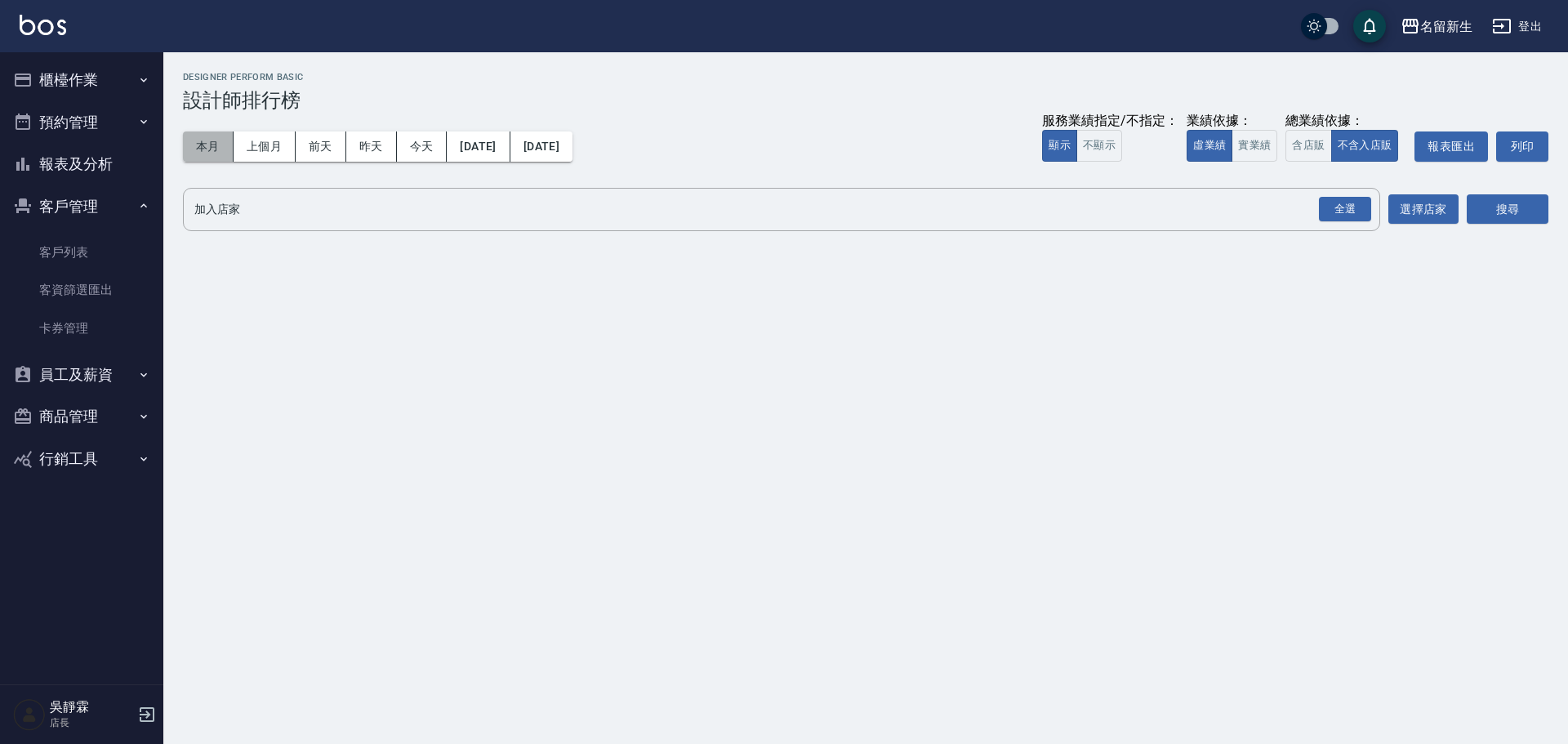
click at [196, 147] on button "本月" at bounding box center [208, 146] width 51 height 30
click at [272, 148] on button "上個月" at bounding box center [265, 146] width 62 height 30
click at [1355, 216] on div "全選" at bounding box center [1345, 209] width 52 height 26
click at [1502, 209] on button "搜尋" at bounding box center [1507, 210] width 81 height 30
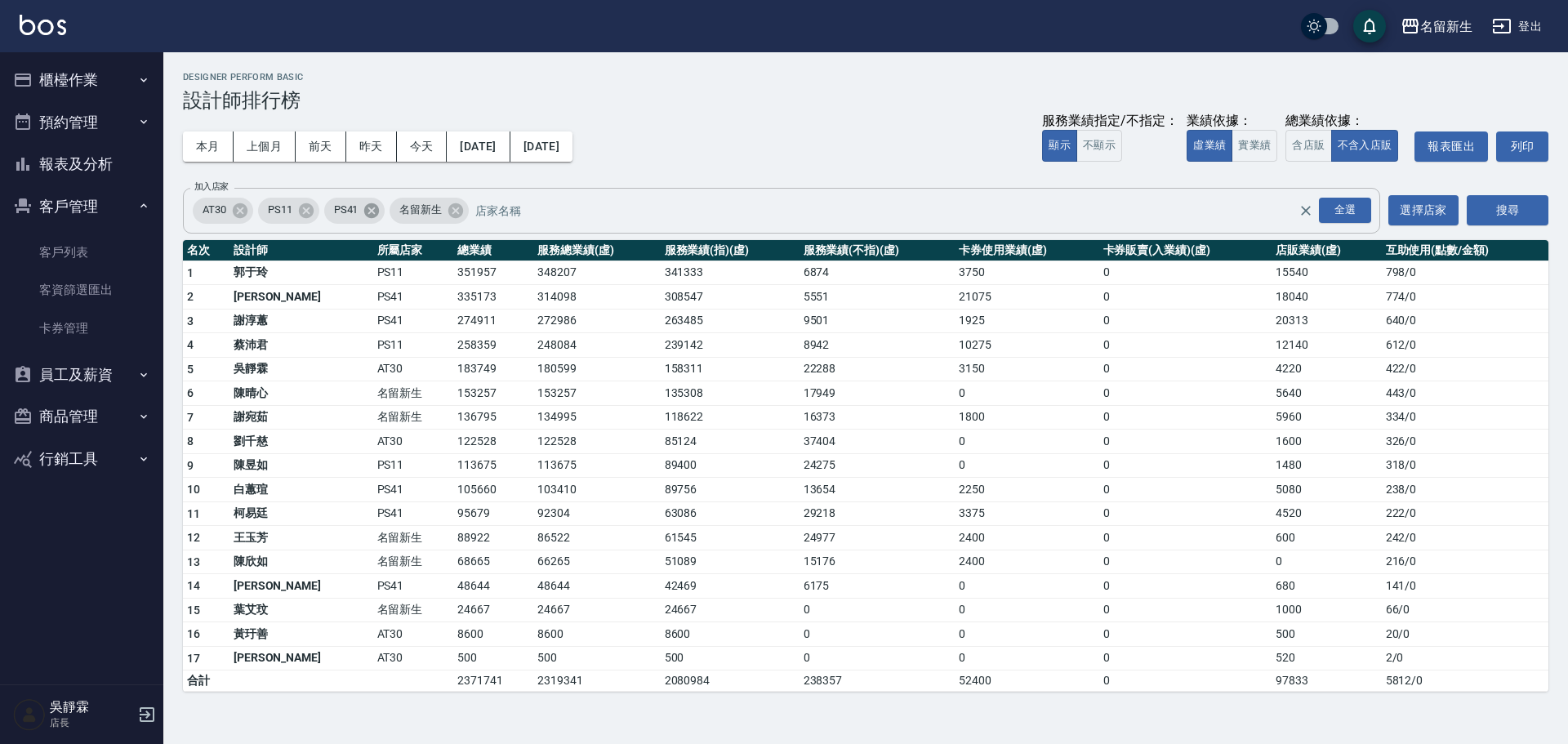
click at [374, 215] on icon at bounding box center [372, 210] width 15 height 15
click at [300, 216] on icon at bounding box center [306, 211] width 18 height 18
click at [101, 148] on button "報表及分析" at bounding box center [81, 163] width 150 height 42
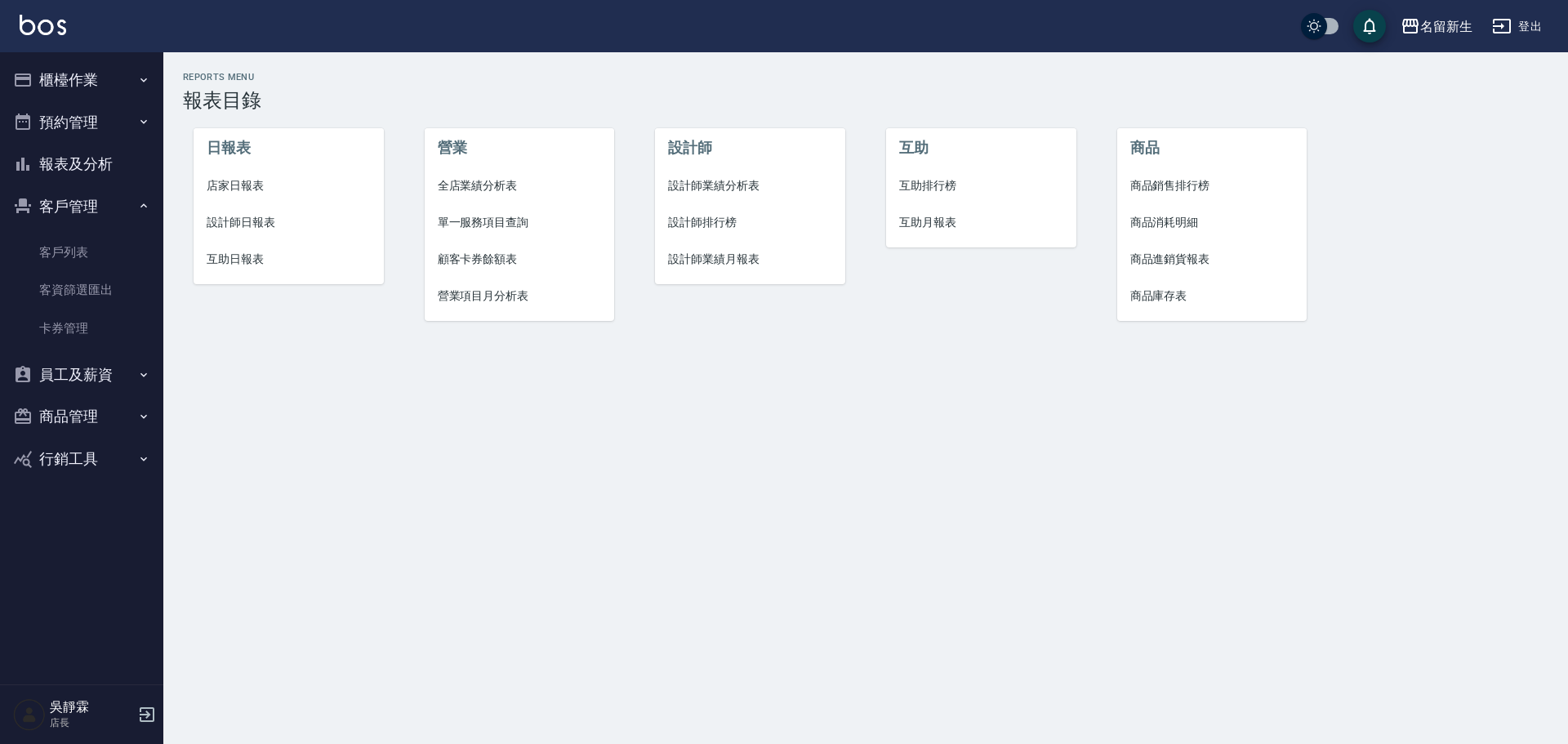
click at [944, 185] on span "互助排行榜" at bounding box center [981, 186] width 164 height 17
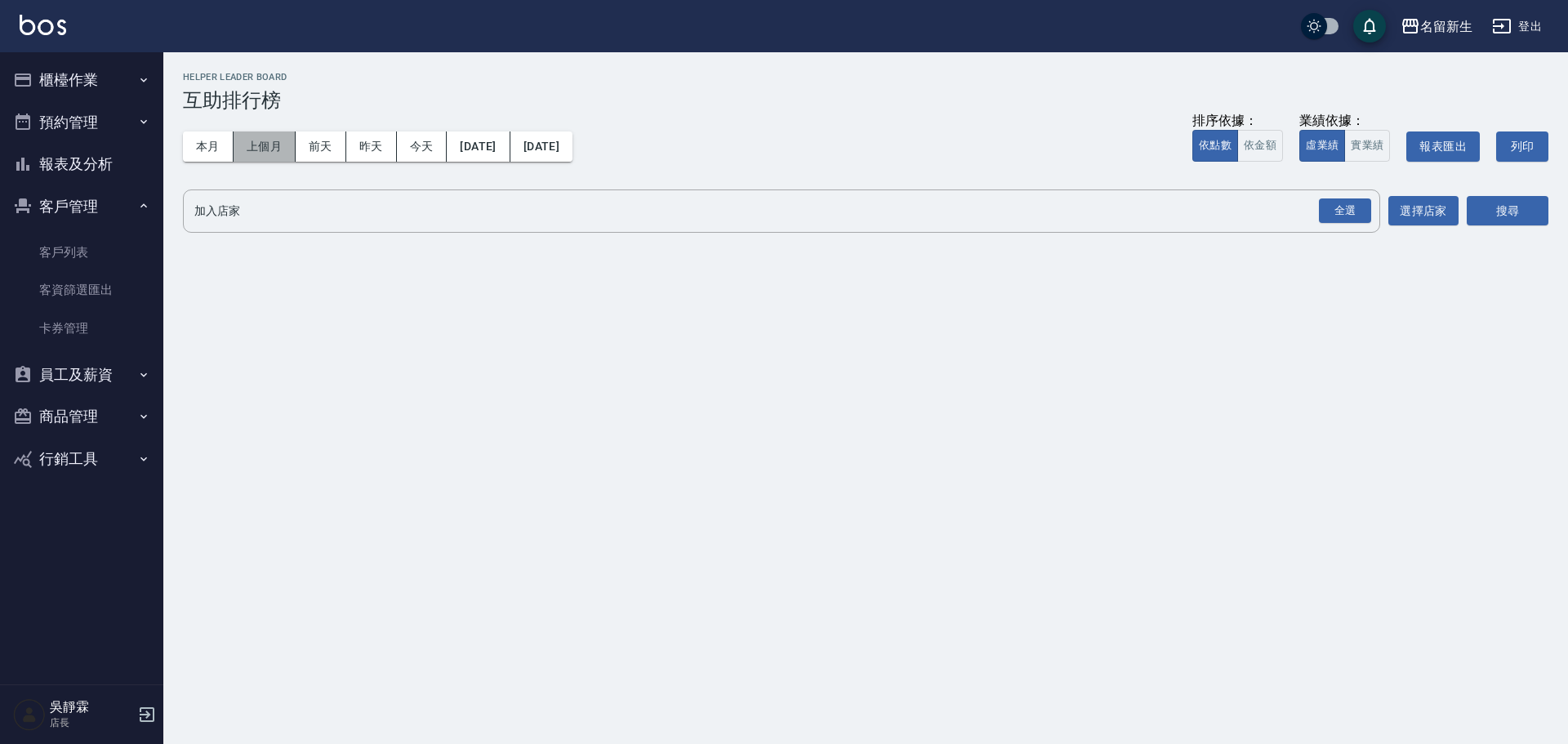
click at [275, 147] on button "上個月" at bounding box center [265, 146] width 62 height 30
click at [1334, 220] on div "全選" at bounding box center [1345, 211] width 52 height 26
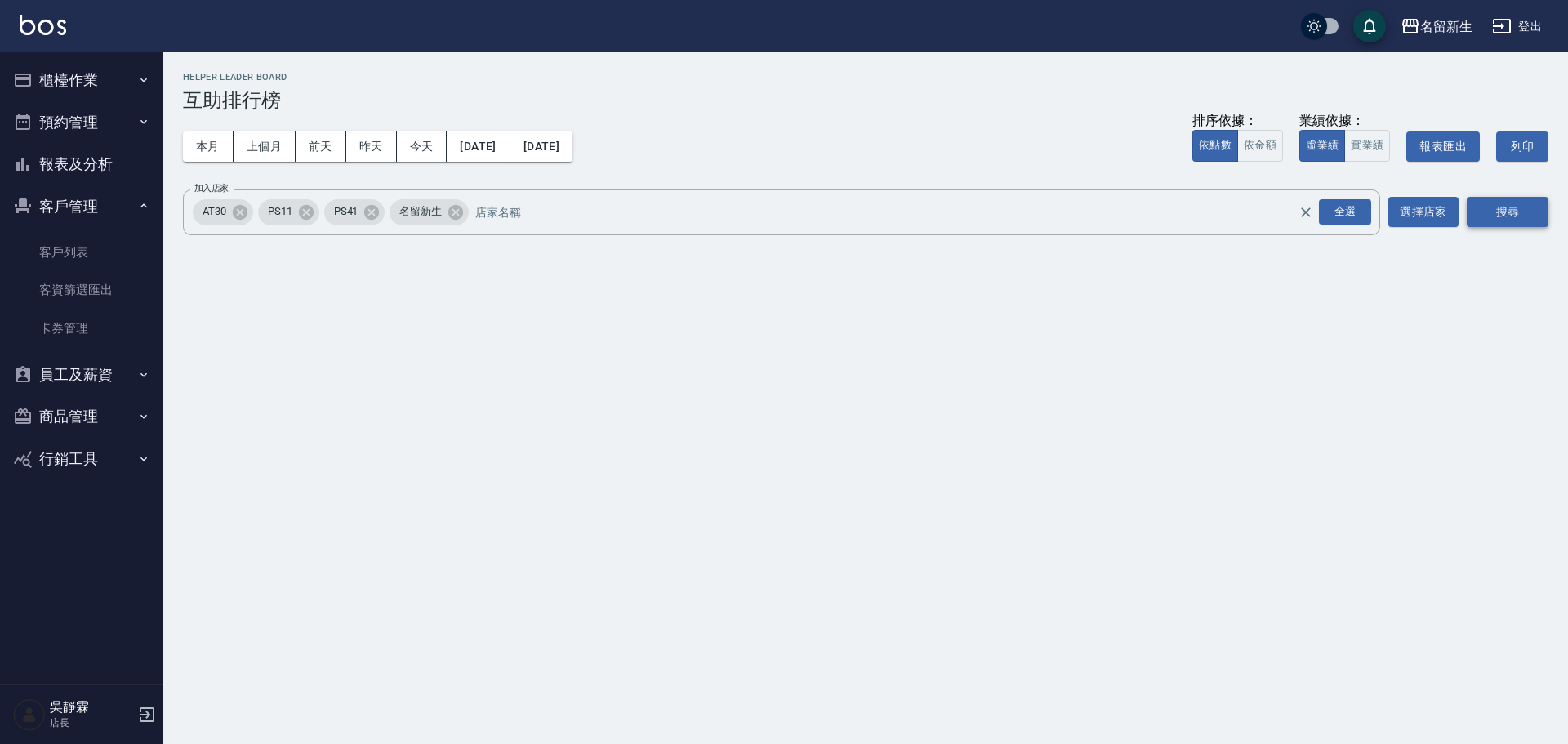
click at [1501, 212] on button "搜尋" at bounding box center [1507, 212] width 81 height 30
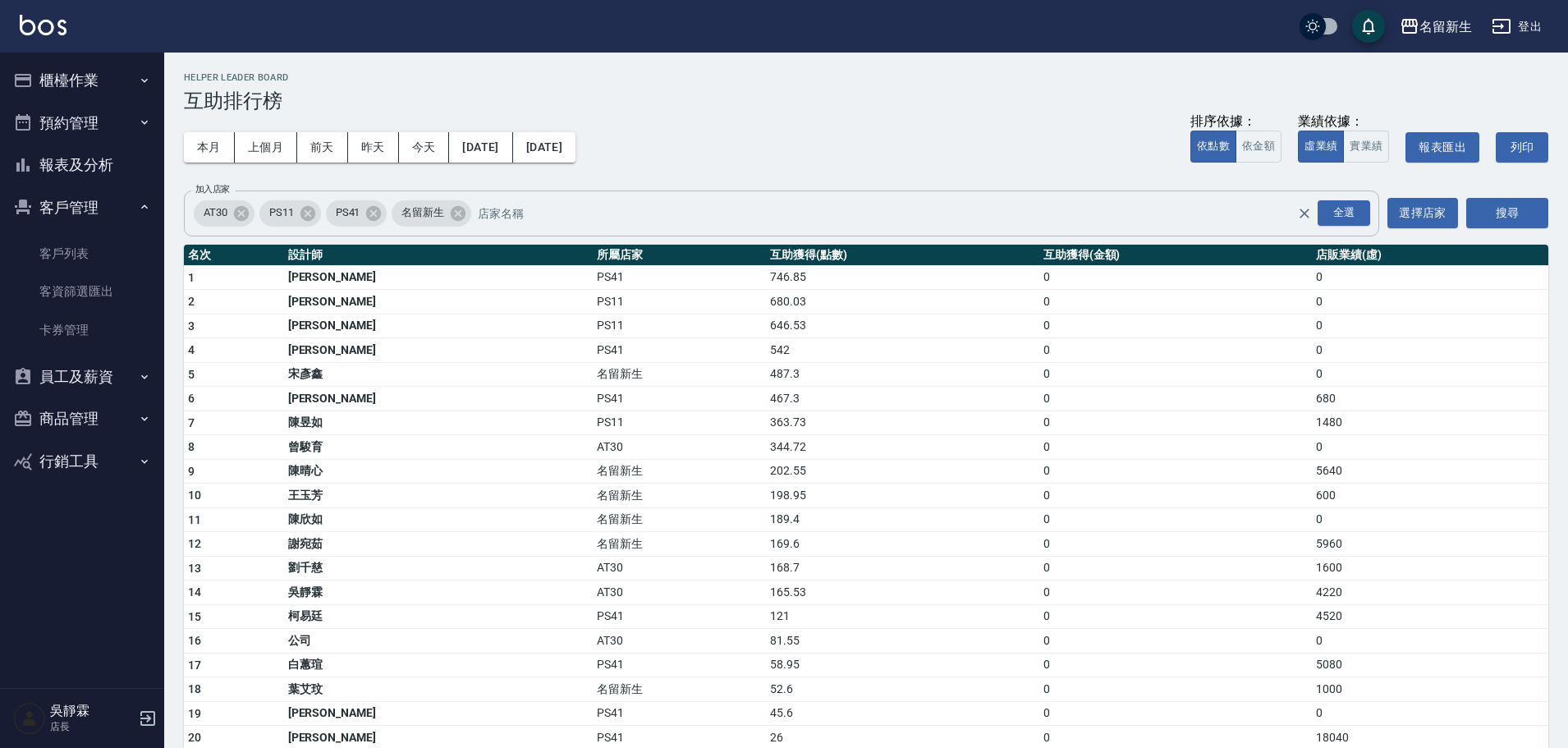
click at [372, 212] on icon at bounding box center [374, 213] width 15 height 15
click at [305, 210] on icon at bounding box center [308, 213] width 18 height 18
click at [1523, 207] on button "搜尋" at bounding box center [1507, 213] width 82 height 30
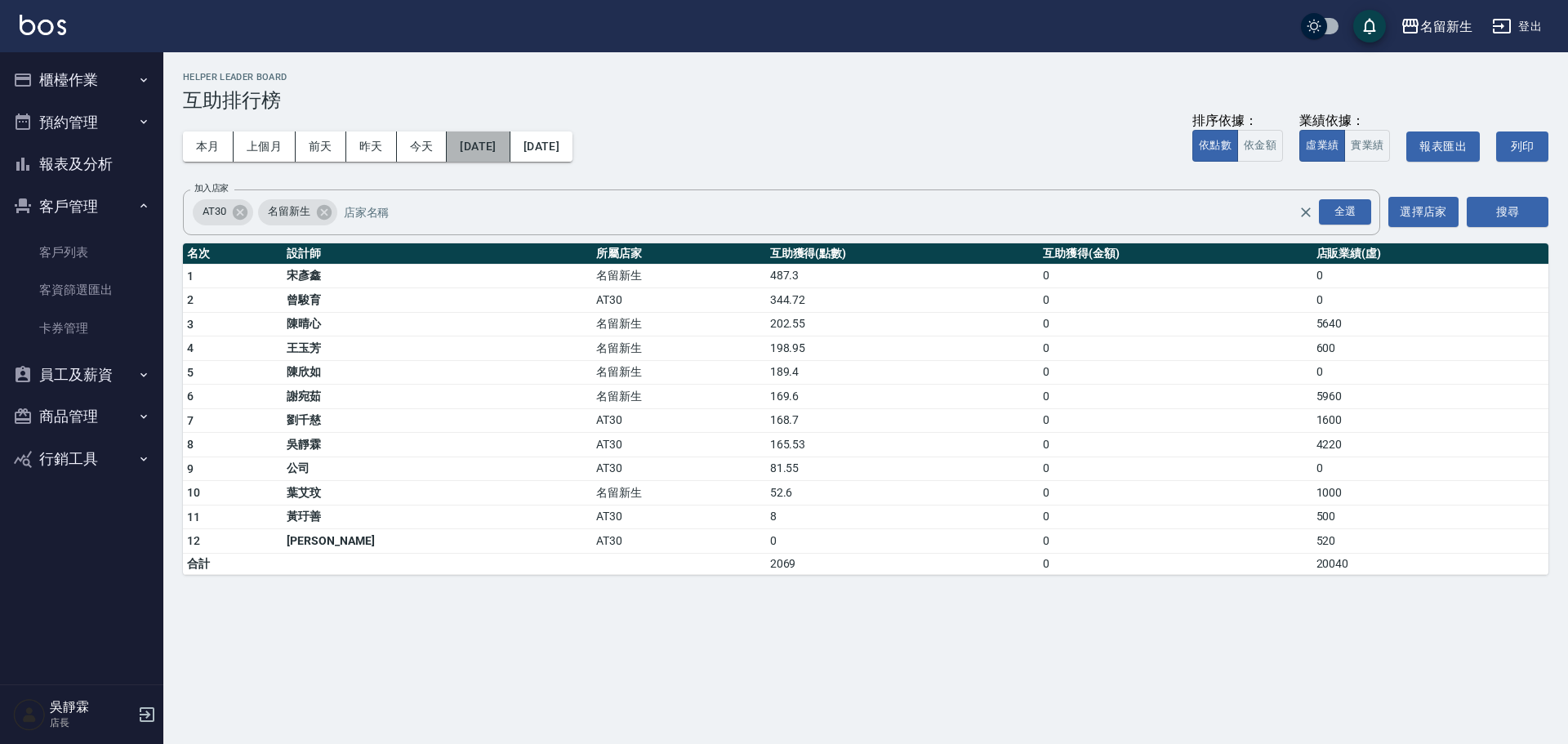
click at [509, 134] on button "2025/08/01" at bounding box center [478, 146] width 63 height 30
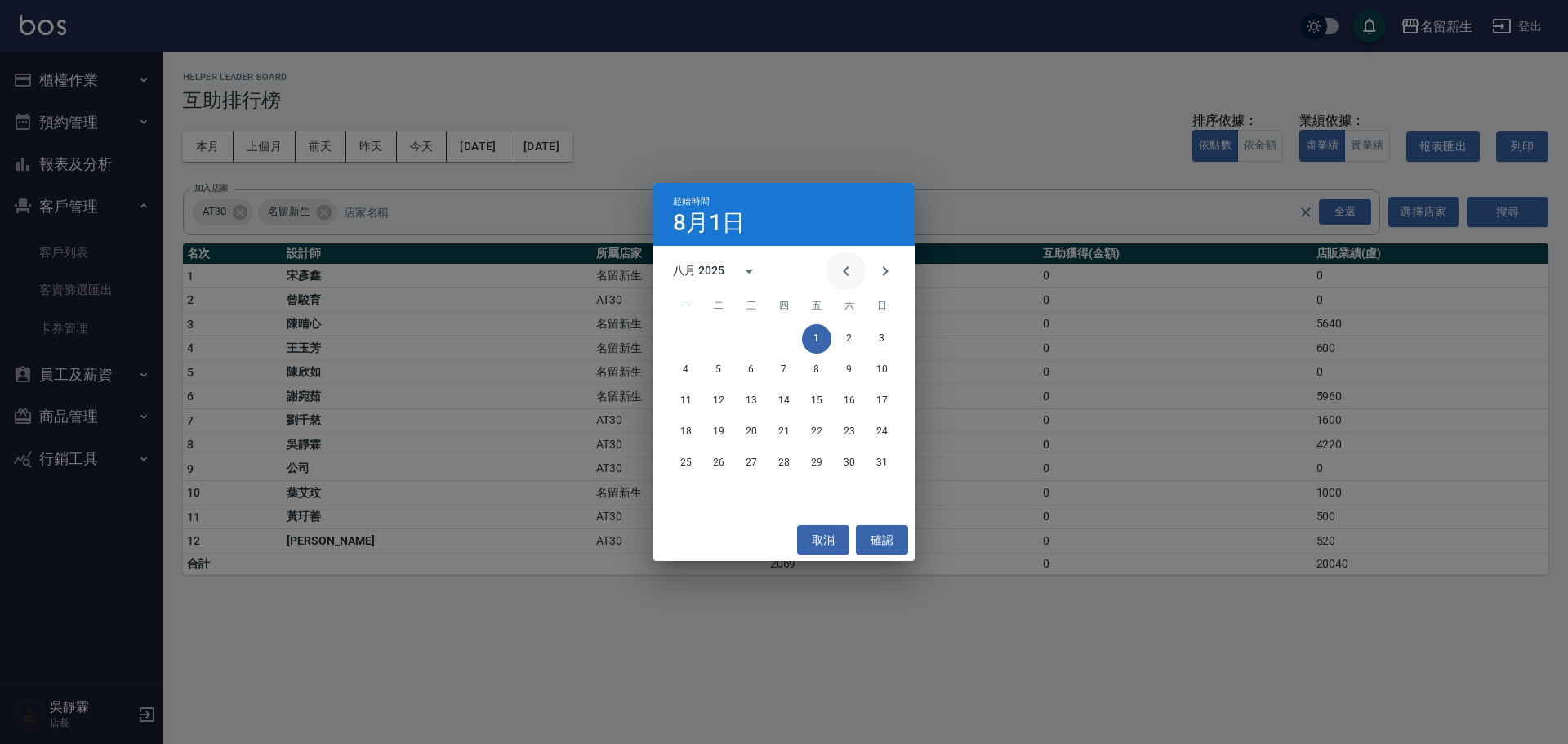
click at [845, 270] on icon "Previous month" at bounding box center [845, 271] width 6 height 10
click at [718, 329] on button "1" at bounding box center [718, 338] width 29 height 29
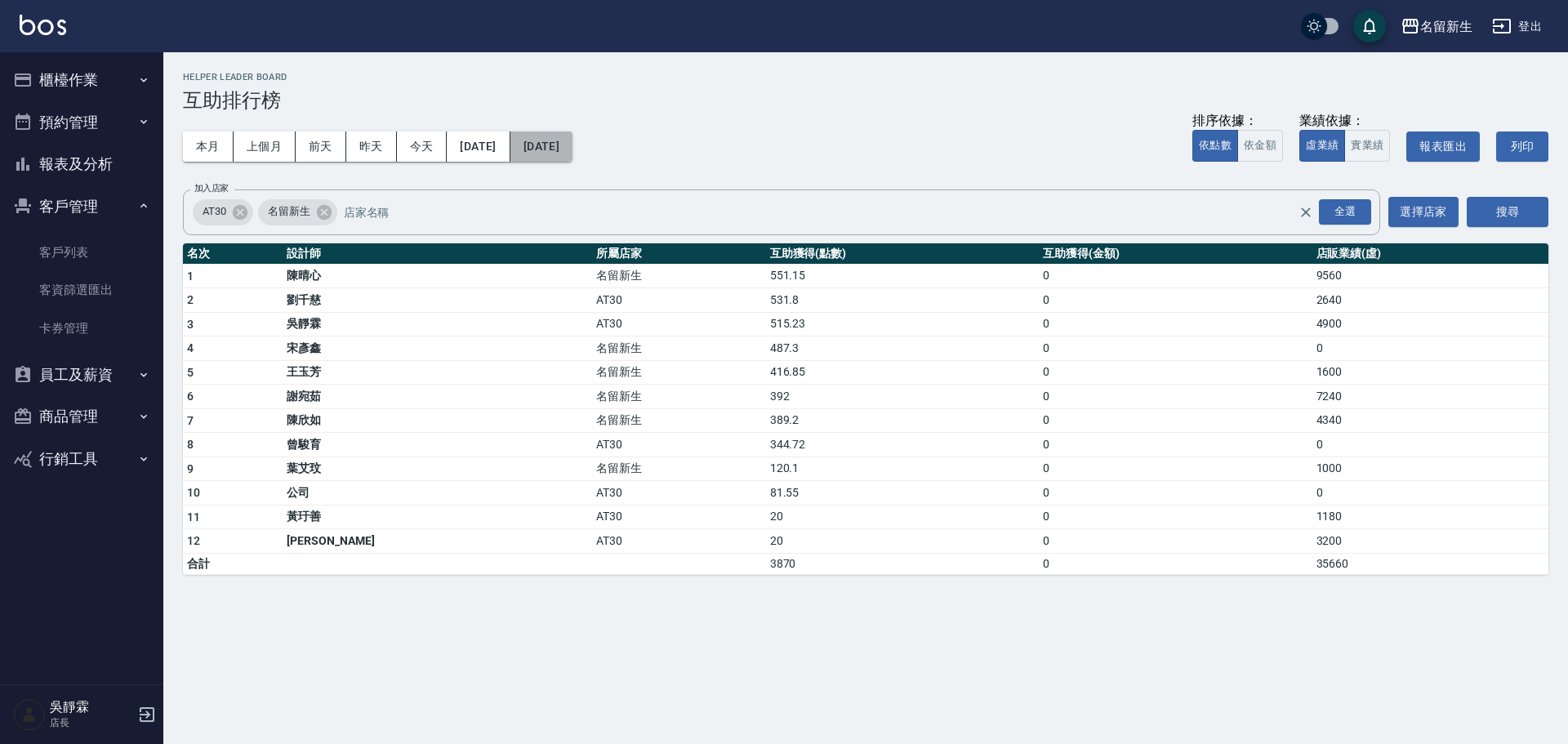
click at [572, 146] on button "[DATE]" at bounding box center [541, 146] width 62 height 30
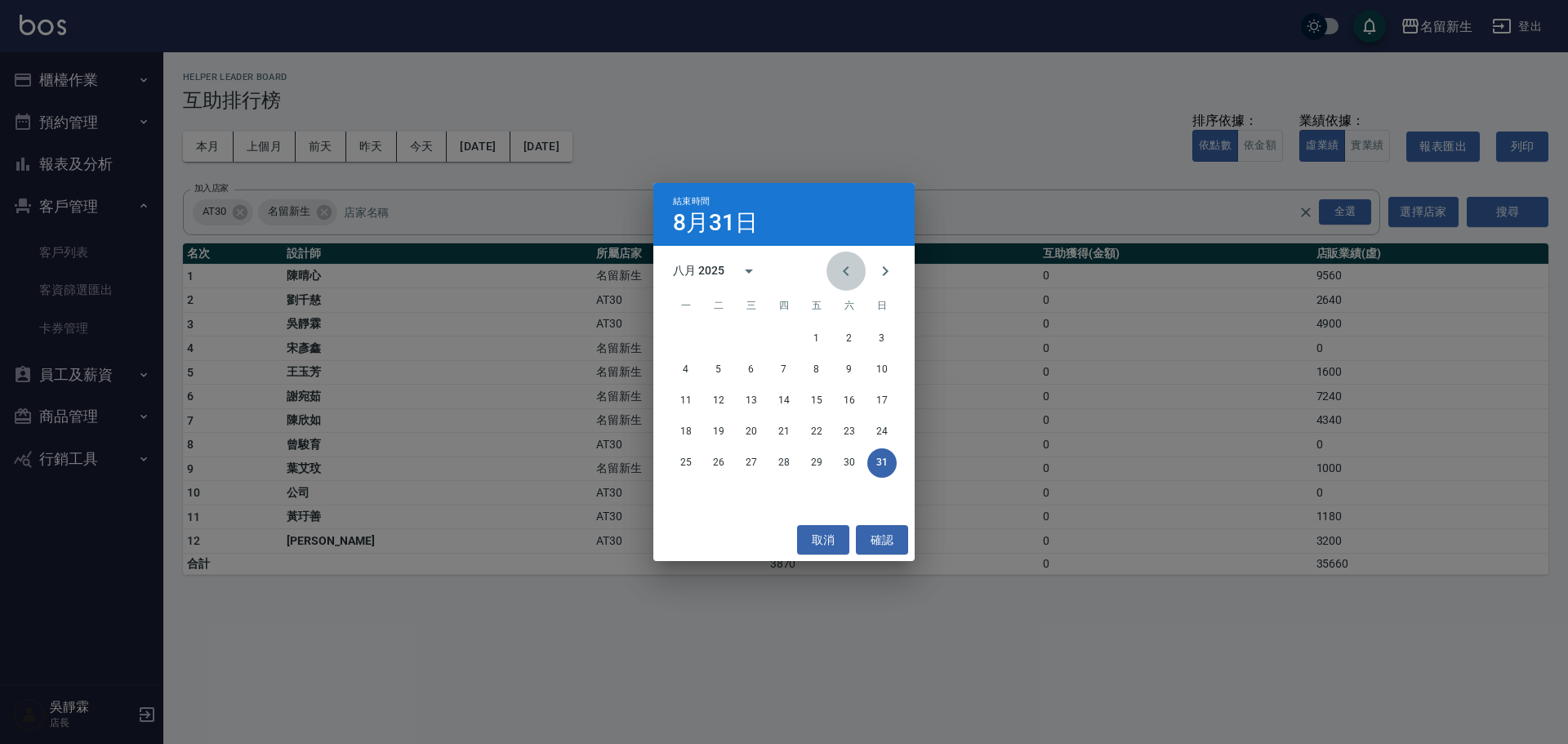
click at [848, 269] on icon "Previous month" at bounding box center [846, 271] width 20 height 20
click at [782, 469] on button "31" at bounding box center [783, 462] width 29 height 29
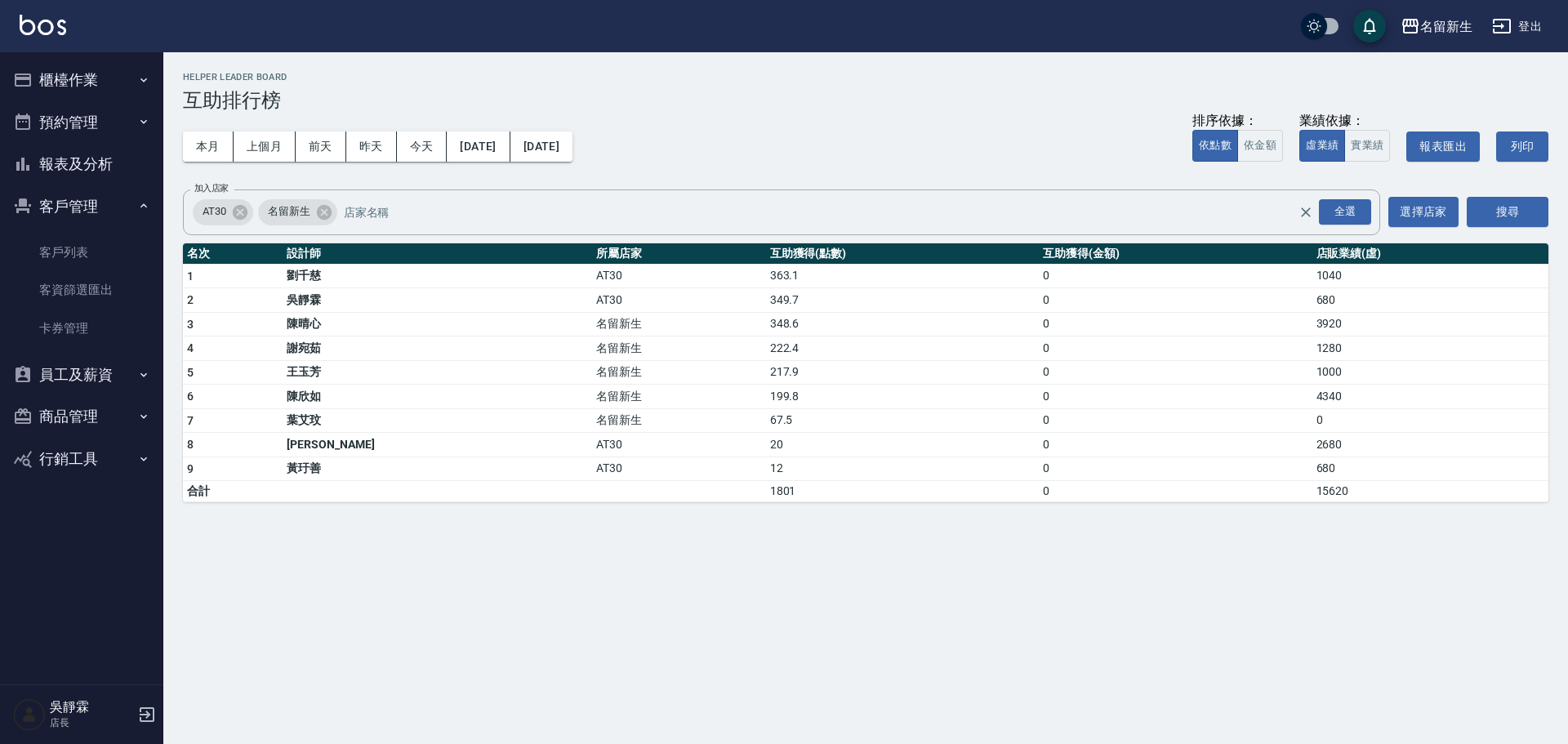
click at [766, 377] on td "217.9" at bounding box center [902, 372] width 273 height 25
drag, startPoint x: 625, startPoint y: 376, endPoint x: 727, endPoint y: 374, distance: 102.0
click at [727, 374] on tr "5 王玉芳 名留新生 217.9 0 1000" at bounding box center [866, 372] width 1366 height 25
click at [766, 374] on td "217.9" at bounding box center [902, 372] width 273 height 25
click at [91, 83] on button "櫃檯作業" at bounding box center [81, 80] width 150 height 42
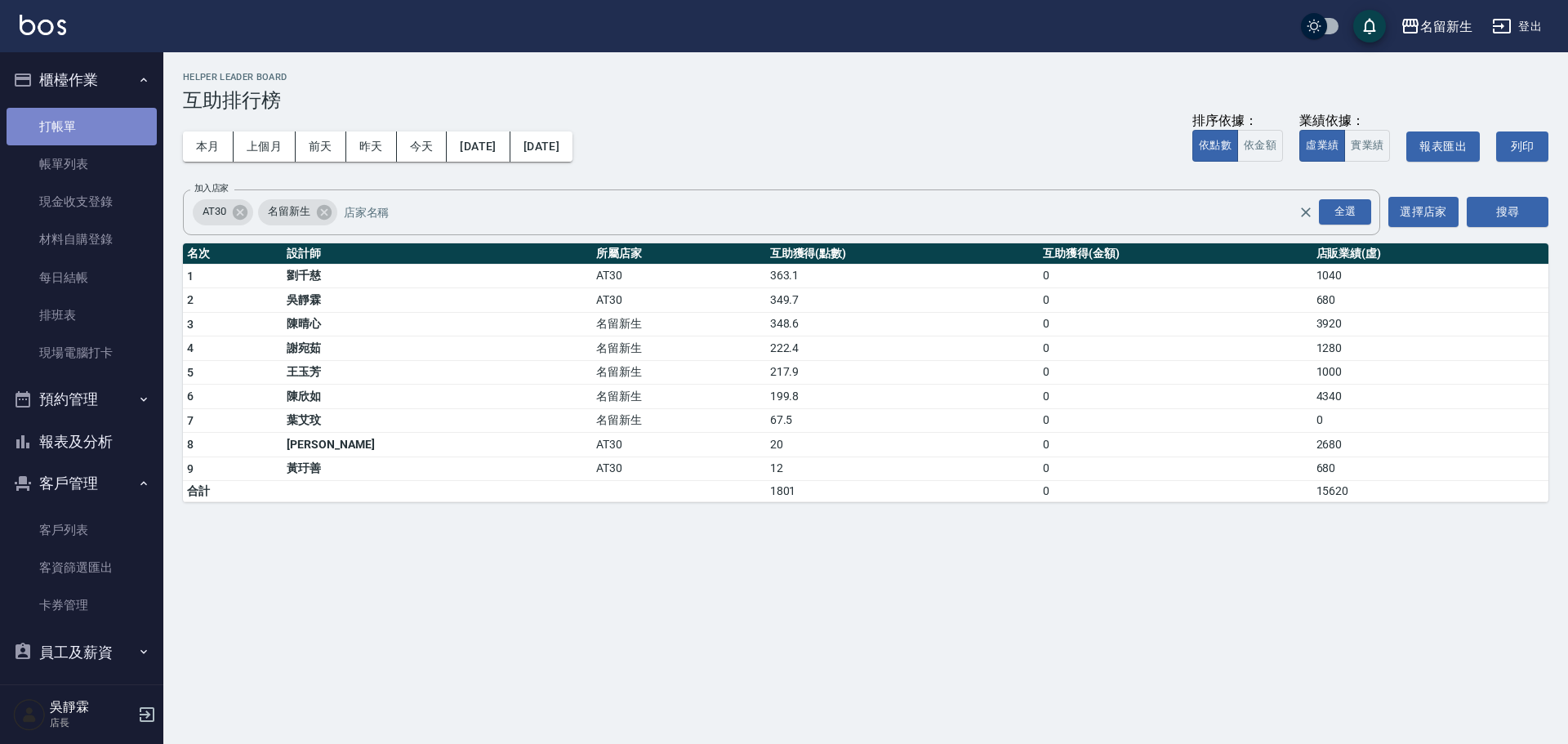
click at [95, 134] on link "打帳單" at bounding box center [81, 126] width 150 height 37
